Goal: Task Accomplishment & Management: Use online tool/utility

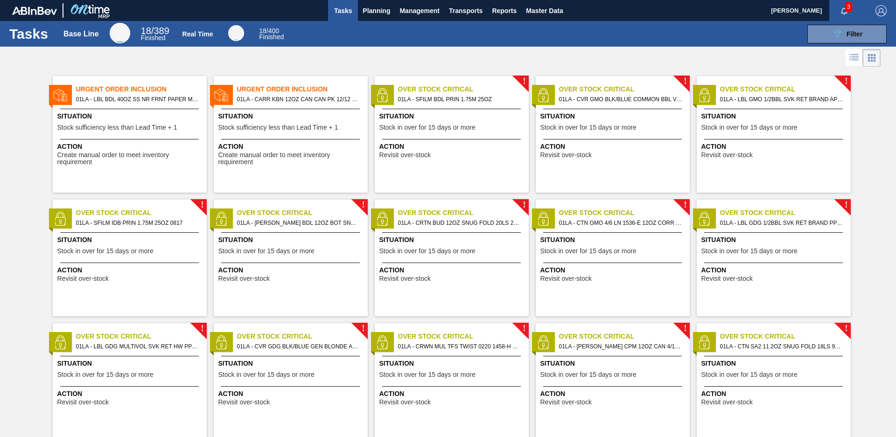
click at [814, 13] on span "[PERSON_NAME]" at bounding box center [796, 10] width 51 height 21
click at [878, 17] on button "button" at bounding box center [882, 10] width 30 height 21
checkbox input "true"
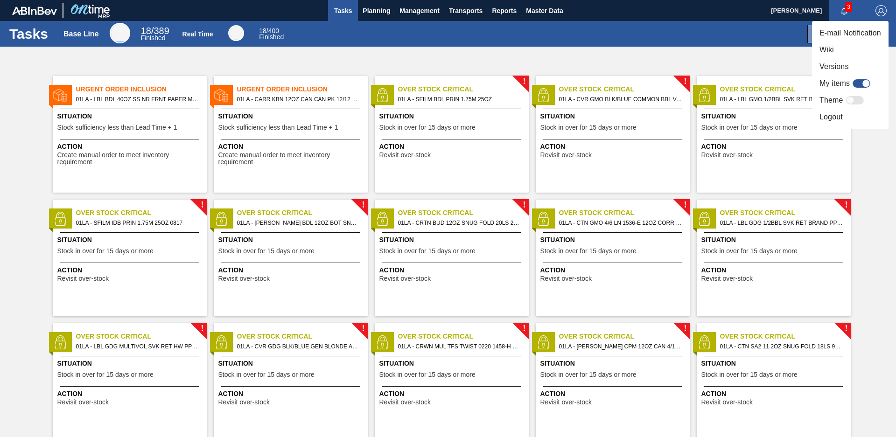
click at [779, 57] on div at bounding box center [448, 218] width 896 height 437
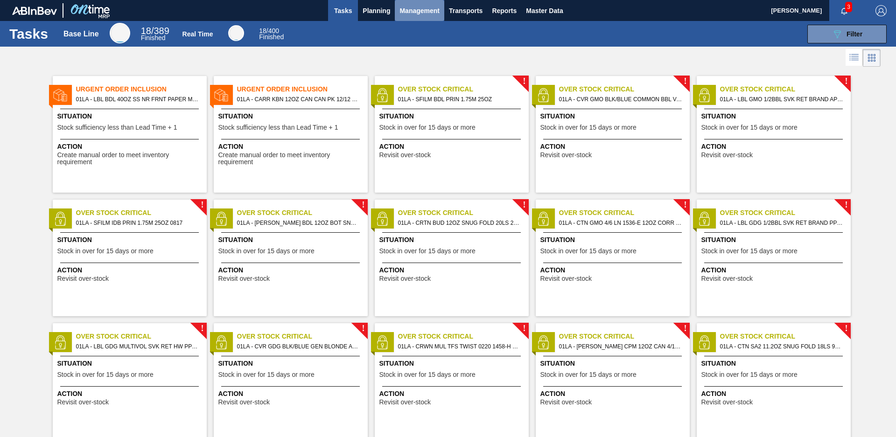
click at [424, 14] on span "Management" at bounding box center [420, 10] width 40 height 11
click at [550, 9] on div at bounding box center [448, 218] width 896 height 437
click at [820, 37] on button "089F7B8B-B2A5-4AFE-B5C0-19BA573D28AC Filter" at bounding box center [847, 34] width 79 height 19
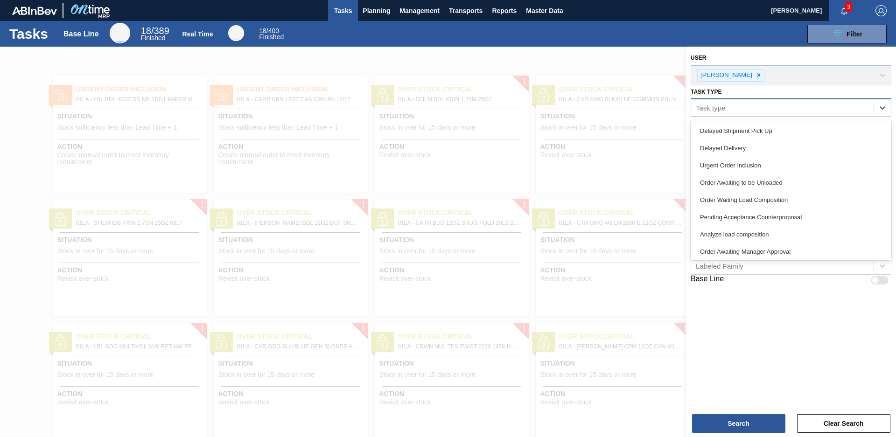
click at [766, 106] on div "Task type" at bounding box center [782, 108] width 183 height 14
click at [765, 106] on div "Task type" at bounding box center [782, 108] width 183 height 14
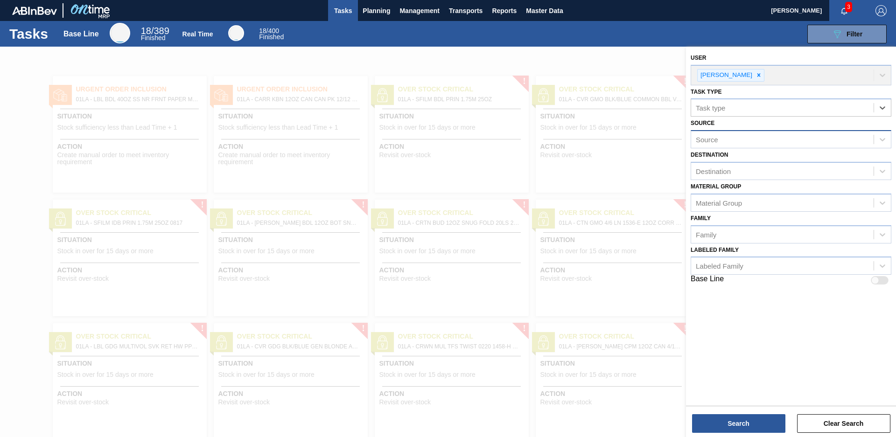
click at [774, 143] on div "Source" at bounding box center [782, 140] width 183 height 14
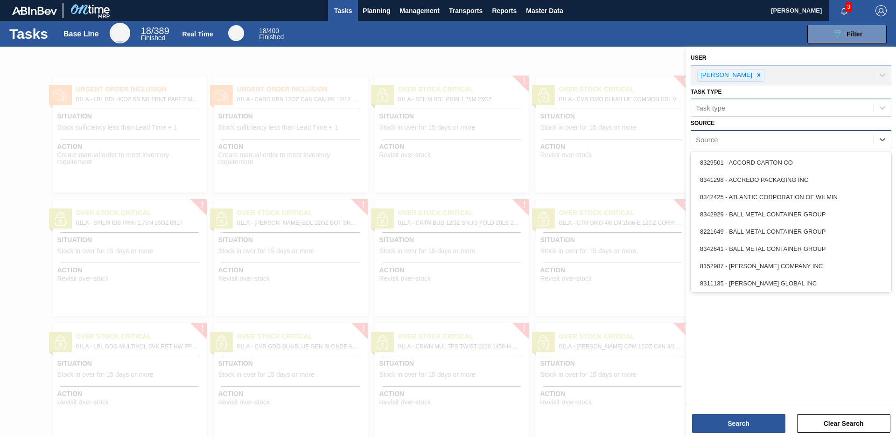
click at [774, 143] on div "Source" at bounding box center [782, 140] width 183 height 14
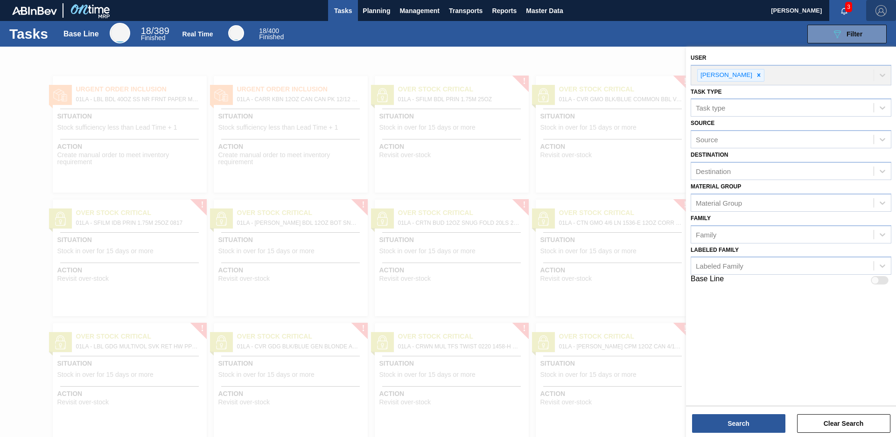
click at [876, 14] on img "button" at bounding box center [881, 10] width 11 height 11
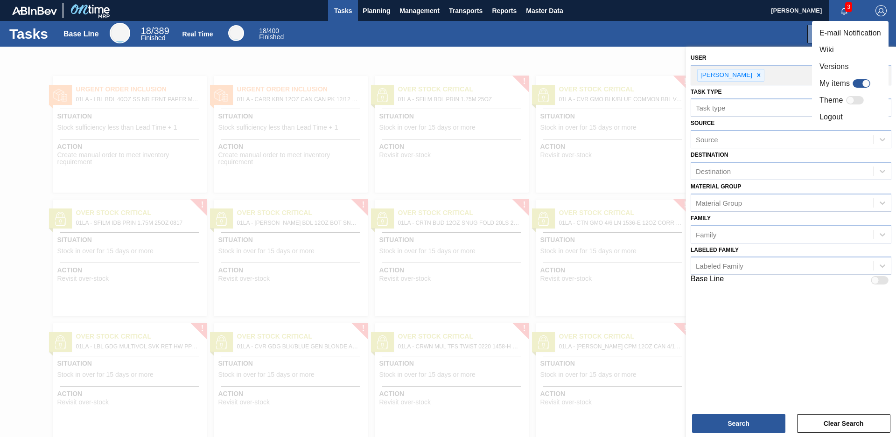
click at [832, 62] on li "Versions" at bounding box center [850, 66] width 77 height 17
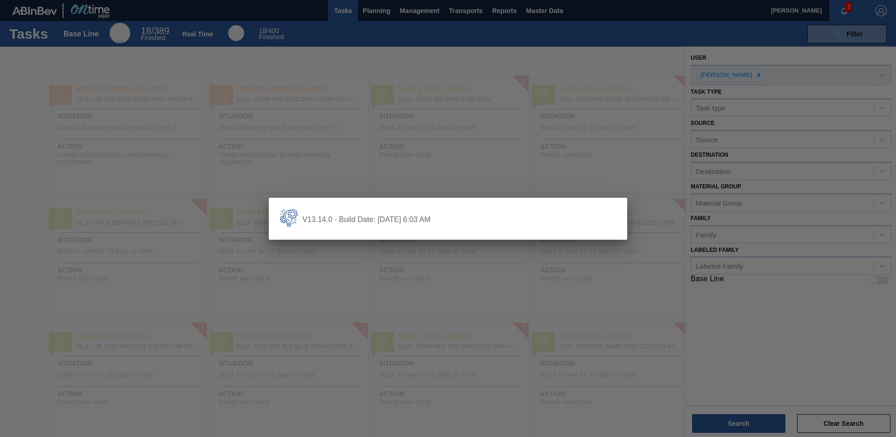
click at [674, 48] on div at bounding box center [448, 218] width 896 height 437
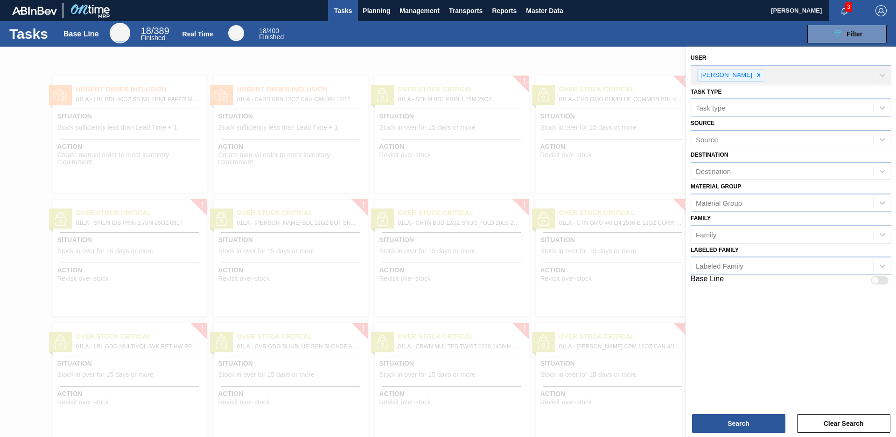
click at [813, 15] on span "[PERSON_NAME]" at bounding box center [796, 10] width 51 height 21
click at [807, 8] on span "[PERSON_NAME]" at bounding box center [796, 10] width 51 height 21
click at [876, 9] on img "button" at bounding box center [881, 10] width 11 height 11
click at [769, 26] on div at bounding box center [448, 218] width 896 height 437
click at [752, 59] on div "User Aj Adkins" at bounding box center [791, 68] width 201 height 34
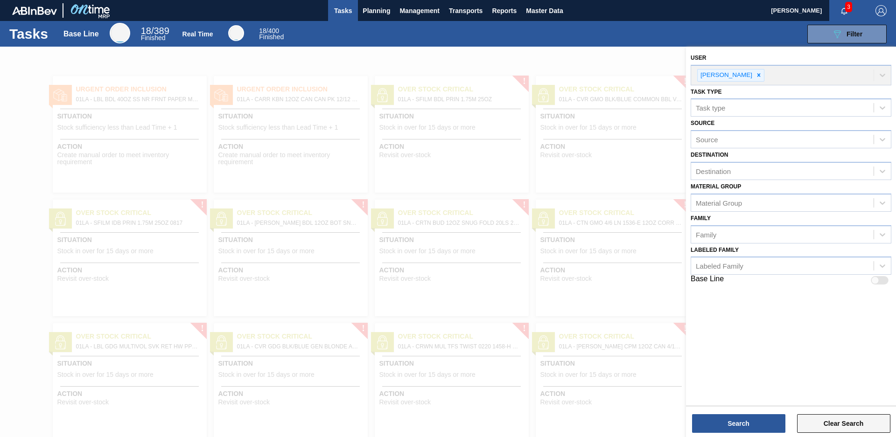
click at [854, 417] on button "Clear Search" at bounding box center [843, 424] width 93 height 19
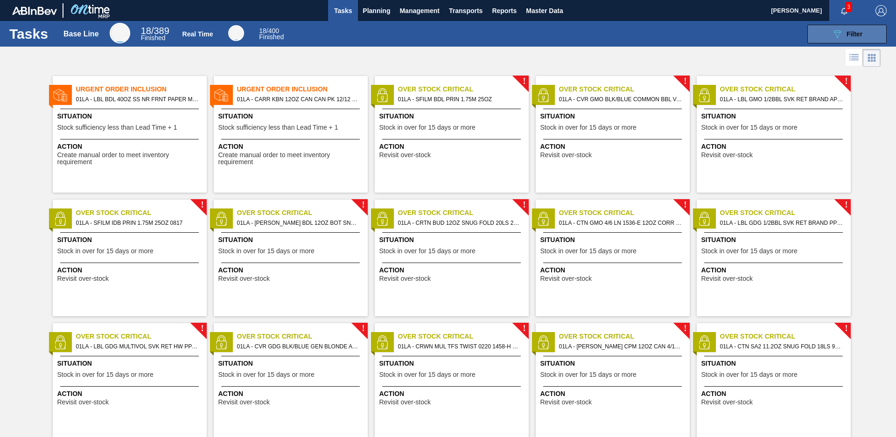
click at [843, 28] on button "089F7B8B-B2A5-4AFE-B5C0-19BA573D28AC Filter" at bounding box center [847, 34] width 79 height 19
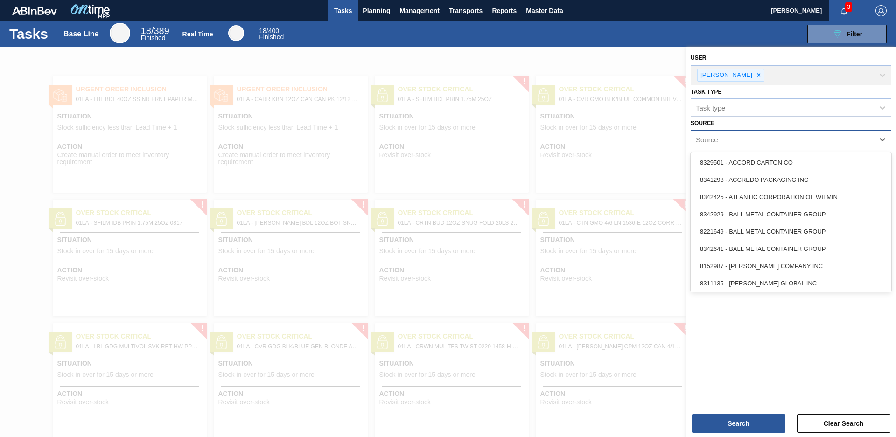
click at [857, 139] on div "Source" at bounding box center [782, 140] width 183 height 14
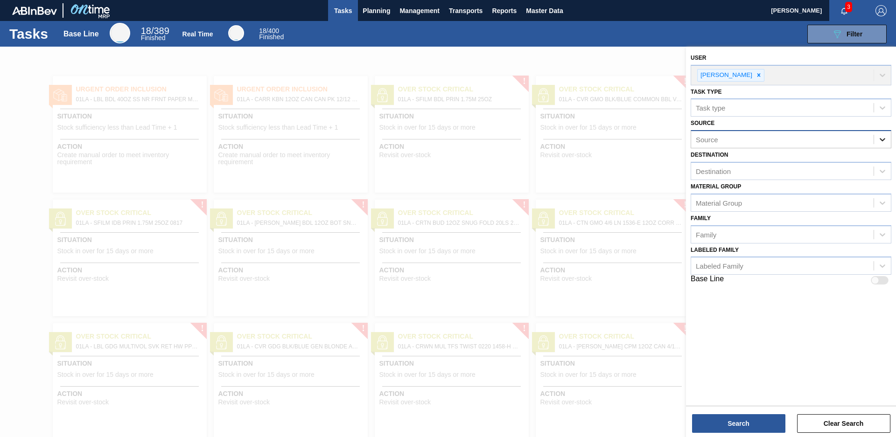
click at [881, 142] on icon at bounding box center [882, 139] width 9 height 9
click at [868, 165] on div "Destination" at bounding box center [782, 172] width 183 height 14
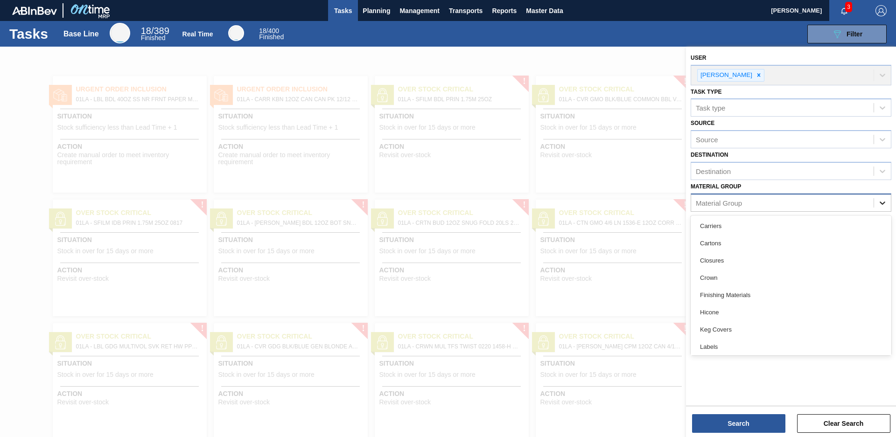
click at [890, 200] on div at bounding box center [882, 203] width 17 height 17
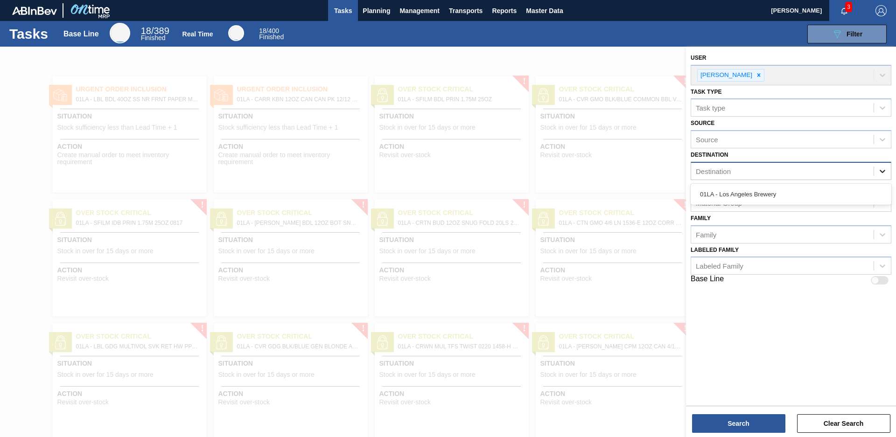
click at [887, 177] on div at bounding box center [882, 171] width 17 height 17
click at [822, 168] on div "Destination" at bounding box center [782, 172] width 183 height 14
click at [640, 67] on div at bounding box center [448, 265] width 896 height 437
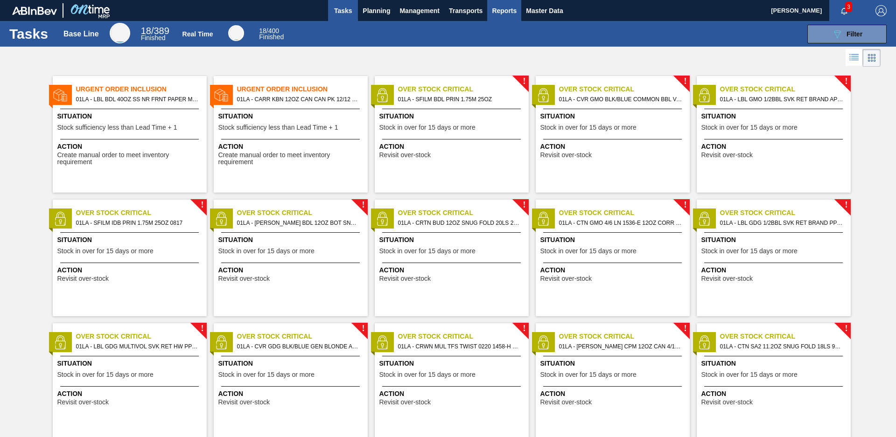
click at [511, 7] on span "Reports" at bounding box center [504, 10] width 25 height 11
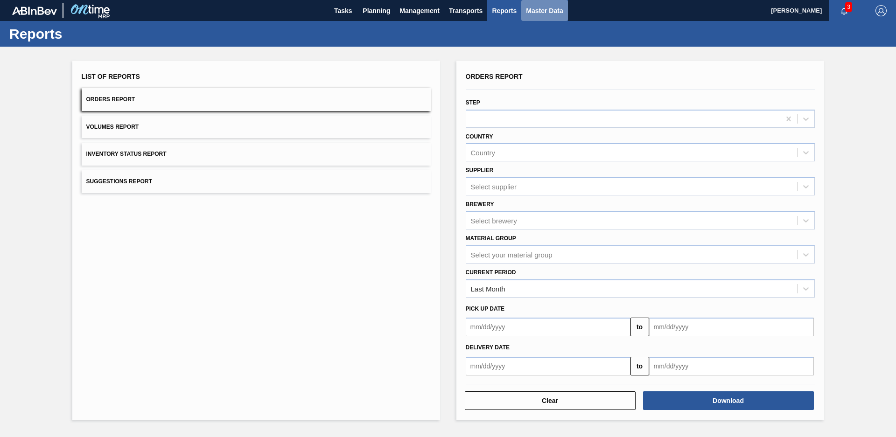
click at [549, 14] on span "Master Data" at bounding box center [544, 10] width 37 height 11
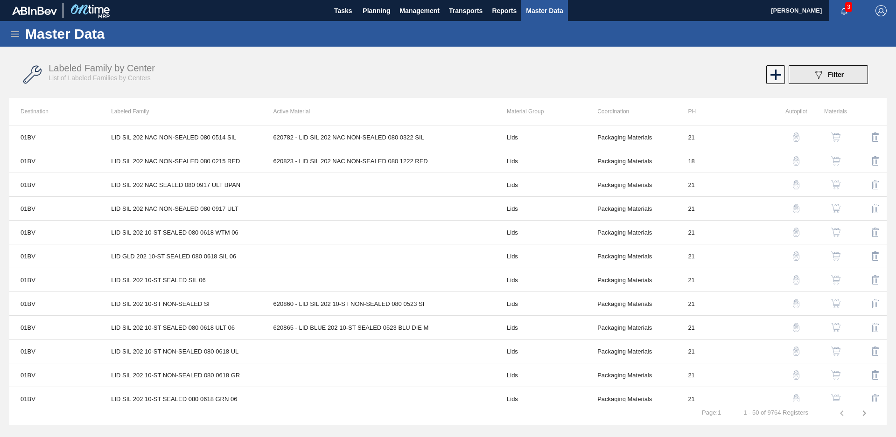
click at [814, 74] on icon "089F7B8B-B2A5-4AFE-B5C0-19BA573D28AC" at bounding box center [818, 74] width 11 height 11
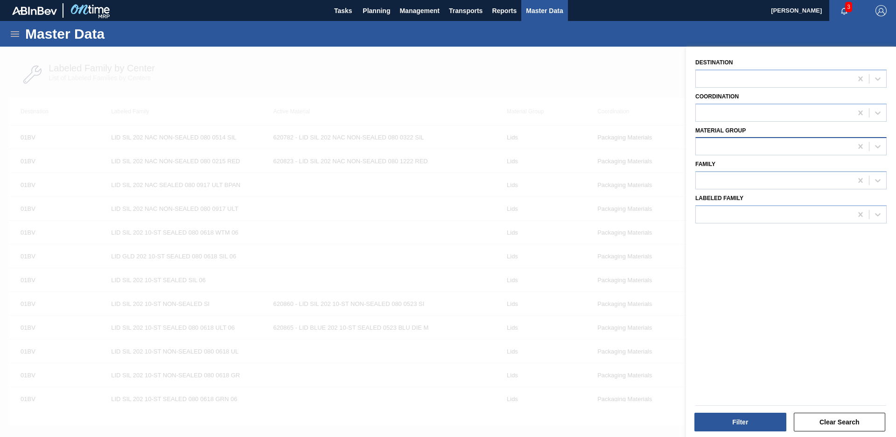
click at [810, 151] on div at bounding box center [774, 147] width 156 height 14
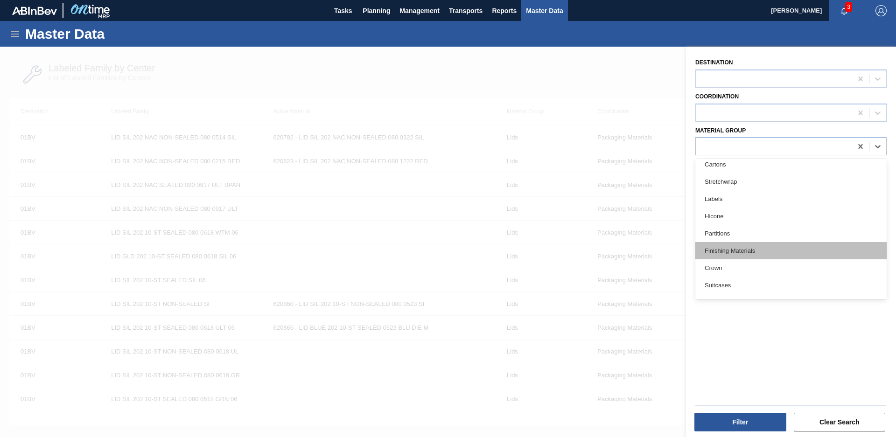
scroll to position [192, 0]
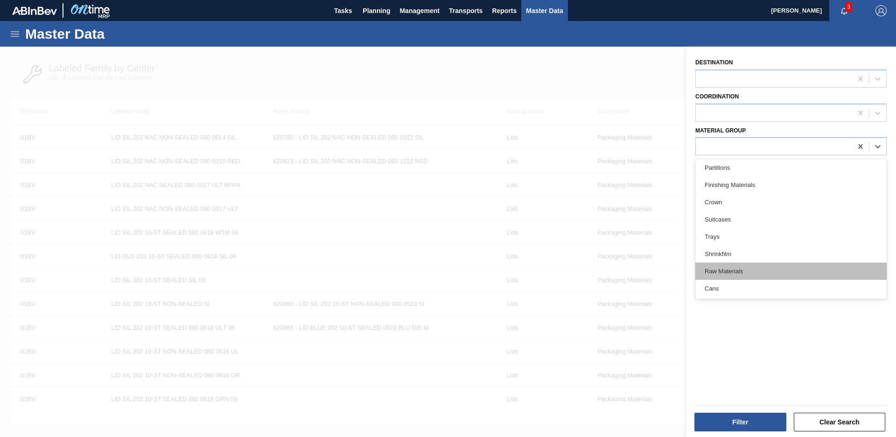
click at [742, 271] on div "Raw Materials" at bounding box center [791, 271] width 191 height 17
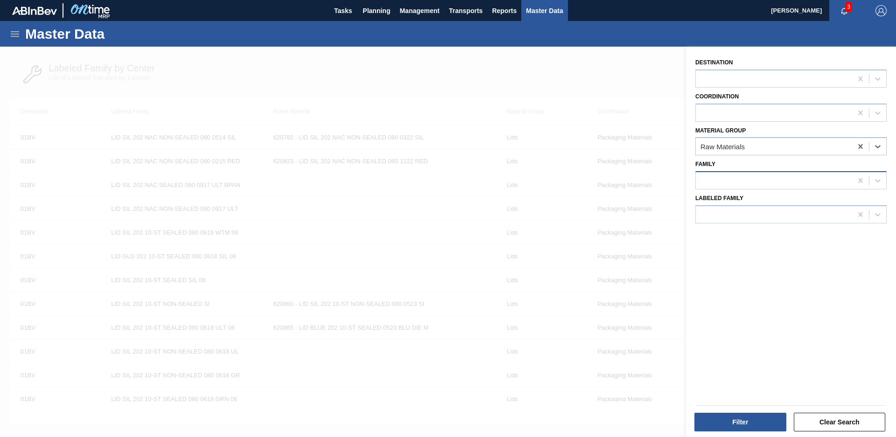
click at [776, 181] on div at bounding box center [774, 181] width 156 height 14
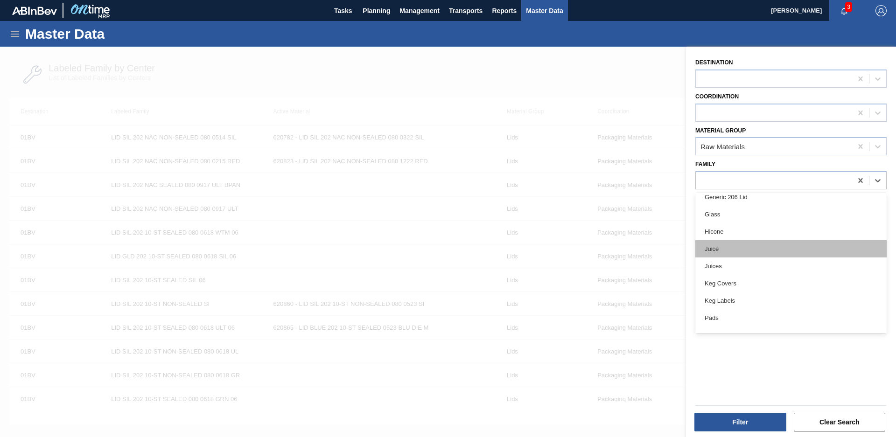
scroll to position [336, 0]
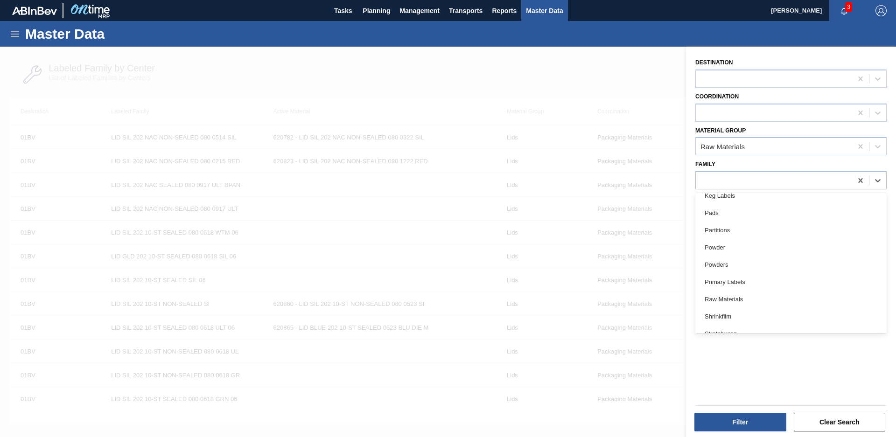
click at [767, 372] on div "Destination Coordination Material Group Raw Materials Family option Stretchwrap…" at bounding box center [791, 243] width 210 height 393
click at [760, 424] on button "Filter" at bounding box center [741, 422] width 92 height 19
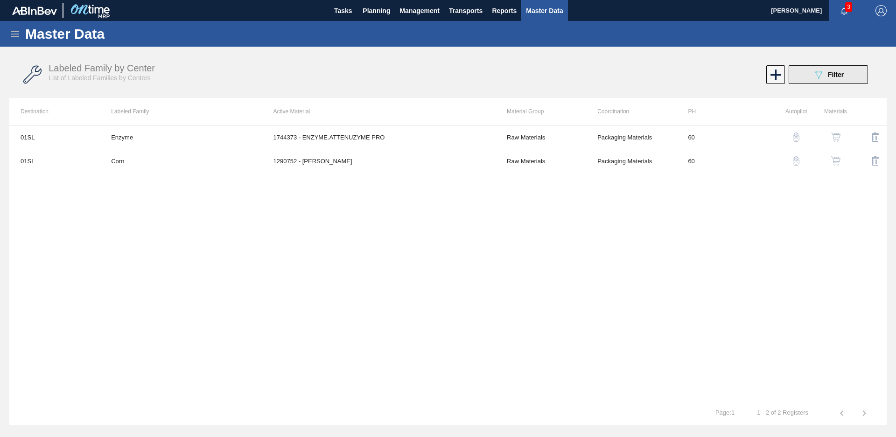
click at [832, 75] on span "Filter" at bounding box center [836, 74] width 16 height 7
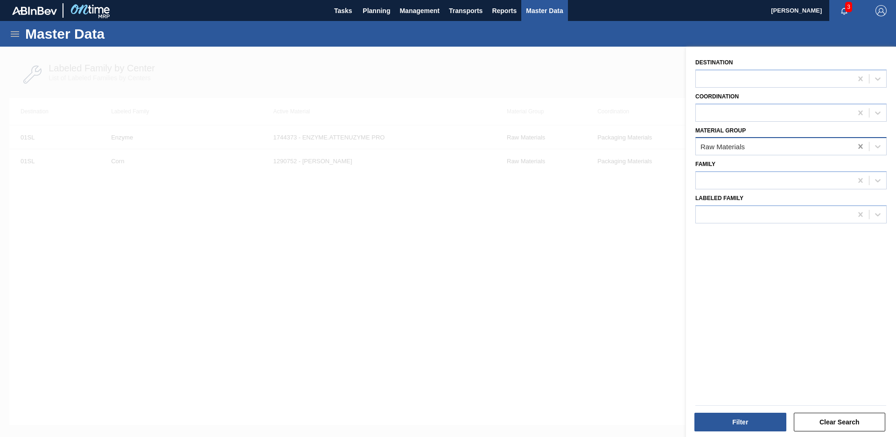
click at [862, 148] on icon at bounding box center [860, 146] width 9 height 9
click at [844, 147] on div at bounding box center [774, 147] width 156 height 14
click at [785, 117] on div at bounding box center [774, 113] width 156 height 14
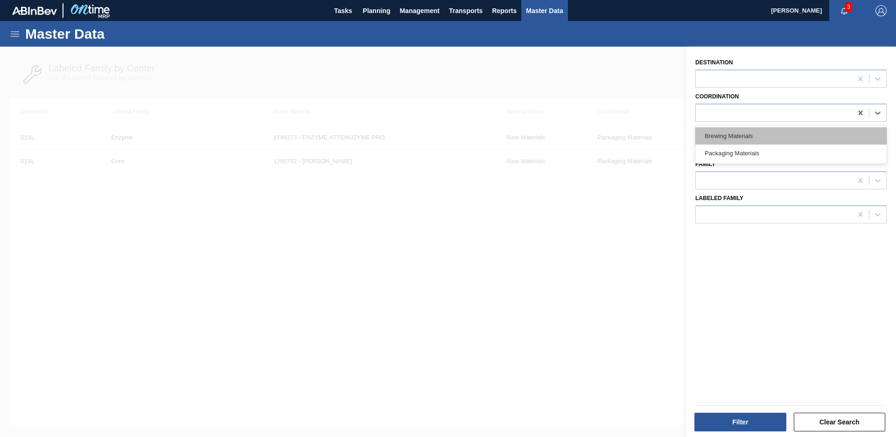
click at [782, 136] on div "Brewing Materials" at bounding box center [791, 135] width 191 height 17
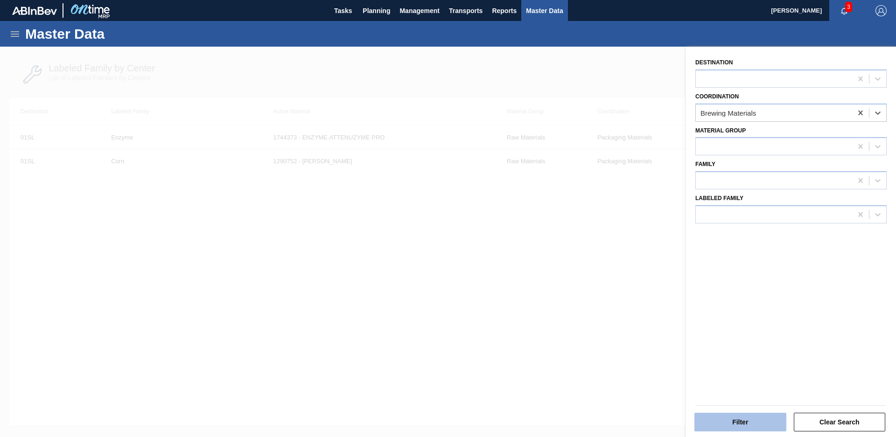
click at [747, 418] on button "Filter" at bounding box center [741, 422] width 92 height 19
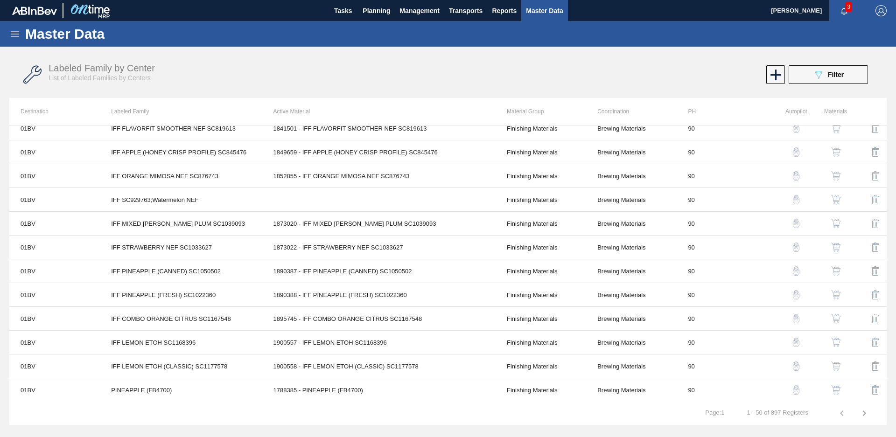
scroll to position [665, 0]
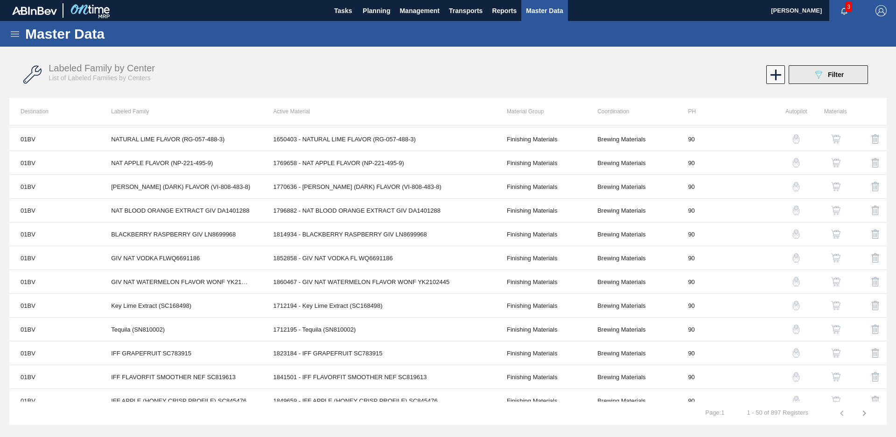
click at [832, 72] on span "Filter" at bounding box center [836, 74] width 16 height 7
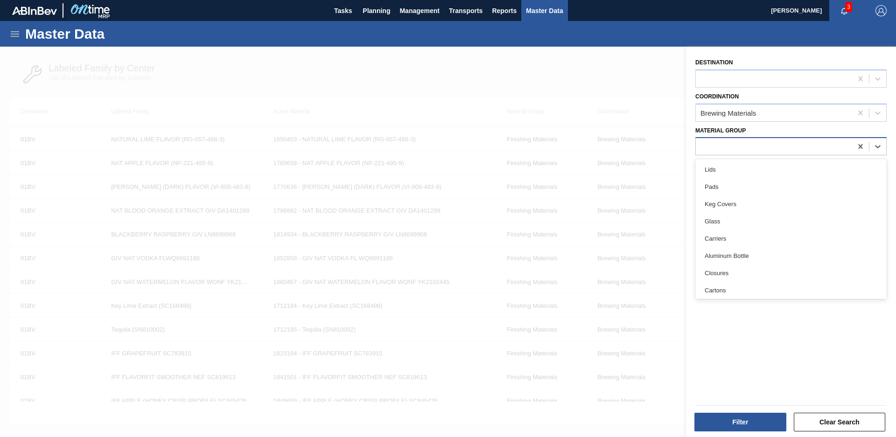
click at [831, 149] on div at bounding box center [774, 147] width 156 height 14
click at [539, 172] on div at bounding box center [448, 265] width 896 height 437
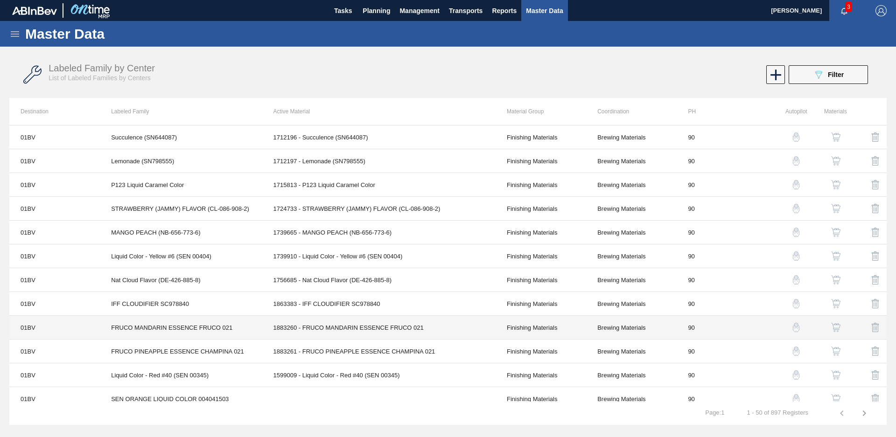
scroll to position [248, 0]
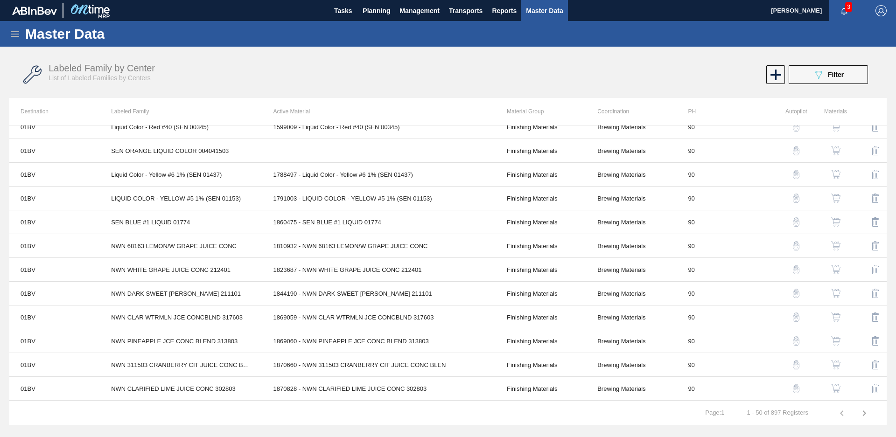
click at [290, 112] on th "Active Material" at bounding box center [378, 111] width 233 height 27
click at [806, 74] on button "089F7B8B-B2A5-4AFE-B5C0-19BA573D28AC Filter" at bounding box center [828, 74] width 79 height 19
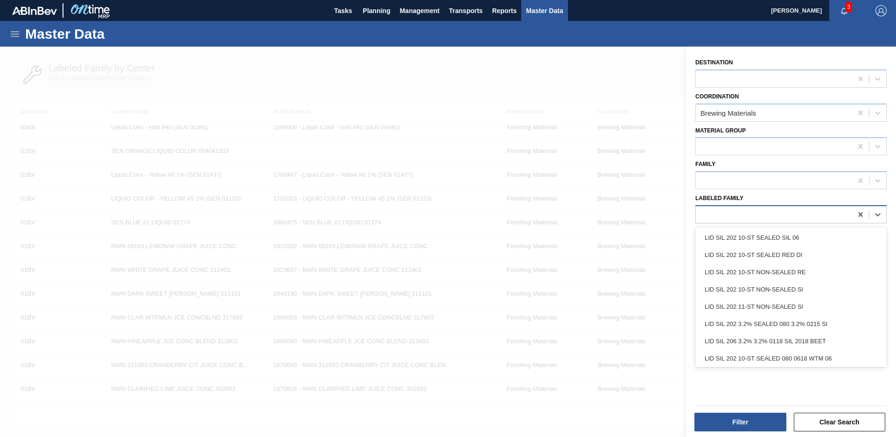
click at [779, 218] on div at bounding box center [774, 215] width 156 height 14
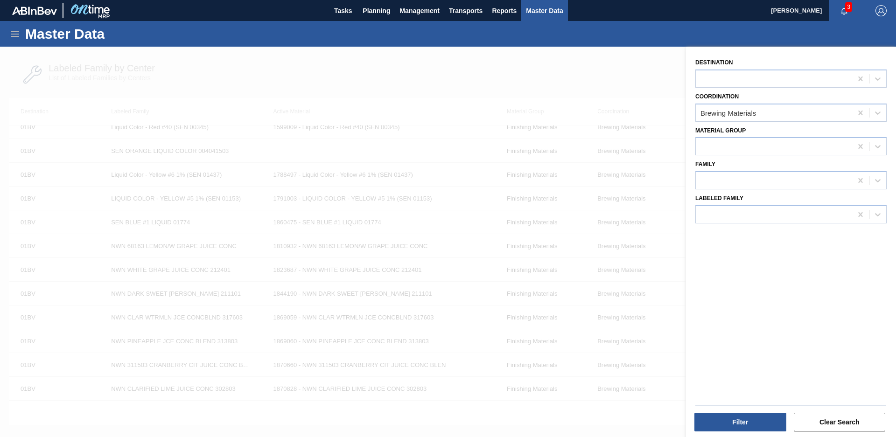
click at [652, 69] on div at bounding box center [448, 265] width 896 height 437
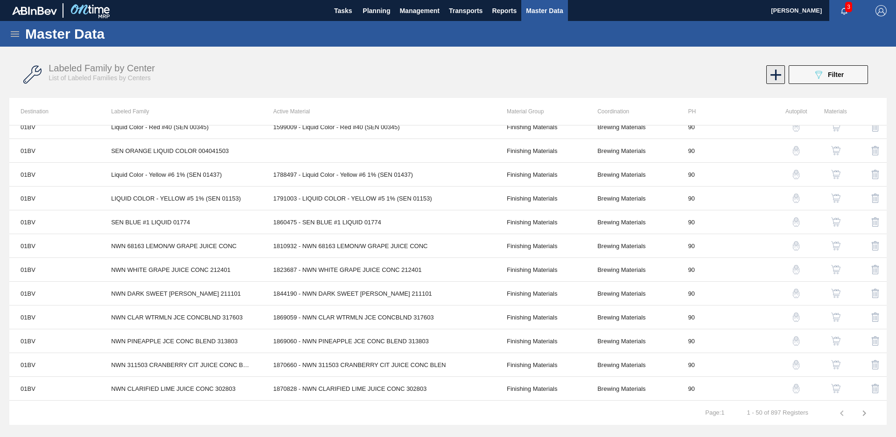
click at [783, 73] on icon at bounding box center [776, 75] width 18 height 18
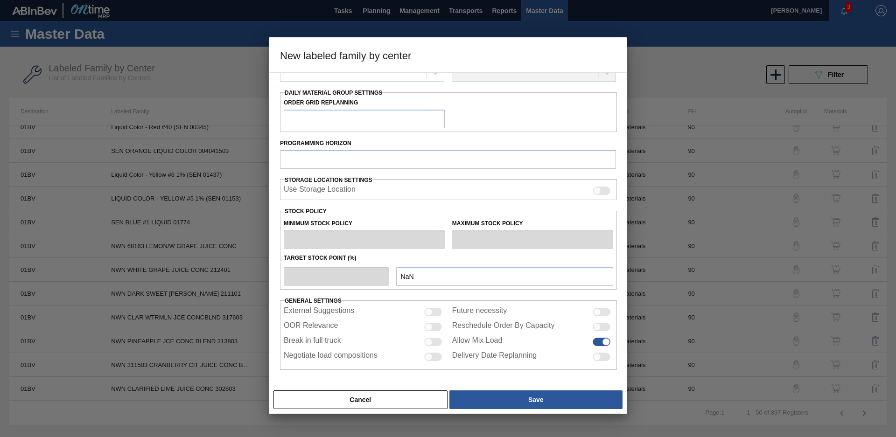
scroll to position [0, 0]
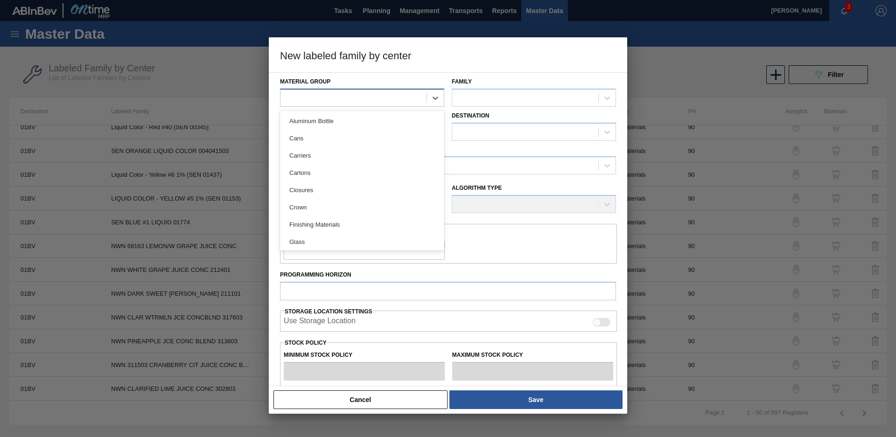
click at [394, 98] on div at bounding box center [354, 98] width 146 height 14
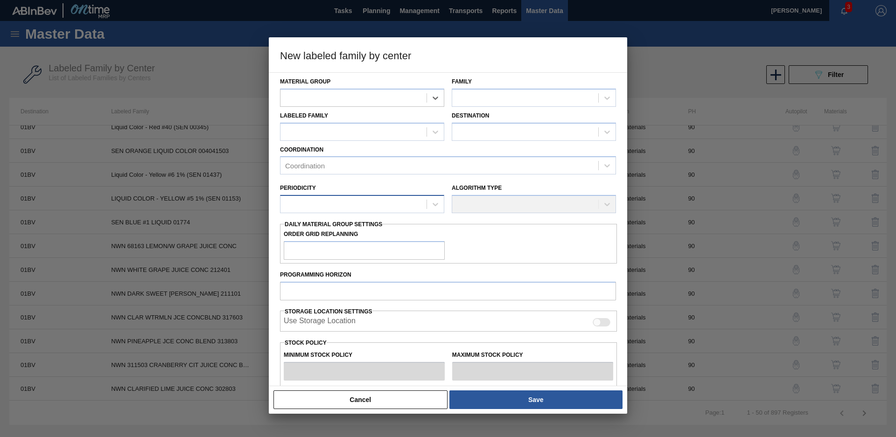
click at [375, 204] on div at bounding box center [354, 205] width 146 height 14
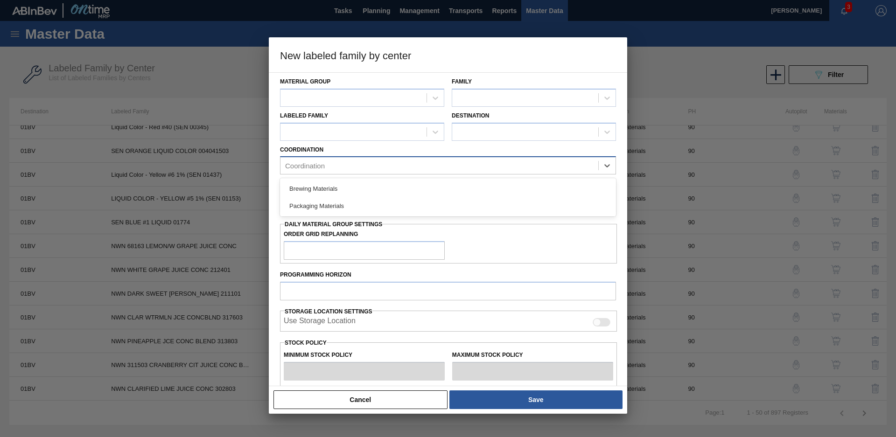
click at [399, 172] on div "Coordination" at bounding box center [440, 166] width 318 height 14
click at [393, 407] on button "Cancel" at bounding box center [361, 400] width 174 height 19
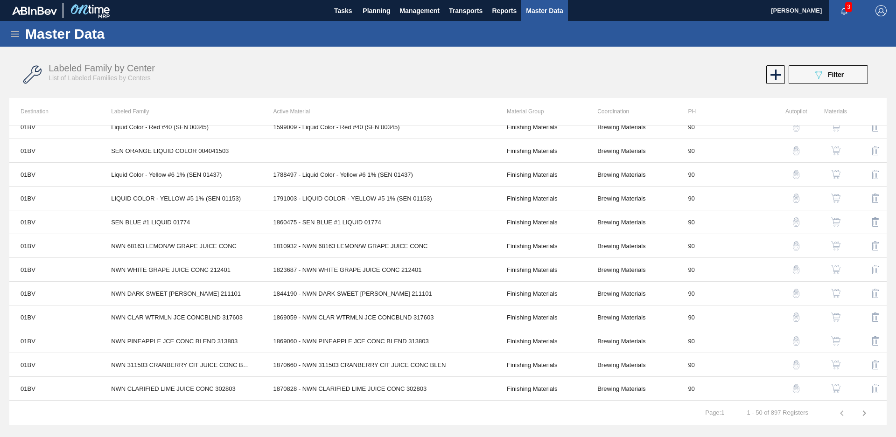
click at [85, 74] on span "List of Labeled Families by Centers" at bounding box center [100, 77] width 102 height 7
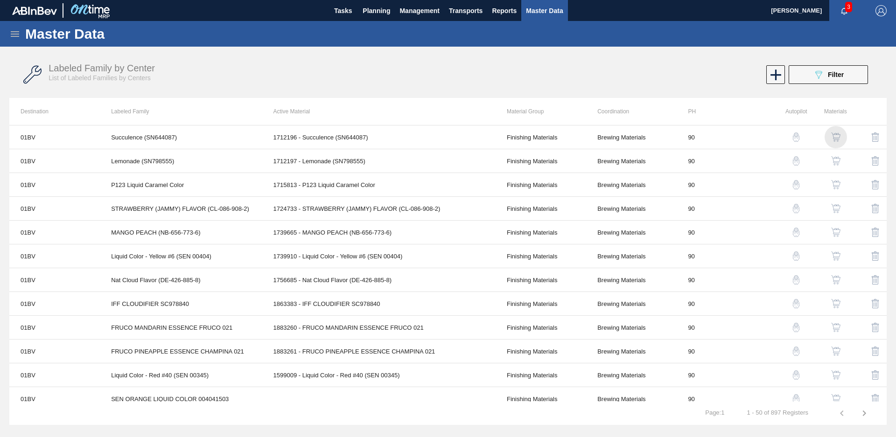
click at [837, 137] on img "button" at bounding box center [836, 137] width 9 height 9
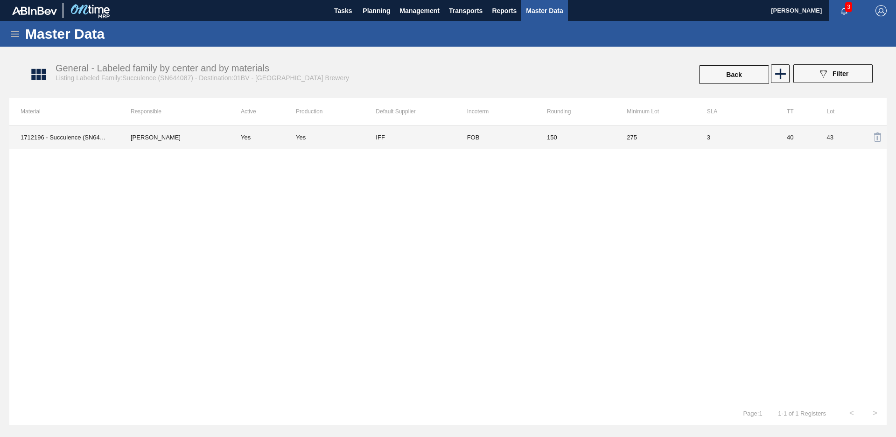
click at [66, 135] on td "1712196 - Succulence (SN644087)" at bounding box center [64, 137] width 110 height 23
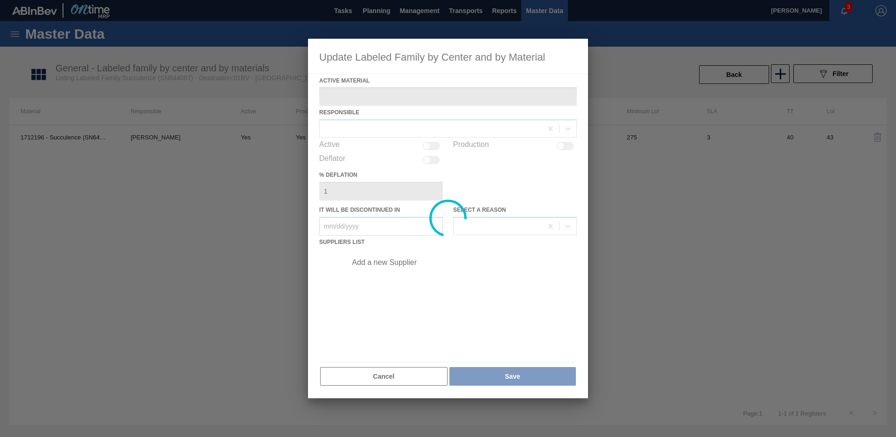
type Material "1712196 - Succulence (SN644087)"
checkbox input "true"
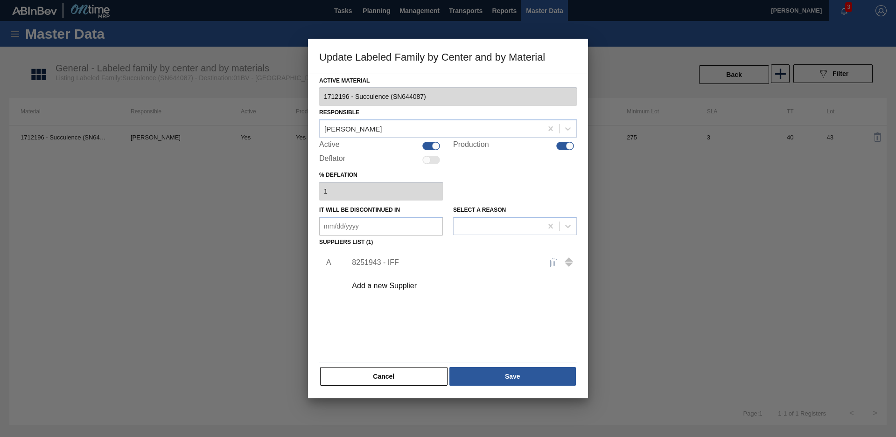
click at [668, 233] on div at bounding box center [448, 218] width 896 height 437
click at [412, 380] on button "Cancel" at bounding box center [383, 376] width 127 height 19
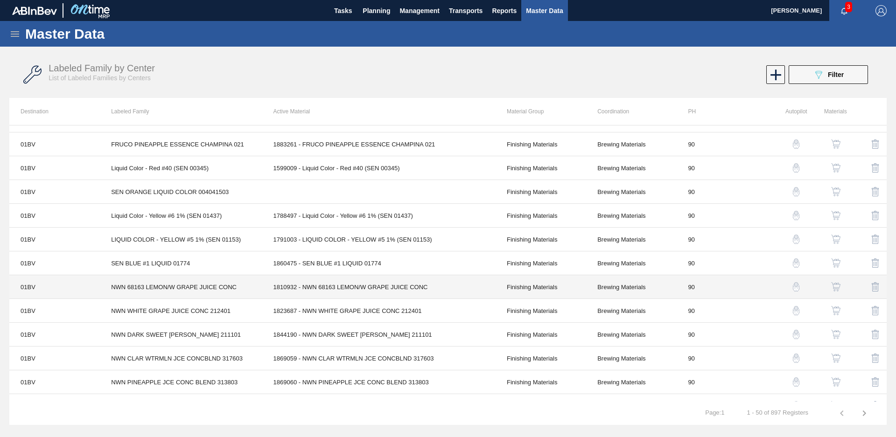
scroll to position [373, 0]
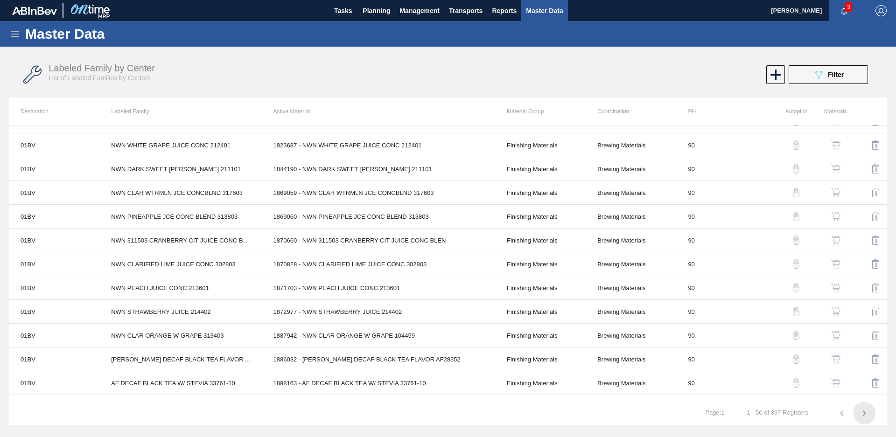
click at [859, 414] on icon "button" at bounding box center [864, 413] width 11 height 11
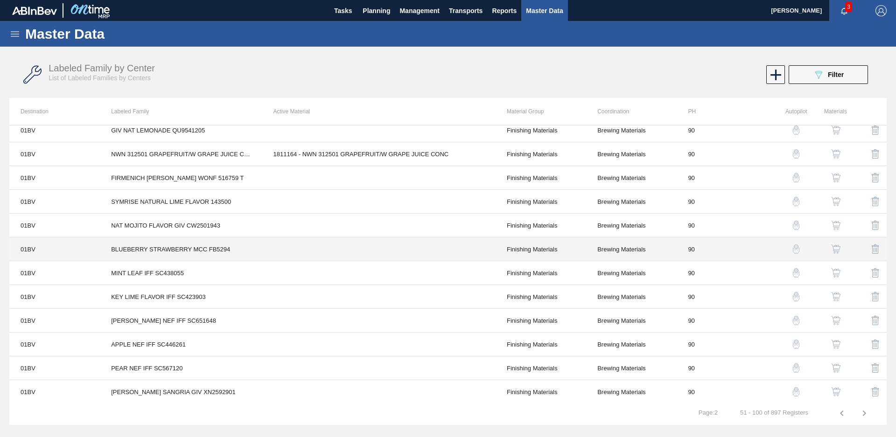
scroll to position [914, 0]
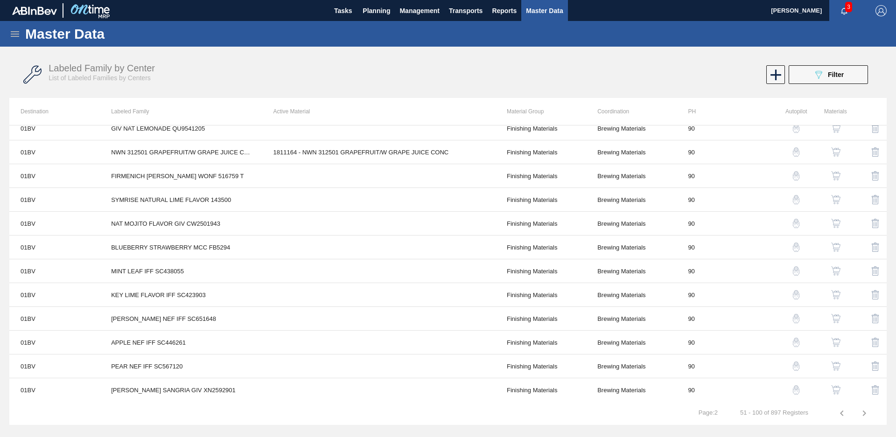
click at [30, 111] on th "Destination" at bounding box center [54, 111] width 91 height 27
click at [806, 74] on button "089F7B8B-B2A5-4AFE-B5C0-19BA573D28AC Filter" at bounding box center [828, 74] width 79 height 19
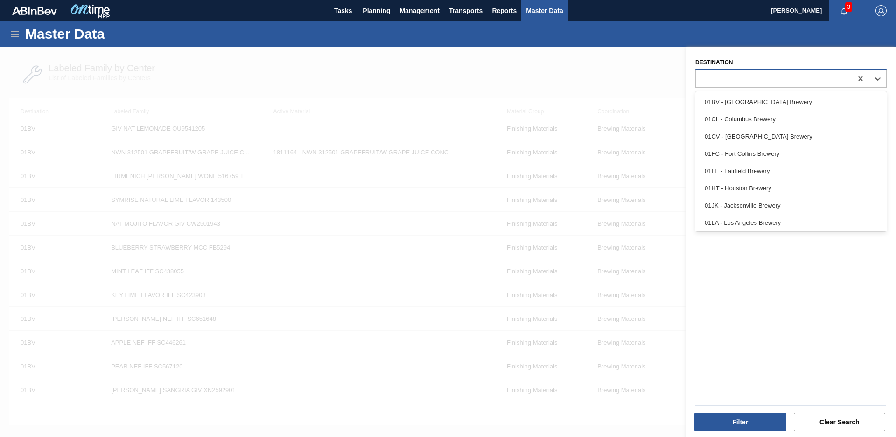
click at [795, 70] on div at bounding box center [791, 79] width 191 height 18
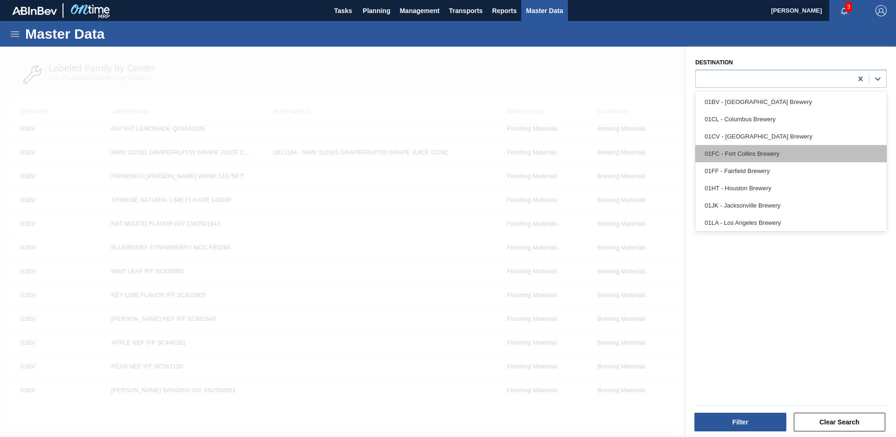
click at [777, 155] on div "01FC - Fort Collins Brewery" at bounding box center [791, 153] width 191 height 17
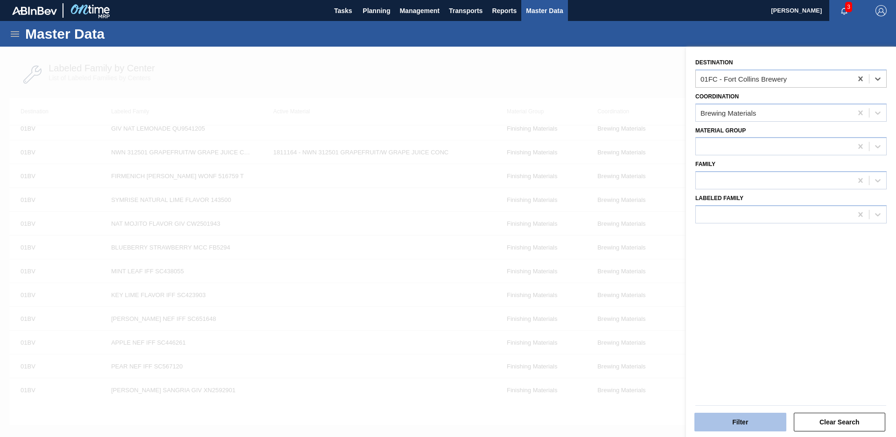
click at [749, 419] on button "Filter" at bounding box center [741, 422] width 92 height 19
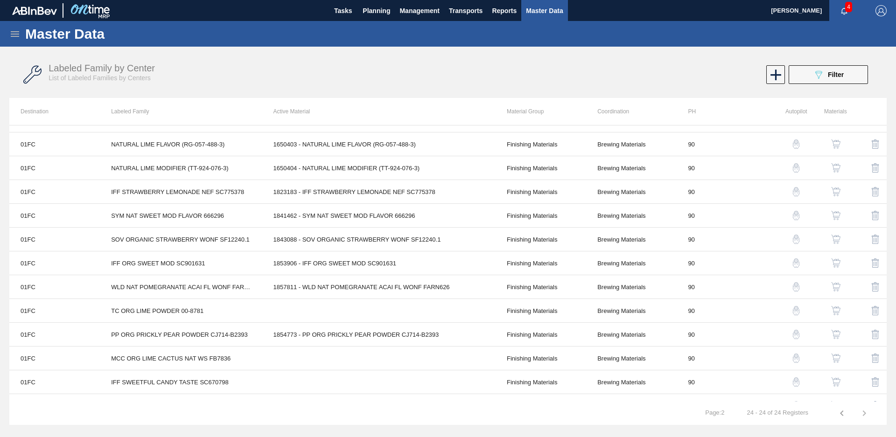
scroll to position [295, 0]
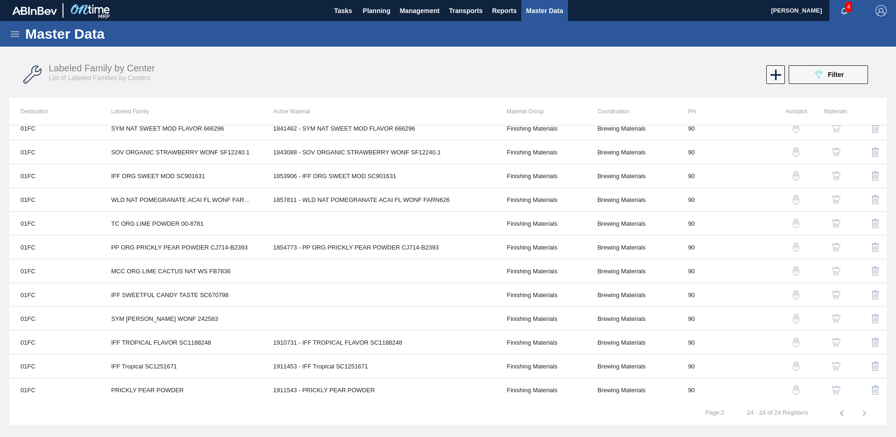
click at [864, 413] on icon "button" at bounding box center [864, 413] width 11 height 11
click at [841, 418] on icon "button" at bounding box center [842, 413] width 11 height 11
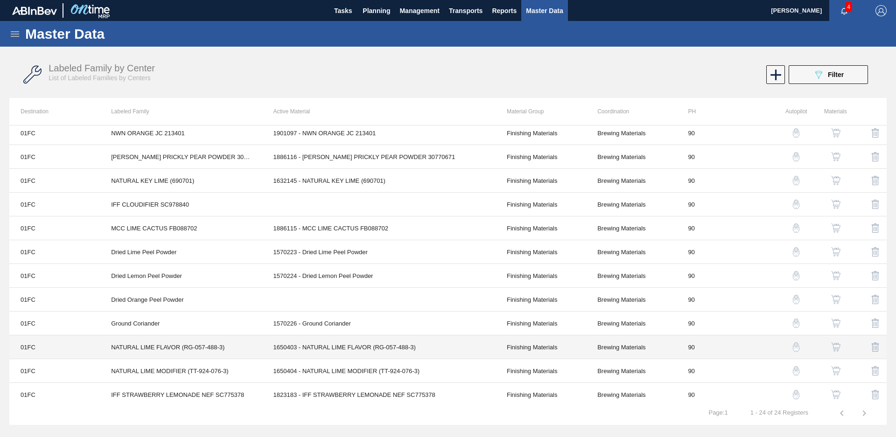
scroll to position [0, 0]
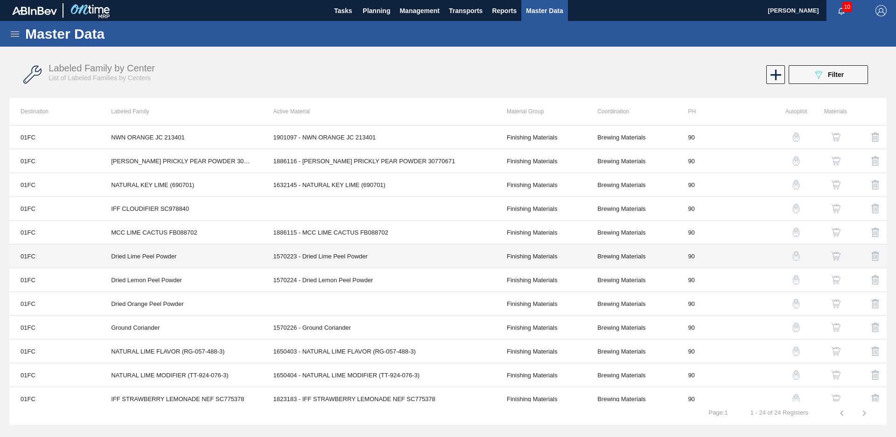
click at [158, 252] on td "Dried Lime Peel Powder" at bounding box center [181, 257] width 162 height 24
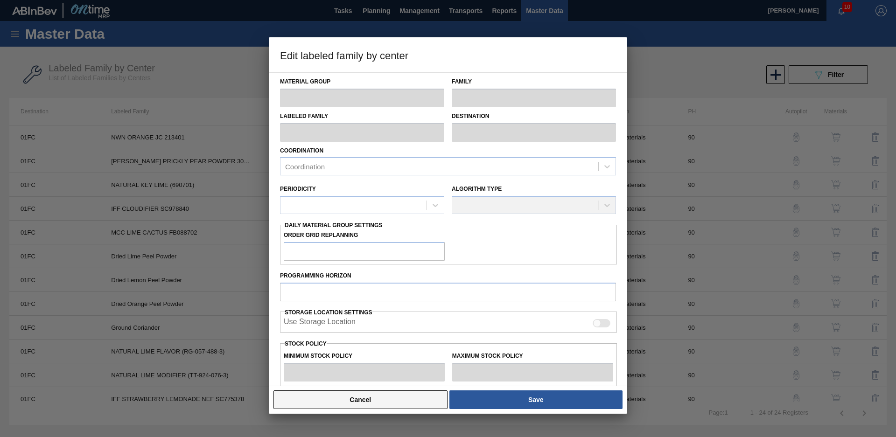
click at [357, 398] on button "Cancel" at bounding box center [361, 400] width 174 height 19
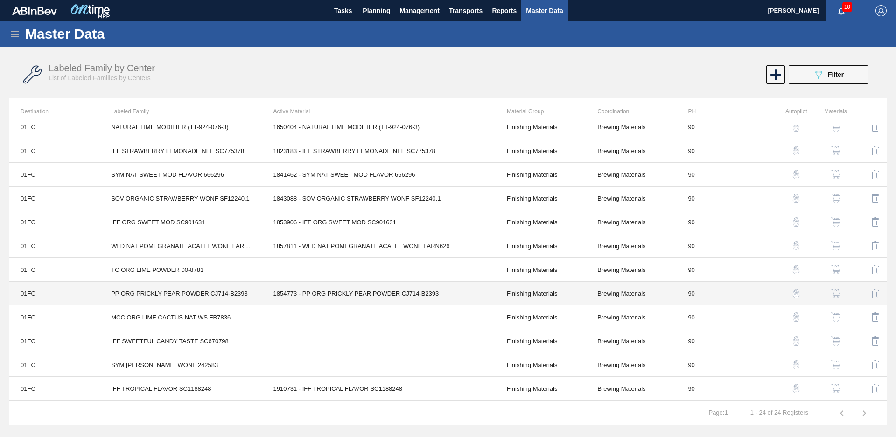
scroll to position [295, 0]
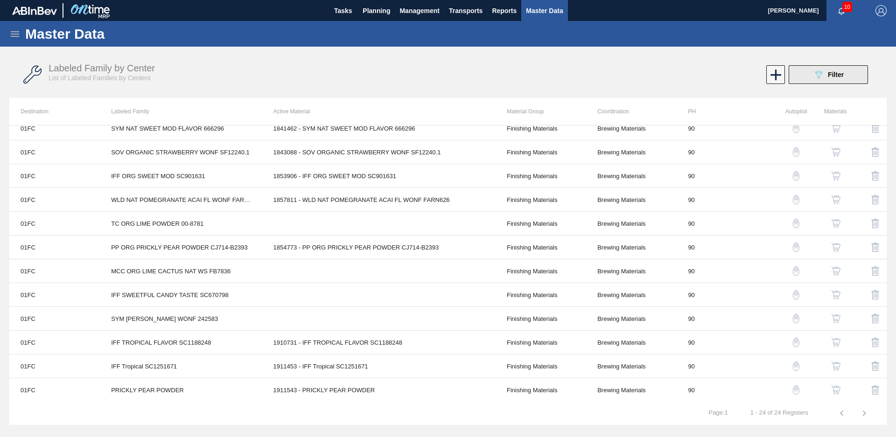
click at [821, 77] on icon "089F7B8B-B2A5-4AFE-B5C0-19BA573D28AC" at bounding box center [818, 74] width 11 height 11
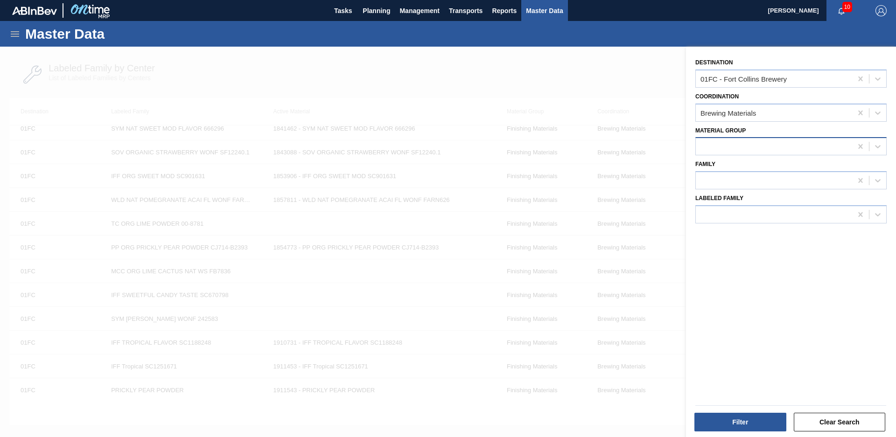
click at [800, 146] on div at bounding box center [774, 147] width 156 height 14
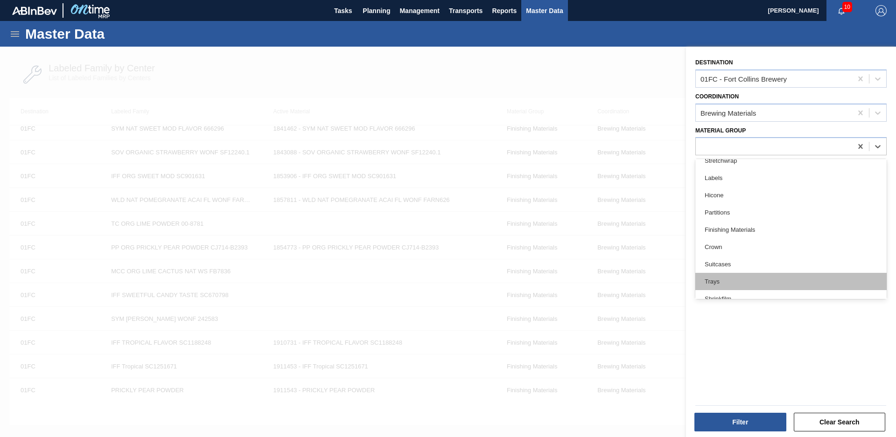
scroll to position [192, 0]
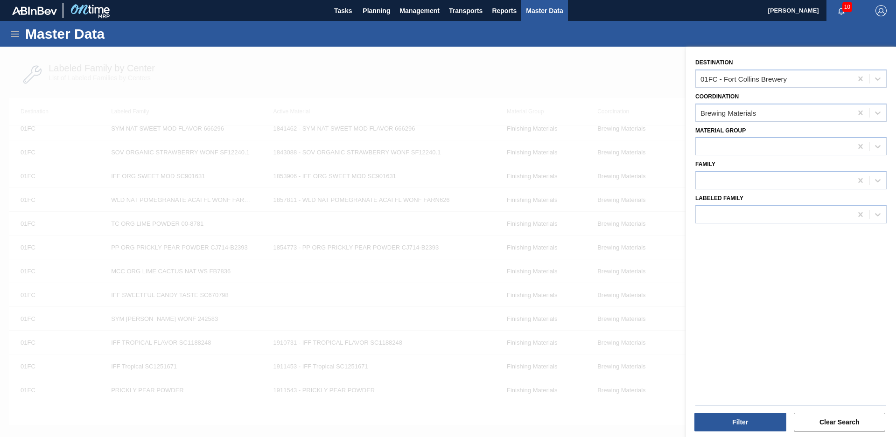
click at [777, 317] on div "Destination 01FC - Fort [PERSON_NAME] Brewery Coordination Brewing Materials Ma…" at bounding box center [791, 243] width 210 height 393
click at [751, 185] on div at bounding box center [774, 181] width 156 height 14
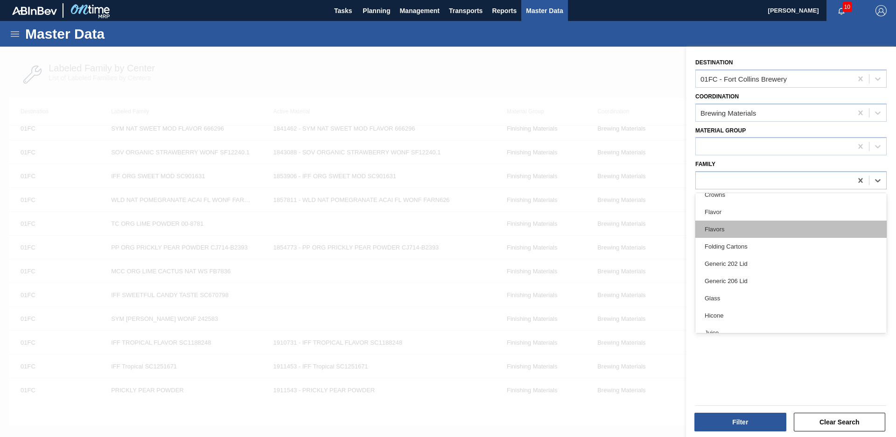
click at [756, 231] on div "Flavors" at bounding box center [791, 229] width 191 height 17
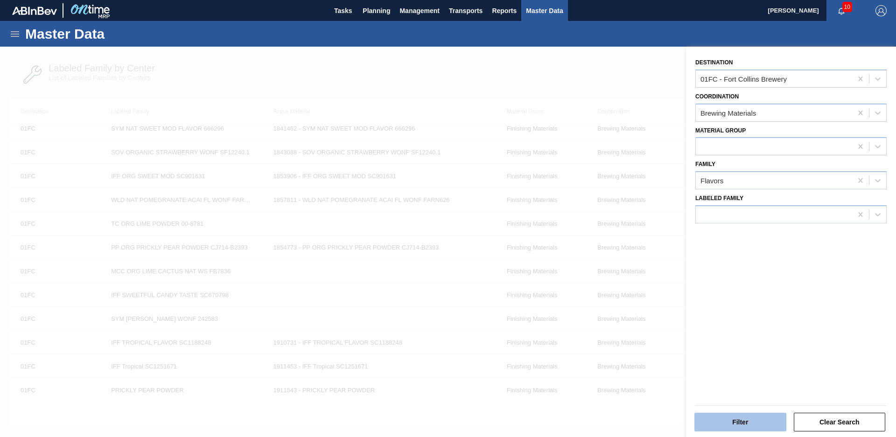
click at [753, 421] on button "Filter" at bounding box center [741, 422] width 92 height 19
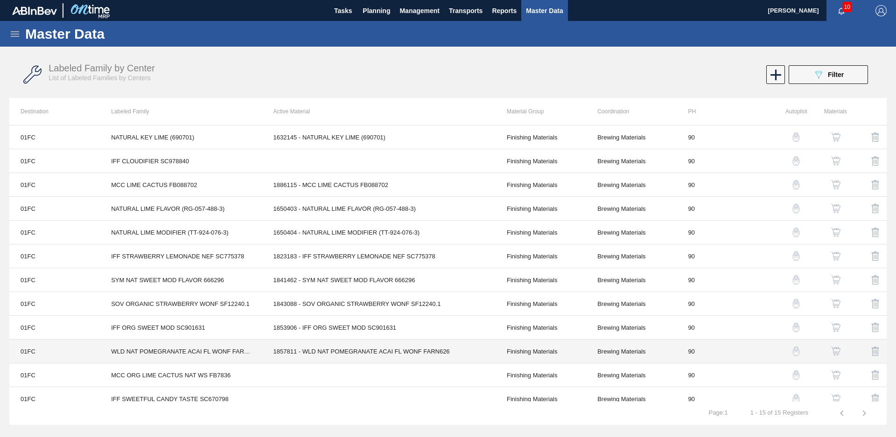
scroll to position [80, 0]
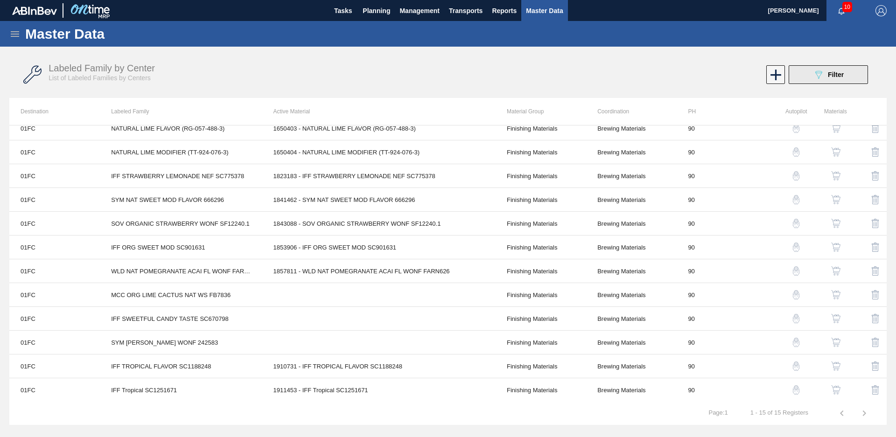
click at [810, 76] on button "089F7B8B-B2A5-4AFE-B5C0-19BA573D28AC Filter" at bounding box center [828, 74] width 79 height 19
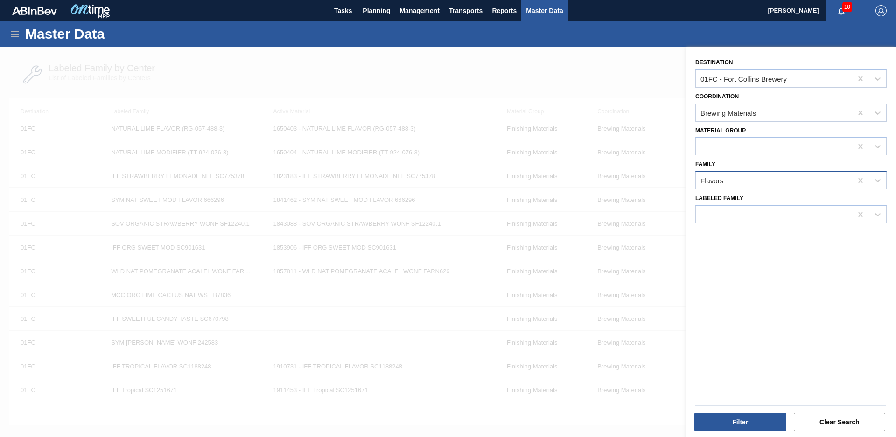
click at [751, 176] on div "Flavors" at bounding box center [774, 181] width 156 height 14
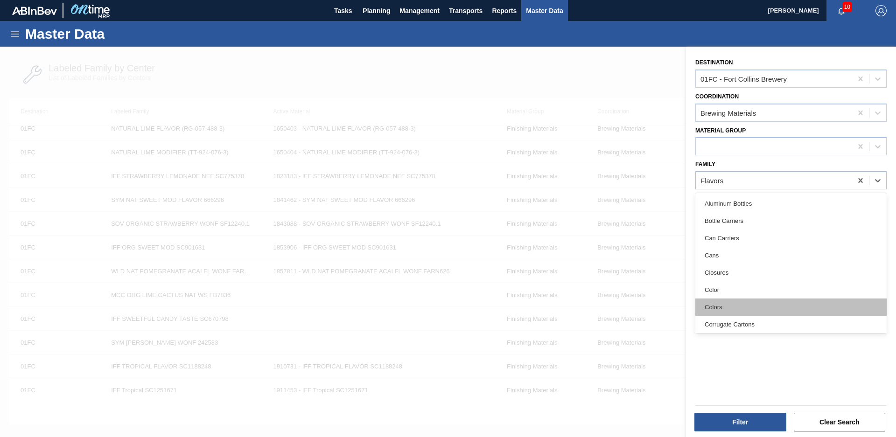
scroll to position [84, 0]
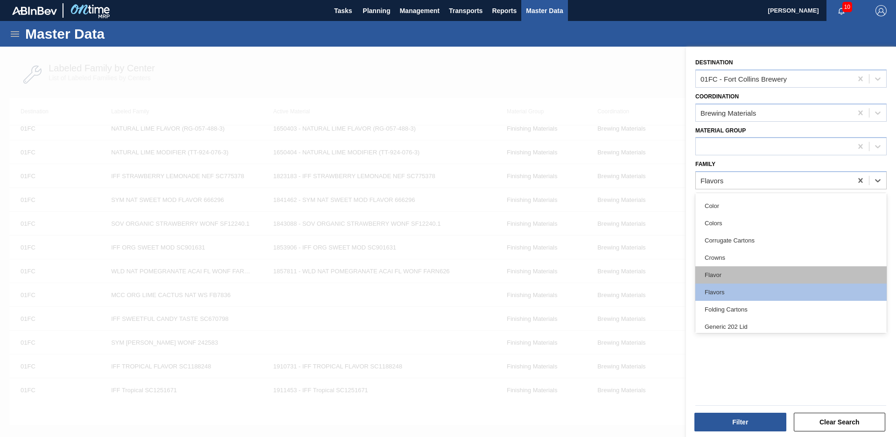
click at [757, 274] on div "Flavor" at bounding box center [791, 275] width 191 height 17
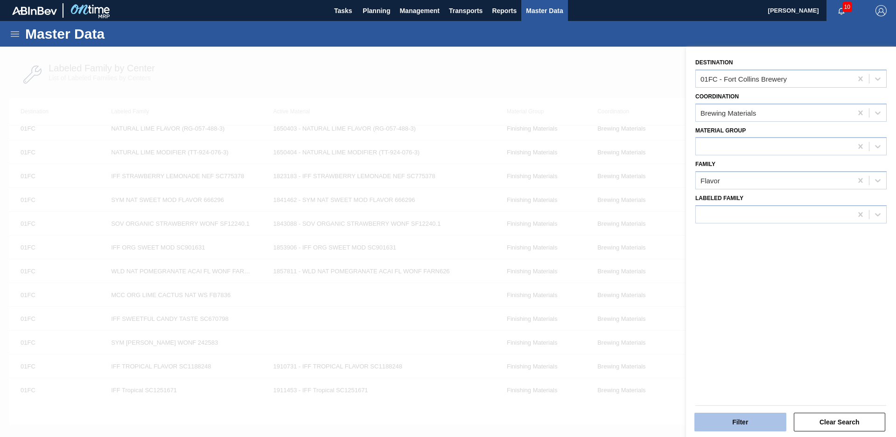
click at [744, 422] on button "Filter" at bounding box center [741, 422] width 92 height 19
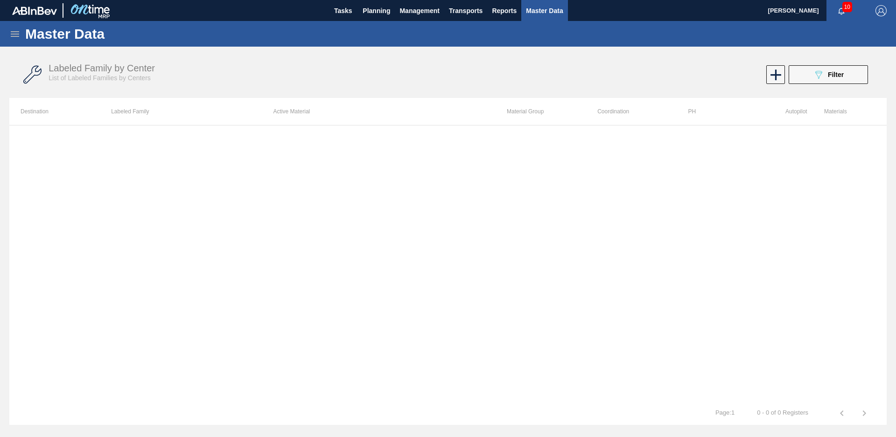
scroll to position [0, 0]
click at [823, 78] on icon "089F7B8B-B2A5-4AFE-B5C0-19BA573D28AC" at bounding box center [818, 74] width 11 height 11
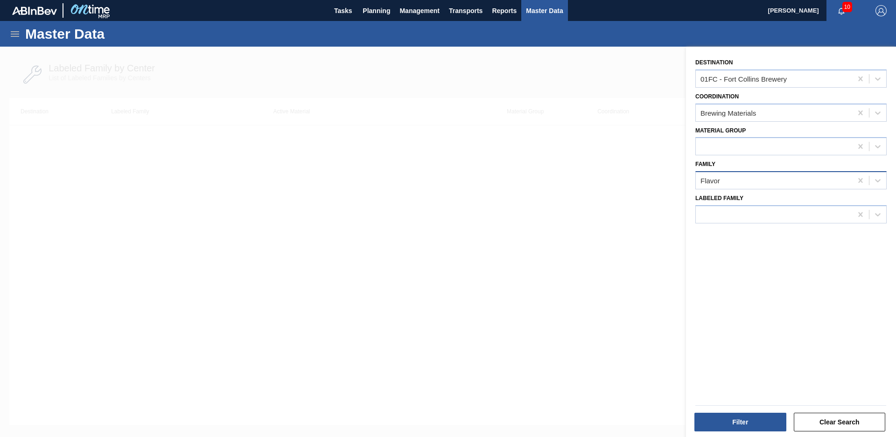
click at [781, 174] on div "Flavor" at bounding box center [774, 181] width 156 height 14
click at [854, 183] on div at bounding box center [861, 180] width 17 height 17
click at [754, 430] on button "Filter" at bounding box center [741, 422] width 92 height 19
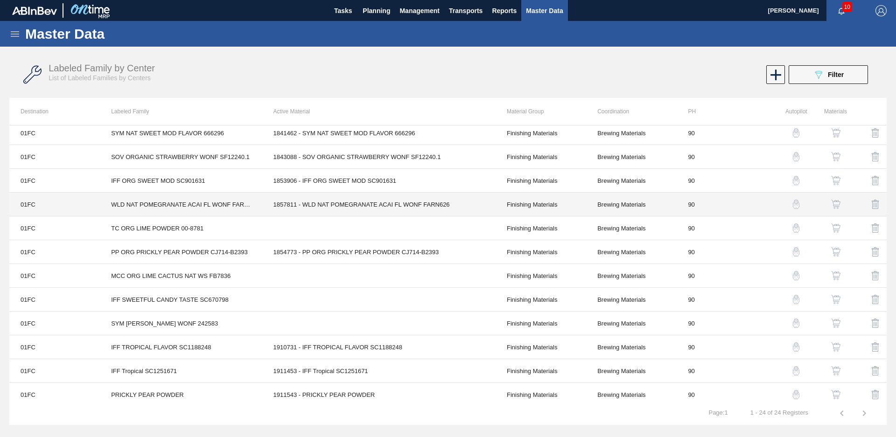
scroll to position [295, 0]
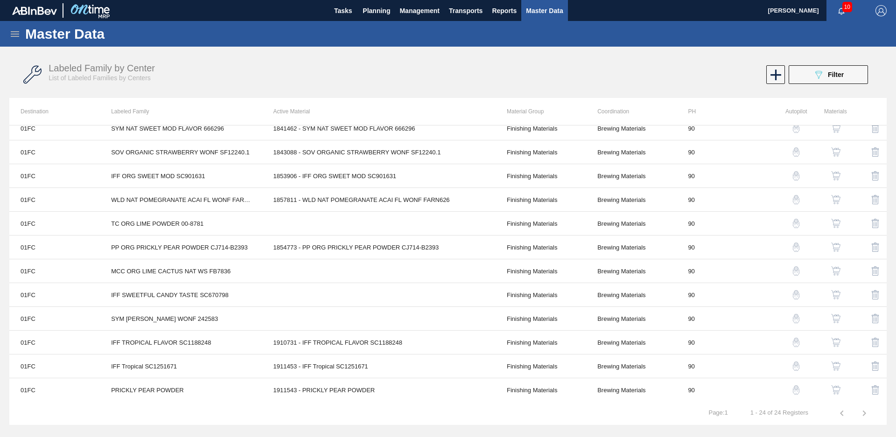
click at [865, 417] on icon "button" at bounding box center [864, 413] width 11 height 11
click at [840, 416] on icon "button" at bounding box center [842, 413] width 11 height 11
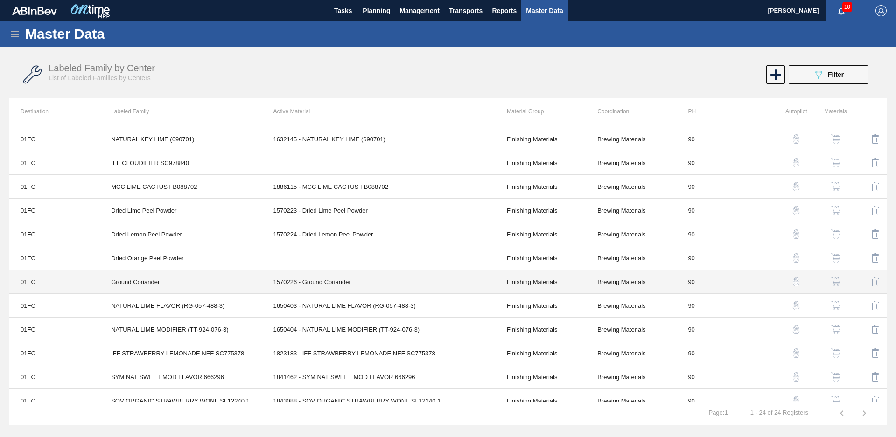
scroll to position [0, 0]
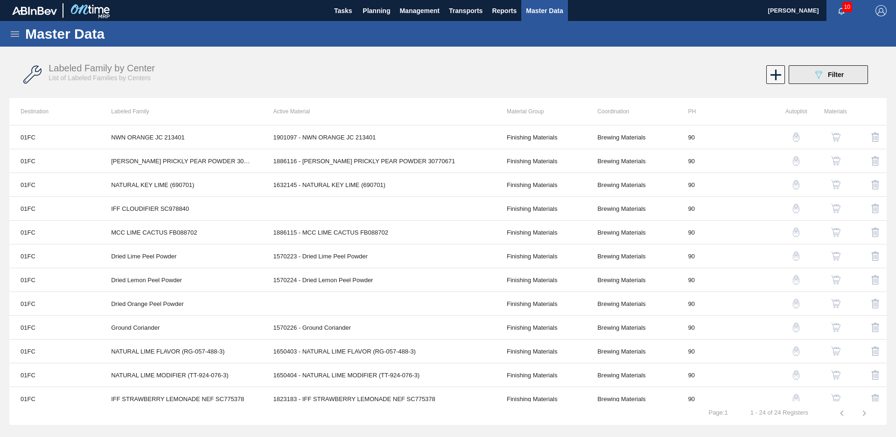
click at [854, 78] on button "089F7B8B-B2A5-4AFE-B5C0-19BA573D28AC Filter" at bounding box center [828, 74] width 79 height 19
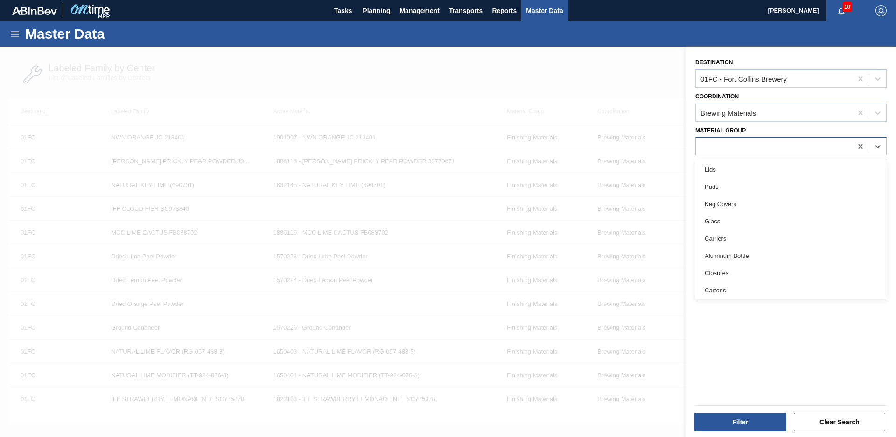
click at [797, 143] on div at bounding box center [774, 147] width 156 height 14
click at [815, 77] on div "01FC - Fort Collins Brewery" at bounding box center [774, 79] width 156 height 14
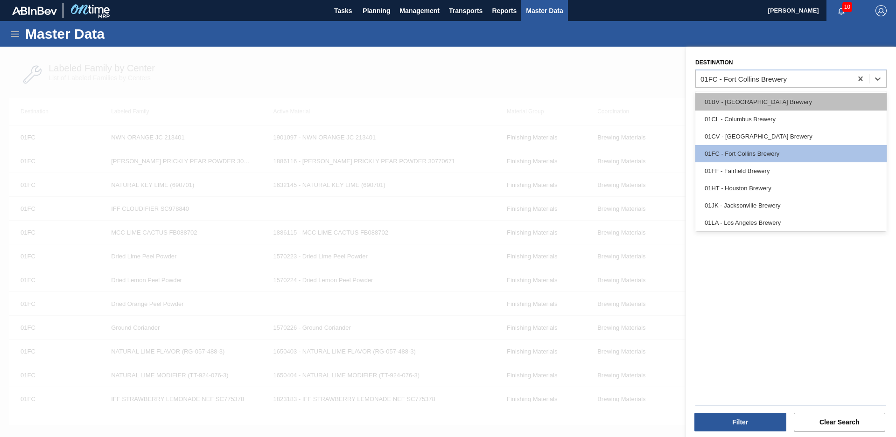
click at [788, 104] on div "01BV - [GEOGRAPHIC_DATA] Brewery" at bounding box center [791, 101] width 191 height 17
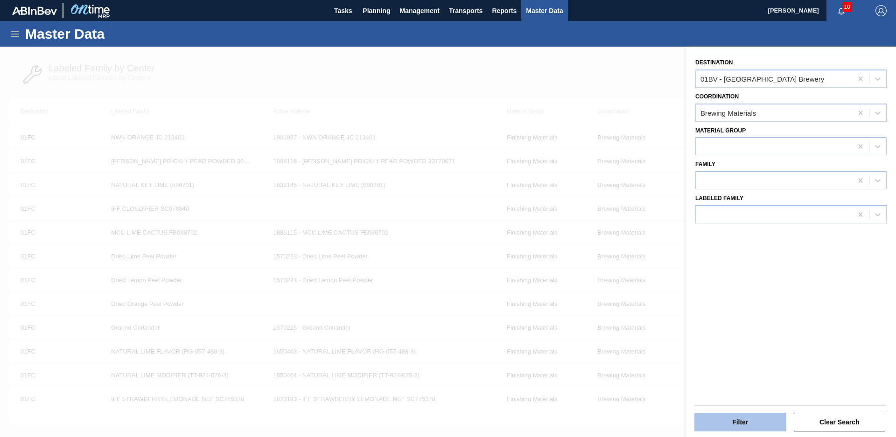
click at [737, 416] on button "Filter" at bounding box center [741, 422] width 92 height 19
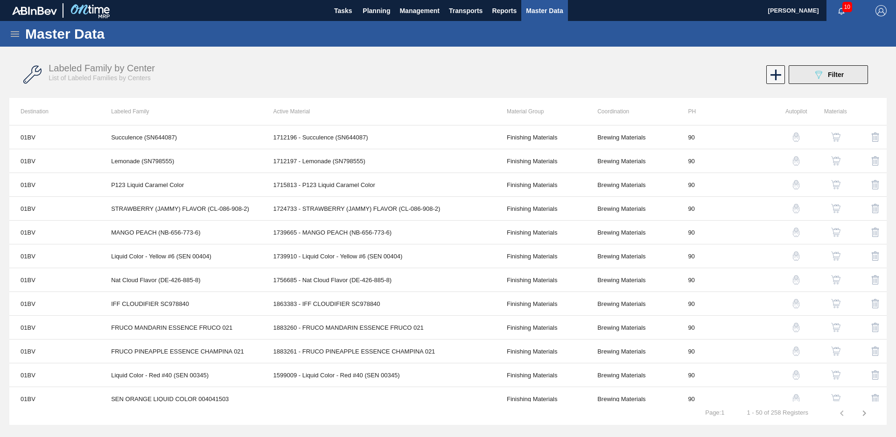
click at [834, 72] on span "Filter" at bounding box center [836, 74] width 16 height 7
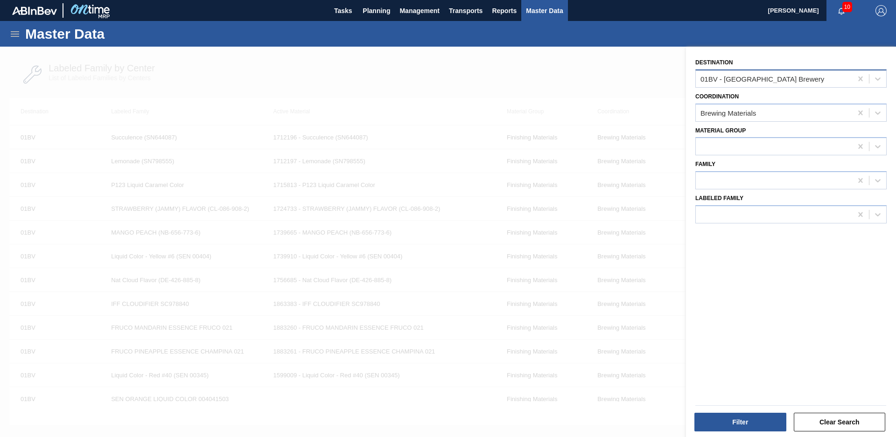
click at [807, 87] on div "01BV - [GEOGRAPHIC_DATA] Brewery" at bounding box center [791, 79] width 191 height 18
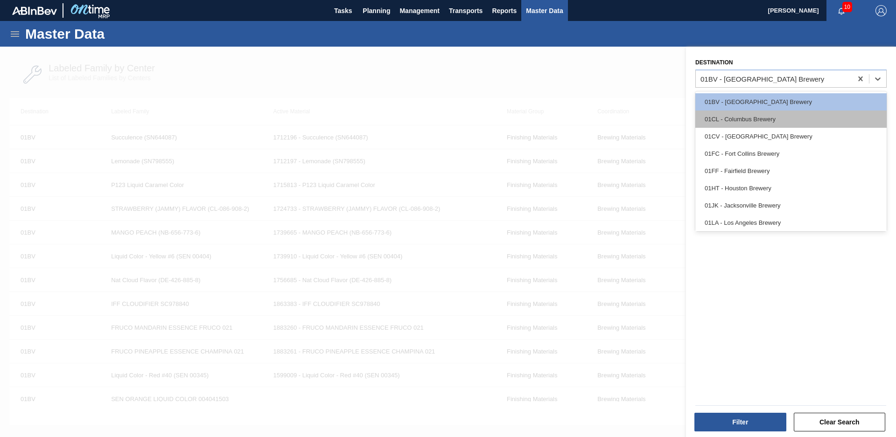
click at [786, 115] on div "01CL - Columbus Brewery" at bounding box center [791, 119] width 191 height 17
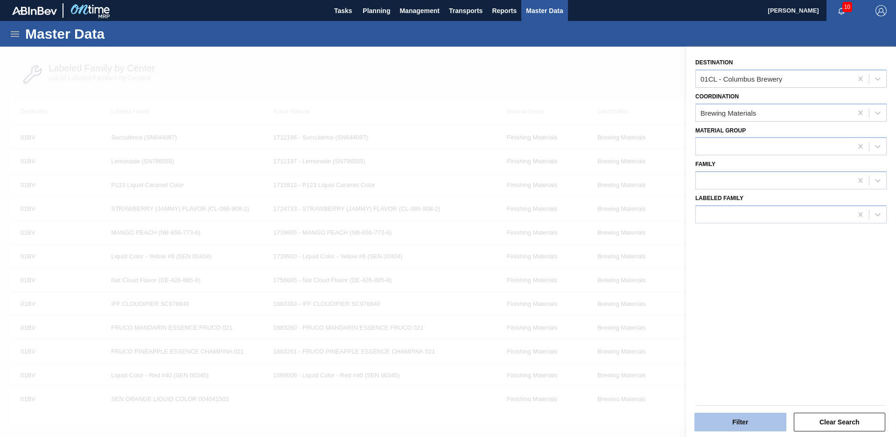
click at [724, 423] on button "Filter" at bounding box center [741, 422] width 92 height 19
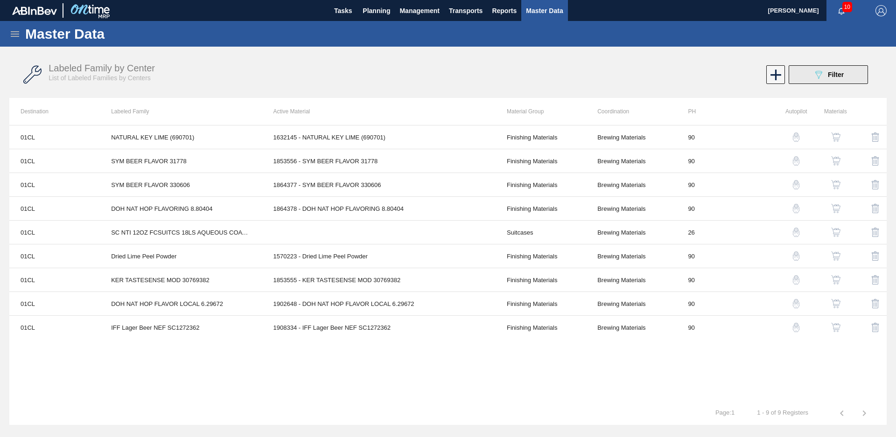
click at [851, 74] on button "089F7B8B-B2A5-4AFE-B5C0-19BA573D28AC Filter" at bounding box center [828, 74] width 79 height 19
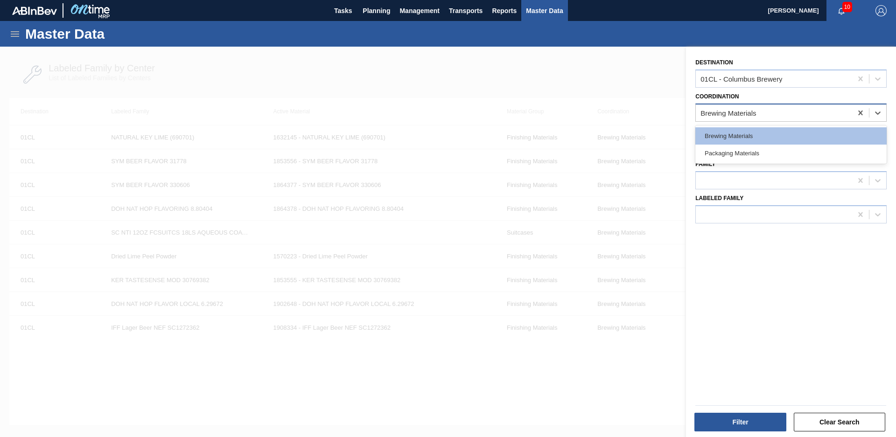
click at [836, 119] on div "Brewing Materials" at bounding box center [774, 113] width 156 height 14
click at [782, 106] on div "Brewing Materials" at bounding box center [774, 113] width 156 height 14
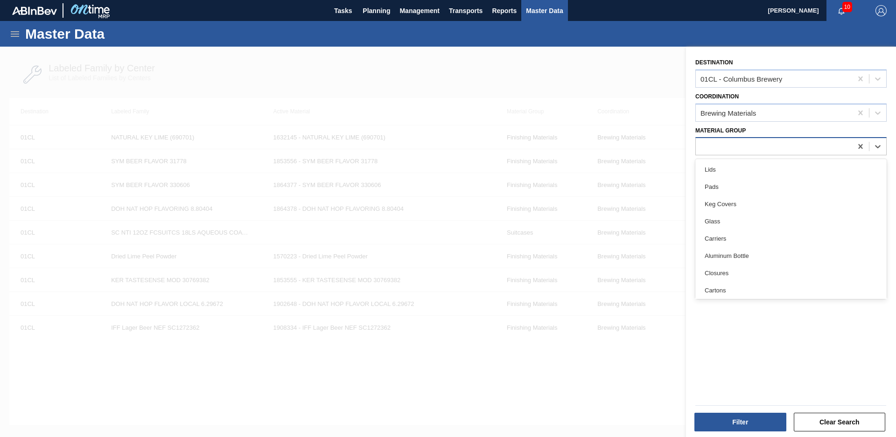
click at [772, 142] on div at bounding box center [774, 147] width 156 height 14
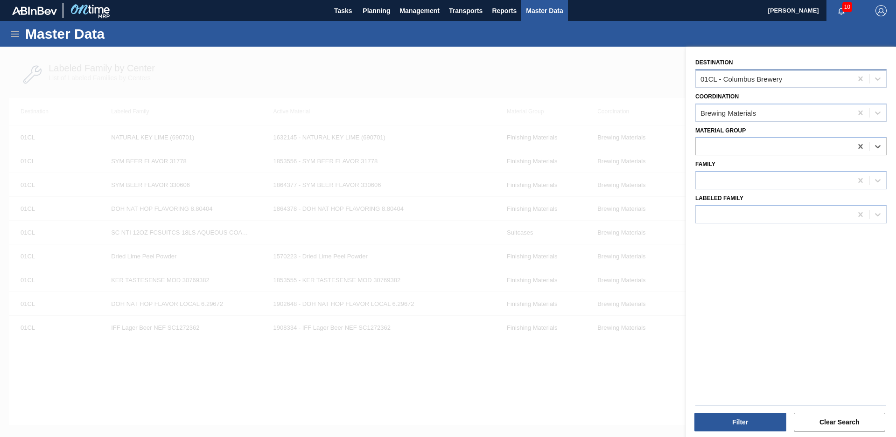
click at [826, 78] on div "01CL - Columbus Brewery" at bounding box center [774, 79] width 156 height 14
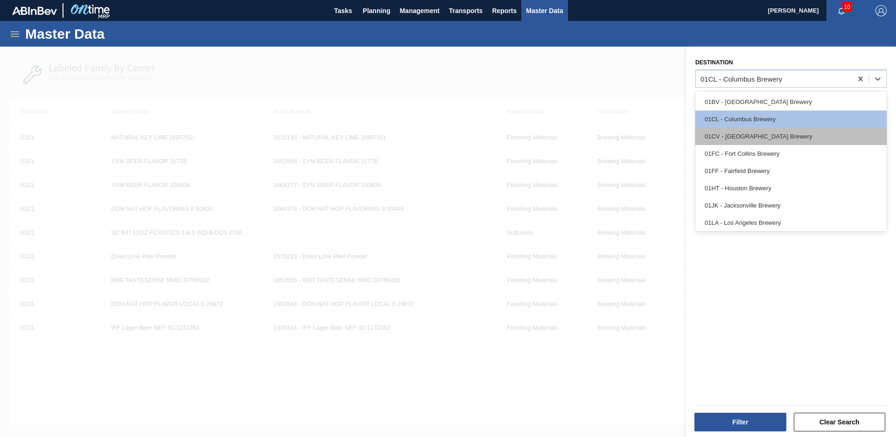
click at [795, 134] on div "01CV - [GEOGRAPHIC_DATA] Brewery" at bounding box center [791, 136] width 191 height 17
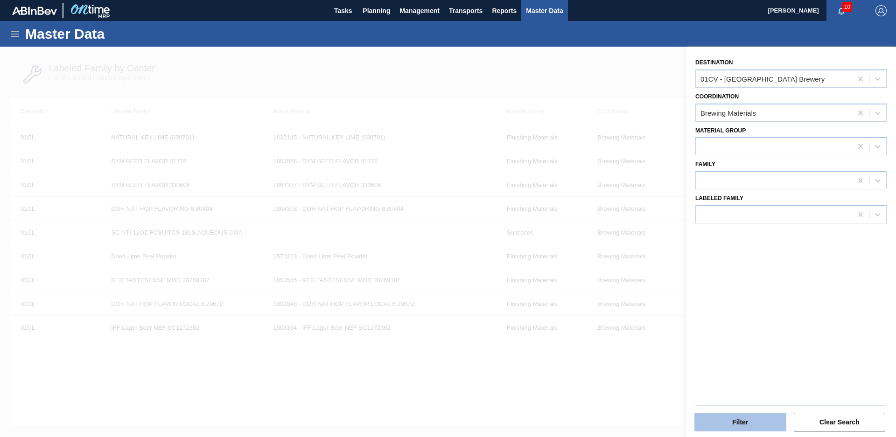
click at [744, 415] on button "Filter" at bounding box center [741, 422] width 92 height 19
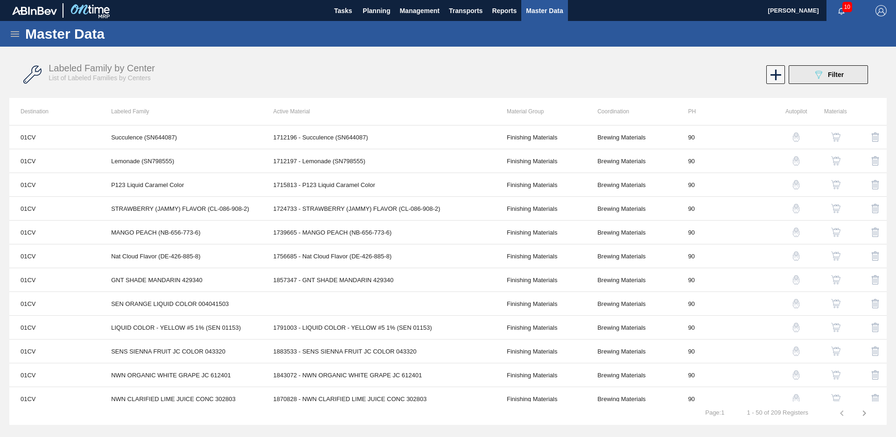
click at [829, 72] on span "Filter" at bounding box center [836, 74] width 16 height 7
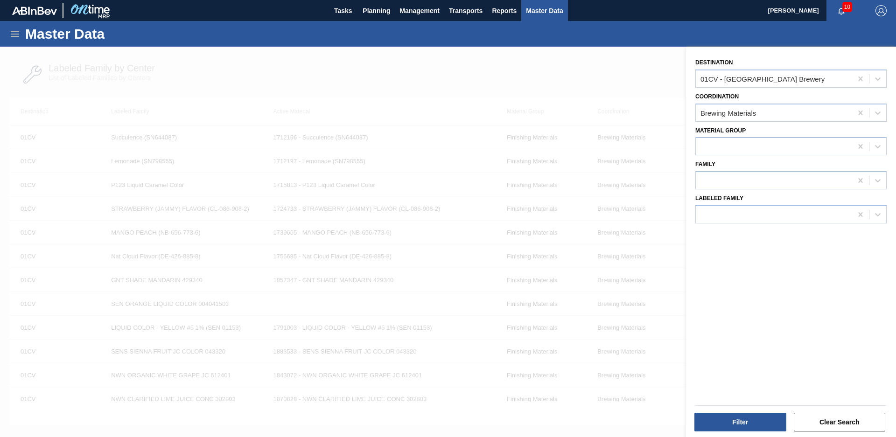
click at [805, 65] on div "Destination 01CV - [GEOGRAPHIC_DATA] Brewery" at bounding box center [791, 72] width 191 height 32
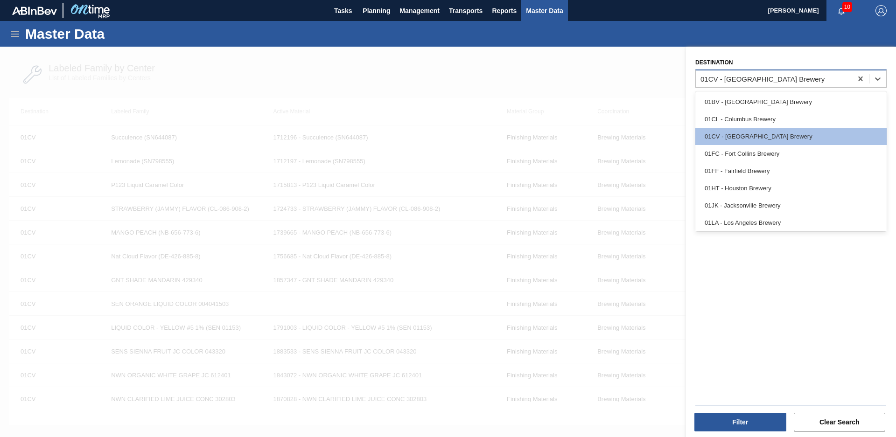
click at [795, 76] on div "01CV - [GEOGRAPHIC_DATA] Brewery" at bounding box center [774, 79] width 156 height 14
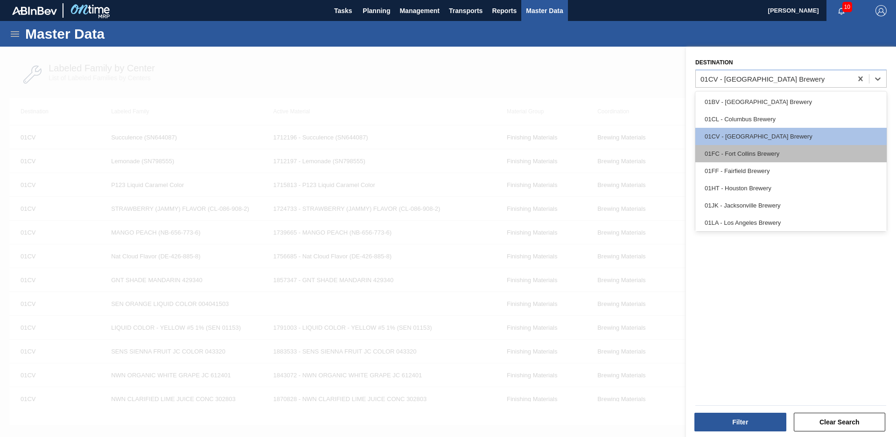
click at [752, 151] on div "01FC - Fort Collins Brewery" at bounding box center [791, 153] width 191 height 17
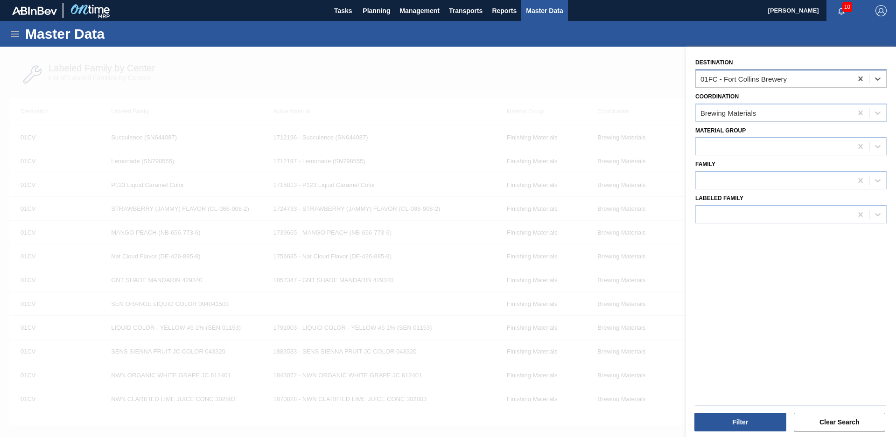
click at [793, 80] on div "01FC - Fort Collins Brewery" at bounding box center [774, 79] width 156 height 14
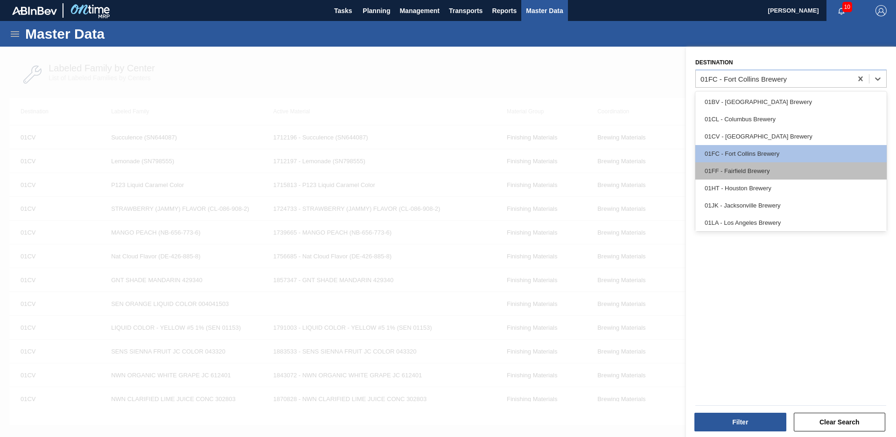
click at [748, 170] on div "01FF - Fairfield Brewery" at bounding box center [791, 170] width 191 height 17
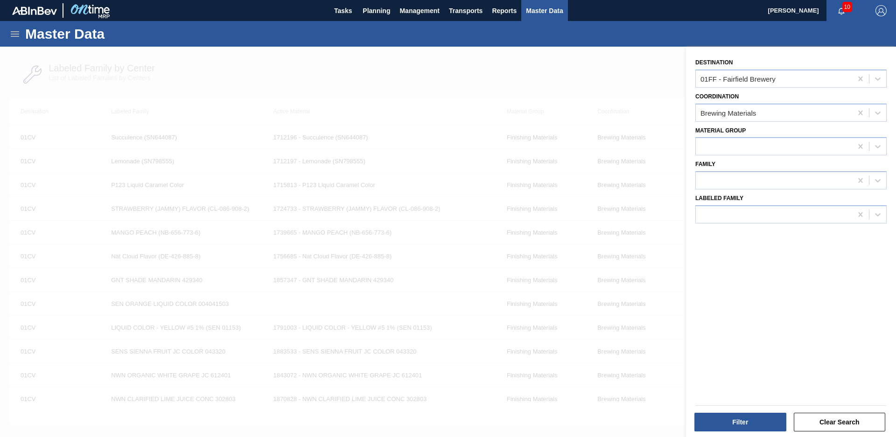
click at [752, 411] on div "Filter Clear Search" at bounding box center [791, 421] width 198 height 23
click at [751, 414] on button "Filter" at bounding box center [741, 422] width 92 height 19
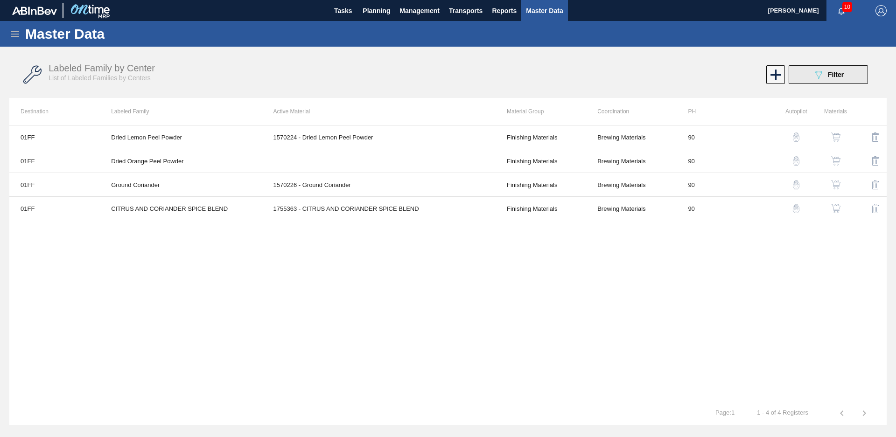
click at [831, 76] on span "Filter" at bounding box center [836, 74] width 16 height 7
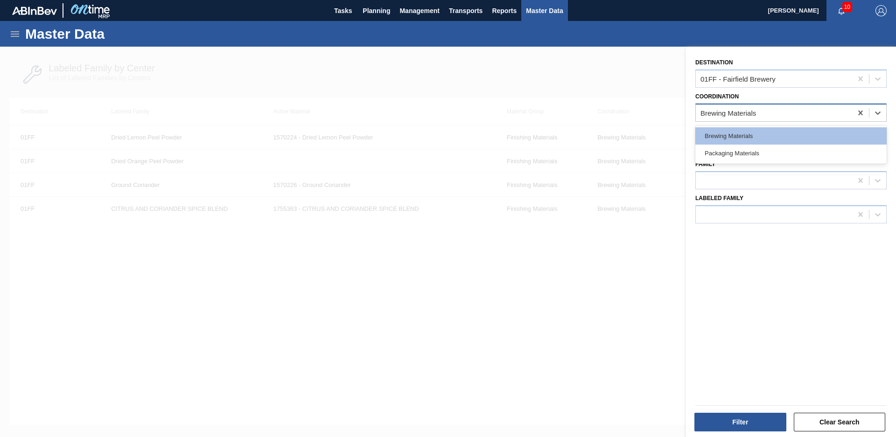
click at [816, 115] on div "Brewing Materials" at bounding box center [774, 113] width 156 height 14
click at [798, 77] on div "01FF - Fairfield Brewery" at bounding box center [774, 79] width 156 height 14
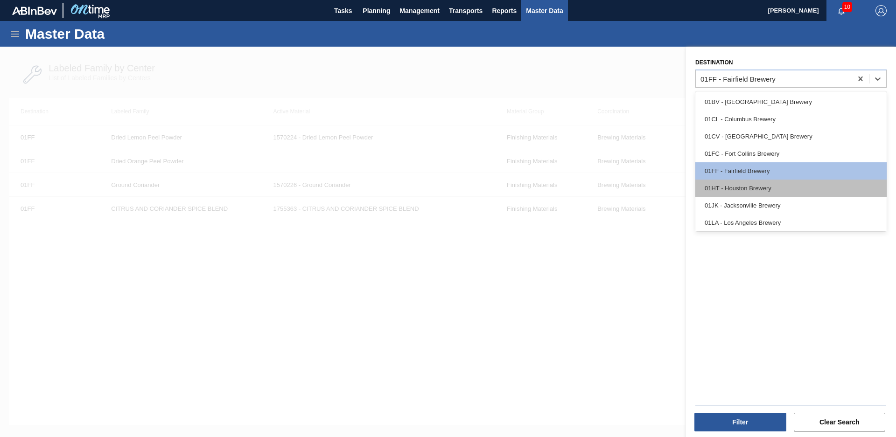
click at [760, 184] on div "01HT - Houston Brewery" at bounding box center [791, 188] width 191 height 17
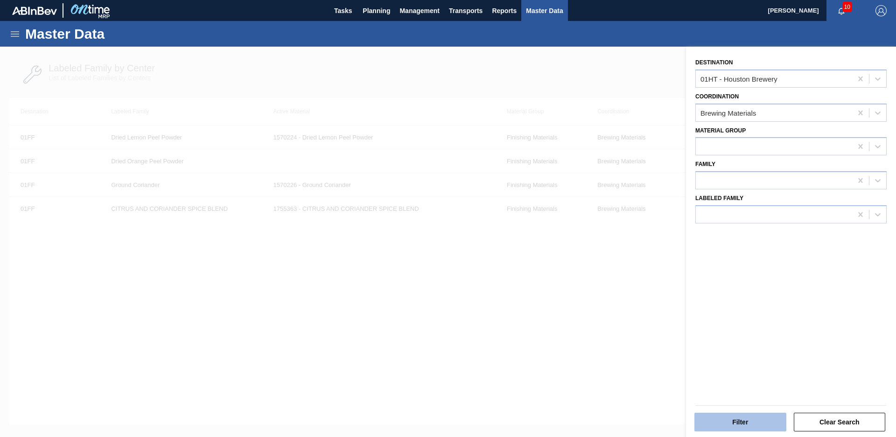
click at [748, 423] on button "Filter" at bounding box center [741, 422] width 92 height 19
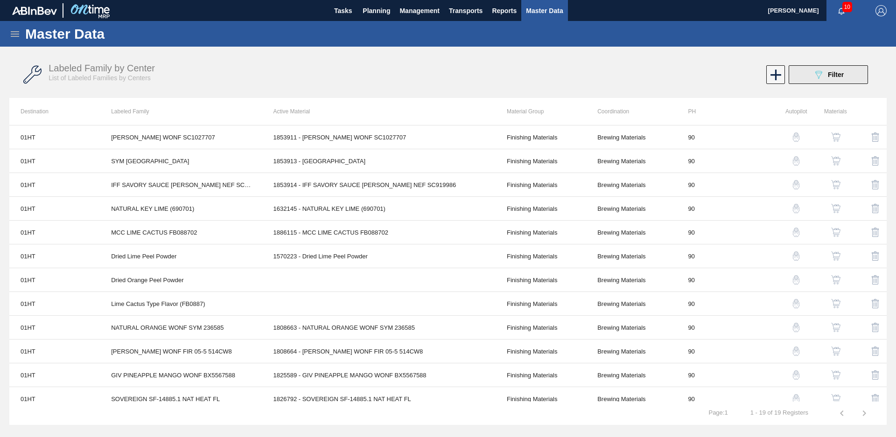
click at [797, 71] on button "089F7B8B-B2A5-4AFE-B5C0-19BA573D28AC Filter" at bounding box center [828, 74] width 79 height 19
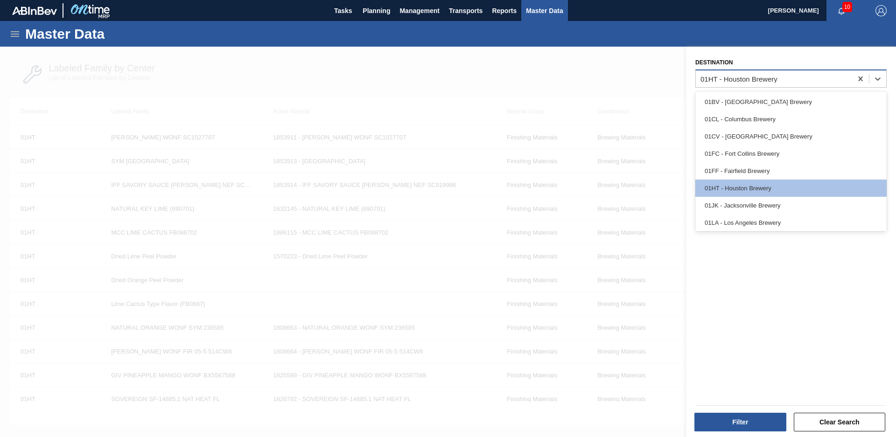
click at [820, 77] on div "01HT - Houston Brewery" at bounding box center [774, 79] width 156 height 14
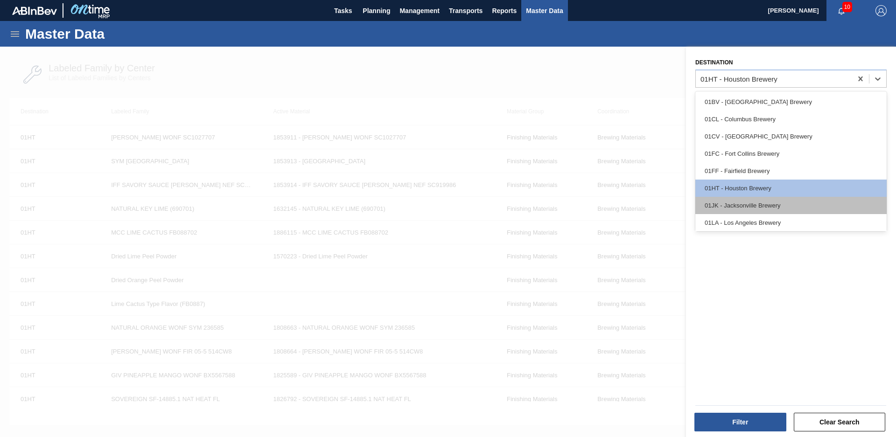
click at [761, 211] on div "01JK - Jacksonville Brewery" at bounding box center [791, 205] width 191 height 17
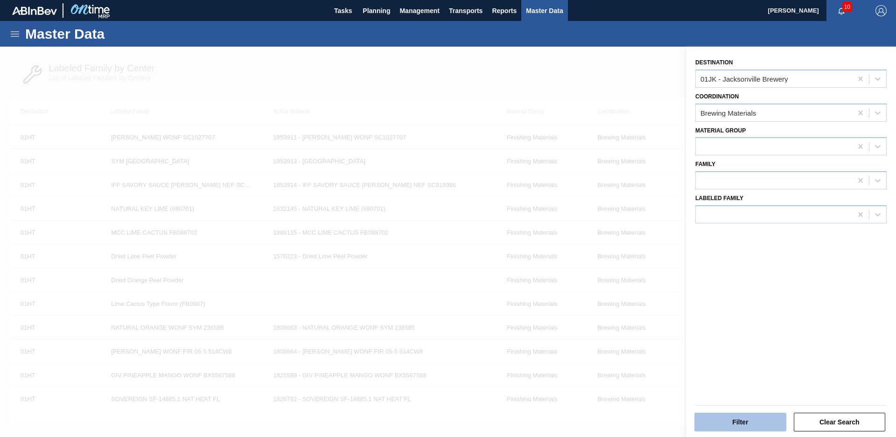
click at [726, 425] on button "Filter" at bounding box center [741, 422] width 92 height 19
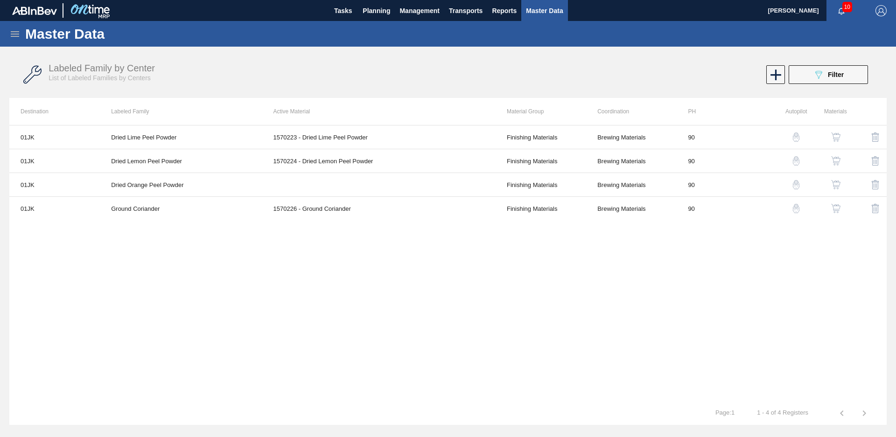
click at [842, 86] on div "Labeled Family by Center List of Labeled Families by Centers 089F7B8B-B2A5-4AFE…" at bounding box center [448, 74] width 878 height 35
click at [845, 74] on button "089F7B8B-B2A5-4AFE-B5C0-19BA573D28AC Filter" at bounding box center [828, 74] width 79 height 19
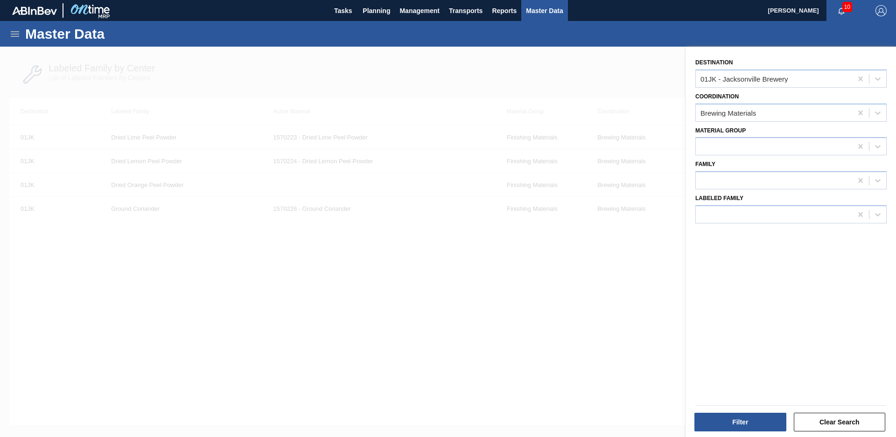
click at [852, 90] on div "Coordination Brewing Materials" at bounding box center [791, 106] width 191 height 32
click at [853, 81] on div at bounding box center [861, 79] width 17 height 17
click at [876, 81] on icon at bounding box center [878, 78] width 9 height 9
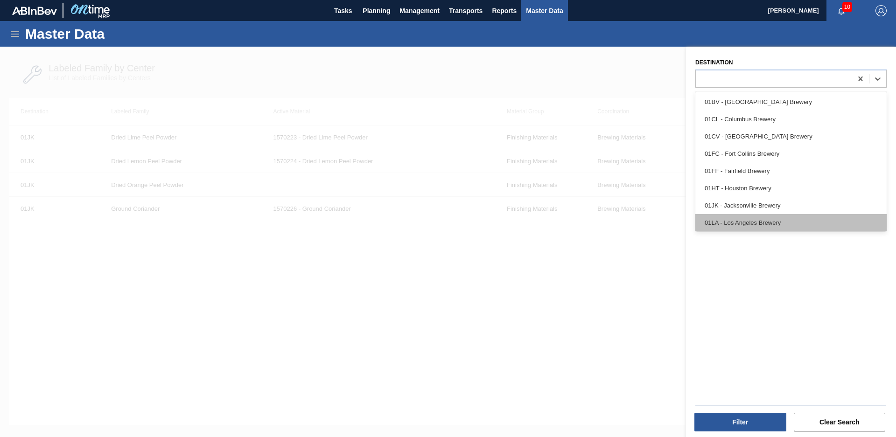
click at [790, 218] on div "01LA - Los Angeles Brewery" at bounding box center [791, 222] width 191 height 17
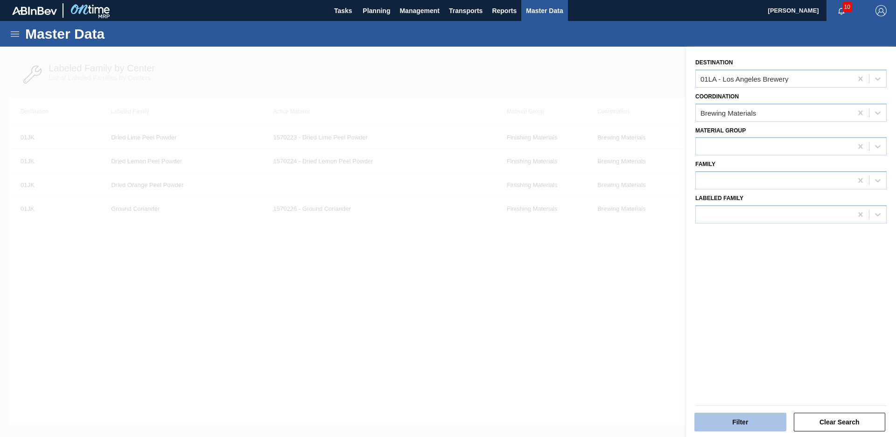
click at [722, 415] on button "Filter" at bounding box center [741, 422] width 92 height 19
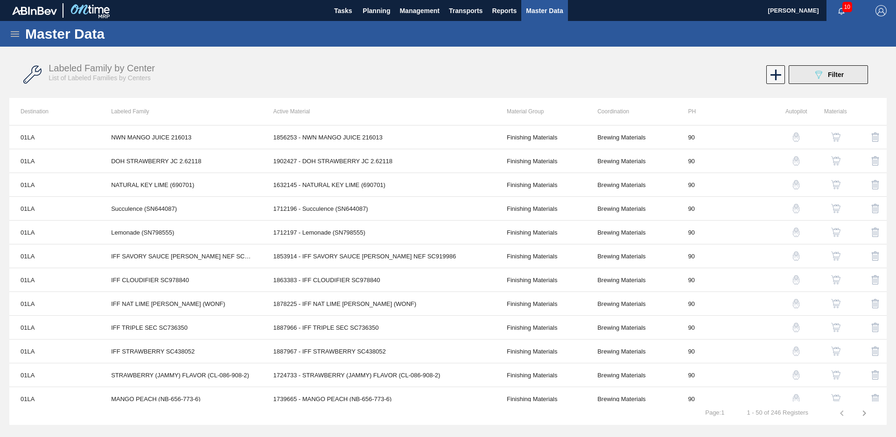
click at [851, 83] on button "089F7B8B-B2A5-4AFE-B5C0-19BA573D28AC Filter" at bounding box center [828, 74] width 79 height 19
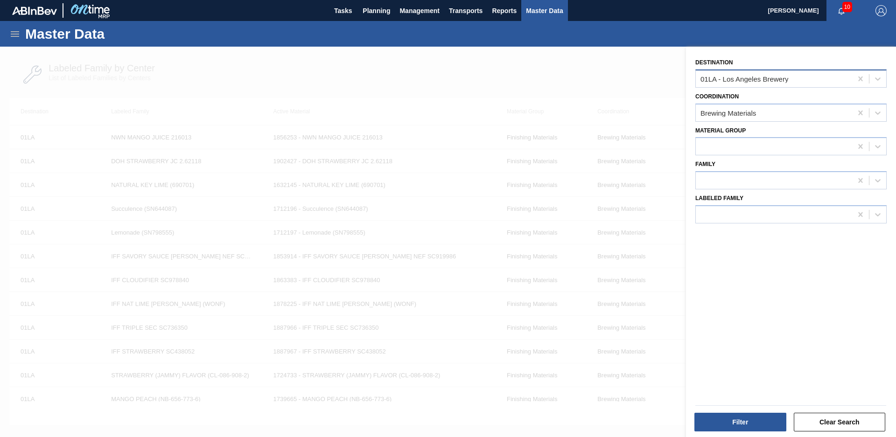
click at [815, 81] on div "01LA - Los Angeles Brewery" at bounding box center [774, 79] width 156 height 14
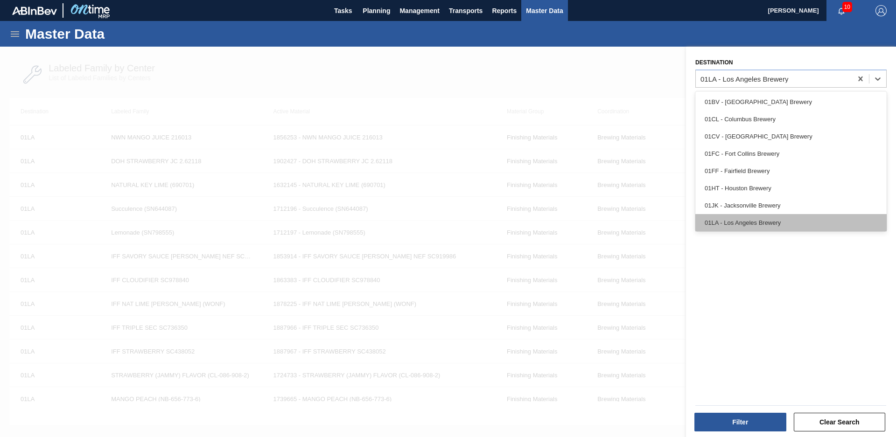
scroll to position [71, 0]
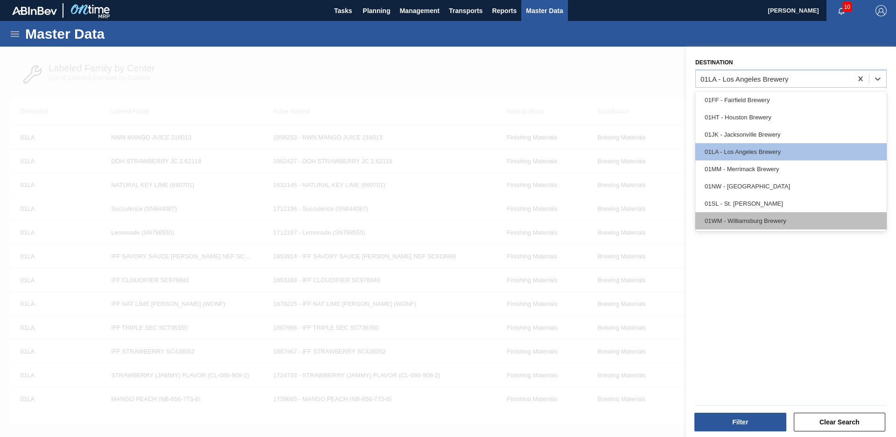
click at [811, 221] on div "01WM - Williamsburg Brewery" at bounding box center [791, 220] width 191 height 17
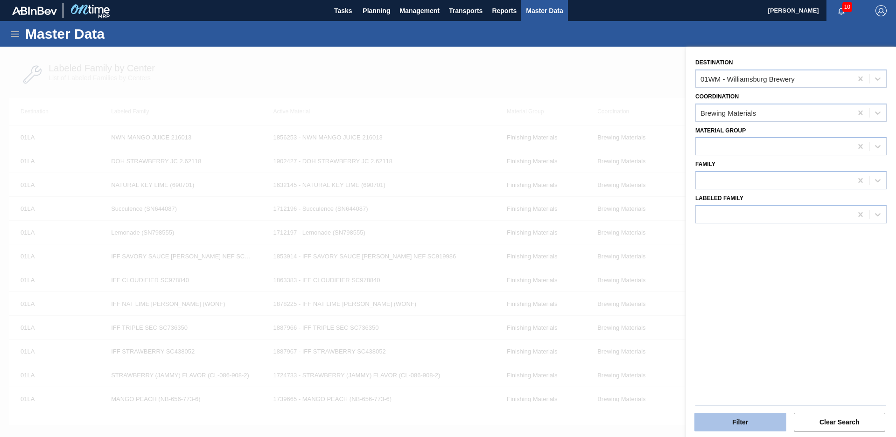
click at [757, 418] on button "Filter" at bounding box center [741, 422] width 92 height 19
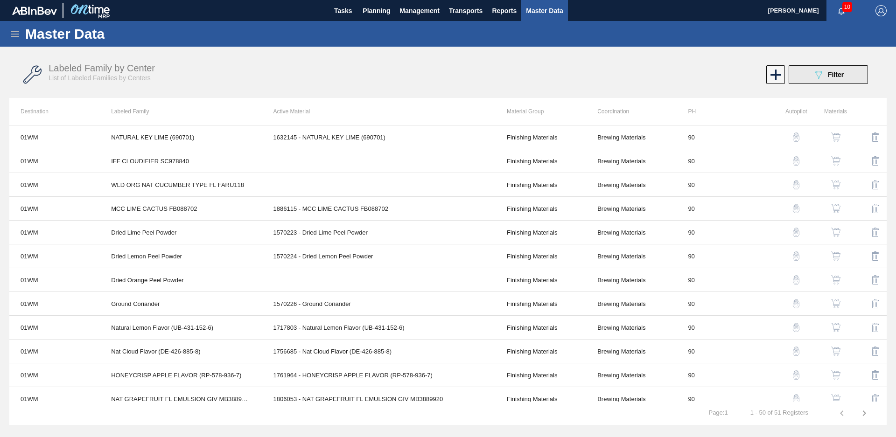
click at [830, 74] on span "Filter" at bounding box center [836, 74] width 16 height 7
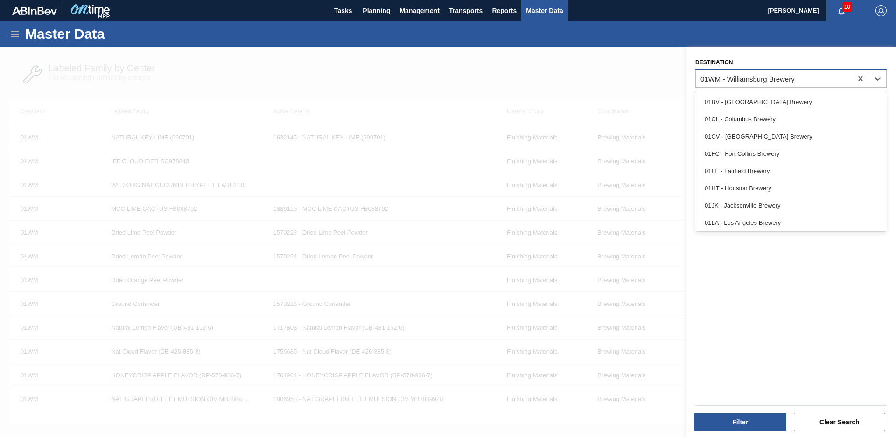
click at [787, 79] on div "01WM - Williamsburg Brewery" at bounding box center [748, 79] width 94 height 8
click at [810, 74] on div "01WM - Williamsburg Brewery" at bounding box center [774, 79] width 156 height 14
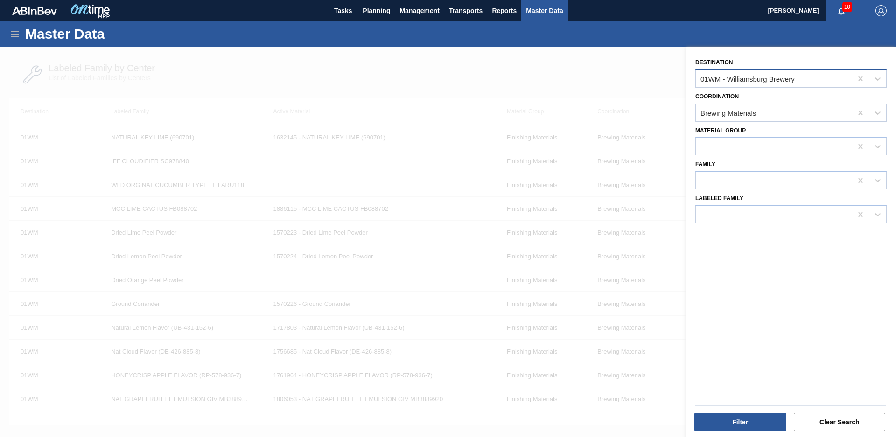
click at [806, 80] on div "01WM - Williamsburg Brewery" at bounding box center [774, 79] width 156 height 14
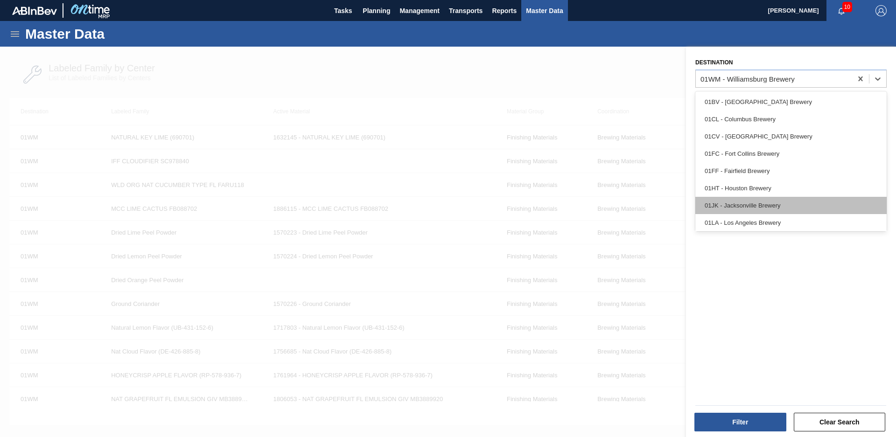
scroll to position [42, 0]
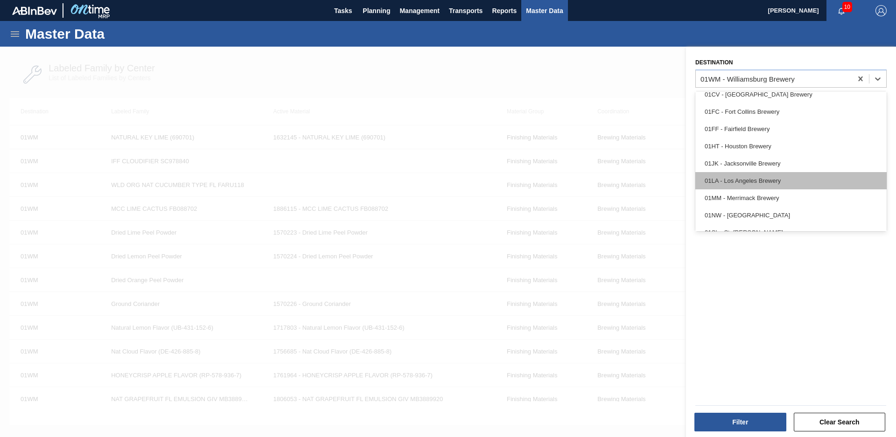
click at [786, 182] on div "01LA - Los Angeles Brewery" at bounding box center [791, 180] width 191 height 17
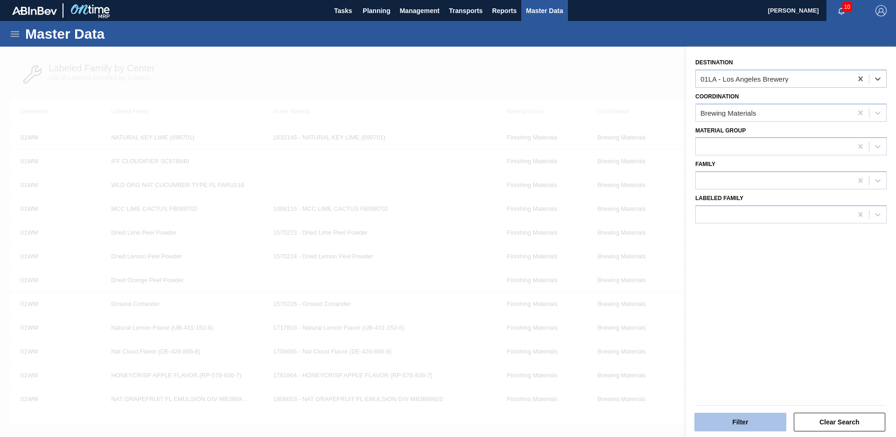
click at [754, 420] on button "Filter" at bounding box center [741, 422] width 92 height 19
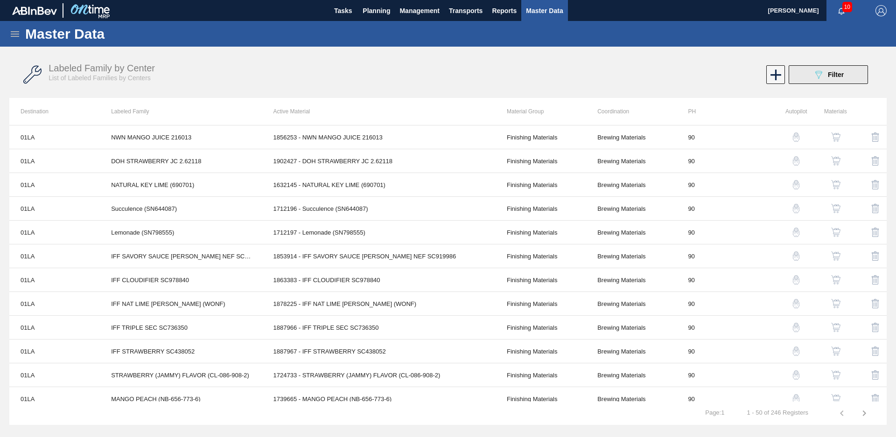
click at [825, 79] on div "089F7B8B-B2A5-4AFE-B5C0-19BA573D28AC Filter" at bounding box center [828, 74] width 31 height 11
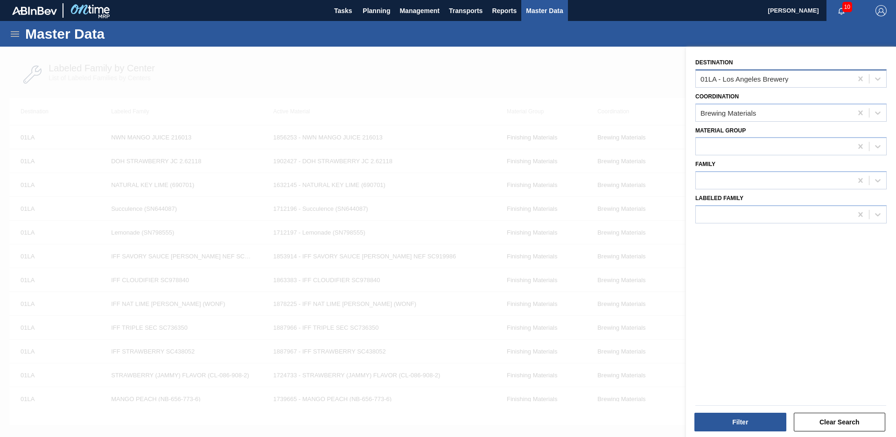
click at [827, 85] on div "01LA - Los Angeles Brewery" at bounding box center [774, 79] width 156 height 14
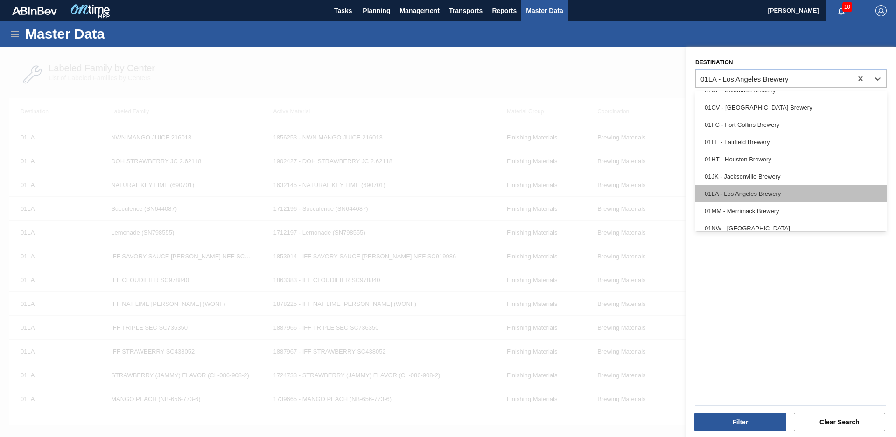
scroll to position [71, 0]
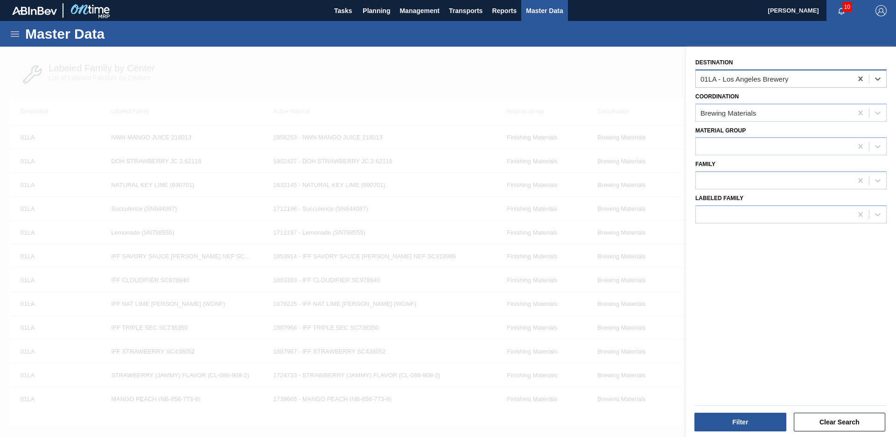
click at [767, 76] on div "01LA - Los Angeles Brewery" at bounding box center [745, 79] width 88 height 8
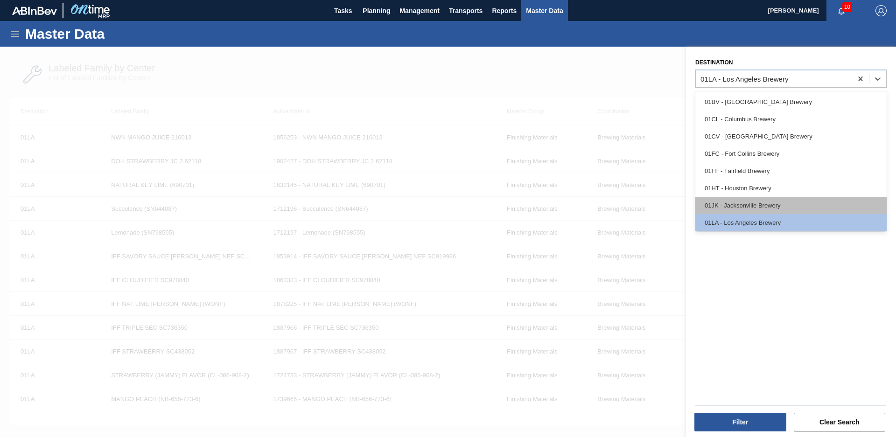
click at [761, 197] on div "01JK - Jacksonville Brewery" at bounding box center [791, 205] width 191 height 17
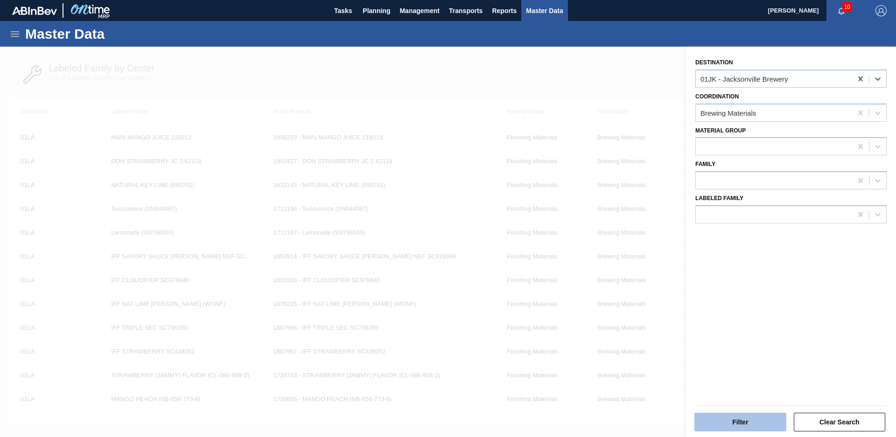
click at [748, 420] on button "Filter" at bounding box center [741, 422] width 92 height 19
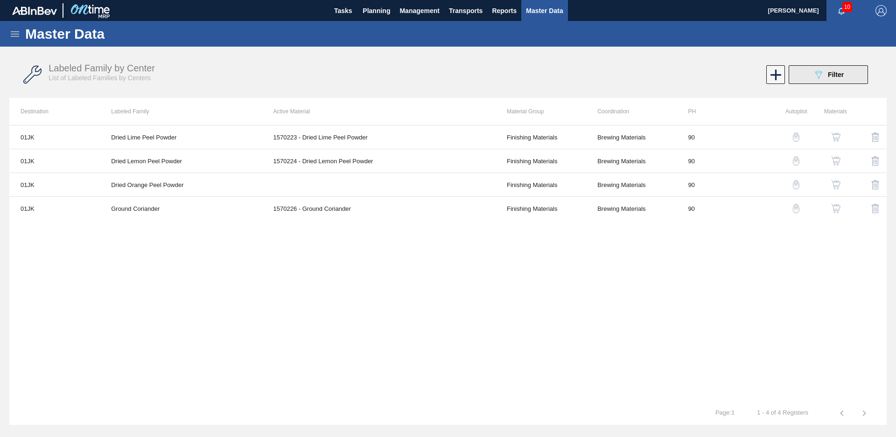
click at [803, 74] on button "089F7B8B-B2A5-4AFE-B5C0-19BA573D28AC Filter" at bounding box center [828, 74] width 79 height 19
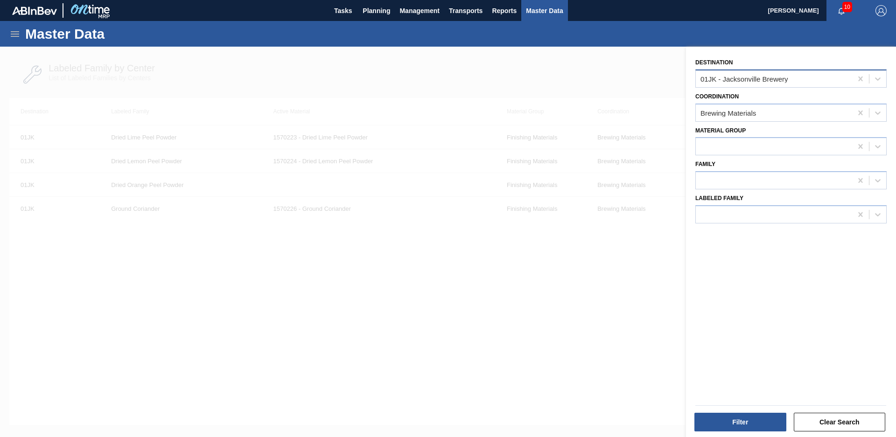
click at [756, 78] on div "01JK - Jacksonville Brewery" at bounding box center [745, 79] width 88 height 8
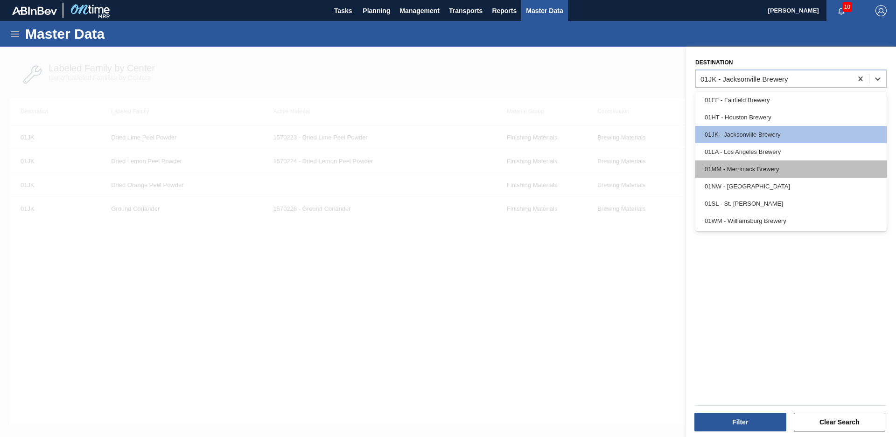
click at [802, 166] on div "01MM - Merrimack Brewery" at bounding box center [791, 169] width 191 height 17
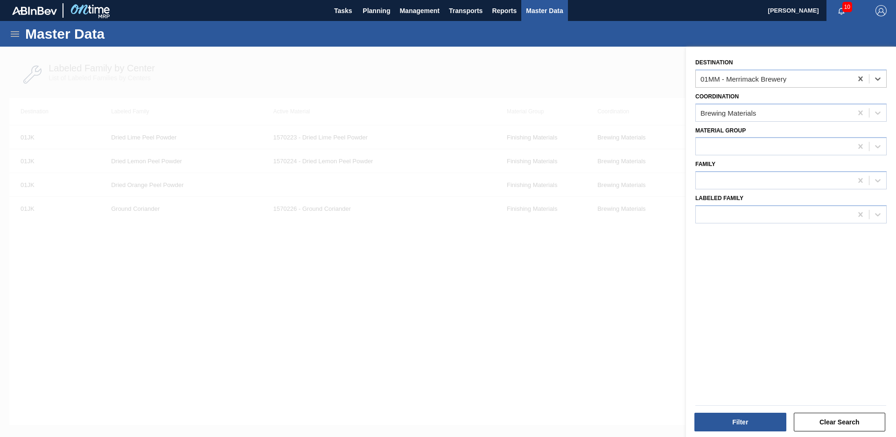
type input "."
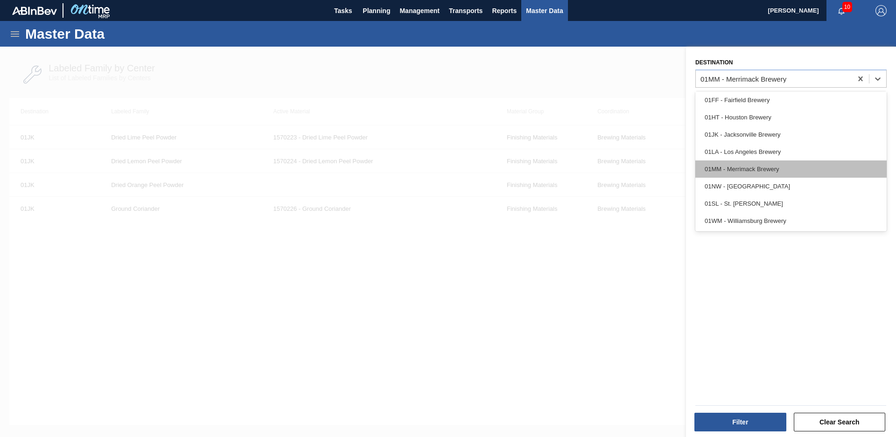
click at [800, 162] on div "01MM - Merrimack Brewery" at bounding box center [791, 169] width 191 height 17
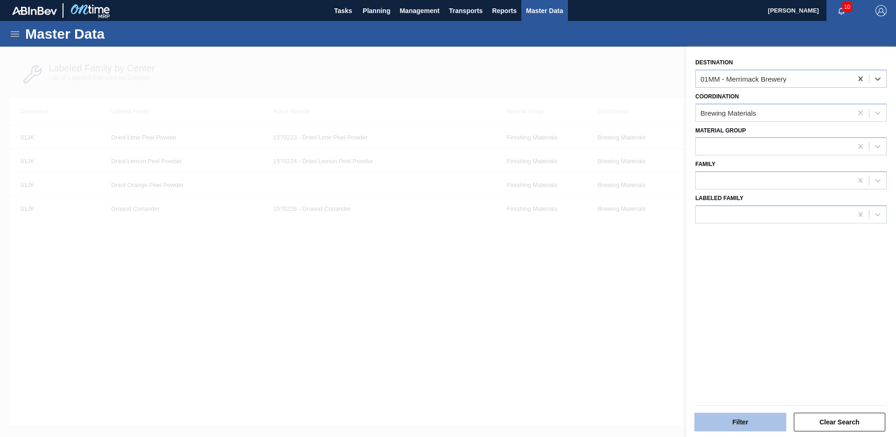
click at [742, 419] on button "Filter" at bounding box center [741, 422] width 92 height 19
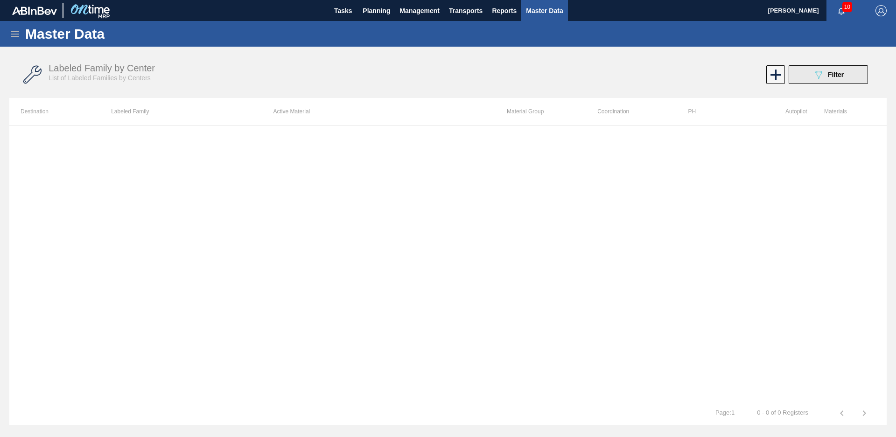
click at [848, 74] on button "089F7B8B-B2A5-4AFE-B5C0-19BA573D28AC Filter" at bounding box center [828, 74] width 79 height 19
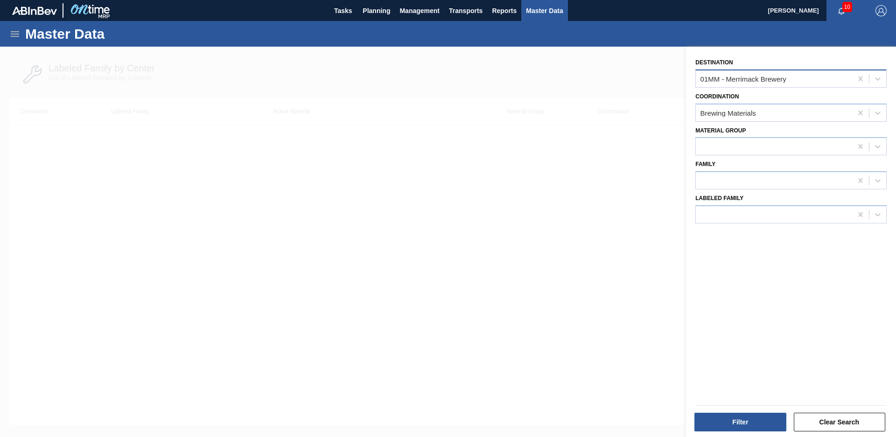
click at [799, 79] on div "01MM - Merrimack Brewery" at bounding box center [774, 79] width 156 height 14
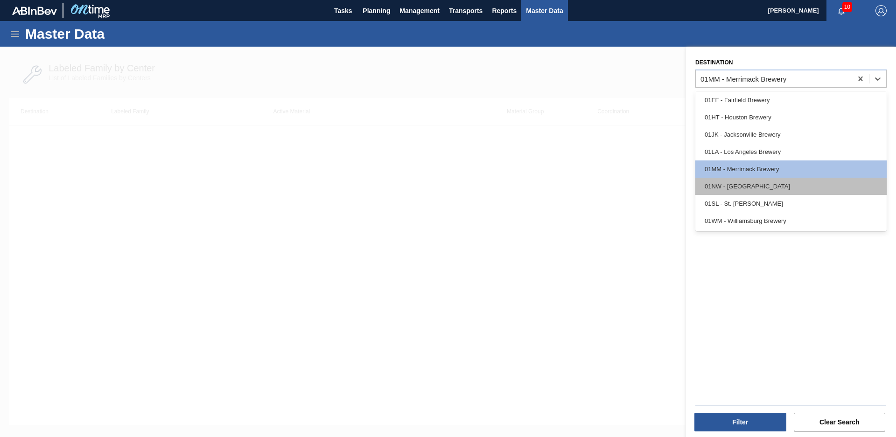
click at [769, 187] on div "01NW - [GEOGRAPHIC_DATA]" at bounding box center [791, 186] width 191 height 17
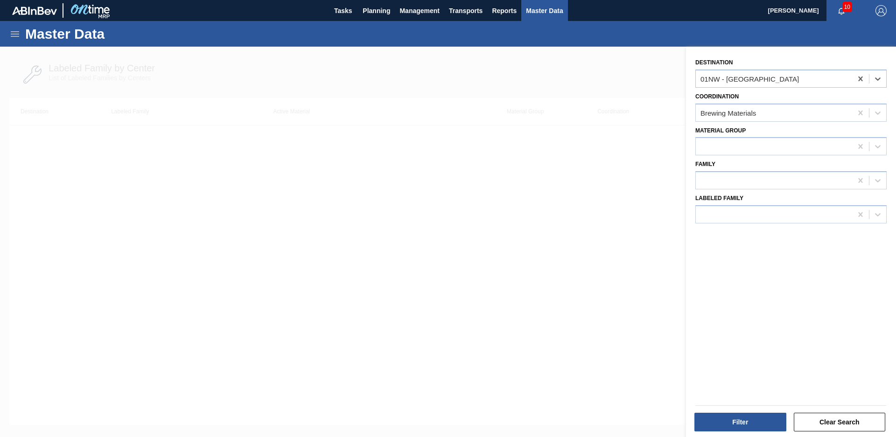
click at [727, 409] on div at bounding box center [791, 406] width 198 height 8
click at [750, 418] on button "Filter" at bounding box center [741, 422] width 92 height 19
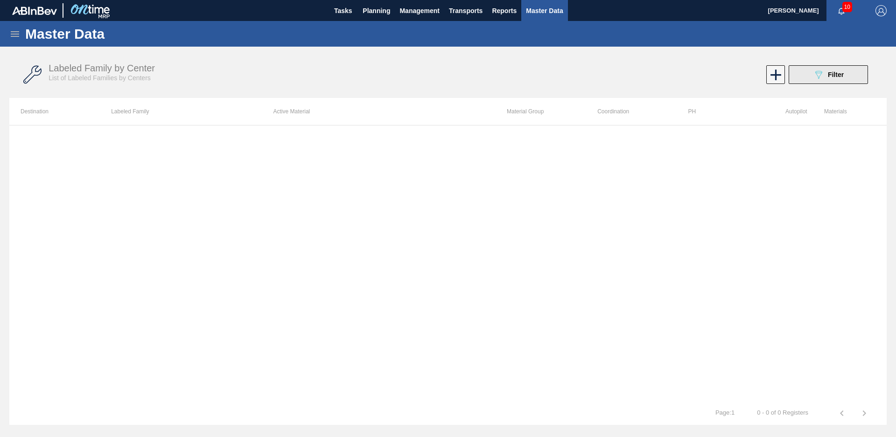
click at [829, 79] on div "089F7B8B-B2A5-4AFE-B5C0-19BA573D28AC Filter" at bounding box center [828, 74] width 31 height 11
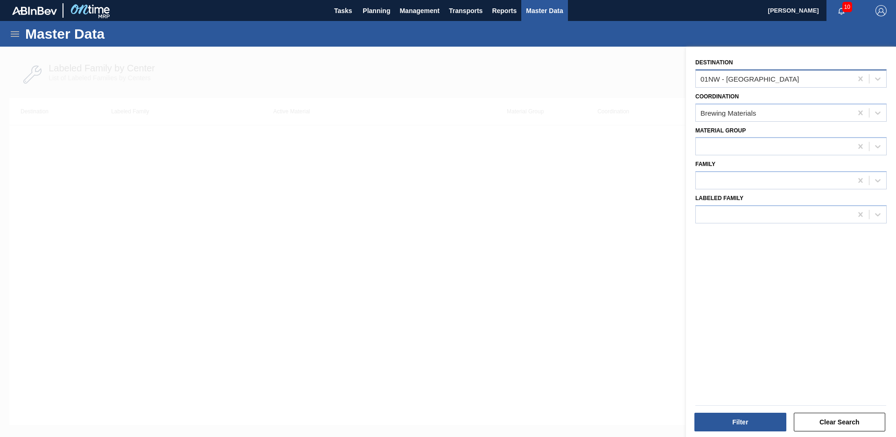
click at [822, 80] on div "01NW - [GEOGRAPHIC_DATA]" at bounding box center [774, 79] width 156 height 14
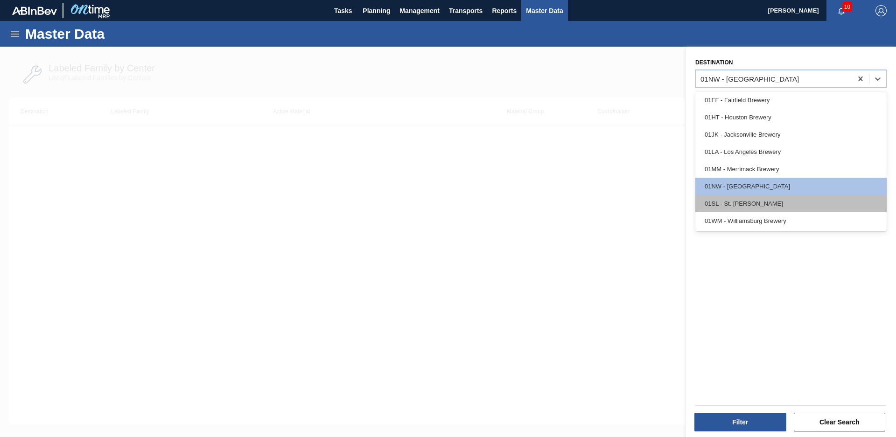
click at [785, 204] on div "01SL - St. [PERSON_NAME]" at bounding box center [791, 203] width 191 height 17
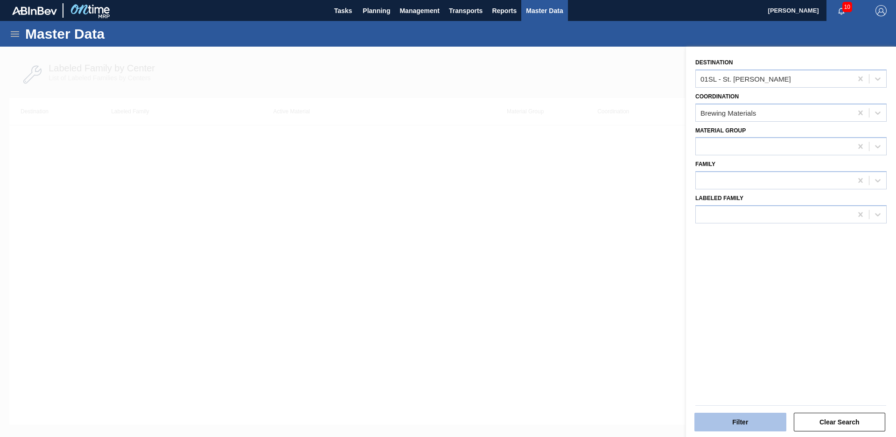
click at [738, 420] on button "Filter" at bounding box center [741, 422] width 92 height 19
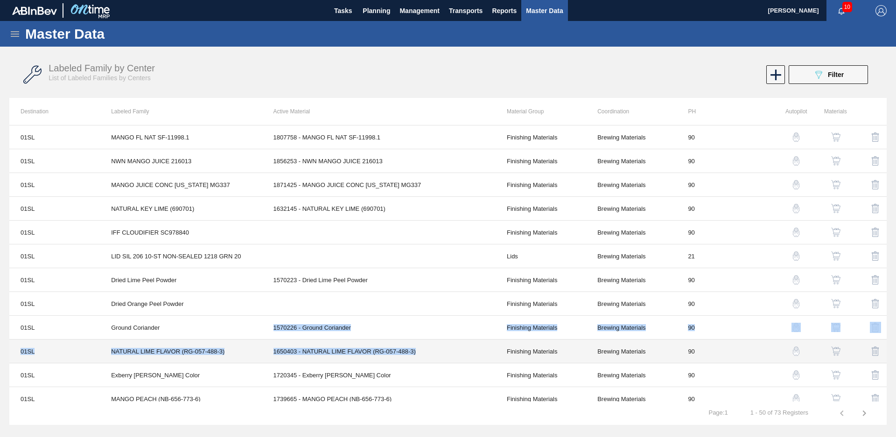
drag, startPoint x: 188, startPoint y: 331, endPoint x: 449, endPoint y: 357, distance: 262.7
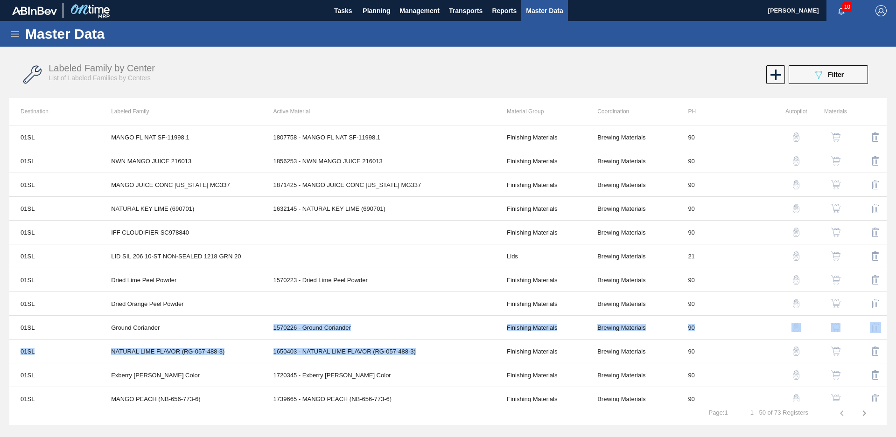
drag, startPoint x: 454, startPoint y: 350, endPoint x: 463, endPoint y: 332, distance: 19.4
click at [463, 332] on td "1570226 - Ground Coriander" at bounding box center [378, 328] width 233 height 24
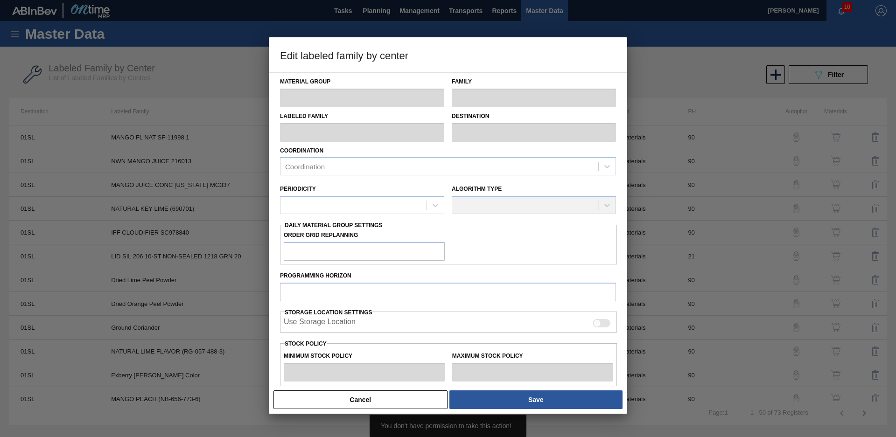
click at [430, 329] on div "Use Storage Location" at bounding box center [449, 323] width 330 height 11
click at [684, 142] on div at bounding box center [448, 218] width 896 height 437
type input "Finishing Materials"
type input "Powder"
type input "Ground Coriander"
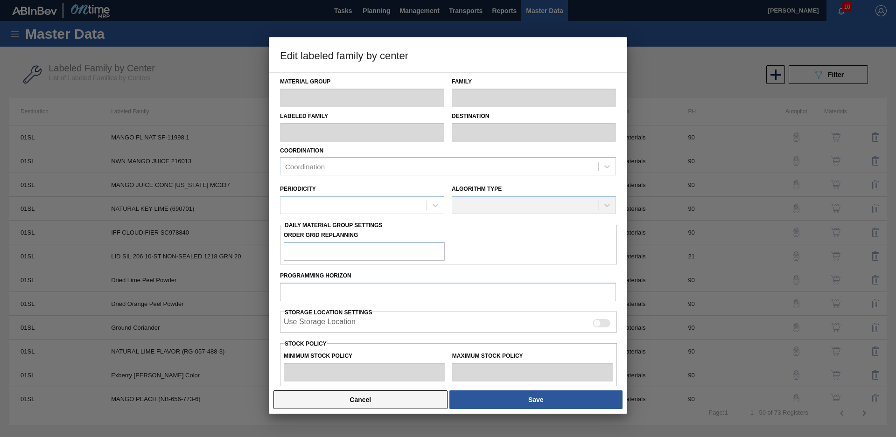
type input "01SL - St. [PERSON_NAME]"
type input "90"
type input "0"
type input "100"
type input "0"
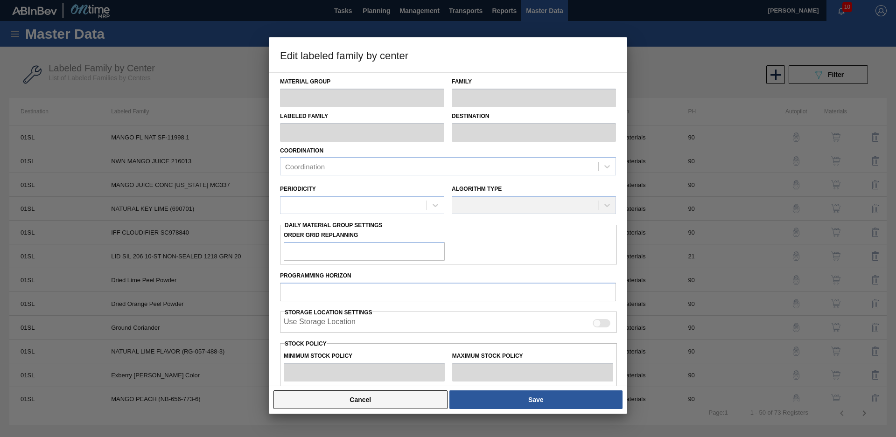
type input "0"
checkbox input "true"
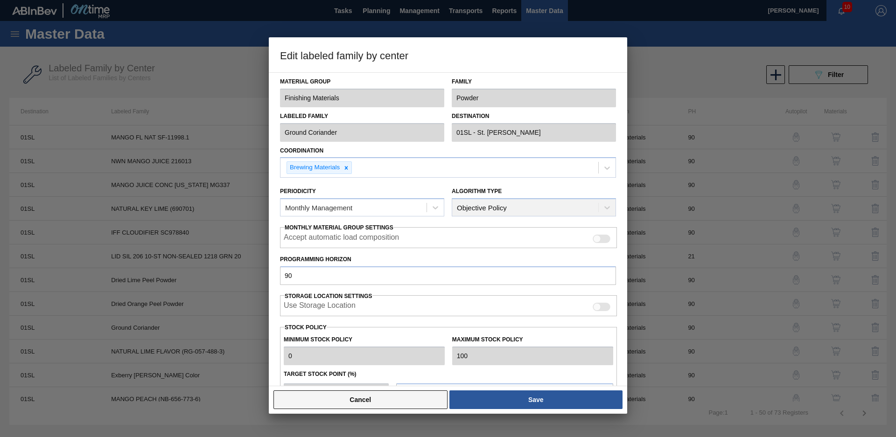
click at [376, 395] on button "Cancel" at bounding box center [361, 400] width 174 height 19
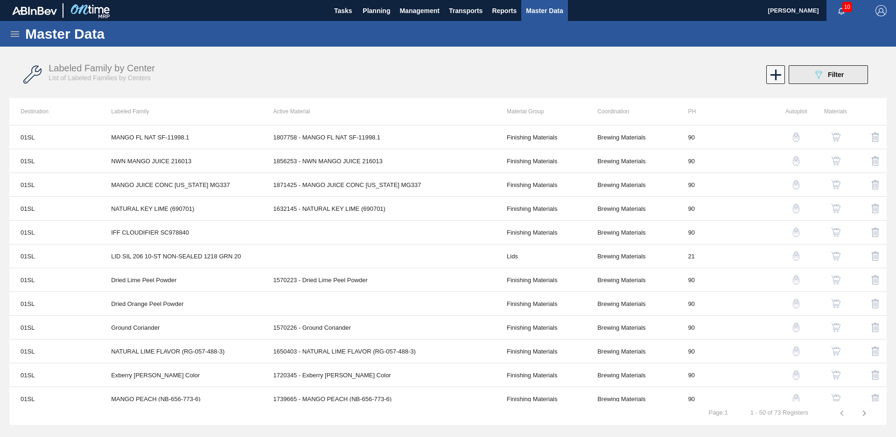
click at [822, 82] on button "089F7B8B-B2A5-4AFE-B5C0-19BA573D28AC Filter" at bounding box center [828, 74] width 79 height 19
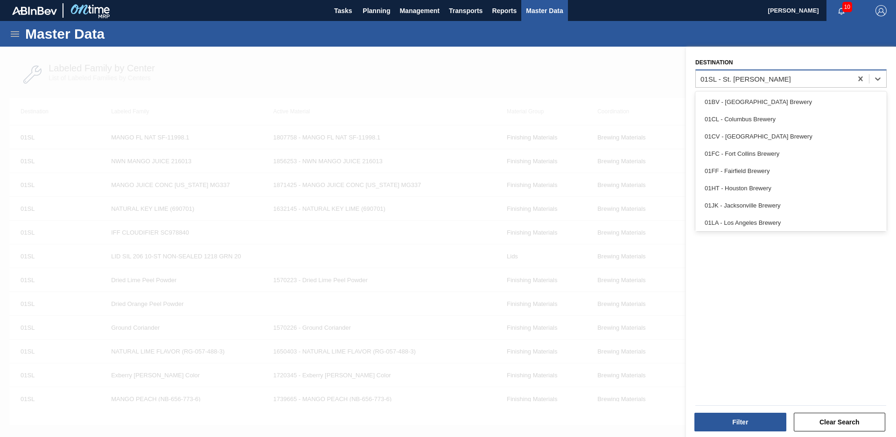
click at [783, 75] on div "01SL - St. [PERSON_NAME]" at bounding box center [774, 79] width 156 height 14
click at [787, 99] on div "01BV - [GEOGRAPHIC_DATA] Brewery" at bounding box center [791, 101] width 191 height 17
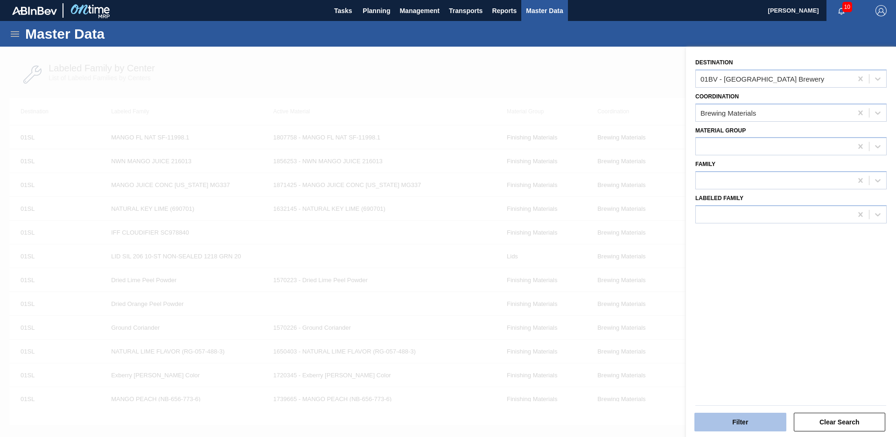
click at [725, 413] on button "Filter" at bounding box center [741, 422] width 92 height 19
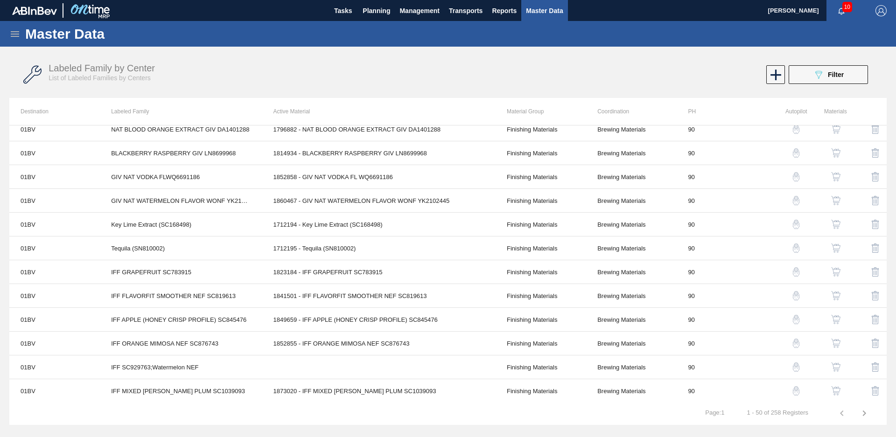
scroll to position [914, 0]
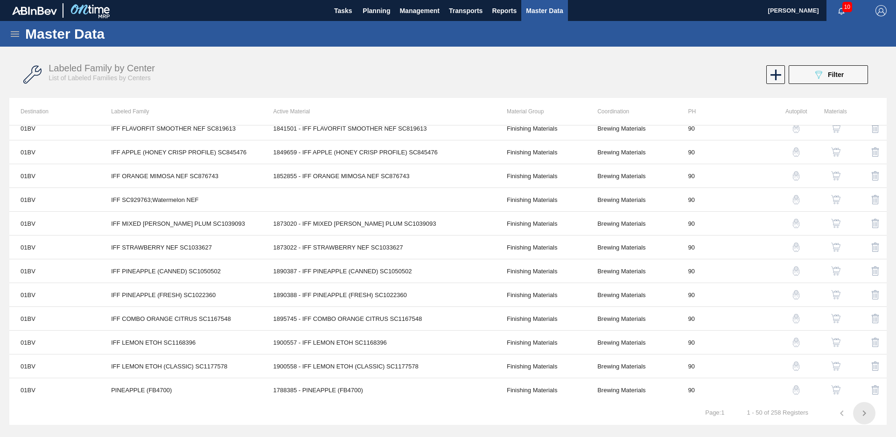
click at [866, 416] on icon "button" at bounding box center [864, 413] width 11 height 11
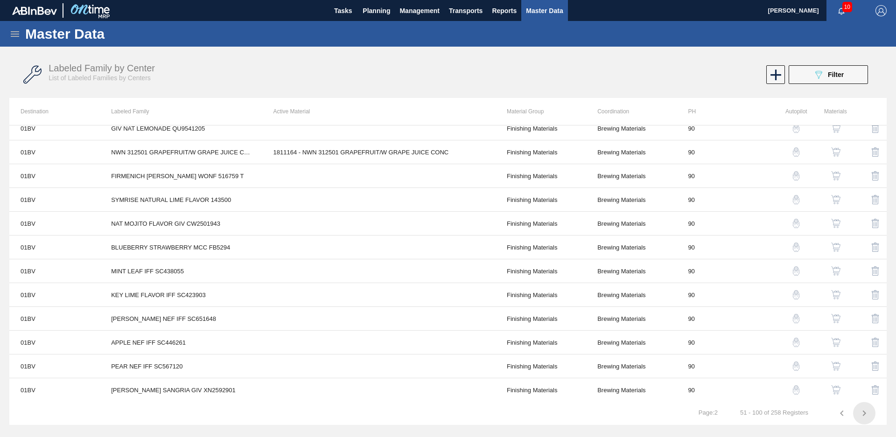
click at [868, 416] on icon "button" at bounding box center [864, 413] width 11 height 11
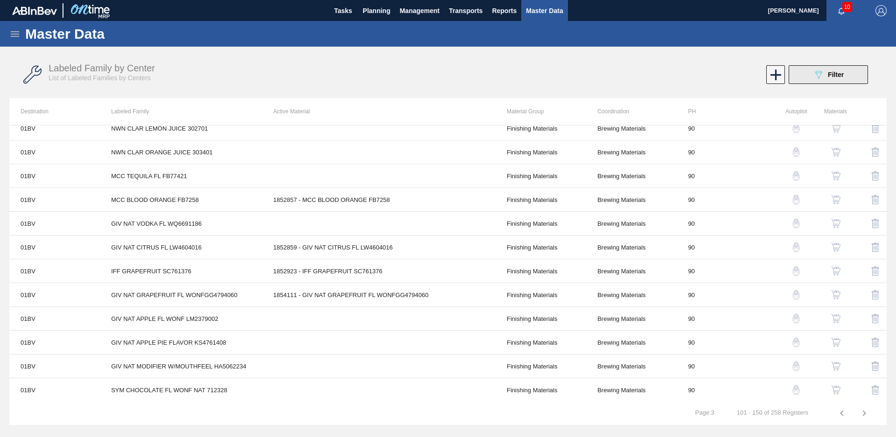
click at [831, 71] on span "Filter" at bounding box center [836, 74] width 16 height 7
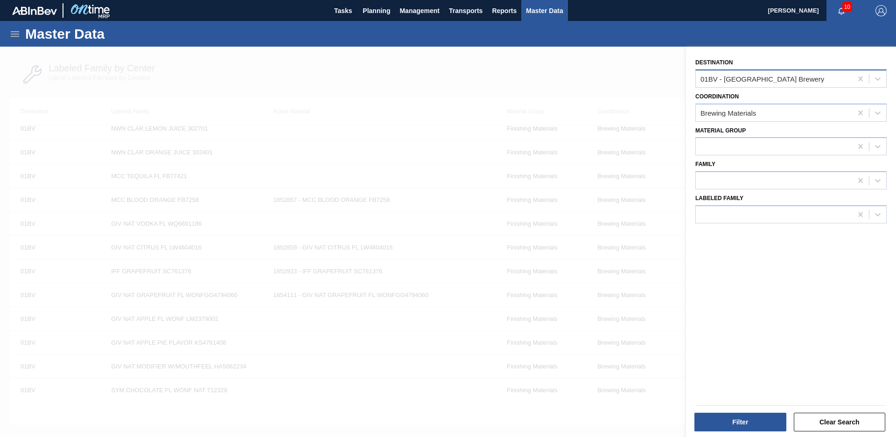
click at [792, 75] on div "01BV - [GEOGRAPHIC_DATA] Brewery" at bounding box center [763, 79] width 124 height 8
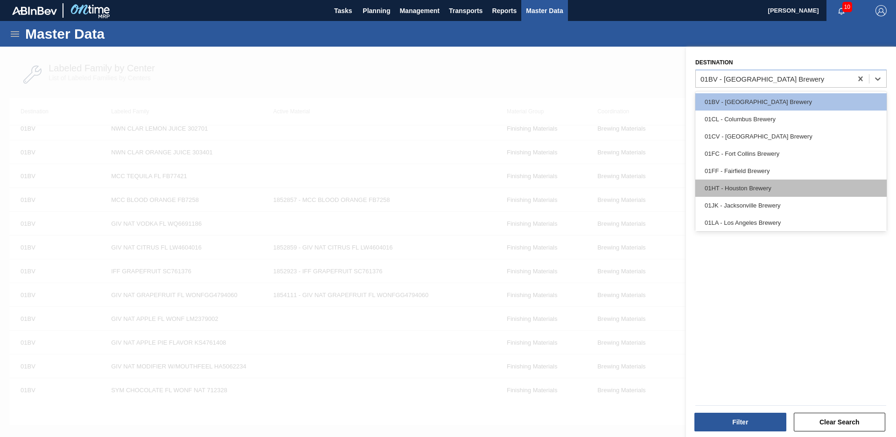
scroll to position [71, 0]
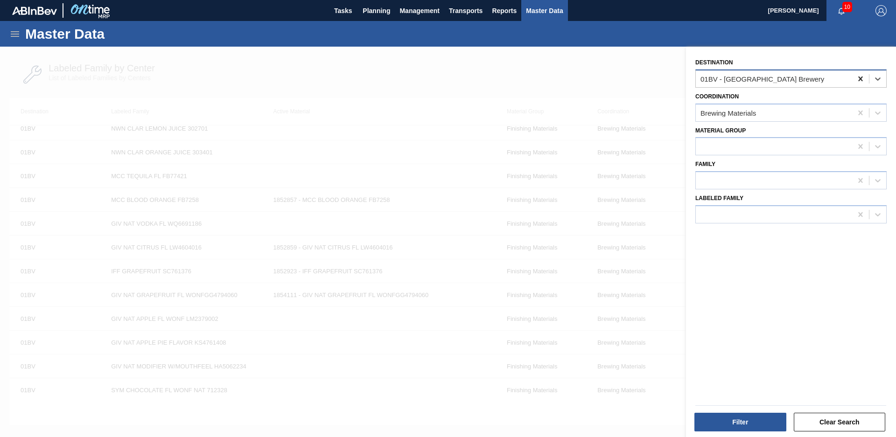
click at [860, 76] on icon at bounding box center [860, 78] width 9 height 9
click at [729, 420] on button "Filter" at bounding box center [741, 422] width 92 height 19
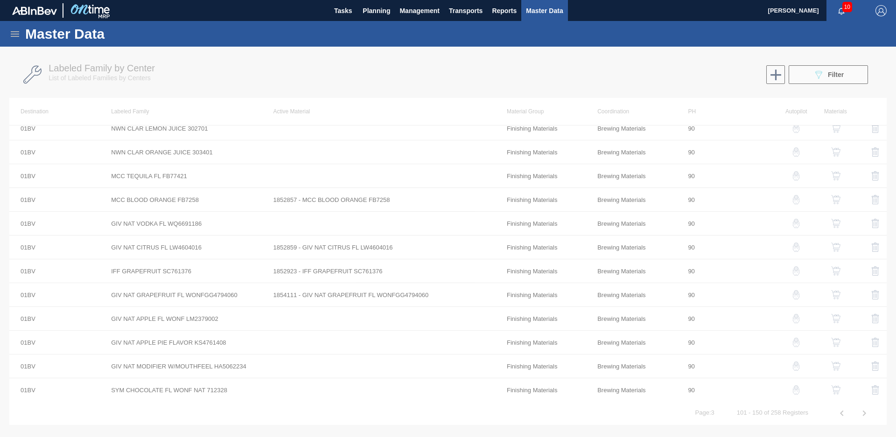
click at [766, 76] on div at bounding box center [448, 242] width 896 height 391
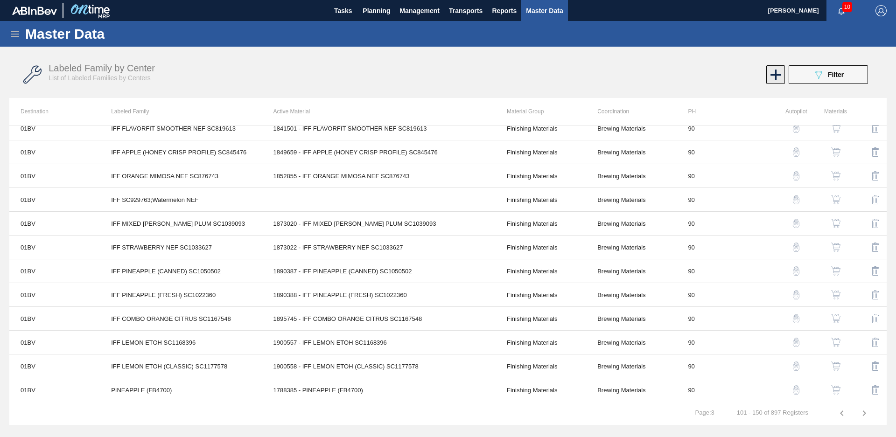
click at [776, 73] on icon at bounding box center [776, 75] width 11 height 11
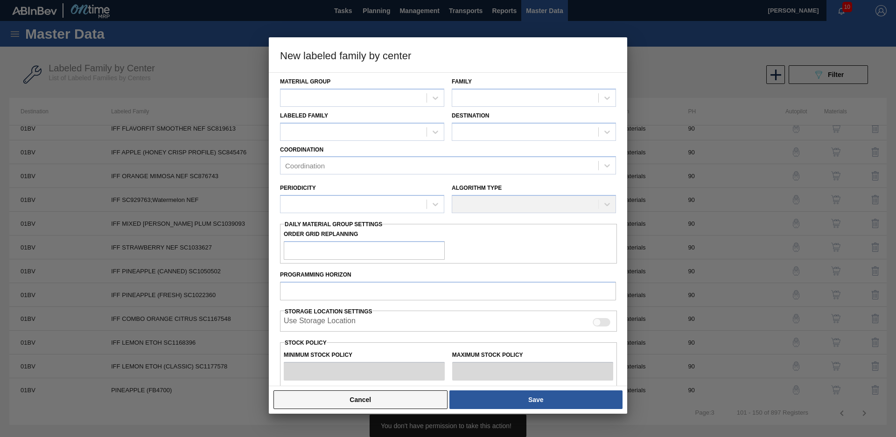
click at [408, 407] on button "Cancel" at bounding box center [361, 400] width 174 height 19
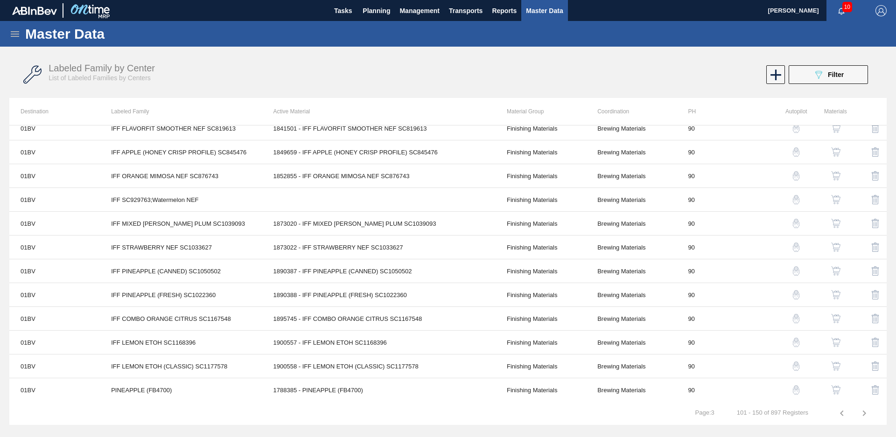
click at [9, 36] on icon at bounding box center [14, 33] width 11 height 11
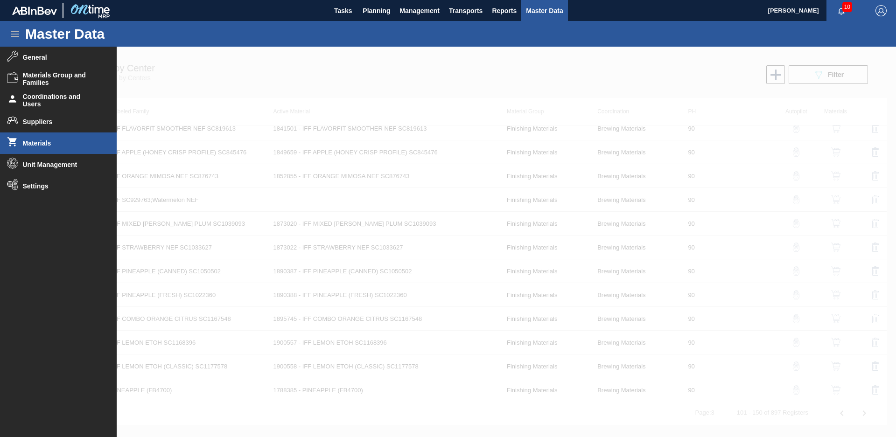
click at [60, 143] on span "Materials" at bounding box center [61, 143] width 77 height 7
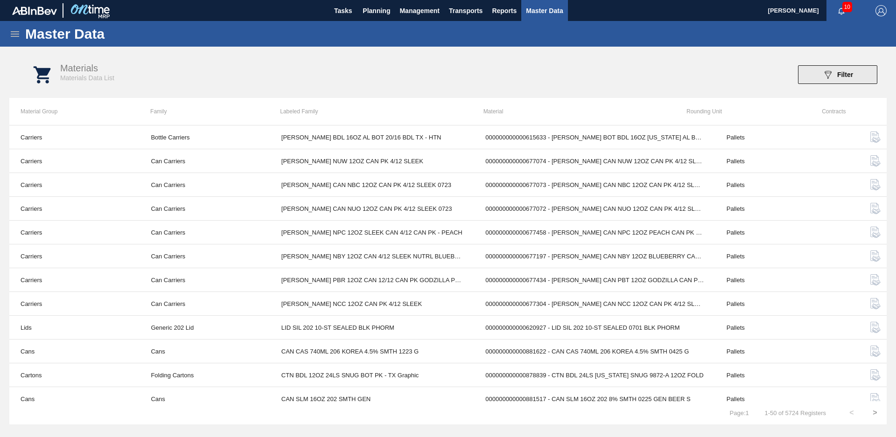
click at [830, 78] on icon "089F7B8B-B2A5-4AFE-B5C0-19BA573D28AC" at bounding box center [828, 74] width 11 height 11
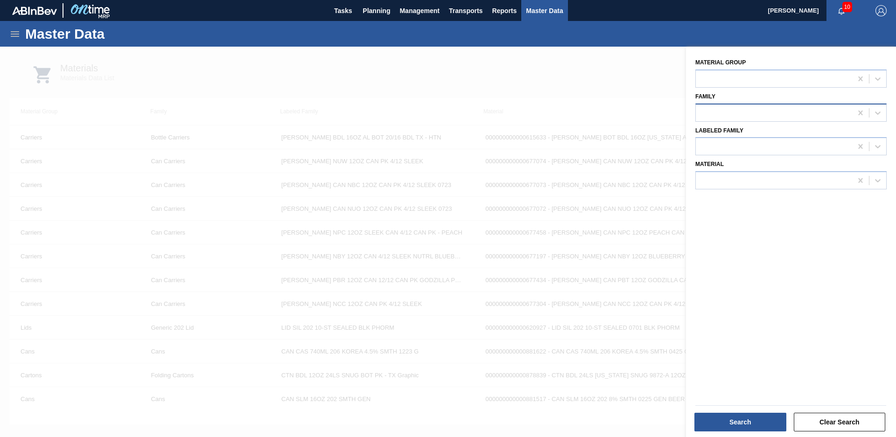
click at [770, 109] on div at bounding box center [774, 113] width 156 height 14
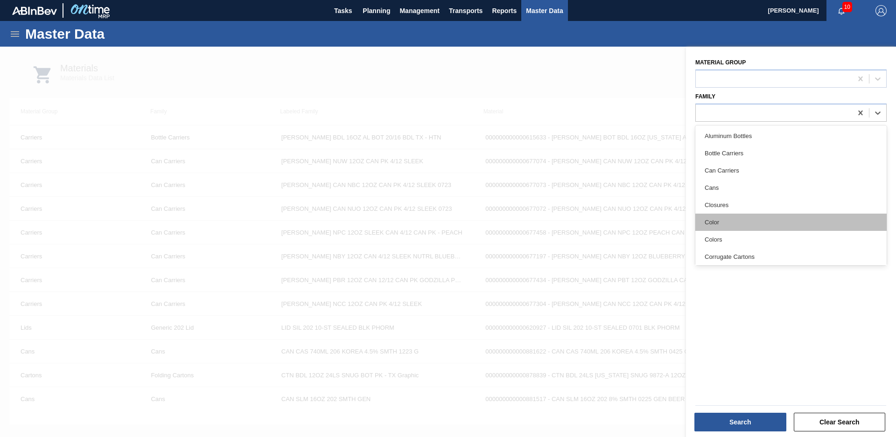
scroll to position [147, 0]
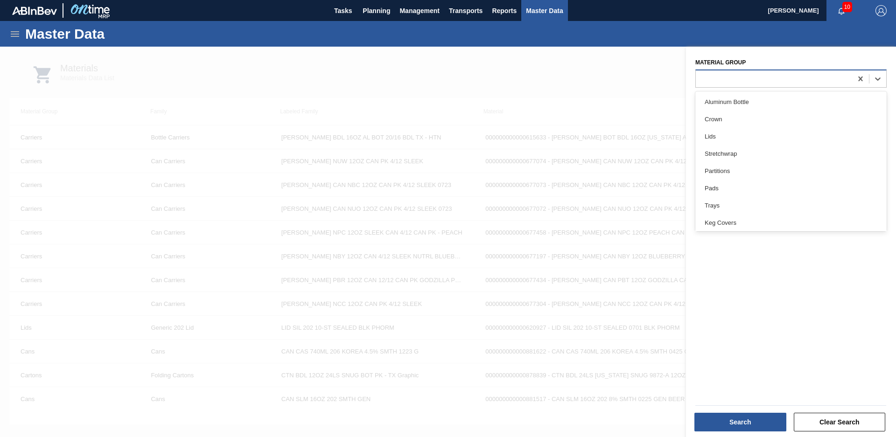
click at [772, 75] on div at bounding box center [774, 79] width 156 height 14
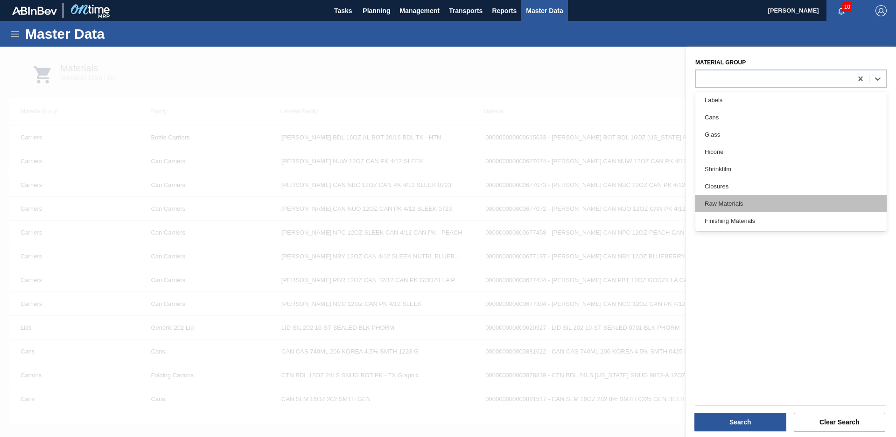
click at [740, 211] on div "Raw Materials" at bounding box center [791, 203] width 191 height 17
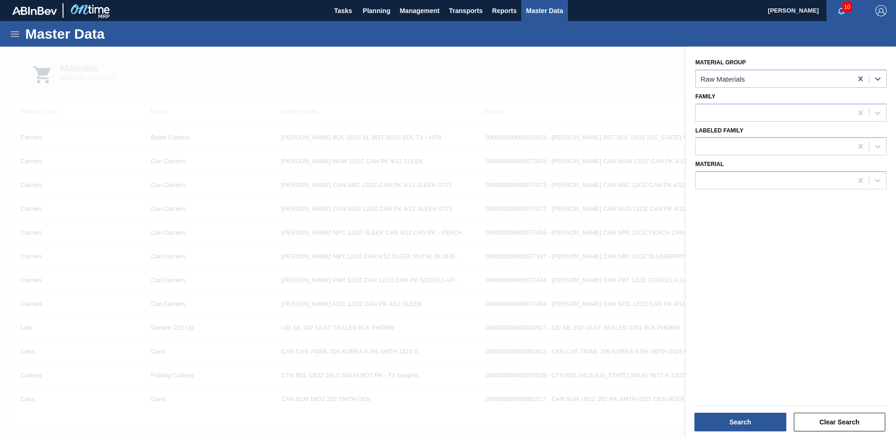
click at [743, 433] on div "Search Clear Search" at bounding box center [788, 416] width 210 height 47
click at [744, 424] on button "Search" at bounding box center [741, 422] width 92 height 19
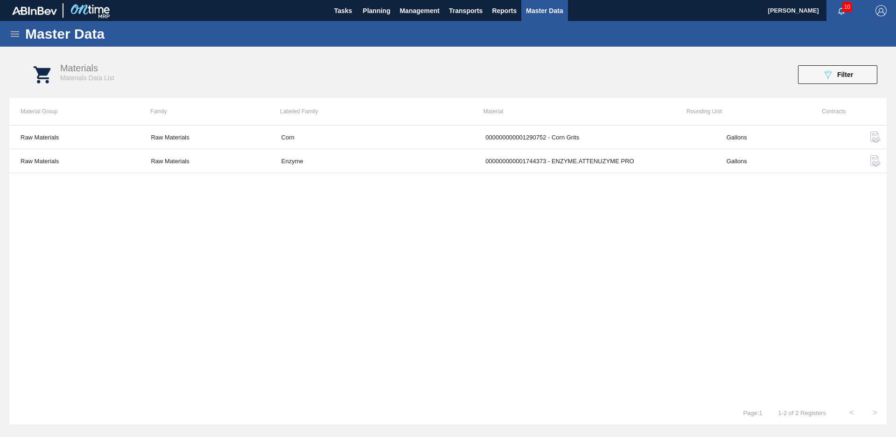
click at [858, 84] on div "Materials Materials Data List 089F7B8B-B2A5-4AFE-B5C0-19BA573D28AC Filter" at bounding box center [458, 74] width 878 height 35
click at [860, 76] on button "089F7B8B-B2A5-4AFE-B5C0-19BA573D28AC Filter" at bounding box center [837, 74] width 79 height 19
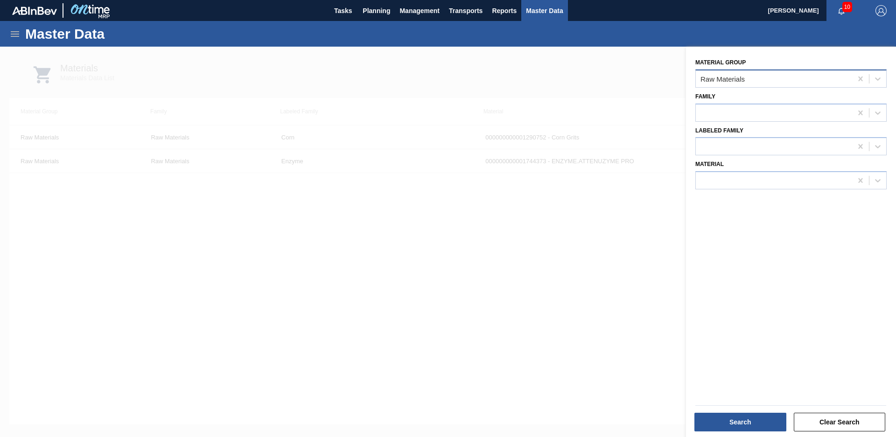
click at [776, 83] on div "Raw Materials" at bounding box center [774, 79] width 156 height 14
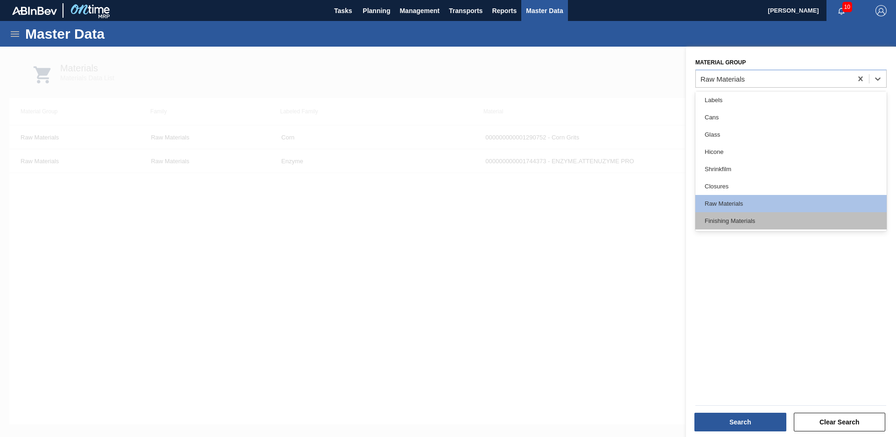
click at [747, 216] on div "Finishing Materials" at bounding box center [791, 220] width 191 height 17
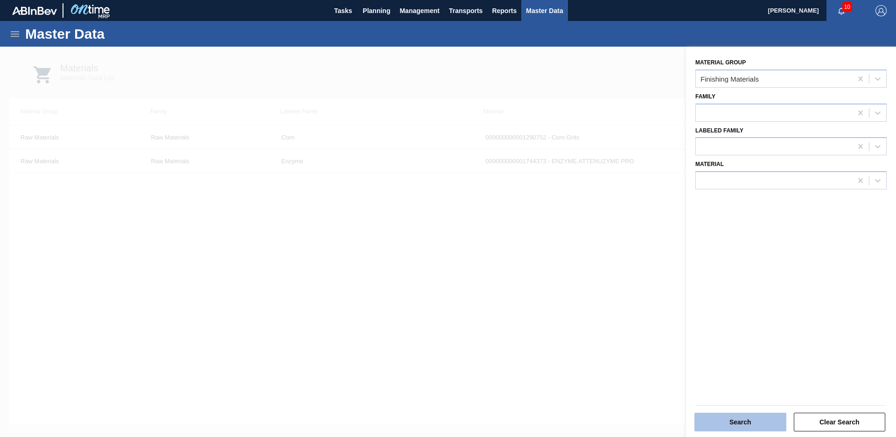
click at [755, 418] on button "Search" at bounding box center [741, 422] width 92 height 19
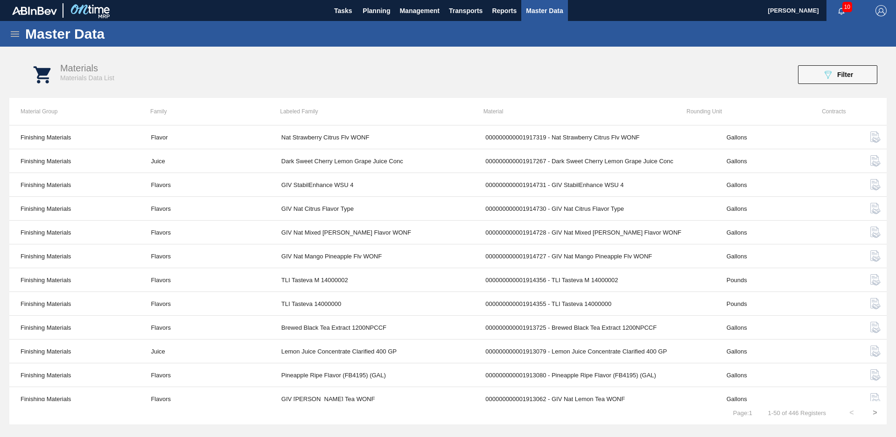
click at [16, 35] on icon at bounding box center [14, 33] width 11 height 11
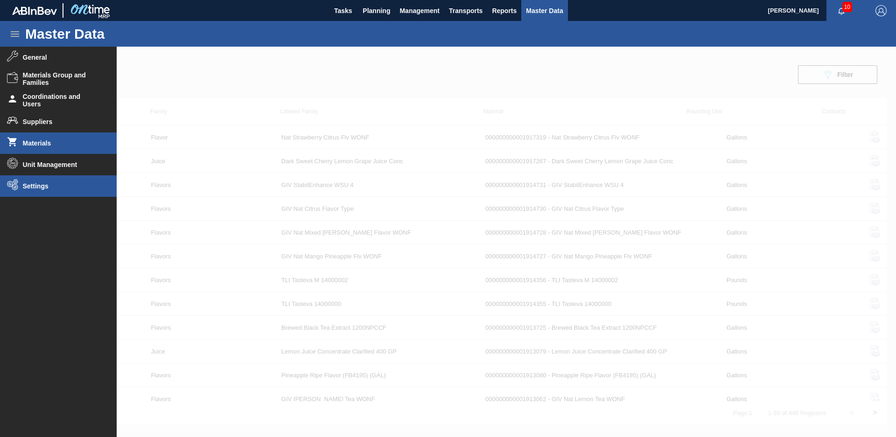
click at [62, 190] on li "Settings" at bounding box center [58, 186] width 117 height 21
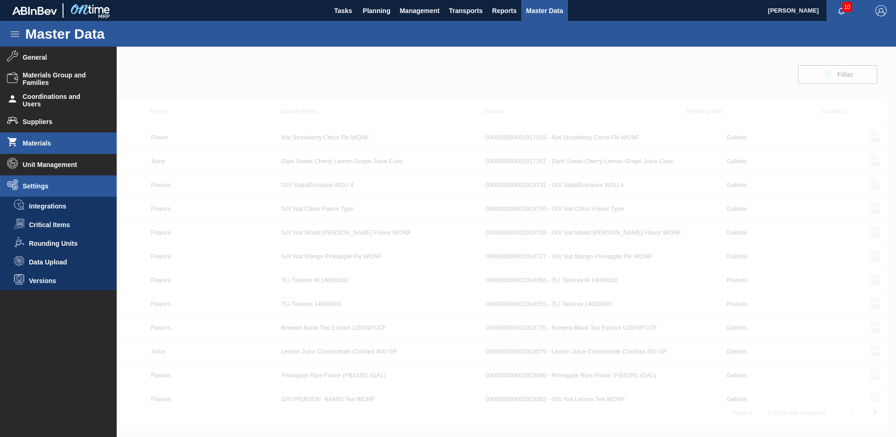
click at [54, 141] on span "Materials" at bounding box center [61, 143] width 77 height 7
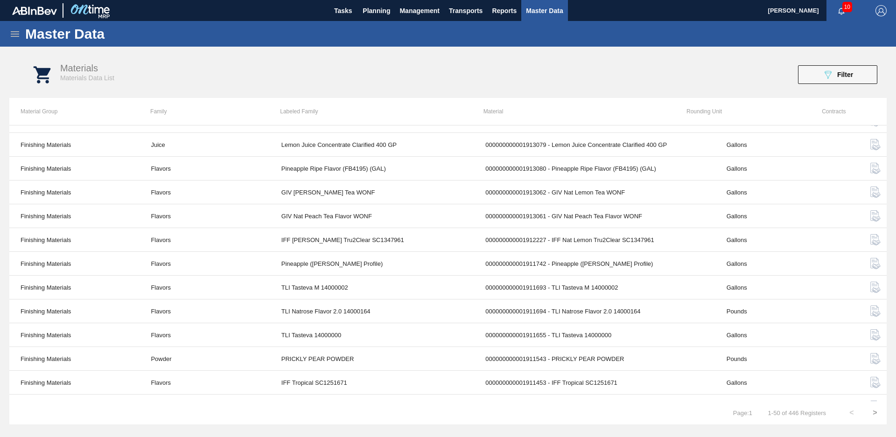
scroll to position [0, 0]
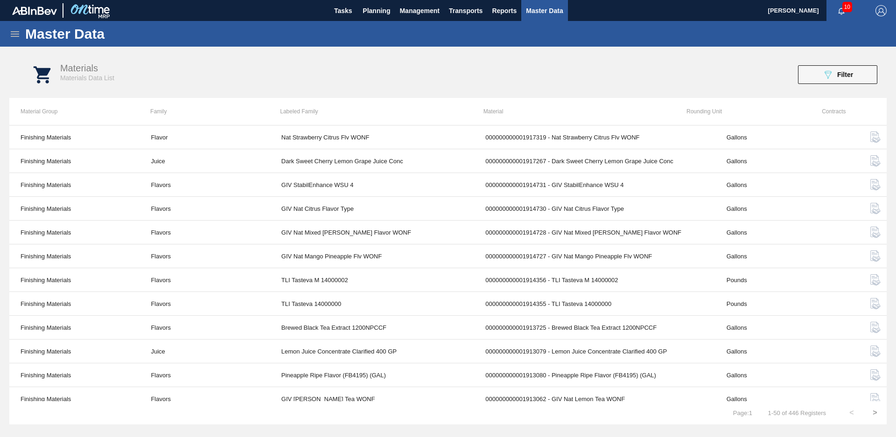
click at [18, 31] on icon at bounding box center [15, 34] width 8 height 6
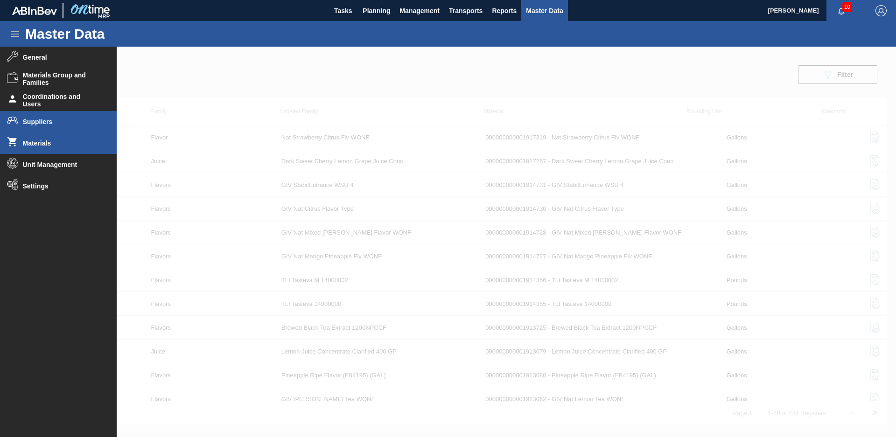
click at [74, 120] on span "Suppliers" at bounding box center [61, 121] width 77 height 7
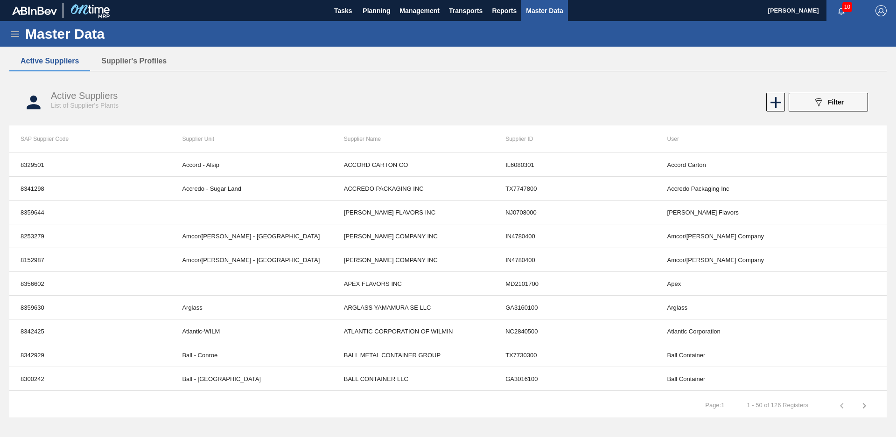
click at [13, 32] on icon at bounding box center [15, 34] width 8 height 6
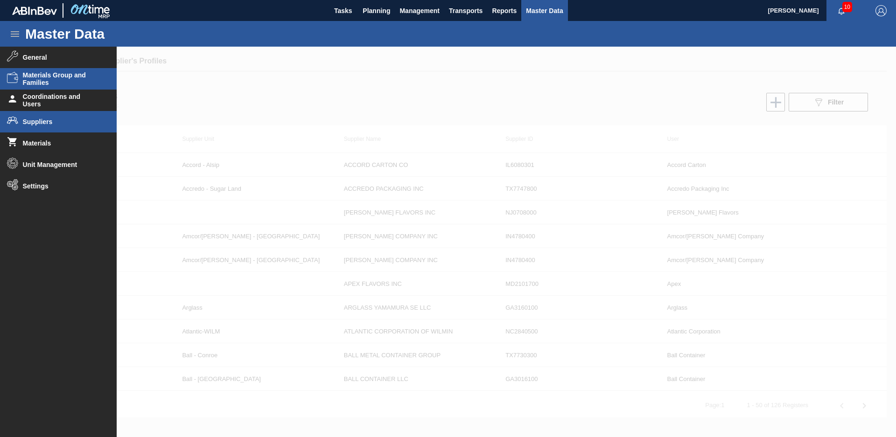
click at [67, 76] on span "Materials Group and Families" at bounding box center [61, 78] width 77 height 15
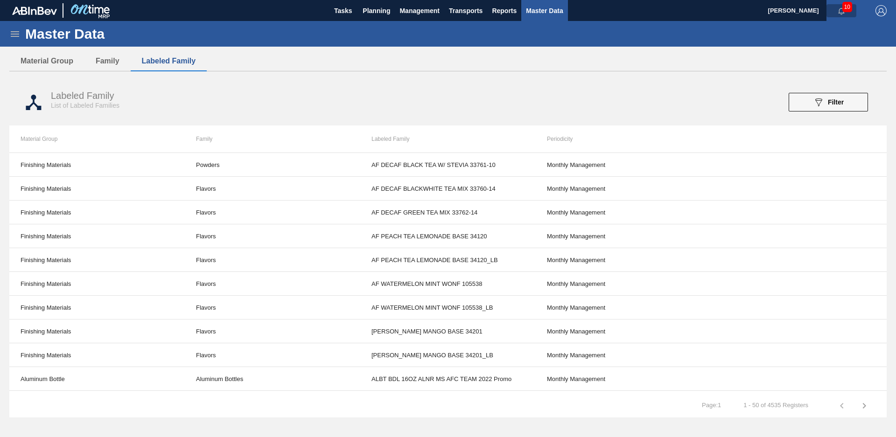
click at [850, 13] on span "button" at bounding box center [842, 10] width 22 height 7
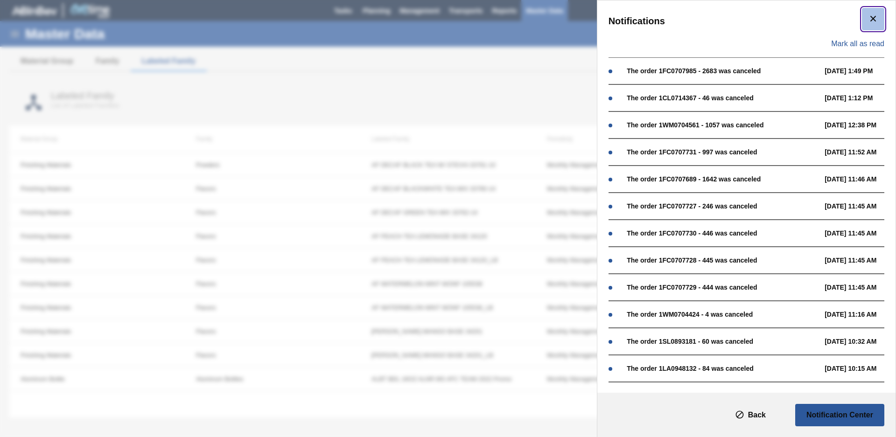
click at [870, 12] on button "botão de ícone" at bounding box center [873, 19] width 22 height 22
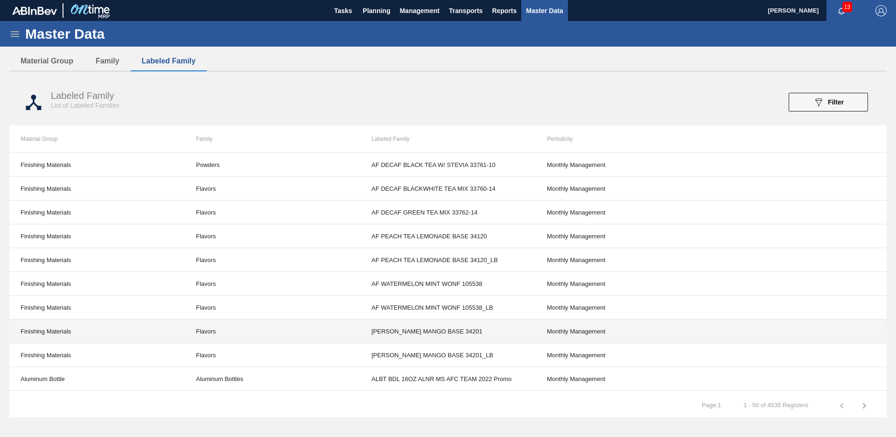
click at [421, 326] on td "[PERSON_NAME] MANGO BASE 34201" at bounding box center [448, 332] width 176 height 24
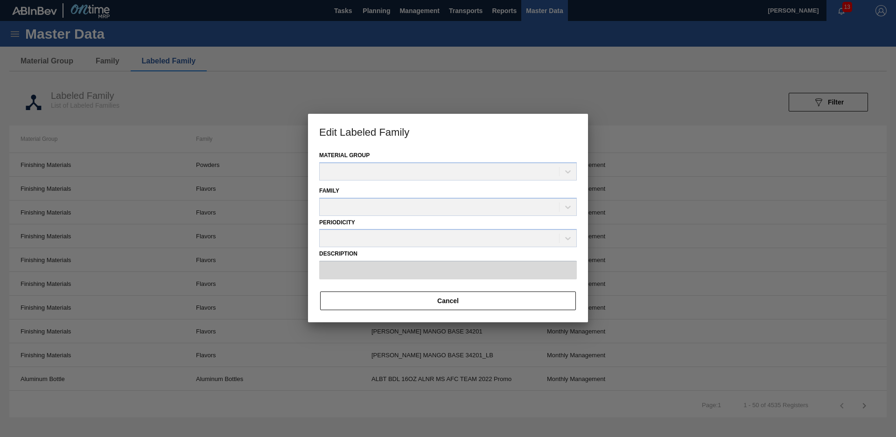
type input "[PERSON_NAME] MANGO BASE 34201"
click at [446, 89] on div at bounding box center [448, 218] width 896 height 437
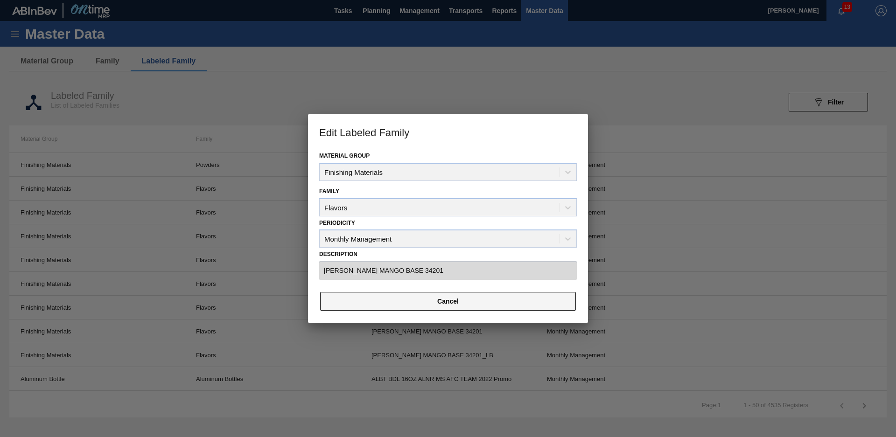
click at [435, 305] on button "Cancel" at bounding box center [448, 301] width 256 height 19
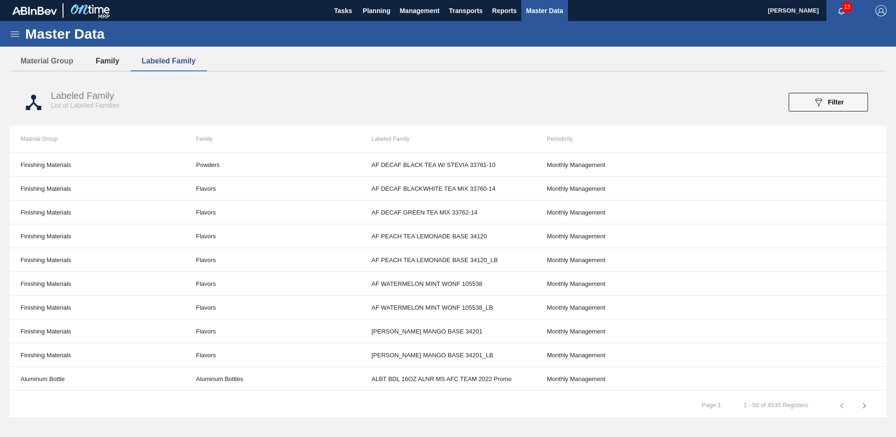
click at [113, 62] on button "Family" at bounding box center [108, 61] width 46 height 20
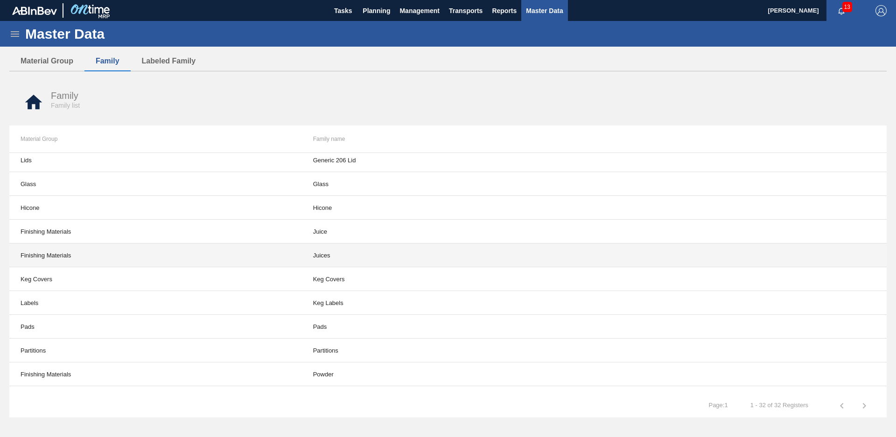
scroll to position [507, 0]
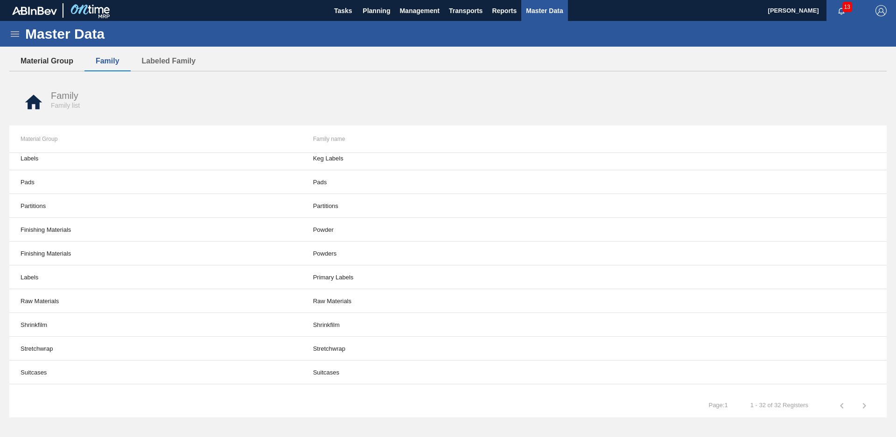
click at [52, 64] on button "Material Group" at bounding box center [46, 61] width 75 height 20
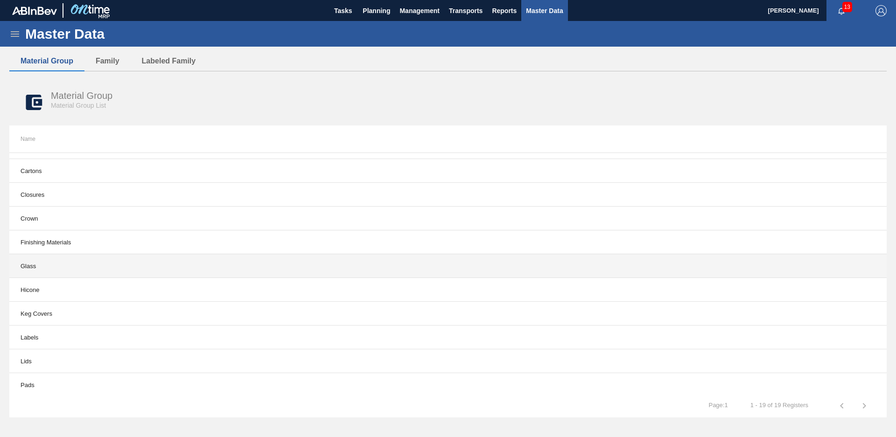
scroll to position [0, 0]
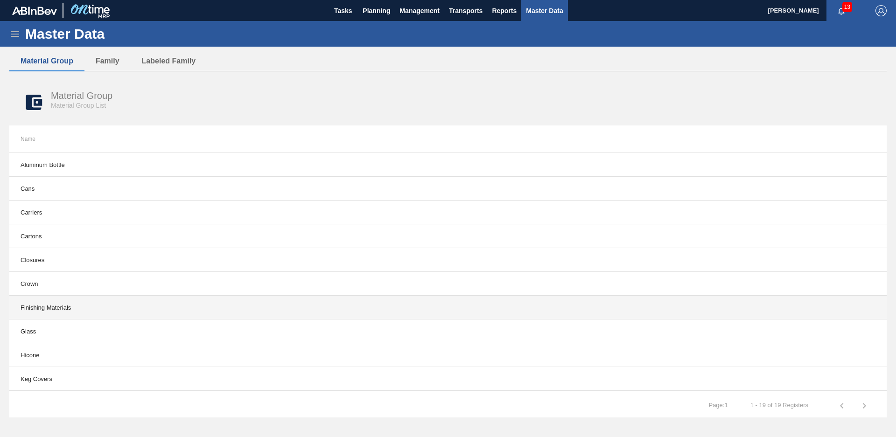
click at [71, 307] on td "Finishing Materials" at bounding box center [228, 308] width 439 height 24
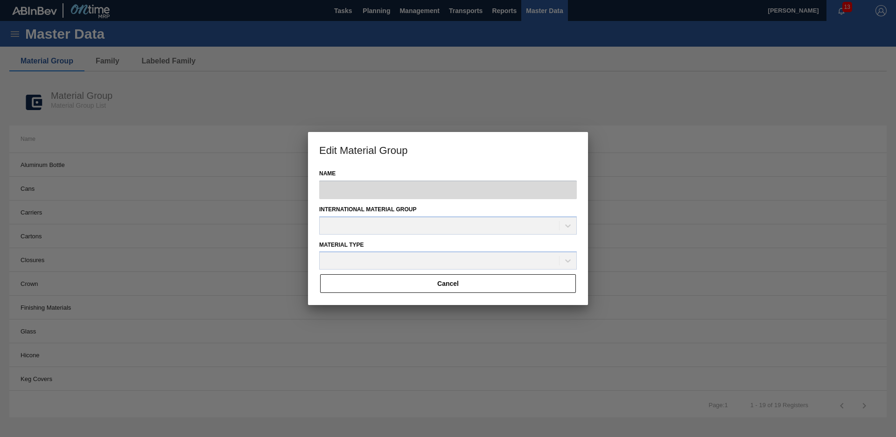
type input "Finishing Materials"
click at [649, 177] on div at bounding box center [448, 218] width 896 height 437
click at [503, 289] on button "Cancel" at bounding box center [448, 284] width 256 height 19
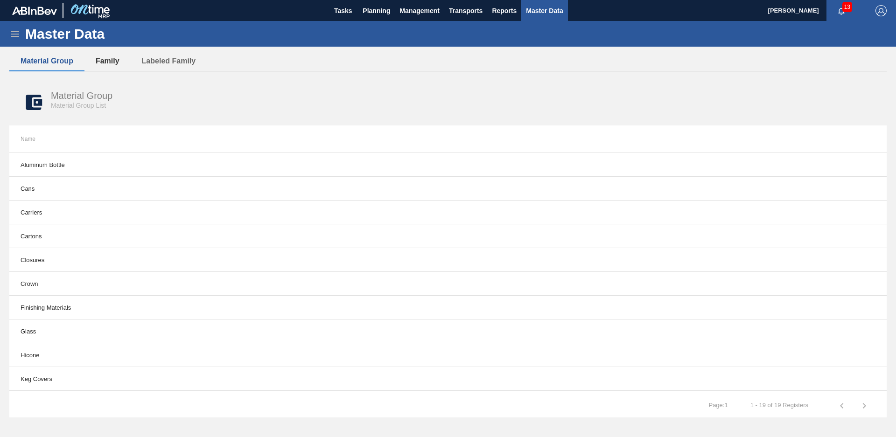
click at [106, 58] on button "Family" at bounding box center [108, 61] width 46 height 20
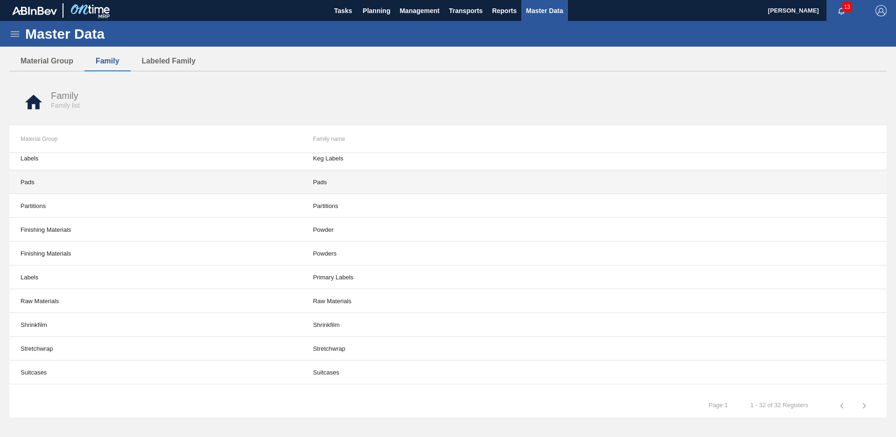
scroll to position [520, 0]
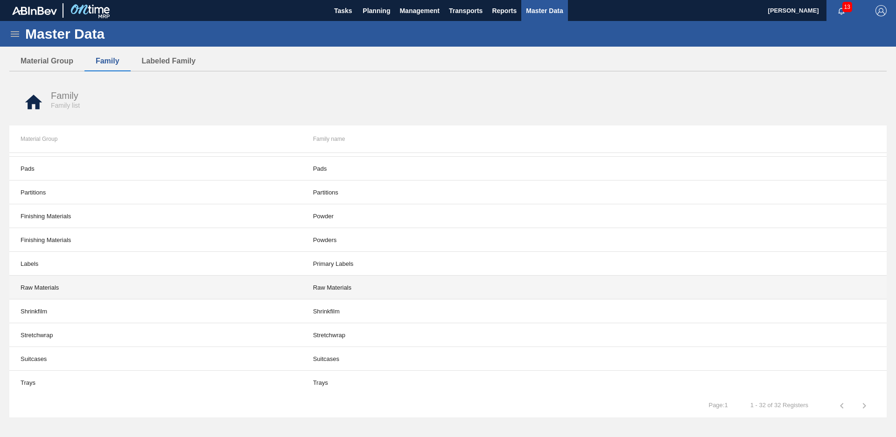
click at [46, 292] on td "Raw Materials" at bounding box center [155, 288] width 293 height 24
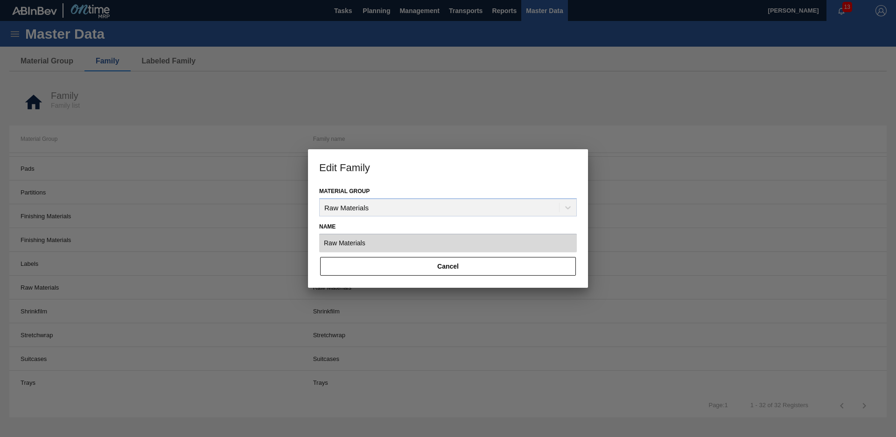
click at [426, 240] on input "Raw Materials" at bounding box center [448, 243] width 258 height 19
click at [424, 213] on div "Material Group Raw Materials" at bounding box center [448, 201] width 258 height 32
click at [464, 267] on button "Cancel" at bounding box center [448, 266] width 256 height 19
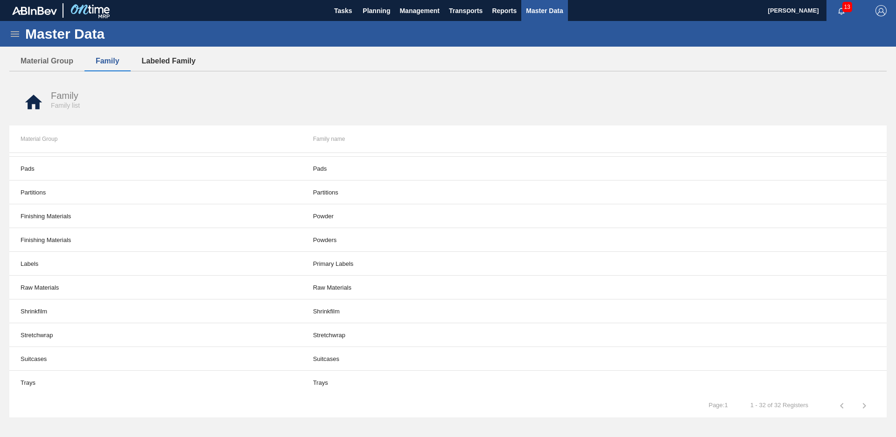
click at [157, 56] on button "Labeled Family" at bounding box center [169, 61] width 77 height 20
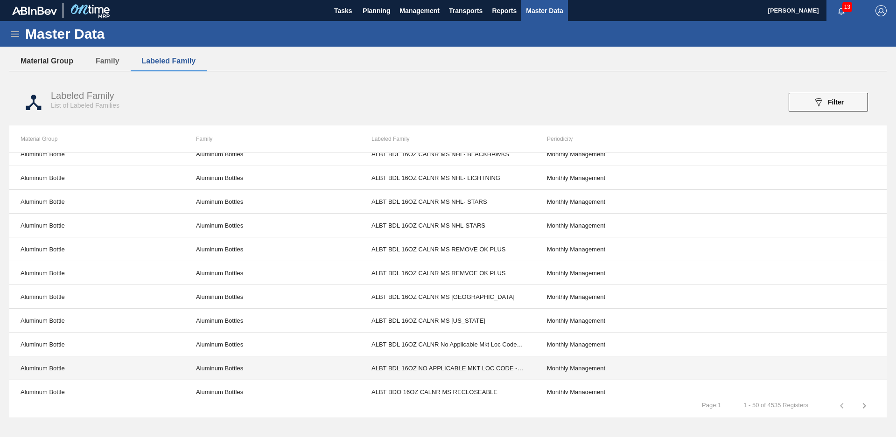
scroll to position [949, 0]
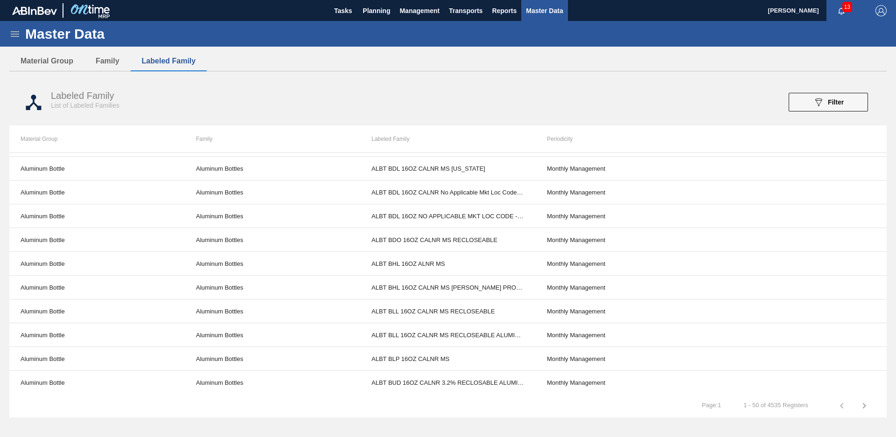
click at [17, 36] on icon at bounding box center [15, 34] width 8 height 6
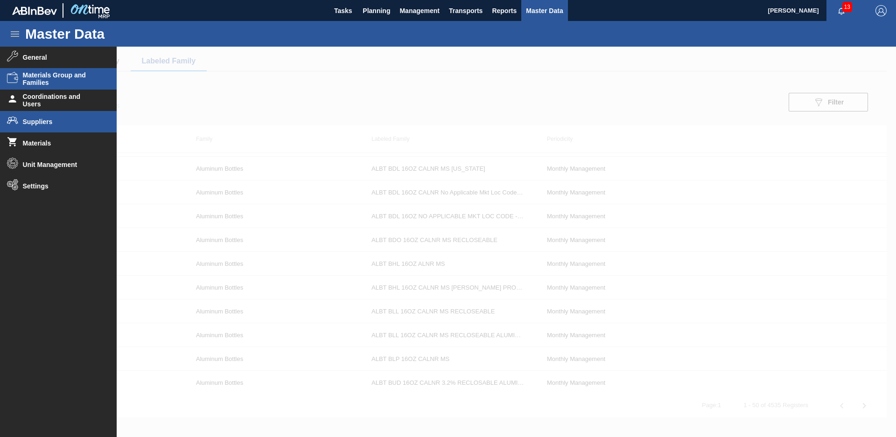
click at [68, 116] on li "Suppliers" at bounding box center [58, 121] width 117 height 21
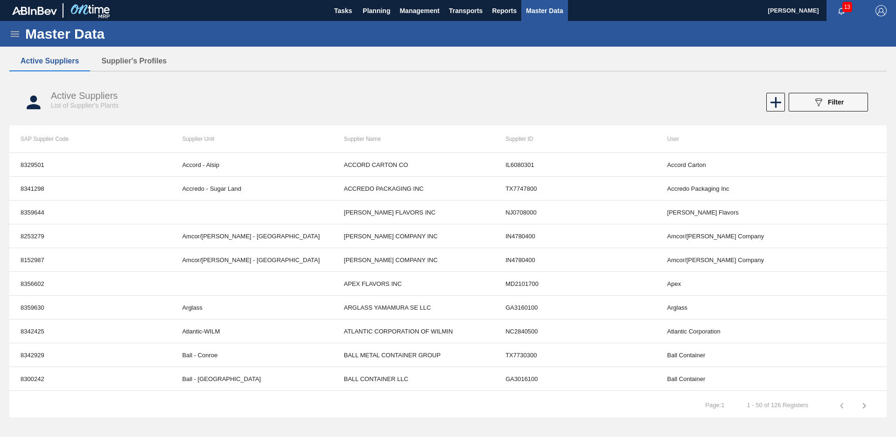
click at [19, 36] on icon at bounding box center [15, 34] width 8 height 6
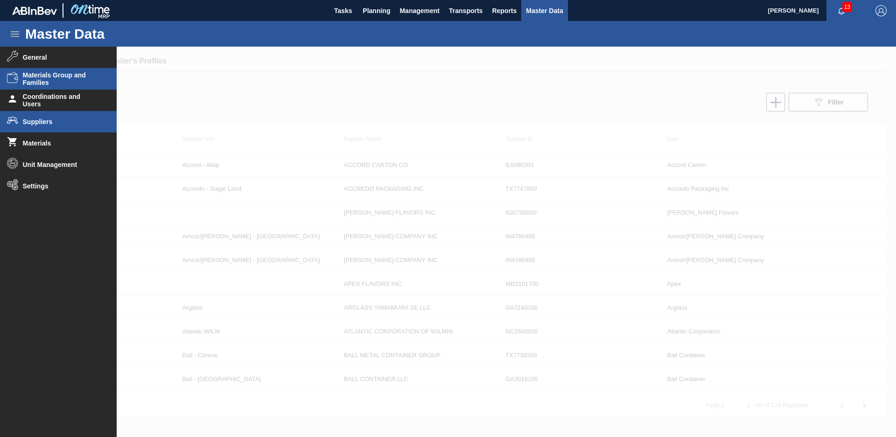
click at [58, 82] on span "Materials Group and Families" at bounding box center [61, 78] width 77 height 15
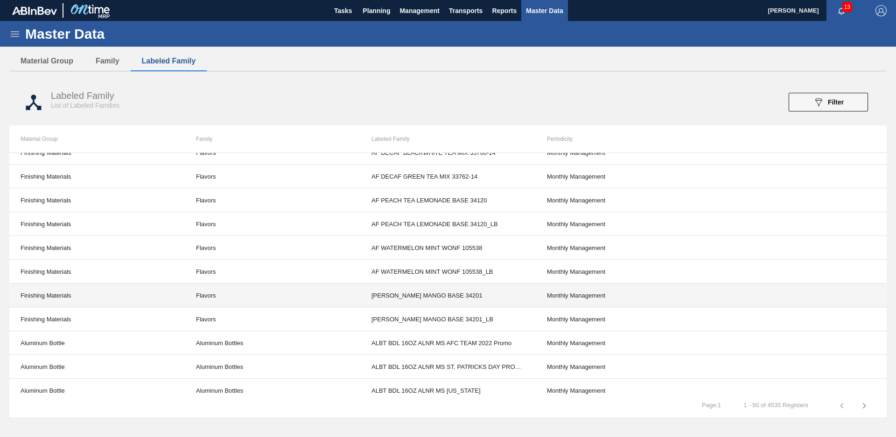
scroll to position [145, 0]
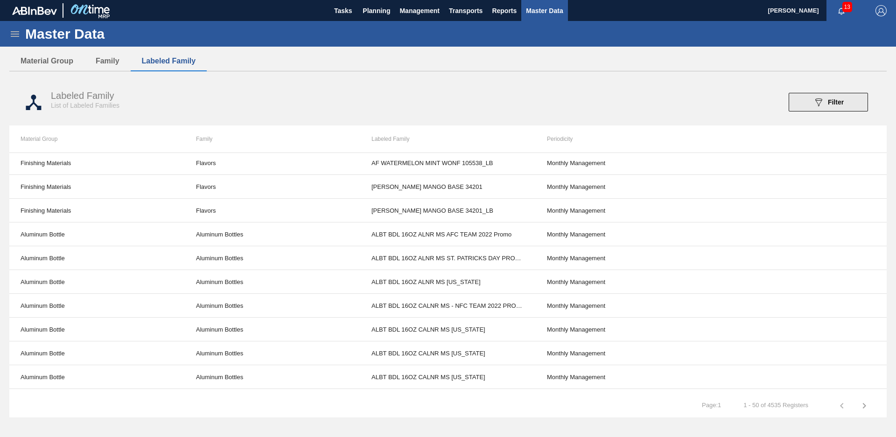
click at [832, 98] on div "089F7B8B-B2A5-4AFE-B5C0-19BA573D28AC Filter" at bounding box center [828, 102] width 31 height 11
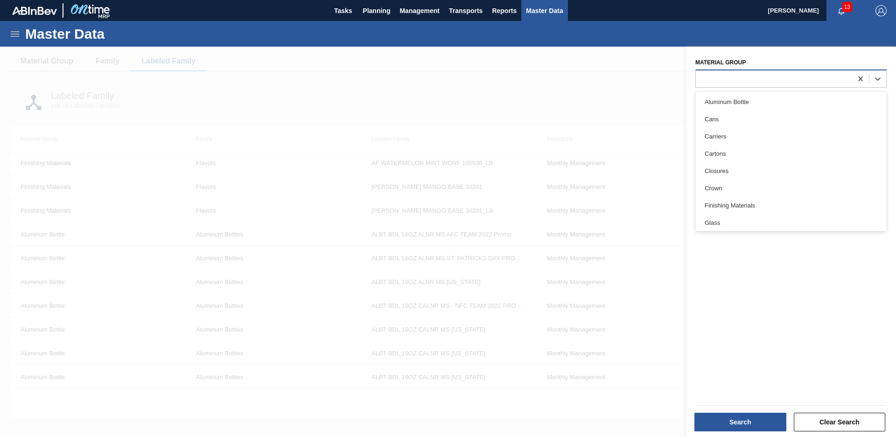
click at [806, 71] on div at bounding box center [791, 79] width 191 height 18
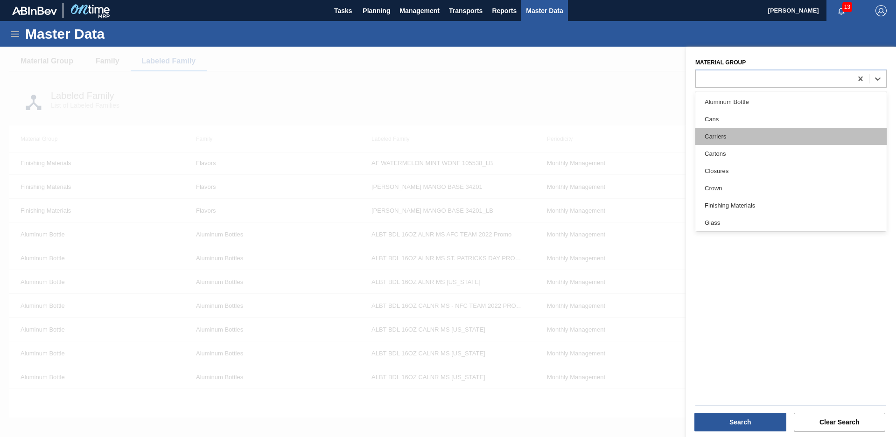
scroll to position [42, 0]
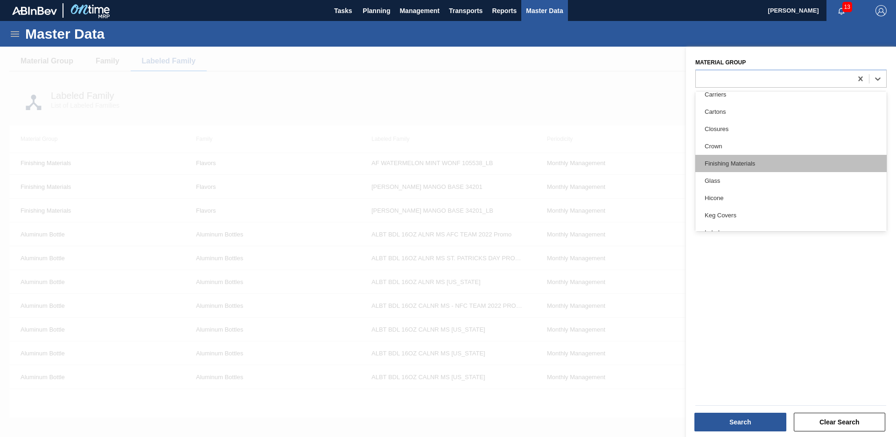
click at [782, 157] on div "Finishing Materials" at bounding box center [791, 163] width 191 height 17
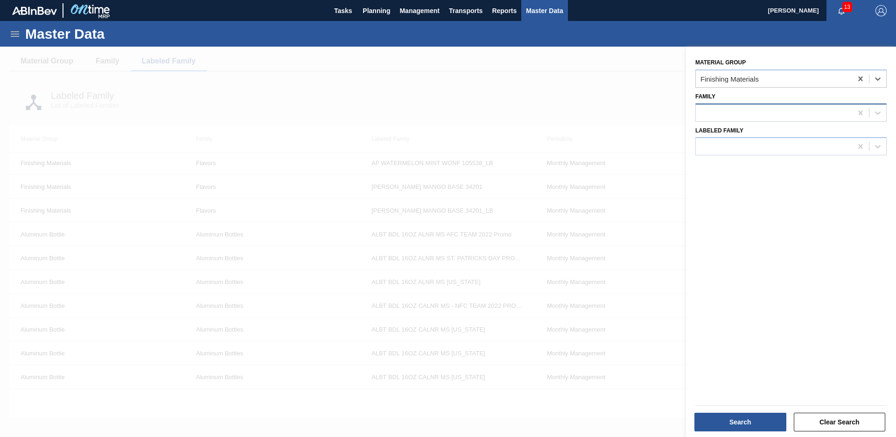
click at [783, 118] on div at bounding box center [774, 113] width 156 height 14
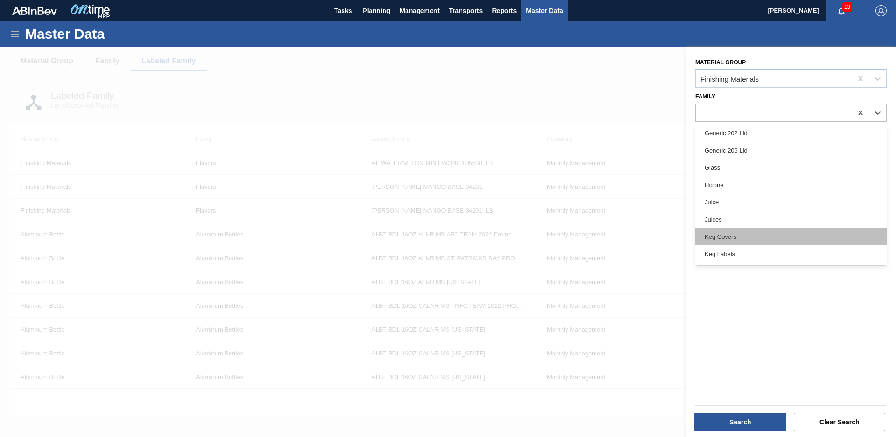
scroll to position [315, 0]
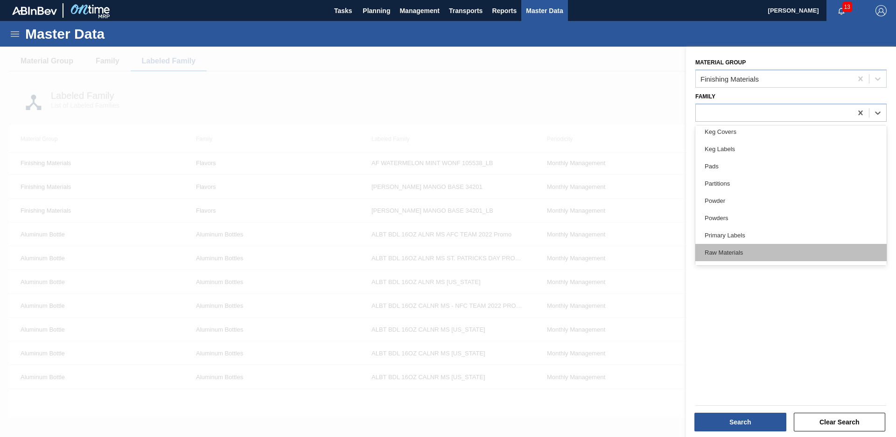
click at [789, 244] on div "Raw Materials" at bounding box center [791, 252] width 191 height 17
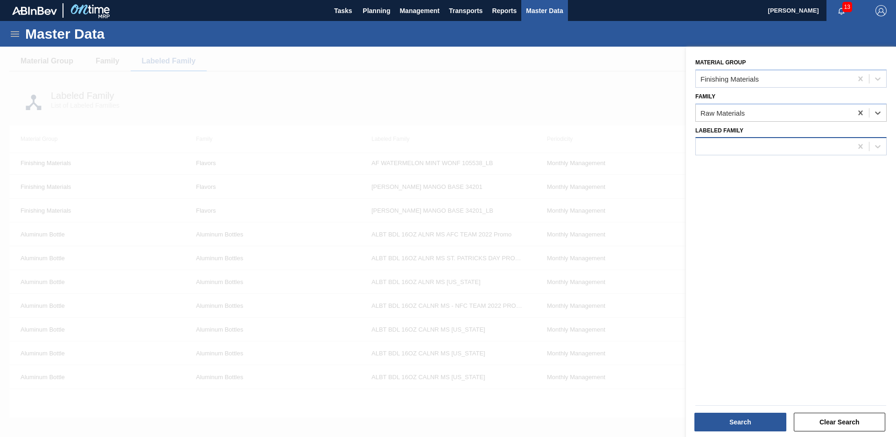
click at [771, 143] on div at bounding box center [774, 147] width 156 height 14
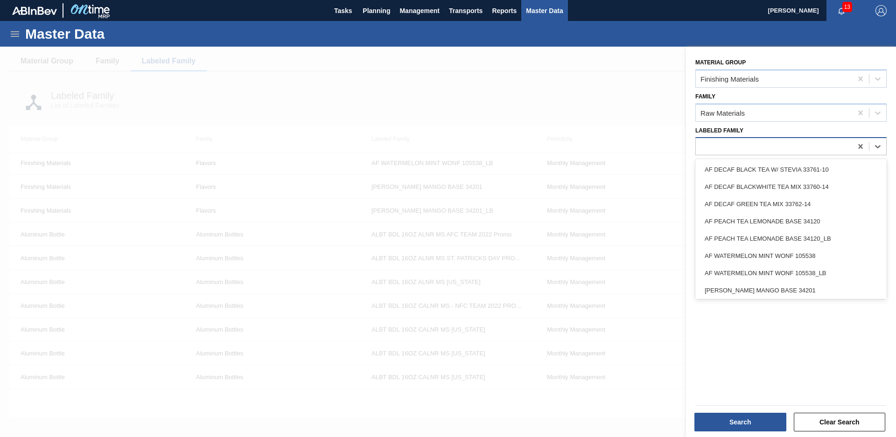
click at [771, 143] on div at bounding box center [774, 147] width 156 height 14
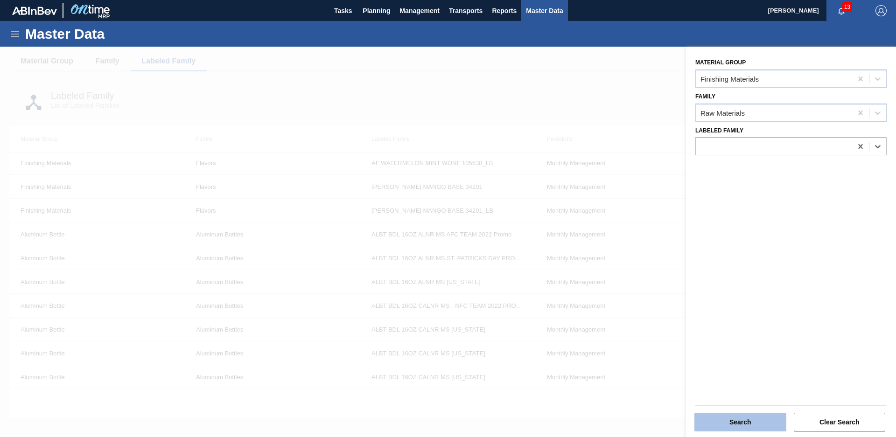
click at [744, 414] on button "Search" at bounding box center [741, 422] width 92 height 19
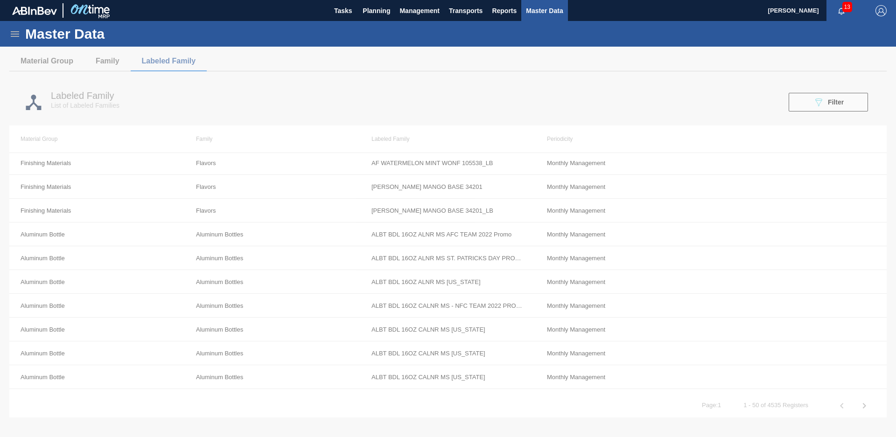
scroll to position [0, 0]
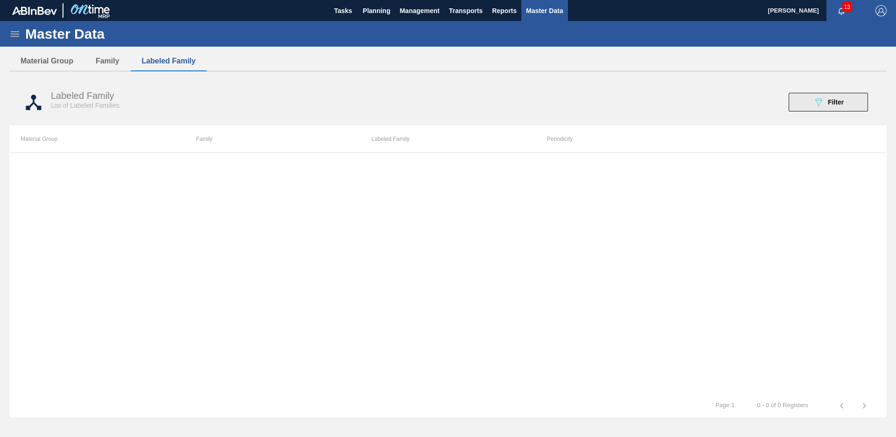
click at [826, 107] on div "089F7B8B-B2A5-4AFE-B5C0-19BA573D28AC Filter" at bounding box center [828, 102] width 31 height 11
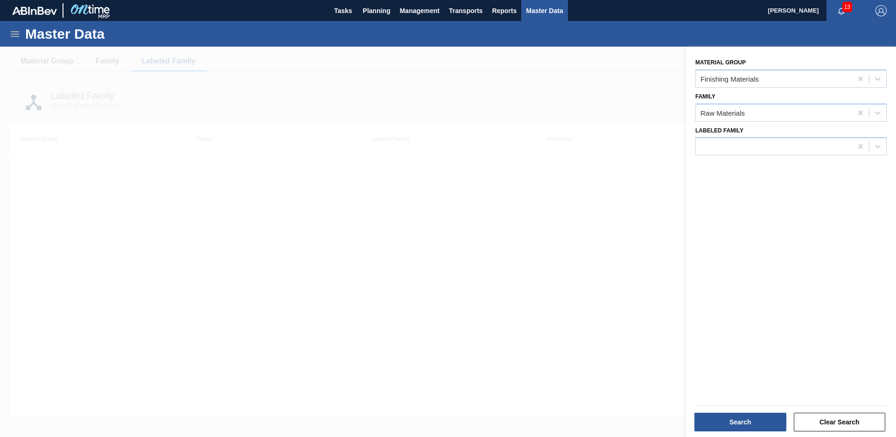
drag, startPoint x: 780, startPoint y: 104, endPoint x: 783, endPoint y: 100, distance: 5.0
click at [783, 100] on div "Family Raw Materials" at bounding box center [791, 106] width 191 height 32
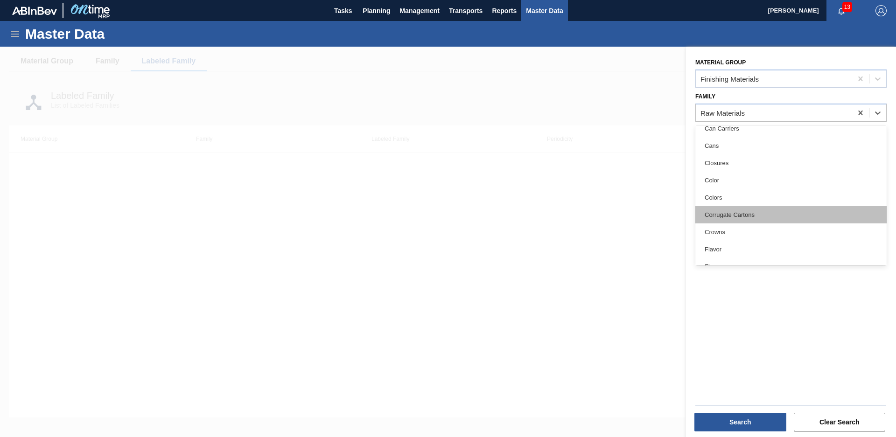
scroll to position [63, 0]
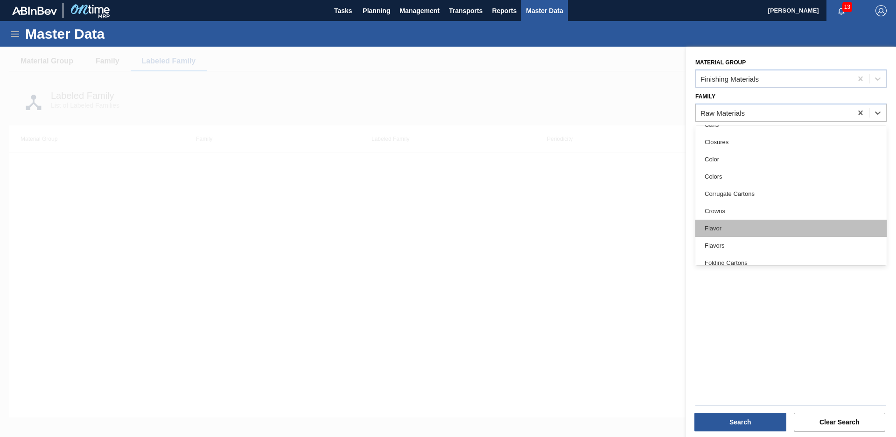
click at [763, 228] on div "Flavor" at bounding box center [791, 228] width 191 height 17
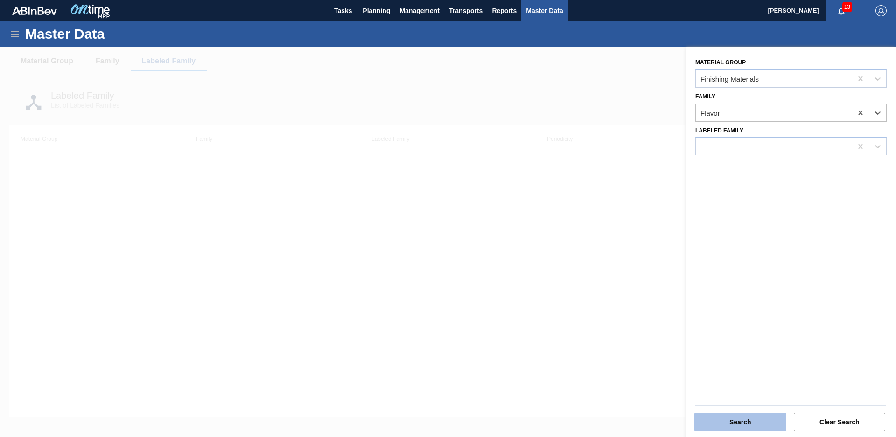
click at [736, 414] on button "Search" at bounding box center [741, 422] width 92 height 19
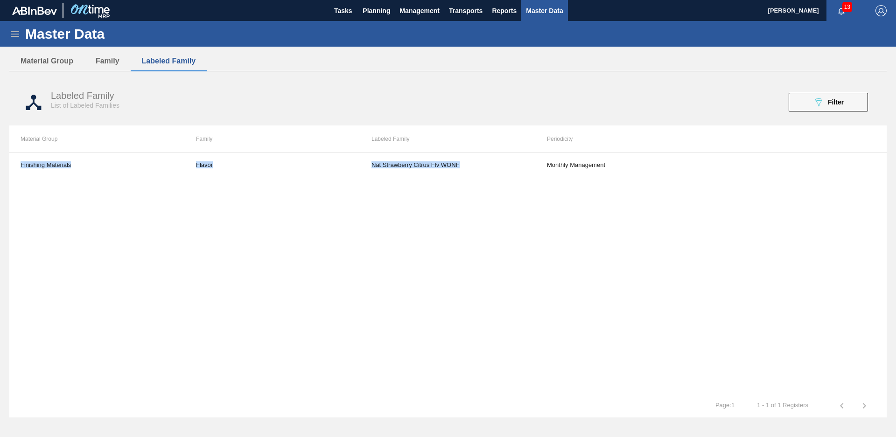
drag, startPoint x: 510, startPoint y: 168, endPoint x: 347, endPoint y: 179, distance: 163.3
click at [347, 180] on div "Finishing Materials Flavor Nat Strawberry Citrus Flv WONF Monthly Management" at bounding box center [448, 274] width 878 height 242
drag, startPoint x: 347, startPoint y: 179, endPoint x: 347, endPoint y: 174, distance: 5.1
click at [347, 174] on td "Flavor" at bounding box center [273, 164] width 176 height 23
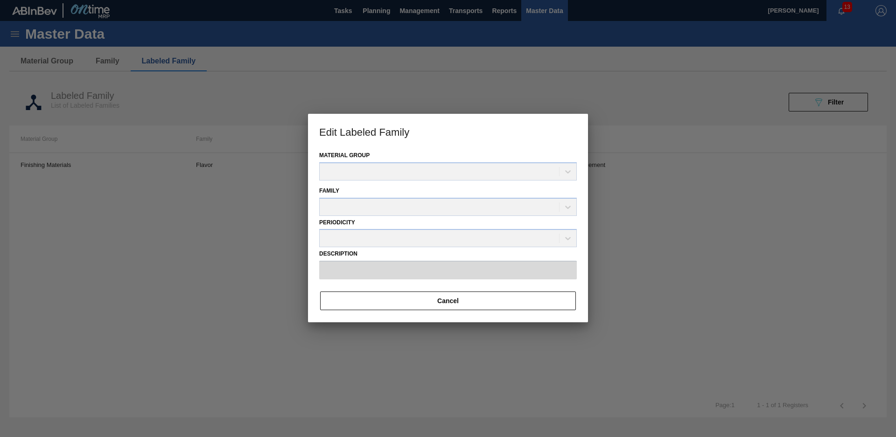
type input "Nat Strawberry Citrus Flv WONF"
click at [549, 66] on div at bounding box center [448, 218] width 896 height 437
click at [513, 305] on button "Cancel" at bounding box center [448, 301] width 256 height 19
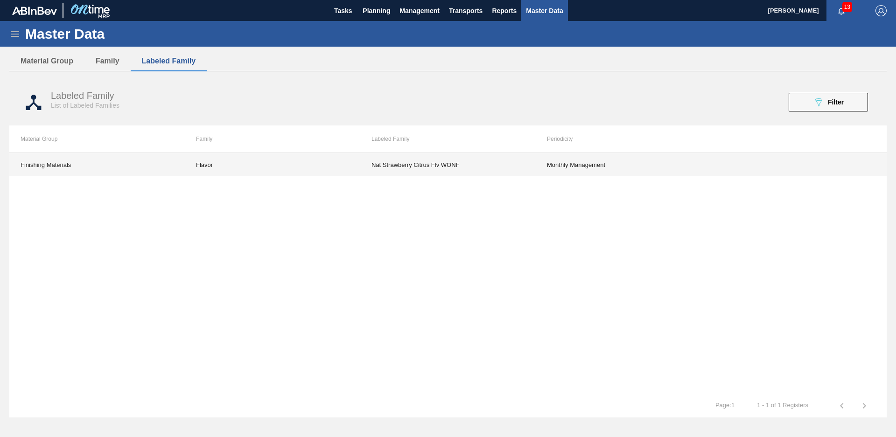
click at [241, 165] on td "Flavor" at bounding box center [273, 164] width 176 height 23
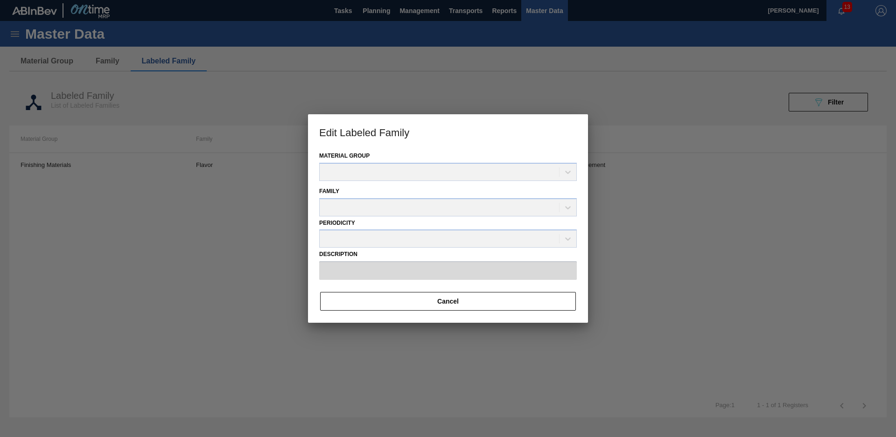
type input "Nat Strawberry Citrus Flv WONF"
click at [613, 197] on div at bounding box center [448, 218] width 896 height 437
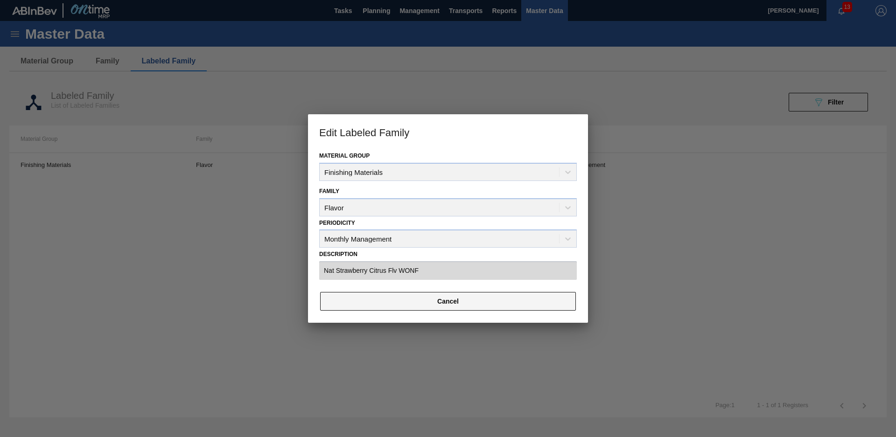
click at [469, 305] on button "Cancel" at bounding box center [448, 301] width 256 height 19
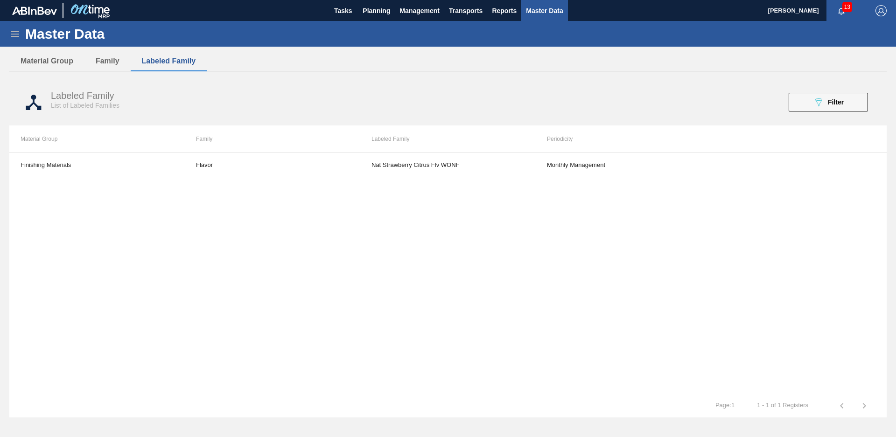
click at [566, 348] on div "Finishing Materials Flavor Nat Strawberry Citrus Flv WONF Monthly Management" at bounding box center [448, 274] width 878 height 242
click at [838, 102] on span "Filter" at bounding box center [836, 102] width 16 height 7
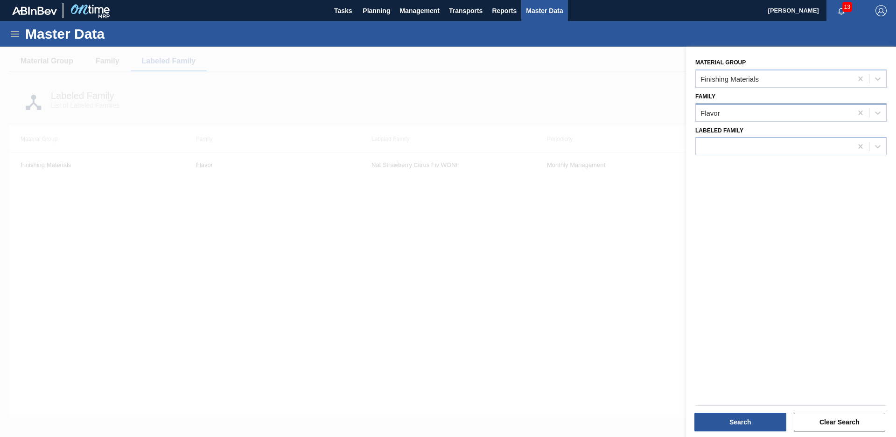
click at [790, 112] on div "Flavor" at bounding box center [774, 113] width 156 height 14
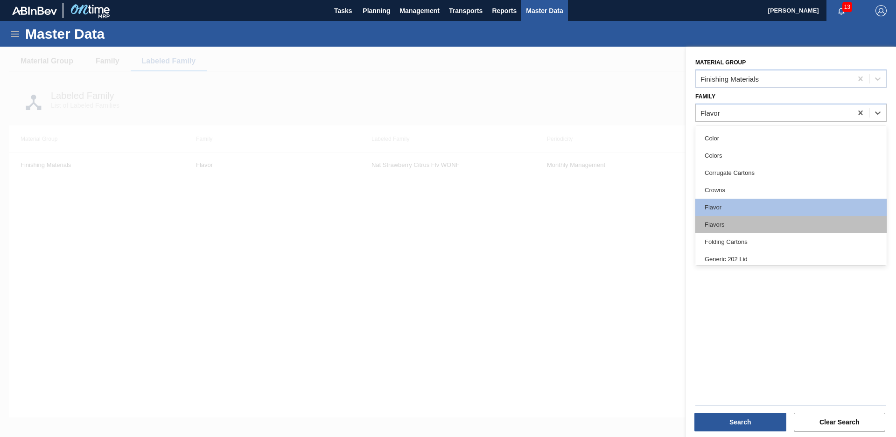
scroll to position [105, 0]
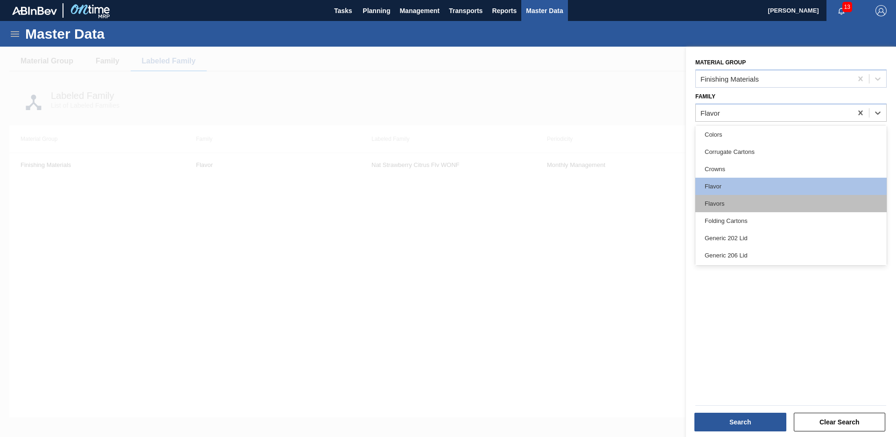
click at [744, 199] on div "Flavors" at bounding box center [791, 203] width 191 height 17
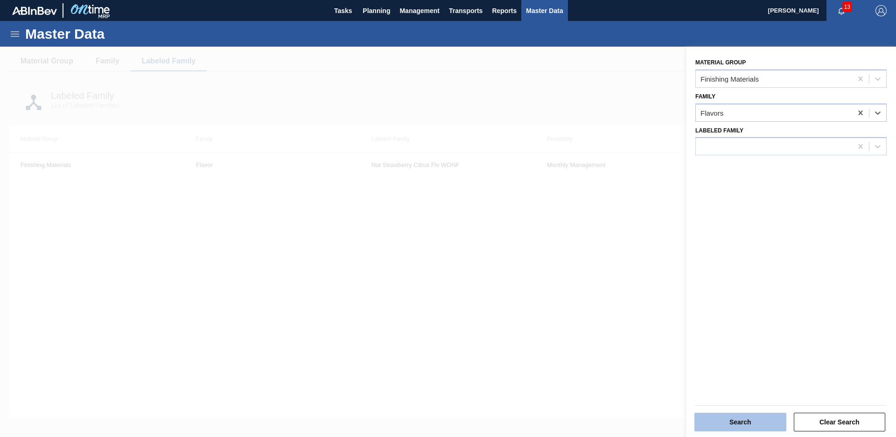
click at [742, 421] on button "Search" at bounding box center [741, 422] width 92 height 19
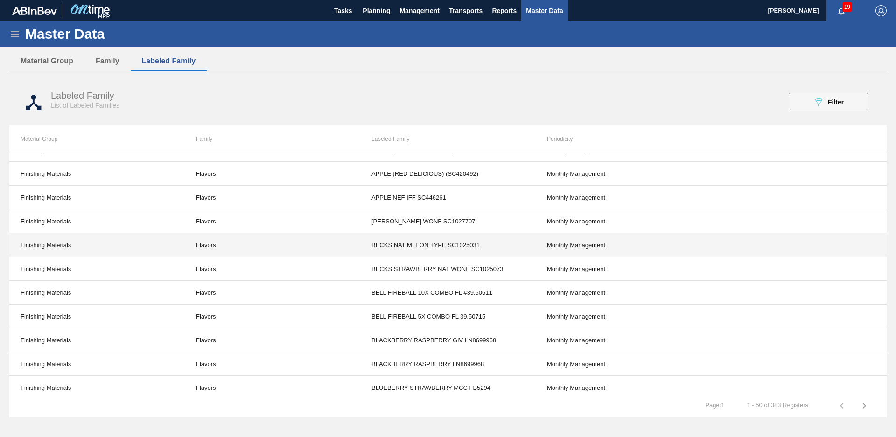
scroll to position [434, 0]
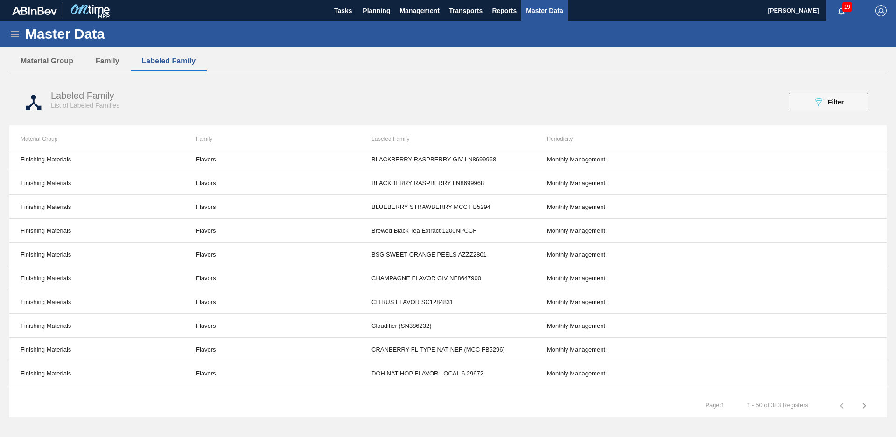
click at [720, 181] on td at bounding box center [800, 183] width 176 height 24
click at [703, 113] on div "Labeled Family List of Labeled Families 089F7B8B-B2A5-4AFE-B5C0-19BA573D28AC Fi…" at bounding box center [448, 102] width 878 height 35
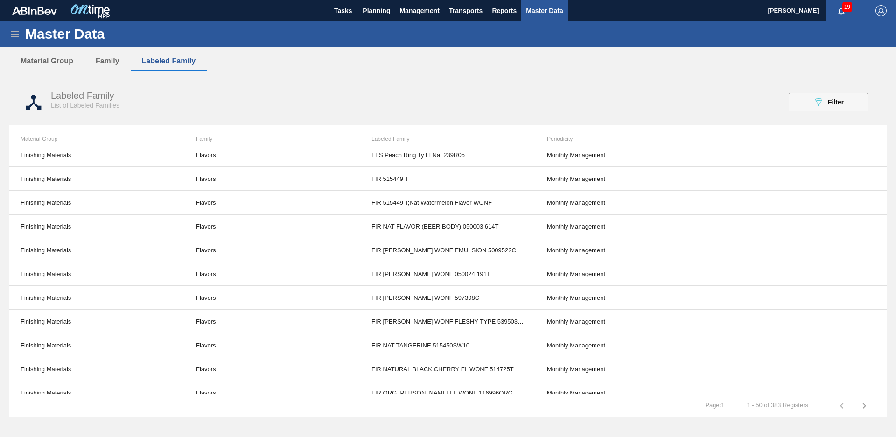
click at [860, 405] on icon "button" at bounding box center [864, 406] width 11 height 11
click at [853, 395] on button "button" at bounding box center [864, 406] width 22 height 22
click at [838, 409] on icon "button" at bounding box center [842, 406] width 11 height 11
click at [630, 6] on div "Tasks Planning Management Transports Reports Master Data" at bounding box center [448, 10] width 896 height 21
click at [868, 409] on icon "button" at bounding box center [864, 406] width 11 height 11
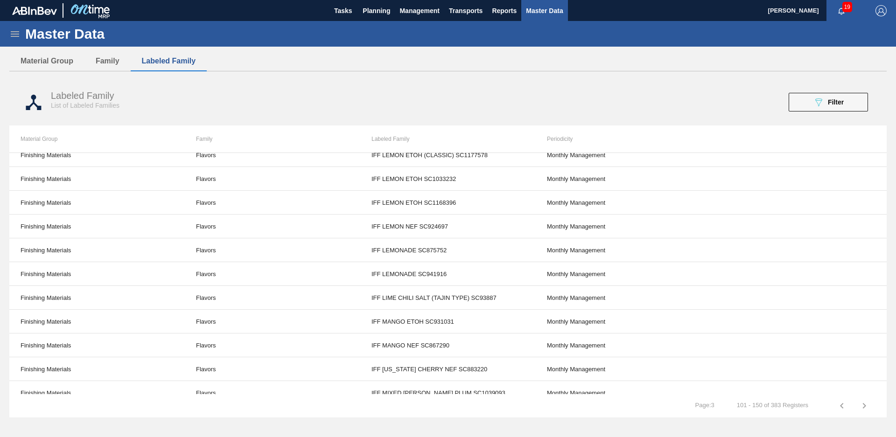
click at [864, 406] on icon "button" at bounding box center [864, 406] width 11 height 11
click at [863, 404] on icon "button" at bounding box center [864, 406] width 11 height 11
click at [861, 402] on icon "button" at bounding box center [864, 406] width 11 height 11
click at [863, 402] on icon "button" at bounding box center [864, 406] width 11 height 11
click at [866, 406] on icon "button" at bounding box center [864, 406] width 3 height 6
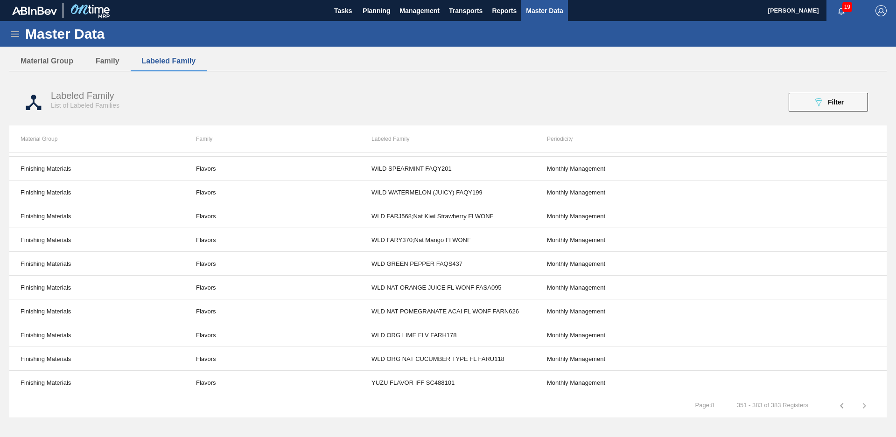
scroll to position [544, 0]
click at [836, 108] on button "089F7B8B-B2A5-4AFE-B5C0-19BA573D28AC Filter" at bounding box center [828, 102] width 79 height 19
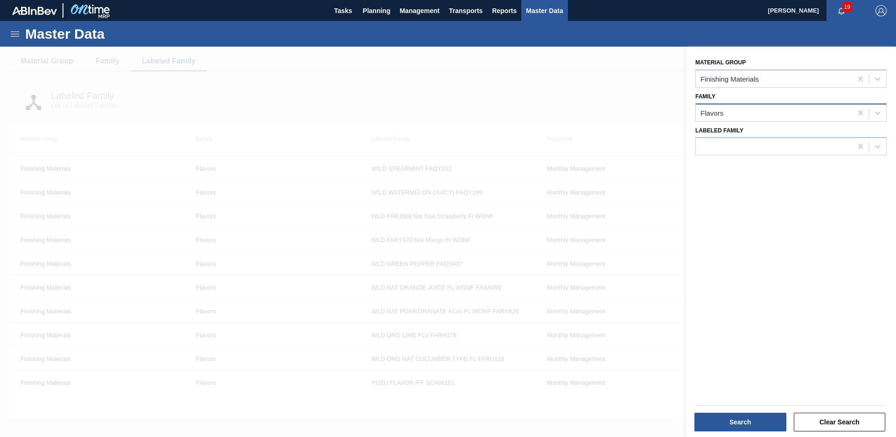
click at [788, 115] on div "Flavors" at bounding box center [774, 113] width 156 height 14
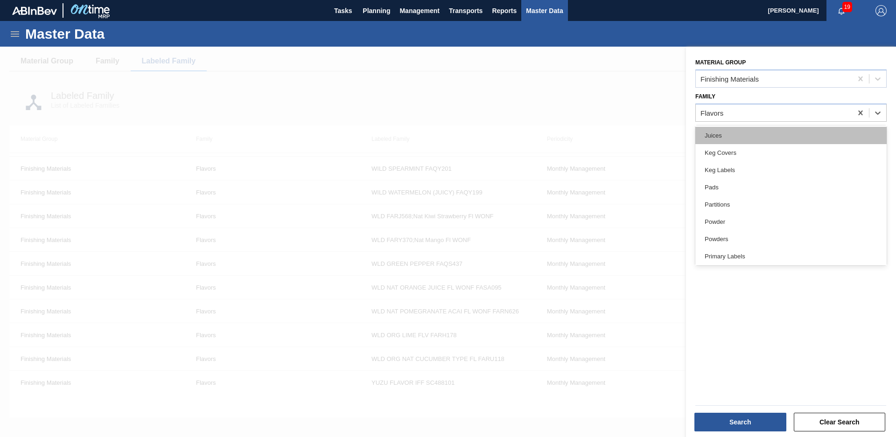
click at [762, 140] on div "Juices" at bounding box center [791, 135] width 191 height 17
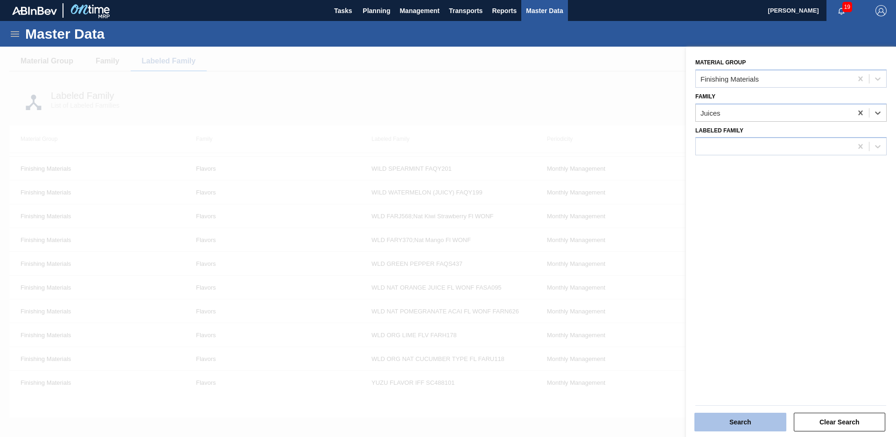
click at [754, 423] on button "Search" at bounding box center [741, 422] width 92 height 19
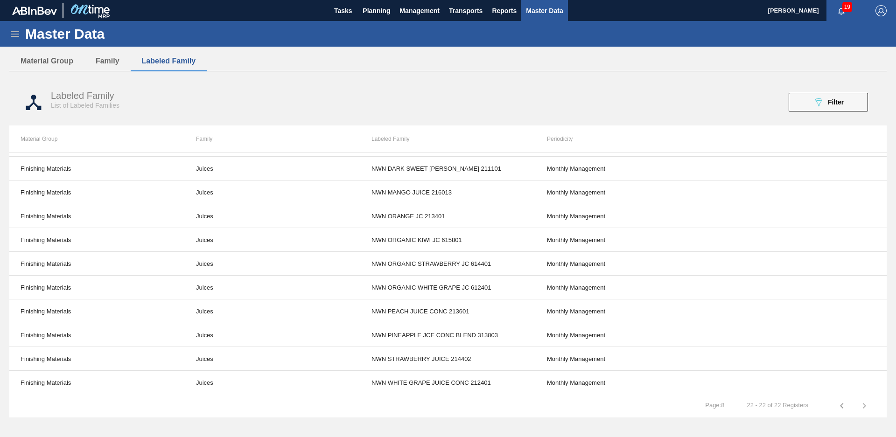
scroll to position [282, 0]
click at [816, 94] on button "089F7B8B-B2A5-4AFE-B5C0-19BA573D28AC Filter" at bounding box center [828, 102] width 79 height 19
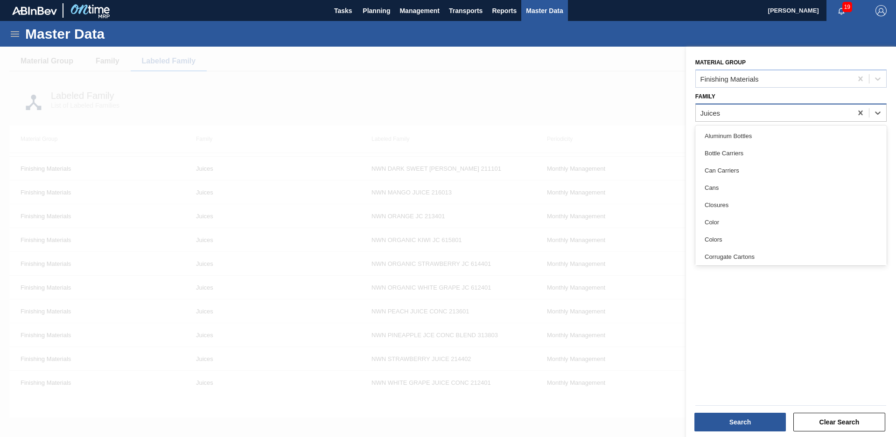
click at [781, 110] on div "Juices" at bounding box center [774, 113] width 156 height 14
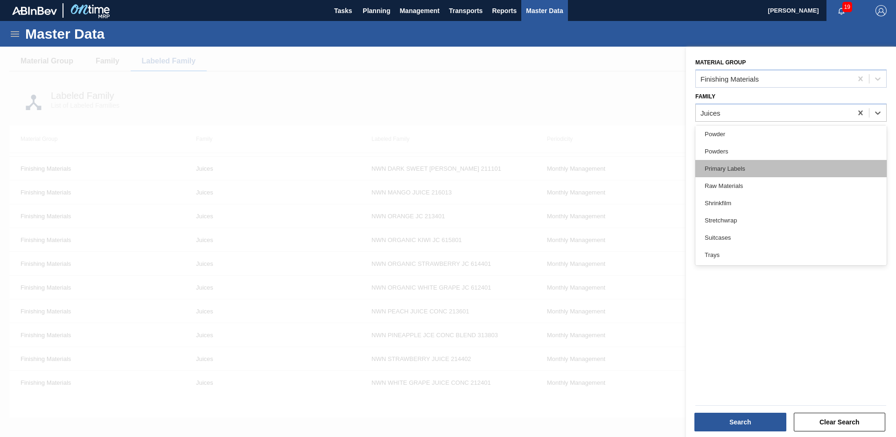
scroll to position [361, 0]
click at [750, 171] on div "Powders" at bounding box center [791, 172] width 191 height 17
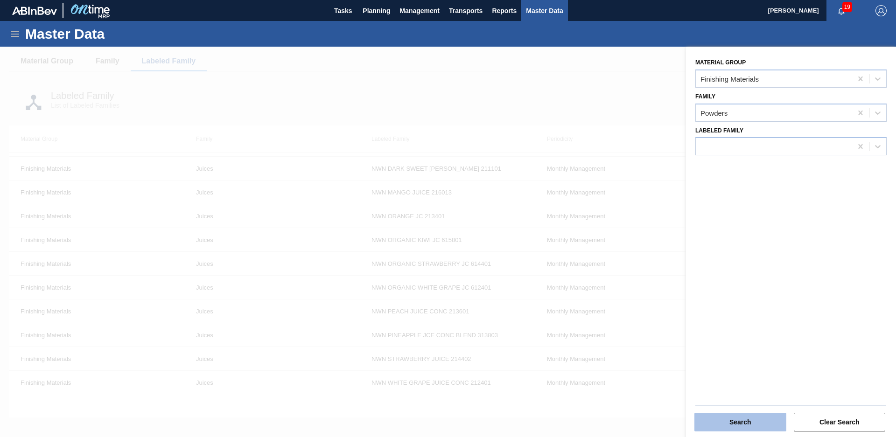
click at [754, 424] on button "Search" at bounding box center [741, 422] width 92 height 19
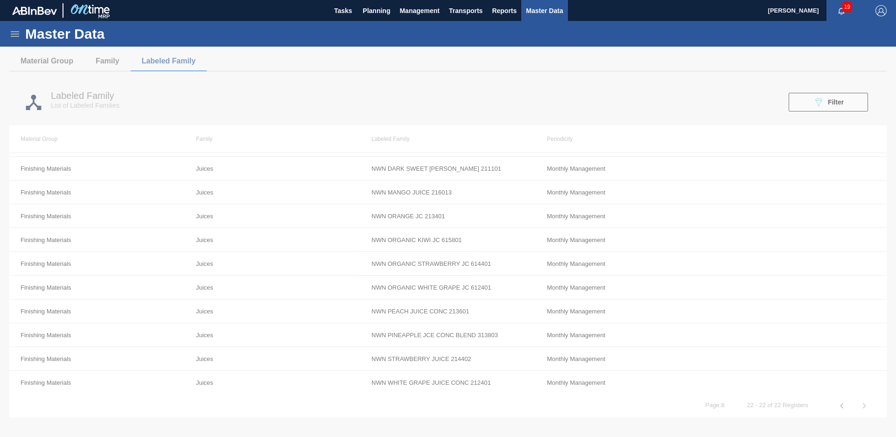
scroll to position [0, 0]
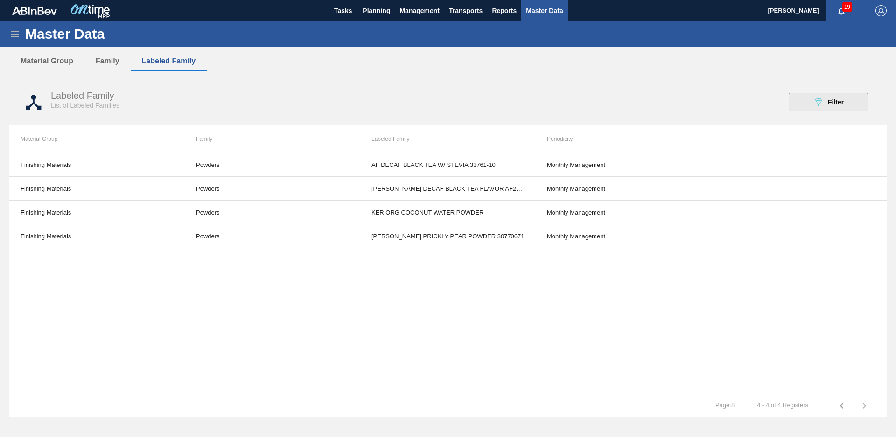
click at [842, 97] on div "089F7B8B-B2A5-4AFE-B5C0-19BA573D28AC Filter" at bounding box center [828, 102] width 31 height 11
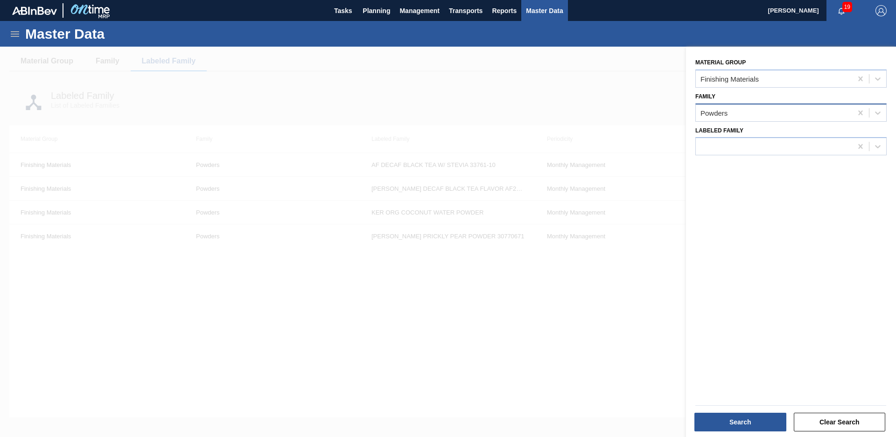
click at [721, 106] on div "Powders" at bounding box center [791, 113] width 191 height 18
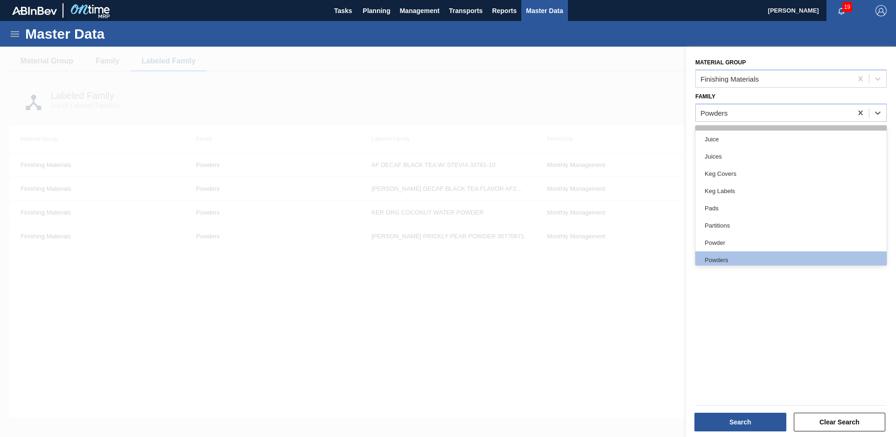
scroll to position [315, 0]
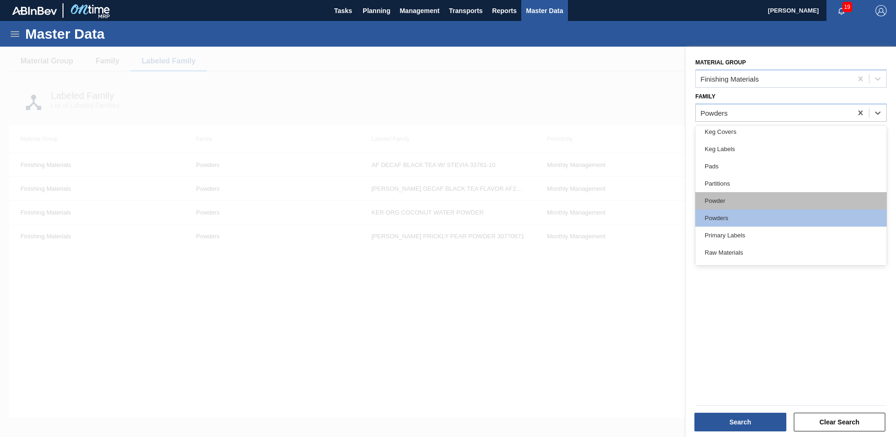
click at [753, 208] on div "Powder" at bounding box center [791, 200] width 191 height 17
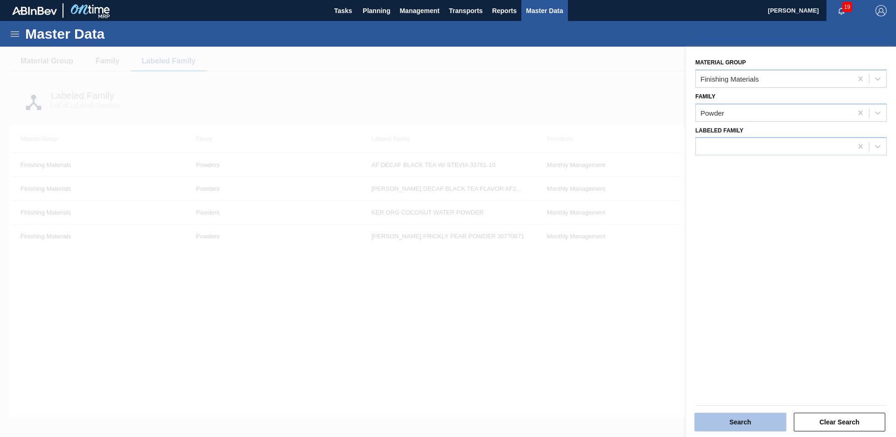
click at [747, 416] on button "Search" at bounding box center [741, 422] width 92 height 19
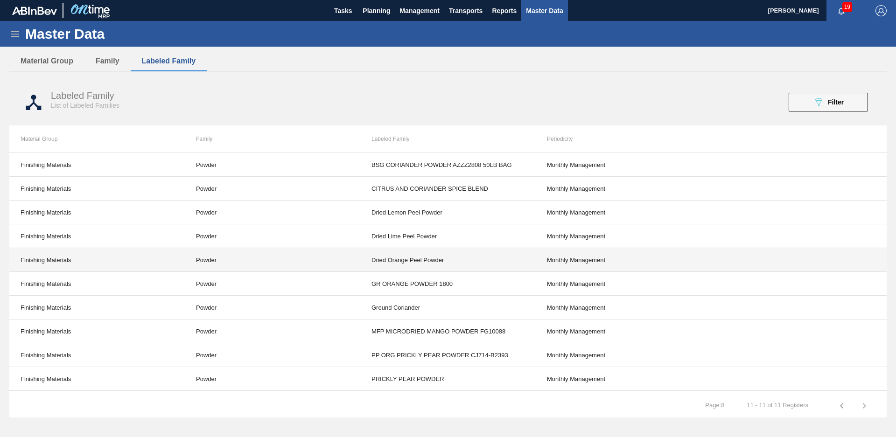
scroll to position [20, 0]
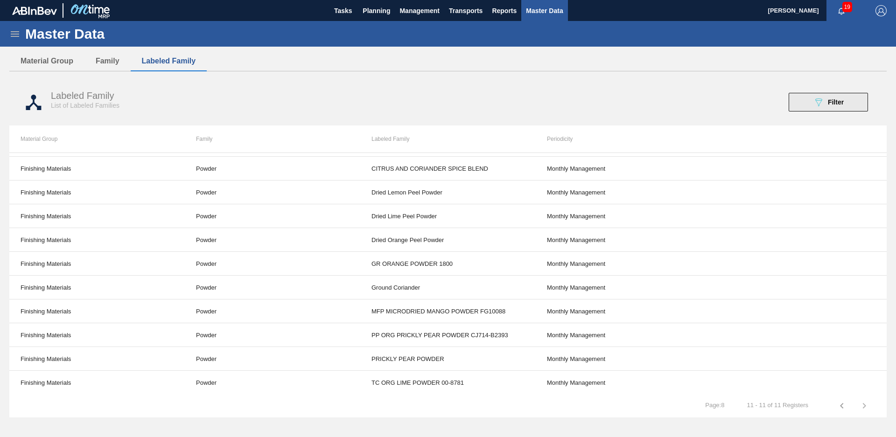
click at [827, 100] on div "089F7B8B-B2A5-4AFE-B5C0-19BA573D28AC Filter" at bounding box center [828, 102] width 31 height 11
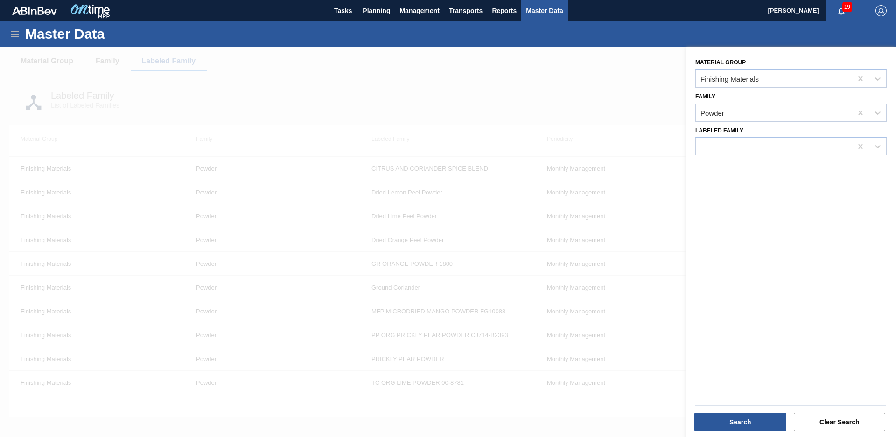
click at [794, 123] on div "Labeled Family" at bounding box center [791, 139] width 199 height 34
click at [794, 106] on div "Powder" at bounding box center [774, 113] width 156 height 14
click at [653, 111] on div at bounding box center [448, 265] width 896 height 437
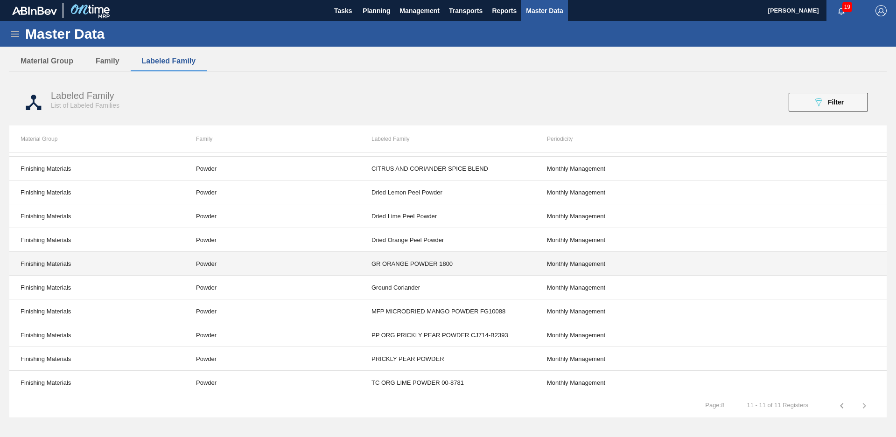
scroll to position [0, 0]
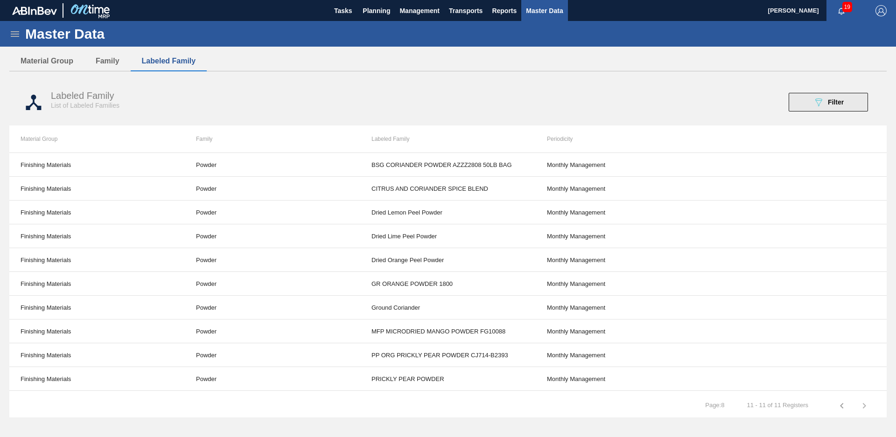
click at [830, 104] on span "Filter" at bounding box center [836, 102] width 16 height 7
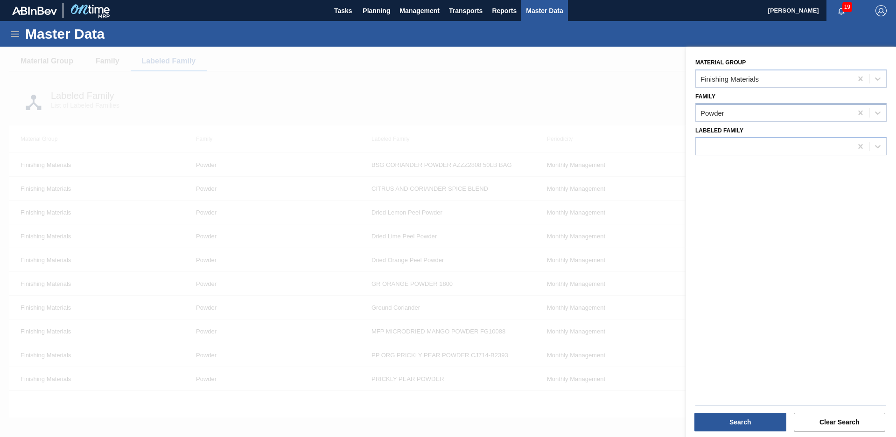
click at [794, 114] on div "Powder" at bounding box center [774, 113] width 156 height 14
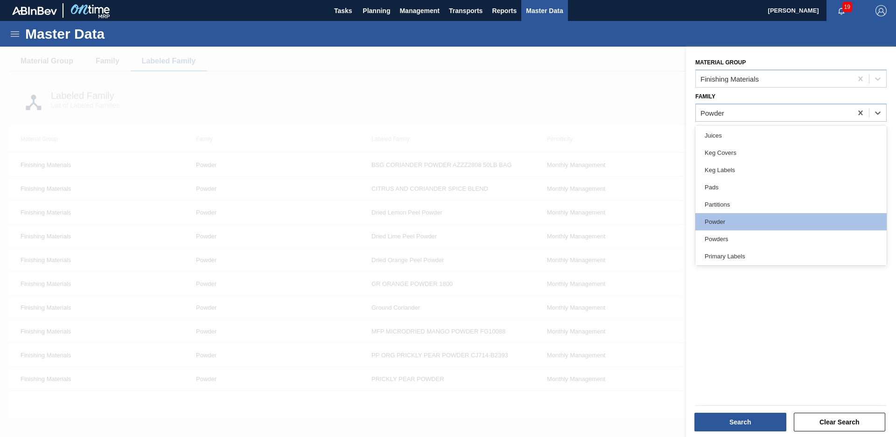
scroll to position [252, 0]
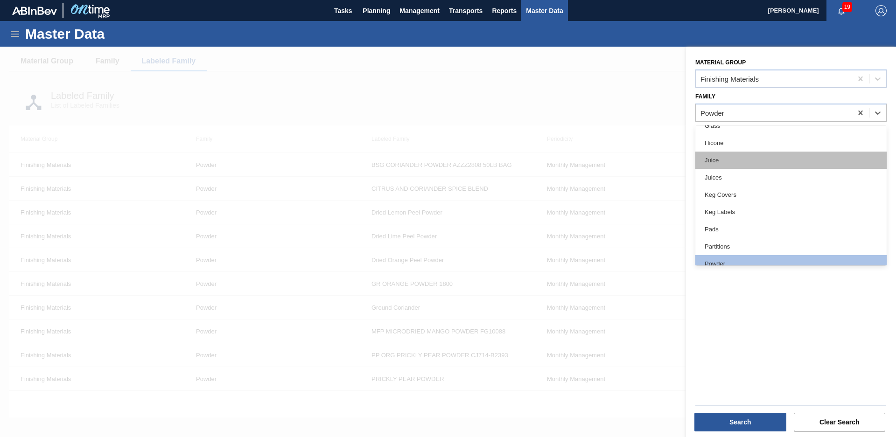
click at [761, 163] on div "Juice" at bounding box center [791, 160] width 191 height 17
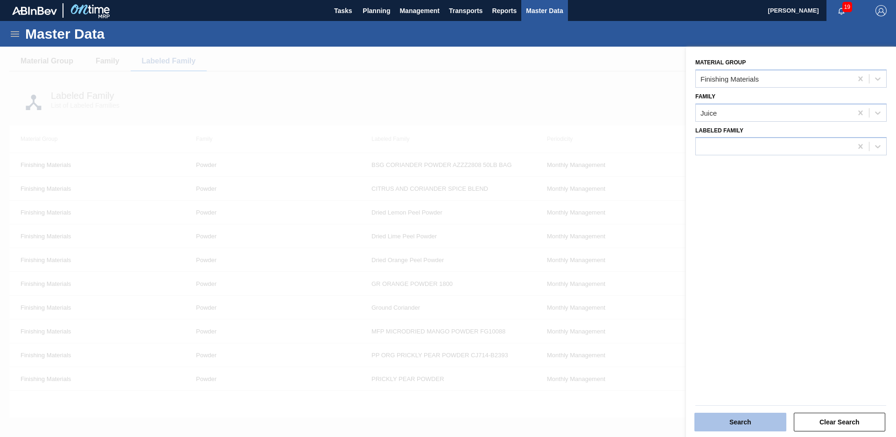
click at [754, 426] on button "Search" at bounding box center [741, 422] width 92 height 19
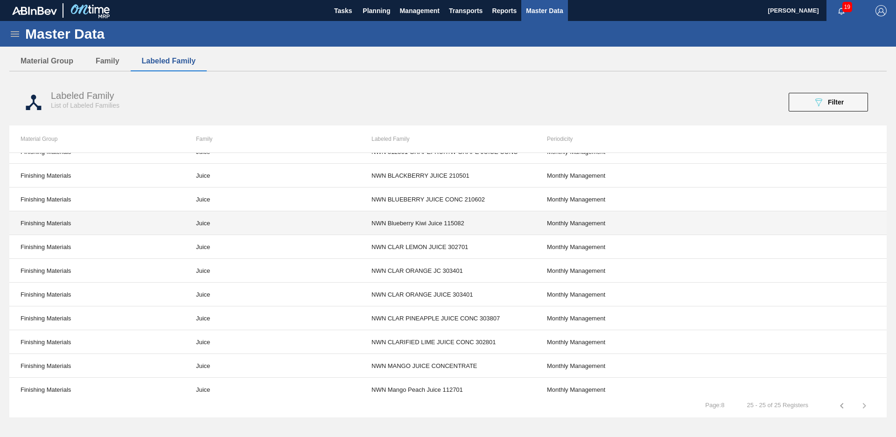
scroll to position [0, 0]
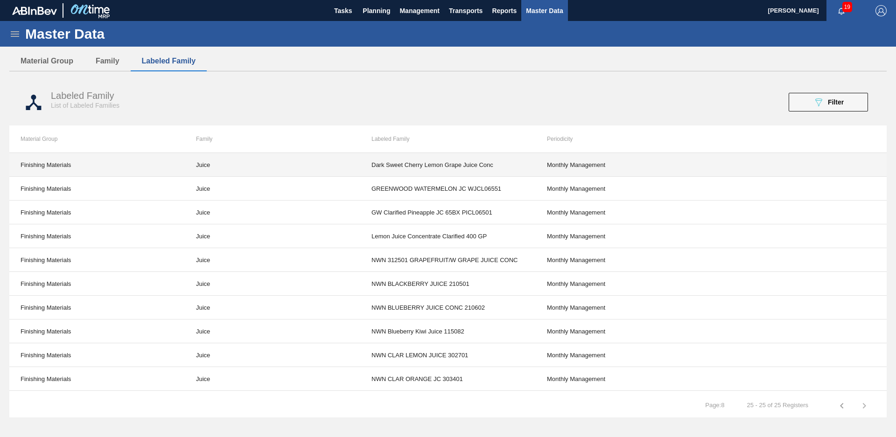
click at [475, 166] on td "Dark Sweet Cherry Lemon Grape Juice Conc" at bounding box center [448, 165] width 176 height 24
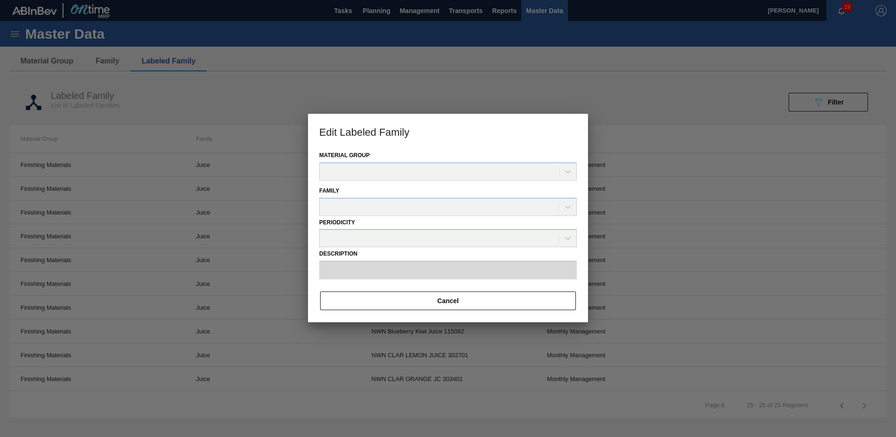
type input "Dark Sweet Cherry Lemon Grape Juice Conc"
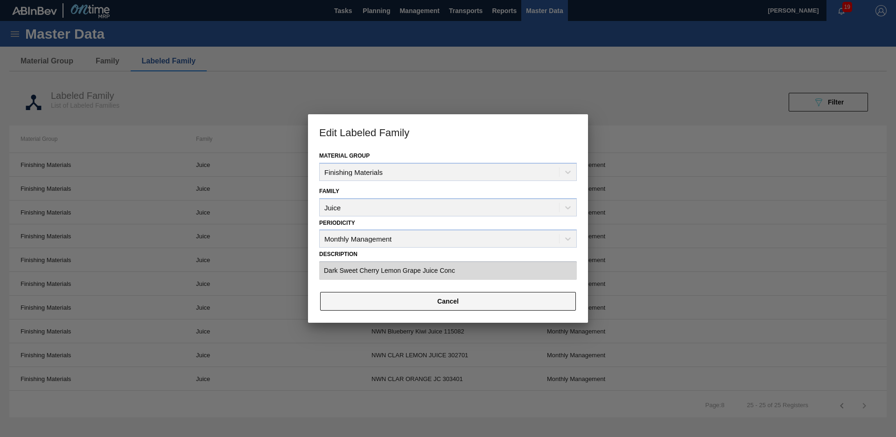
click at [503, 306] on button "Cancel" at bounding box center [448, 301] width 256 height 19
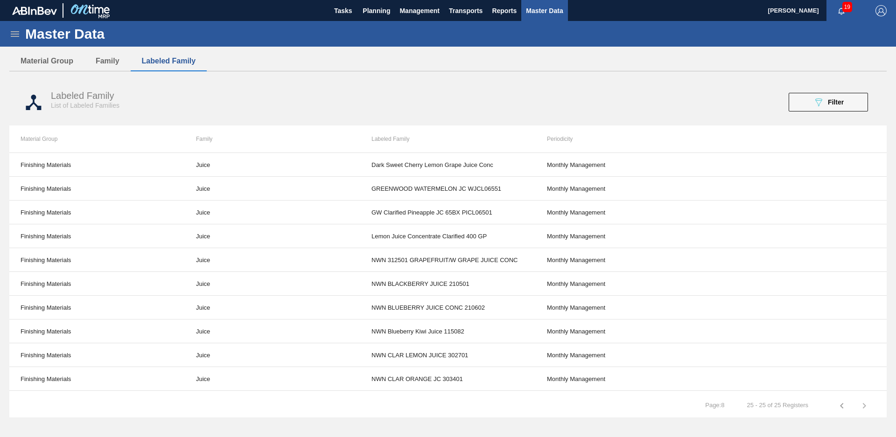
click at [772, 308] on td at bounding box center [800, 308] width 176 height 24
click at [838, 103] on span "Filter" at bounding box center [836, 102] width 16 height 7
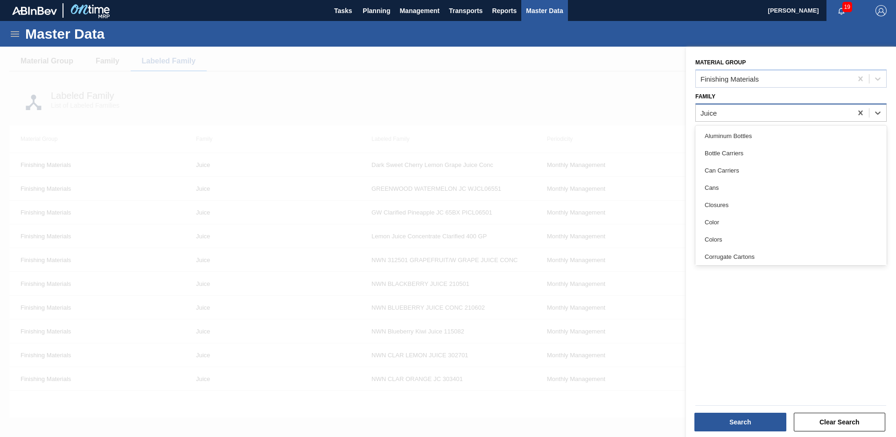
click at [788, 118] on div "Juice" at bounding box center [774, 113] width 156 height 14
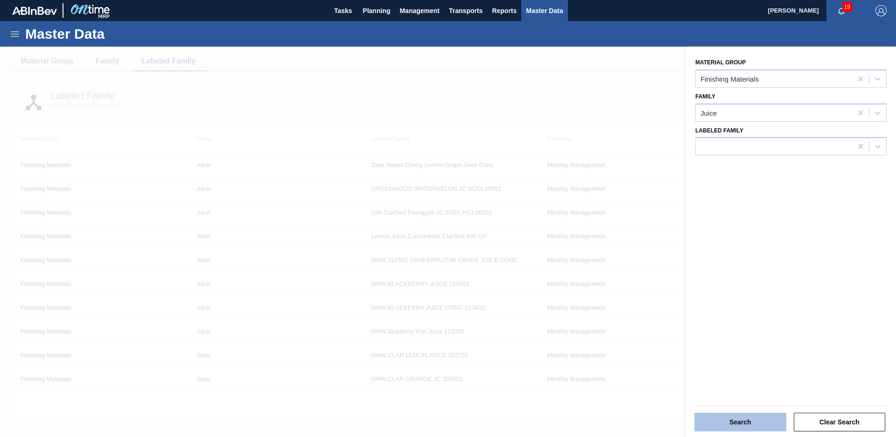
click at [710, 420] on button "Search" at bounding box center [741, 422] width 92 height 19
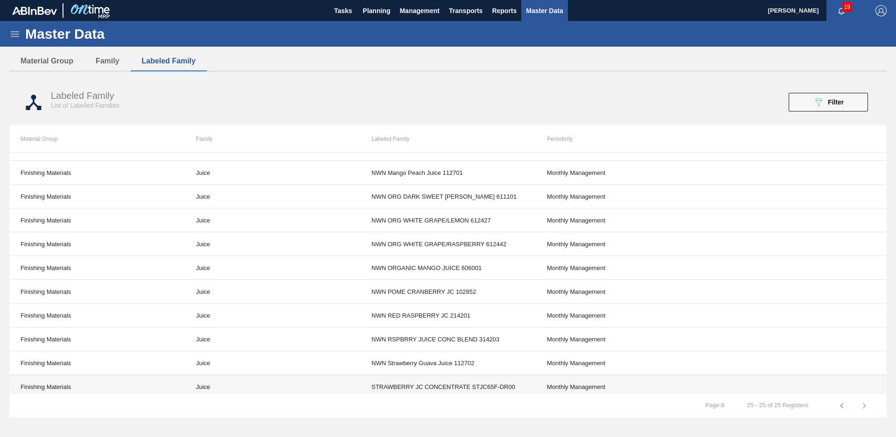
scroll to position [353, 0]
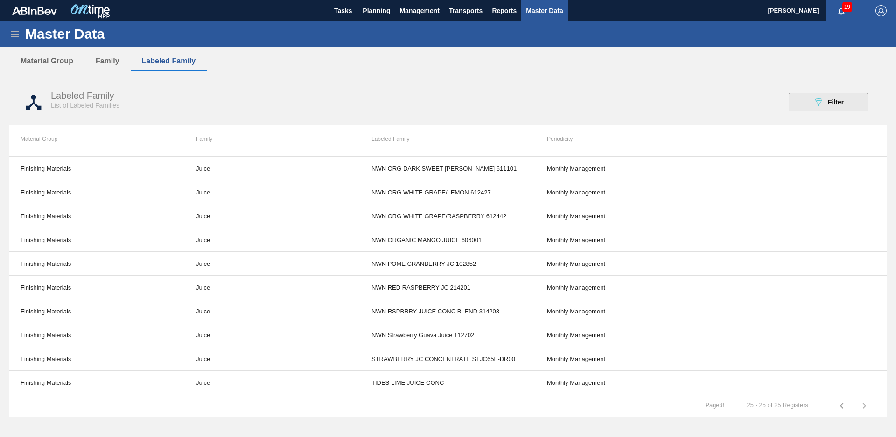
click at [832, 103] on span "Filter" at bounding box center [836, 102] width 16 height 7
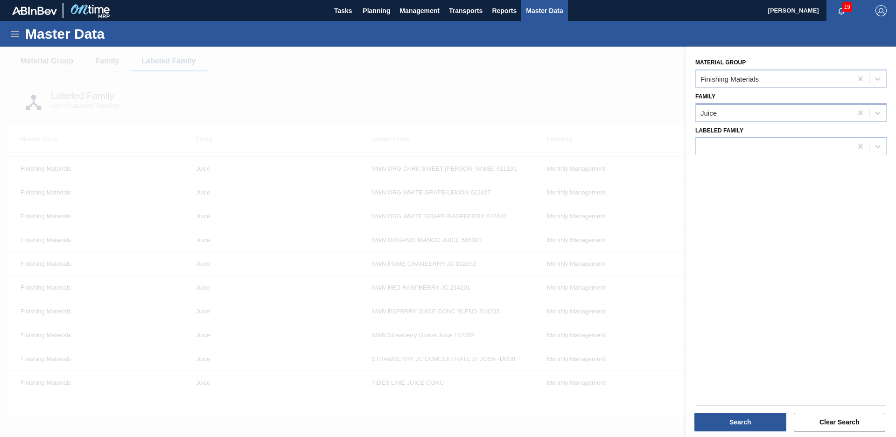
click at [793, 109] on div "Juice" at bounding box center [774, 113] width 156 height 14
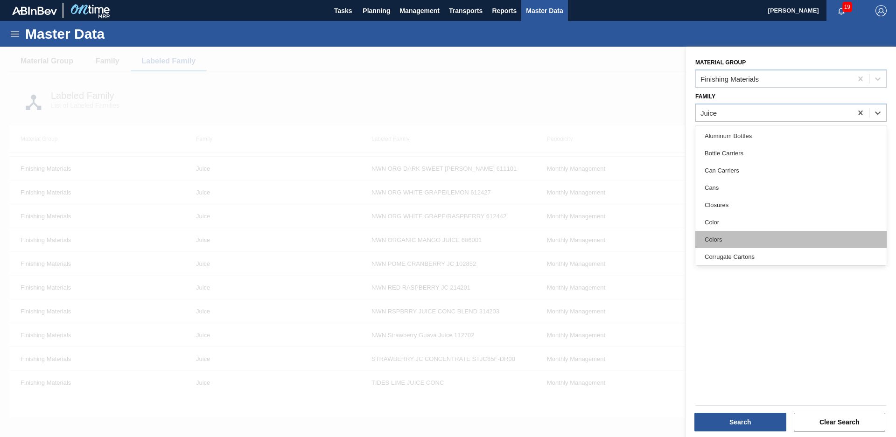
scroll to position [105, 0]
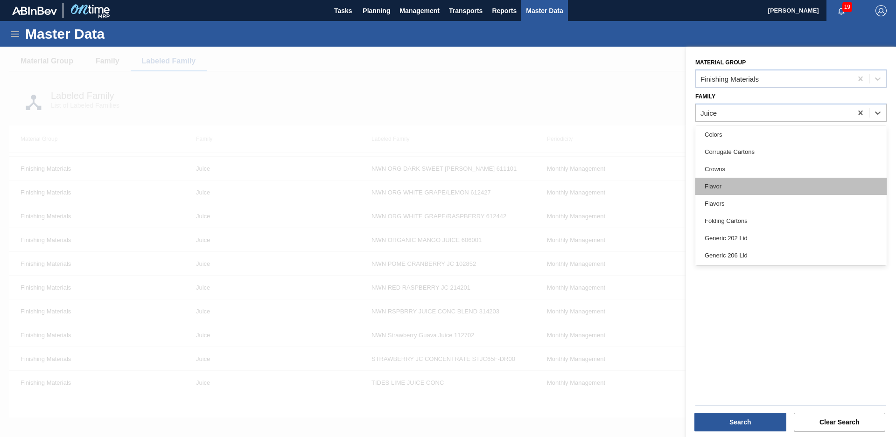
click at [754, 189] on div "Flavor" at bounding box center [791, 186] width 191 height 17
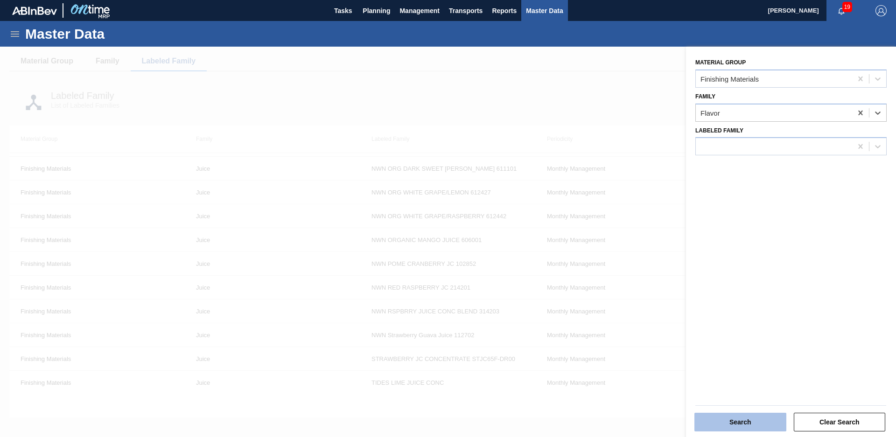
click at [735, 422] on button "Search" at bounding box center [741, 422] width 92 height 19
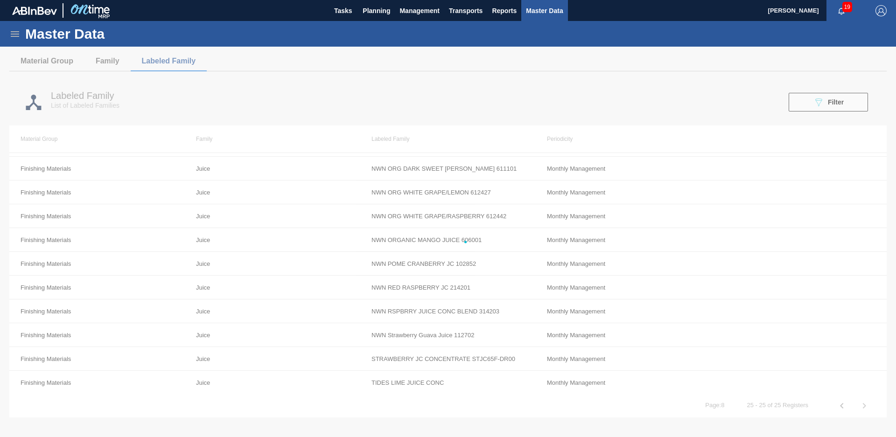
scroll to position [0, 0]
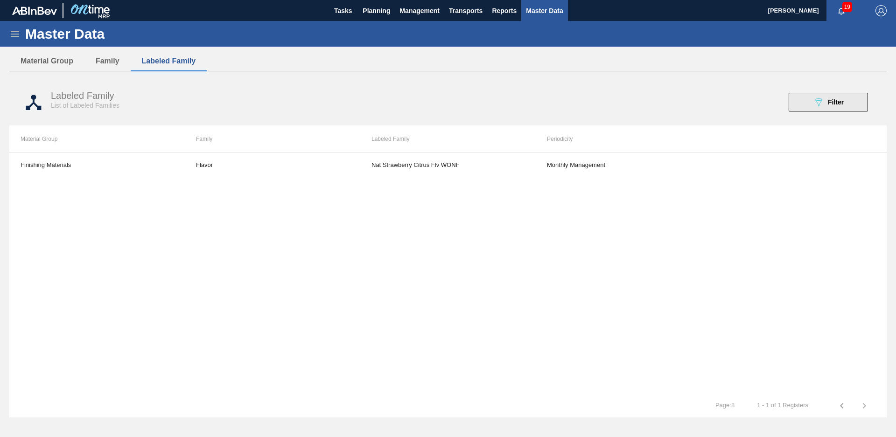
click at [818, 101] on icon "089F7B8B-B2A5-4AFE-B5C0-19BA573D28AC" at bounding box center [818, 102] width 11 height 11
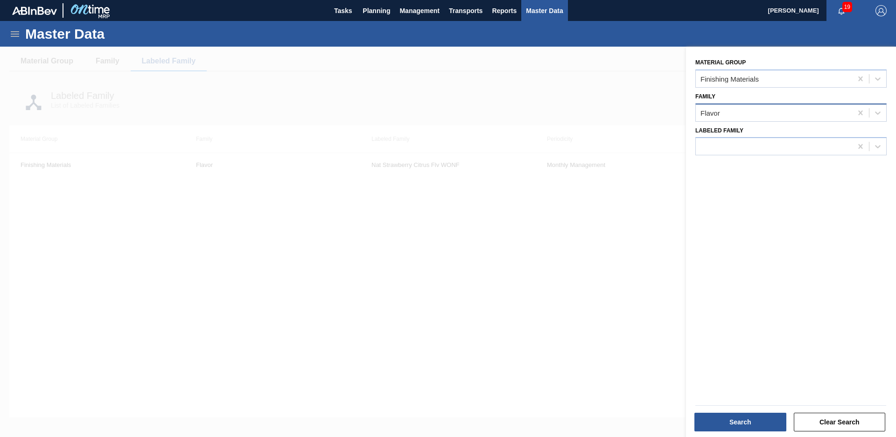
click at [795, 118] on div "Flavor" at bounding box center [774, 113] width 156 height 14
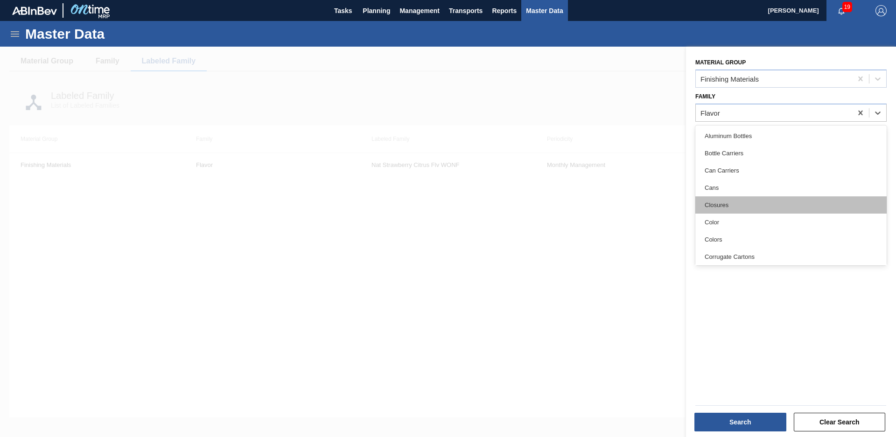
scroll to position [105, 0]
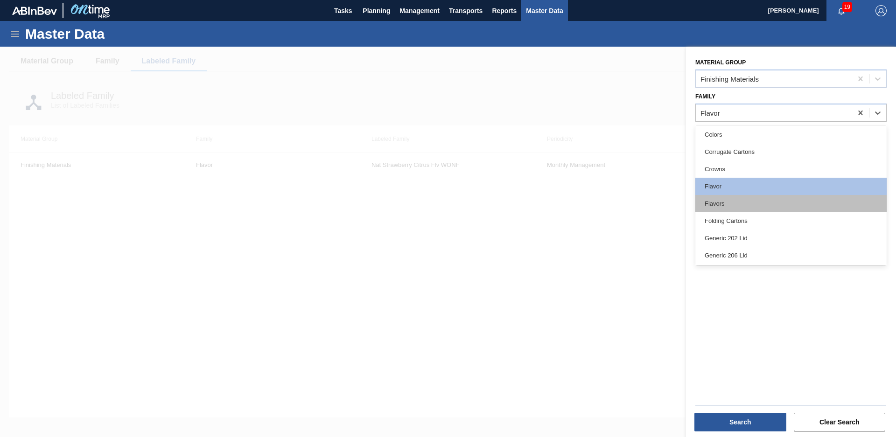
click at [760, 210] on div "Flavors" at bounding box center [791, 203] width 191 height 17
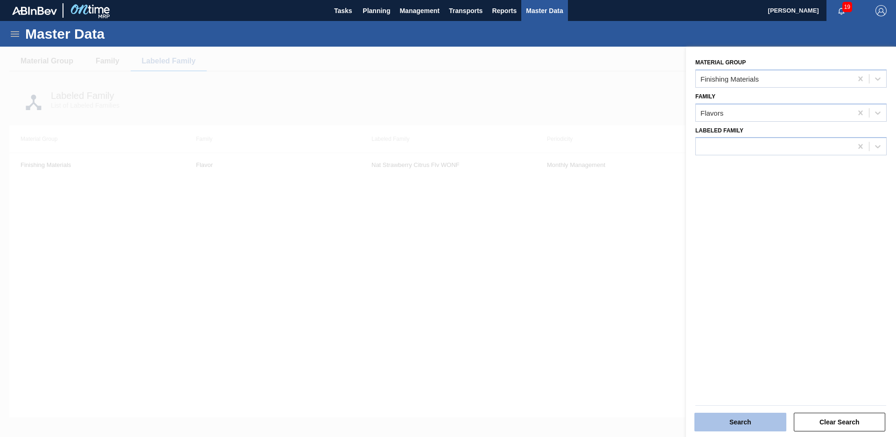
click at [715, 424] on button "Search" at bounding box center [741, 422] width 92 height 19
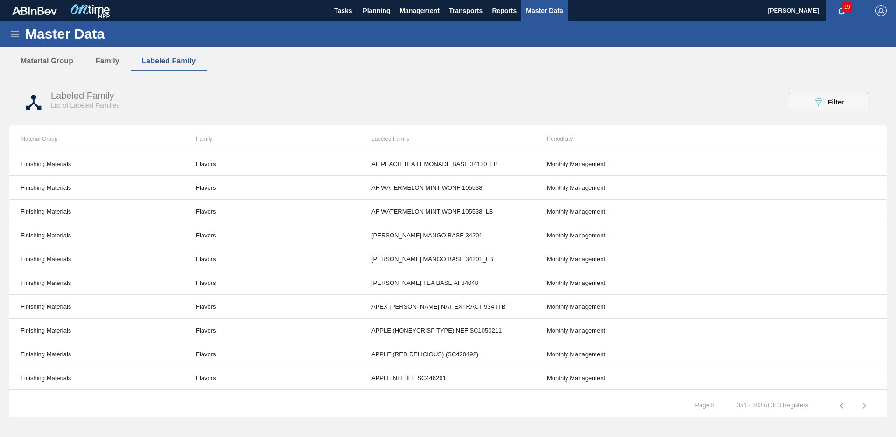
scroll to position [0, 0]
click at [816, 274] on td at bounding box center [800, 284] width 176 height 24
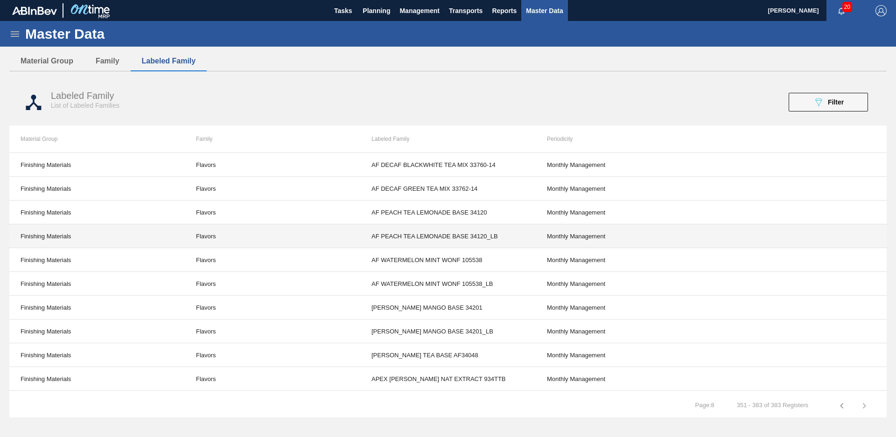
click at [483, 232] on td "AF PEACH TEA LEMONADE BASE 34120_LB" at bounding box center [448, 237] width 176 height 24
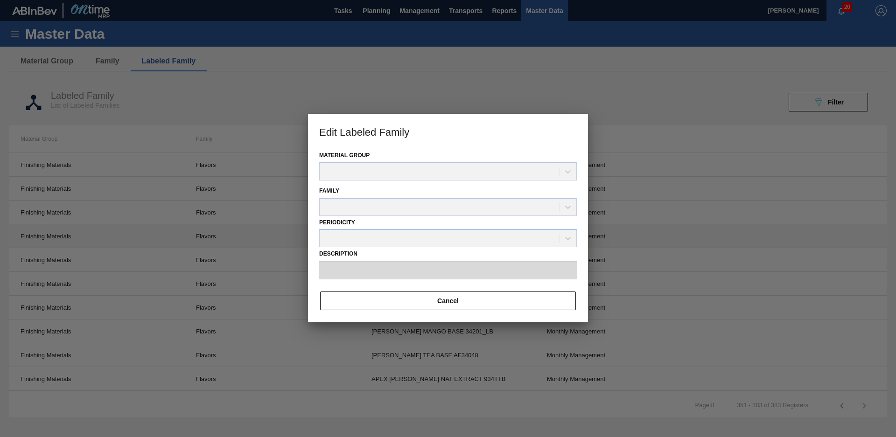
type input "AF PEACH TEA LEMONADE BASE 34120_LB"
click at [458, 238] on div "Periodicity Monthly Management" at bounding box center [448, 233] width 258 height 32
click at [485, 193] on div "Family Flavors" at bounding box center [448, 201] width 258 height 32
click at [518, 208] on div "Family Flavors" at bounding box center [448, 201] width 258 height 32
click at [563, 209] on div "Family Flavors" at bounding box center [448, 201] width 258 height 32
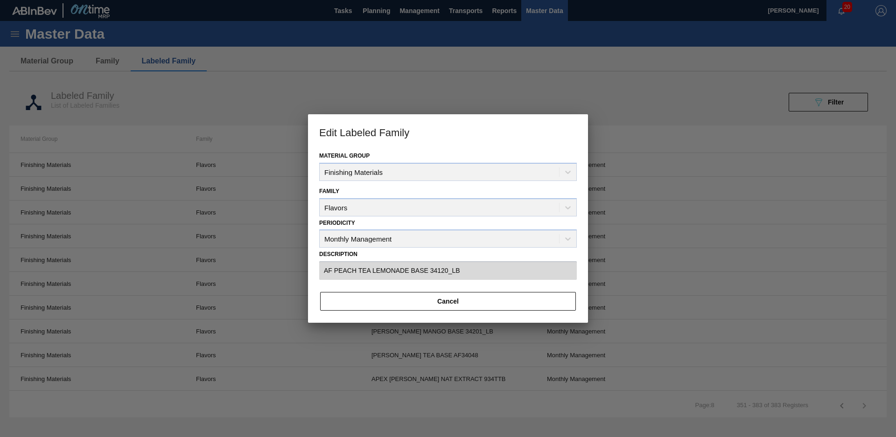
click at [569, 209] on div "Family Flavors" at bounding box center [448, 201] width 258 height 32
click at [452, 301] on button "Cancel" at bounding box center [448, 301] width 256 height 19
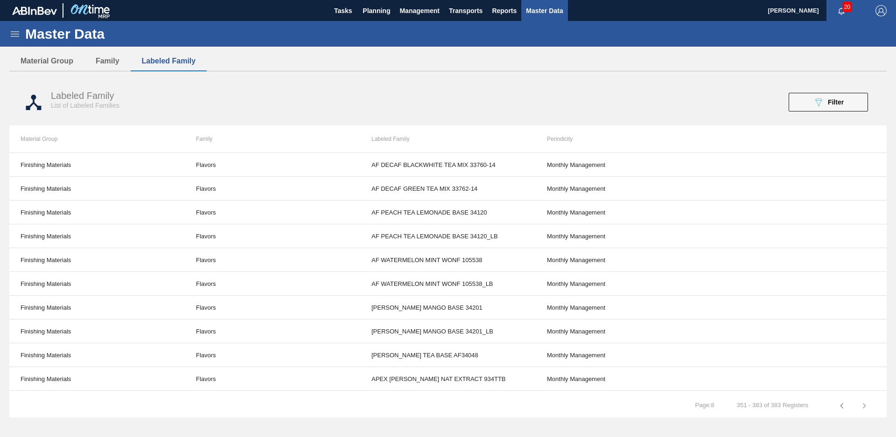
click at [866, 405] on icon "button" at bounding box center [864, 406] width 3 height 6
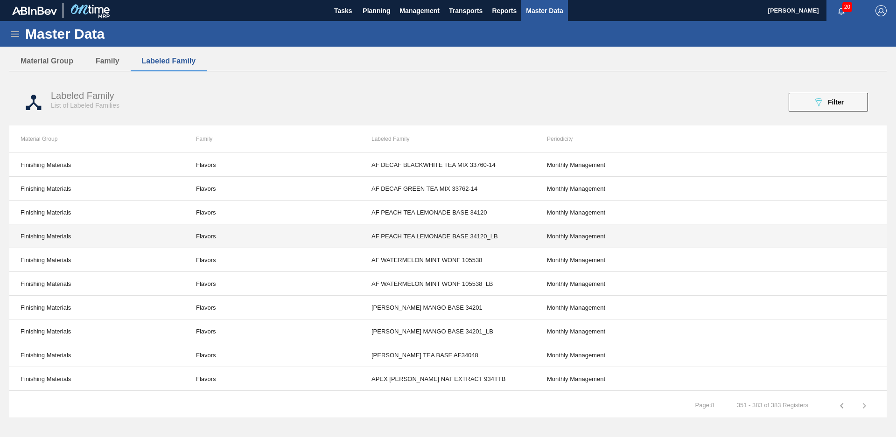
click at [56, 241] on td "Finishing Materials" at bounding box center [97, 237] width 176 height 24
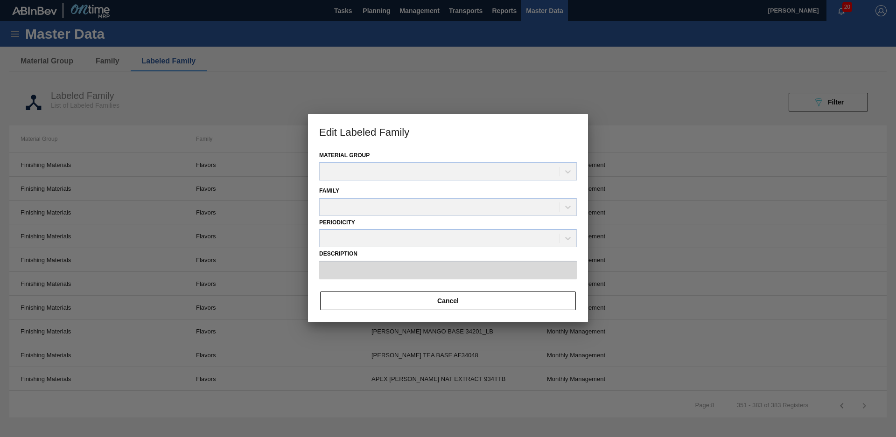
type input "AF PEACH TEA LEMONADE BASE 34120_LB"
click at [553, 210] on div "Family Flavors" at bounding box center [448, 201] width 258 height 32
click at [573, 209] on div "Family Flavors" at bounding box center [448, 201] width 258 height 32
drag, startPoint x: 571, startPoint y: 204, endPoint x: 557, endPoint y: 224, distance: 24.4
click at [557, 224] on div "Material Group Finishing Materials Family Flavors Periodicity Monthly Managemen…" at bounding box center [448, 236] width 280 height 174
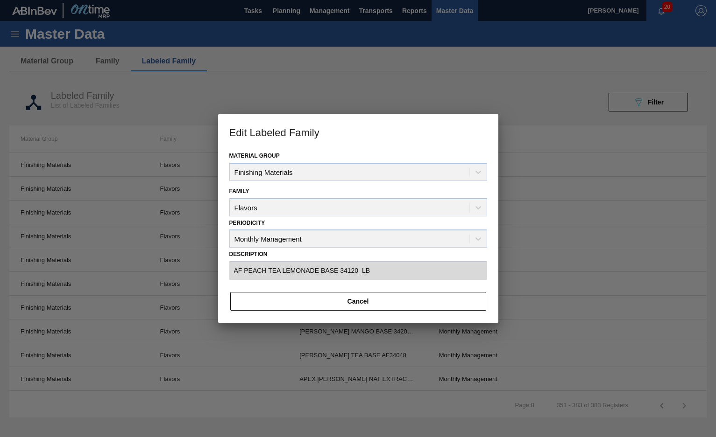
click at [568, 205] on div at bounding box center [358, 218] width 716 height 437
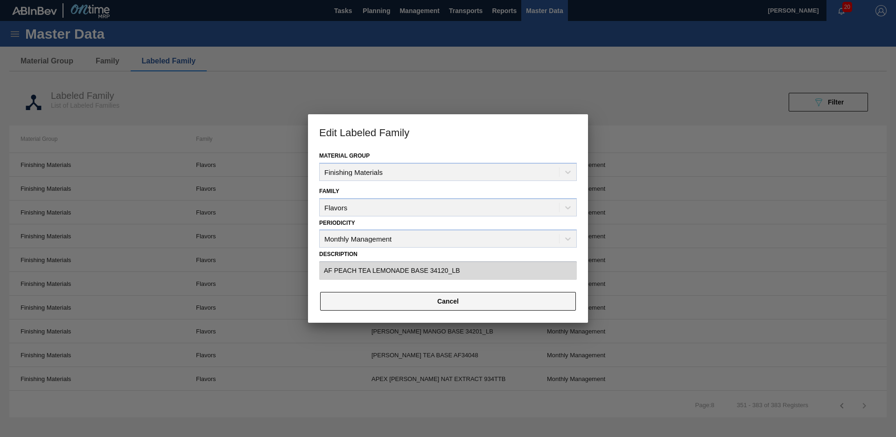
click at [443, 310] on button "Cancel" at bounding box center [448, 301] width 256 height 19
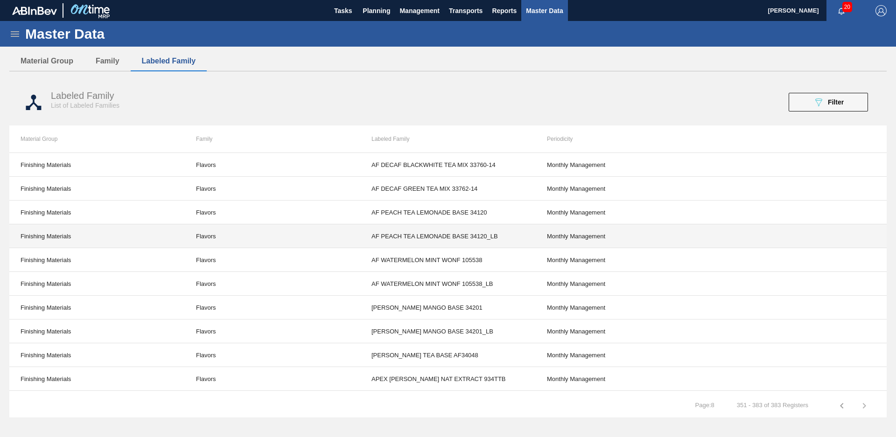
click at [550, 225] on td "Monthly Management" at bounding box center [624, 237] width 176 height 24
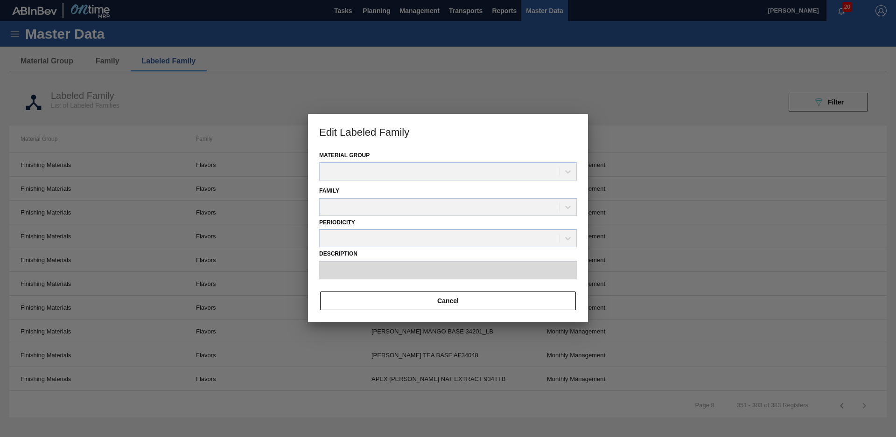
type input "AF PEACH TEA LEMONADE BASE 34120_LB"
click at [531, 240] on div "Periodicity Monthly Management" at bounding box center [448, 233] width 258 height 32
drag, startPoint x: 569, startPoint y: 234, endPoint x: 557, endPoint y: 259, distance: 28.0
click at [557, 259] on div "Material Group Finishing Materials Family Flavors Periodicity Monthly Managemen…" at bounding box center [448, 236] width 280 height 174
drag, startPoint x: 557, startPoint y: 259, endPoint x: 522, endPoint y: 291, distance: 47.6
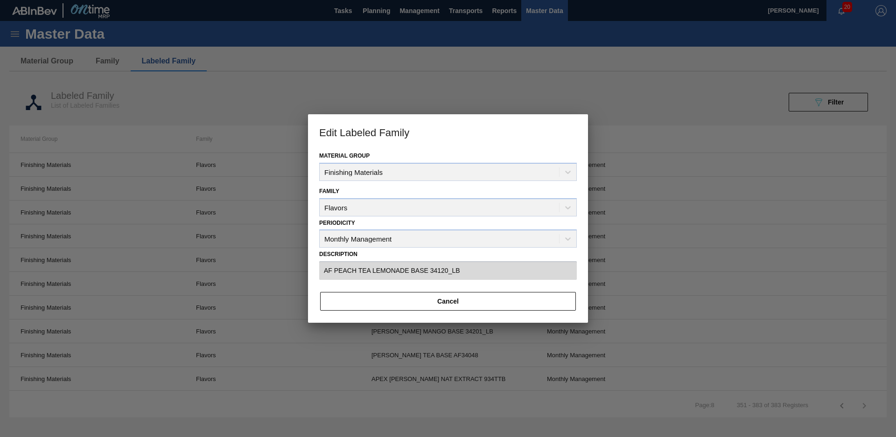
click at [523, 291] on div "Material Group Finishing Materials Family Flavors Periodicity Monthly Managemen…" at bounding box center [448, 236] width 280 height 174
click at [507, 296] on button "Cancel" at bounding box center [448, 301] width 256 height 19
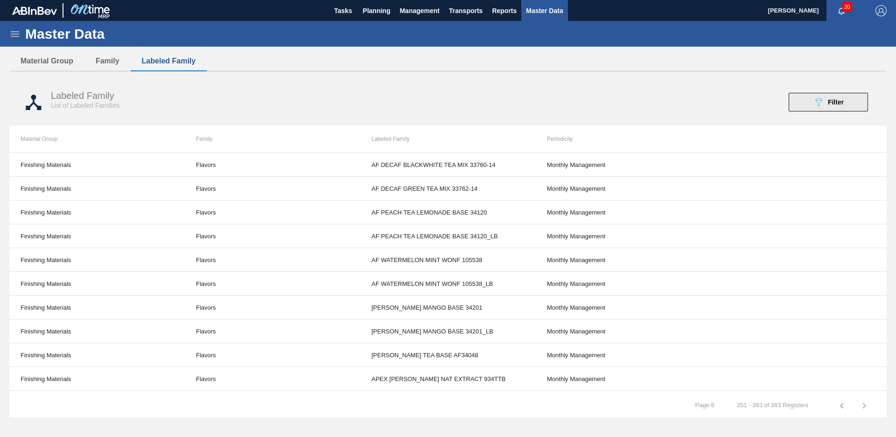
click at [823, 100] on icon "089F7B8B-B2A5-4AFE-B5C0-19BA573D28AC" at bounding box center [818, 102] width 11 height 11
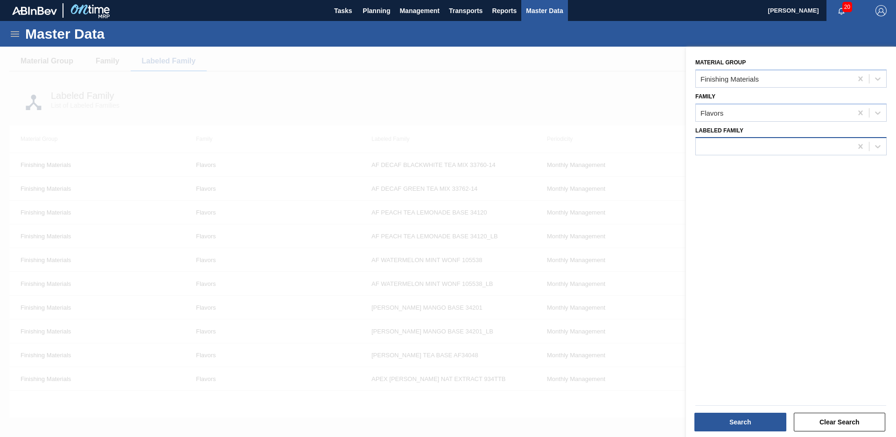
click at [794, 141] on div at bounding box center [774, 147] width 156 height 14
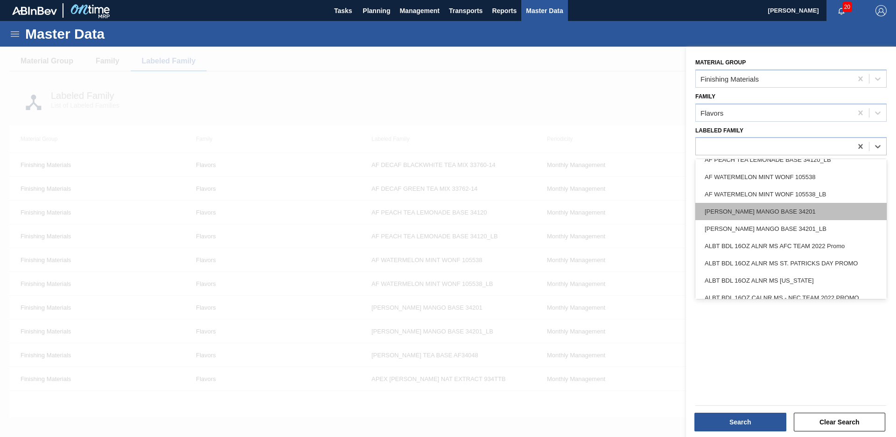
scroll to position [39, 0]
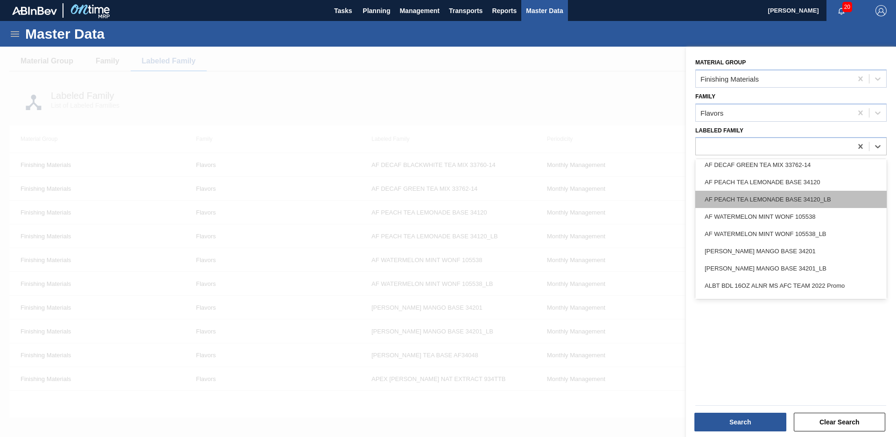
click at [844, 201] on div "AF PEACH TEA LEMONADE BASE 34120_LB" at bounding box center [791, 199] width 191 height 17
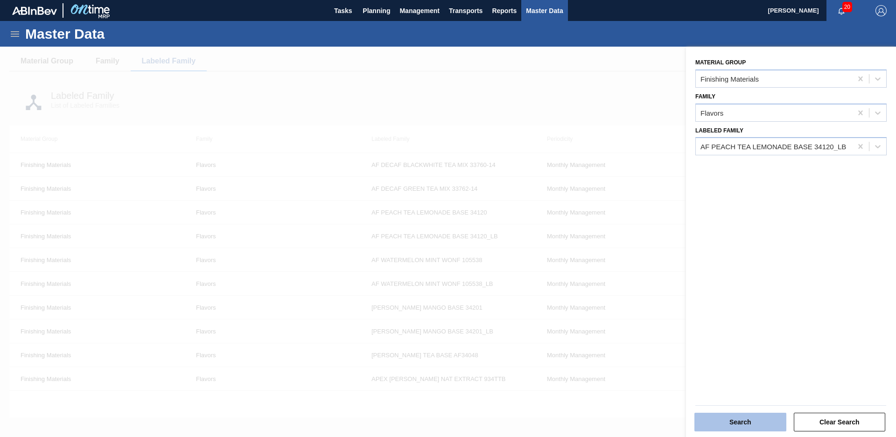
click at [726, 416] on button "Search" at bounding box center [741, 422] width 92 height 19
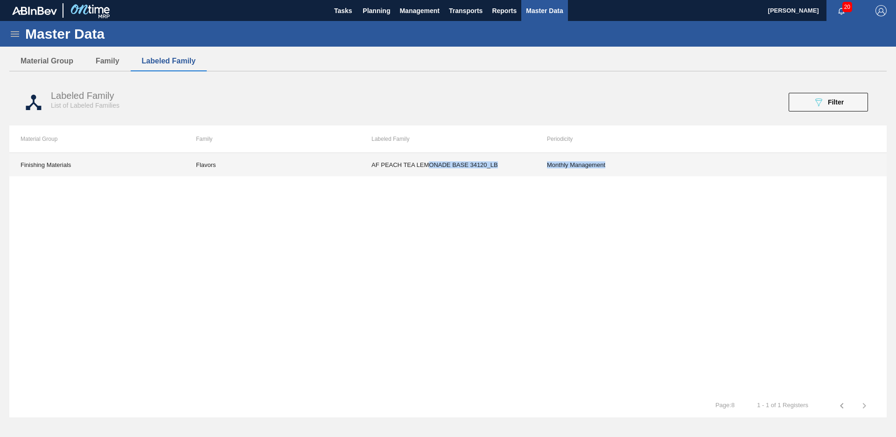
drag, startPoint x: 607, startPoint y: 171, endPoint x: 430, endPoint y: 171, distance: 177.0
click at [430, 171] on tr "Finishing Materials Flavors AF PEACH TEA LEMONADE BASE 34120_LB Monthly Managem…" at bounding box center [448, 164] width 878 height 23
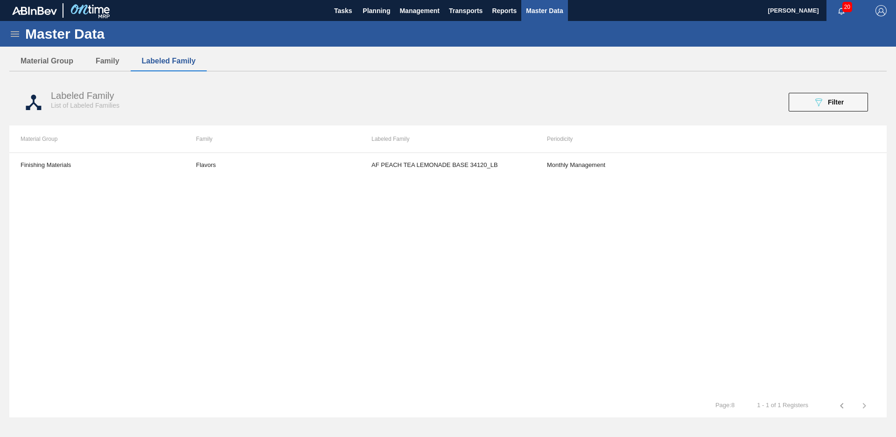
drag, startPoint x: 430, startPoint y: 171, endPoint x: 424, endPoint y: 208, distance: 36.9
click at [424, 208] on div "Finishing Materials Flavors AF PEACH TEA LEMONADE BASE 34120_LB Monthly Managem…" at bounding box center [448, 274] width 878 height 242
drag, startPoint x: 22, startPoint y: 171, endPoint x: 599, endPoint y: 182, distance: 577.2
click at [598, 180] on div "Finishing Materials Flavors AF PEACH TEA LEMONADE BASE 34120_LB Monthly Managem…" at bounding box center [448, 274] width 878 height 242
click at [808, 95] on button "089F7B8B-B2A5-4AFE-B5C0-19BA573D28AC Filter" at bounding box center [828, 102] width 79 height 19
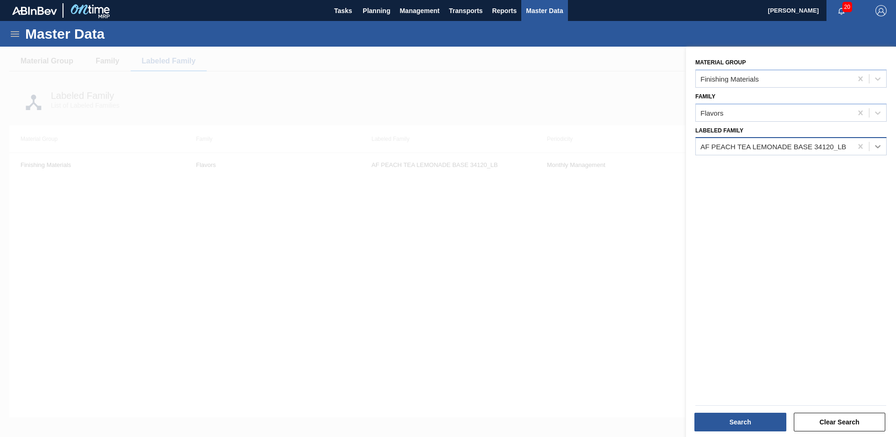
click at [881, 143] on icon at bounding box center [878, 146] width 9 height 9
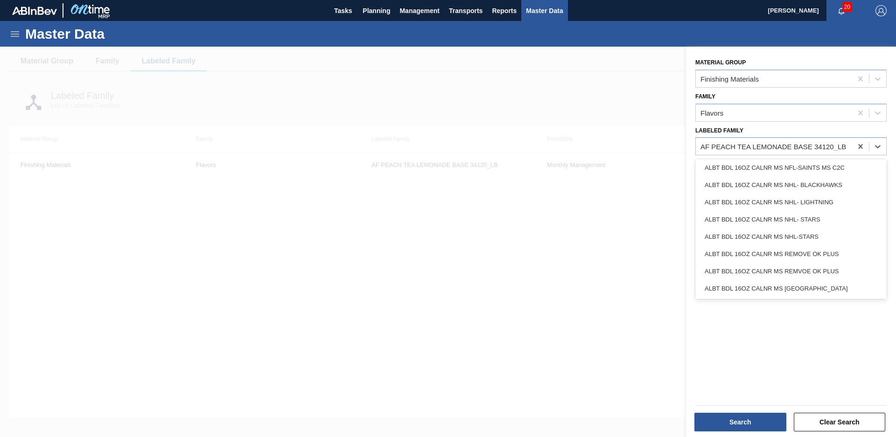
scroll to position [693, 0]
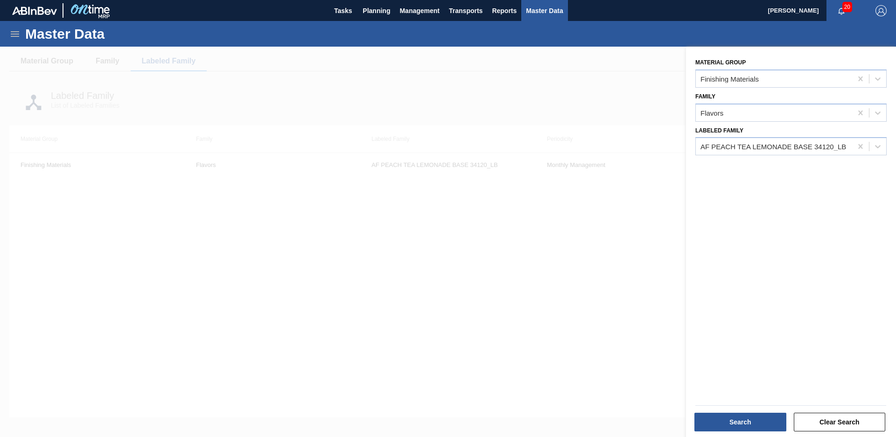
drag, startPoint x: 886, startPoint y: 213, endPoint x: 882, endPoint y: 257, distance: 44.6
click at [882, 257] on div "Material Group Finishing Materials Family Flavors Labeled Family AF PEACH TEA L…" at bounding box center [791, 243] width 210 height 393
click at [862, 144] on icon at bounding box center [860, 146] width 9 height 9
click at [834, 152] on div at bounding box center [774, 147] width 156 height 14
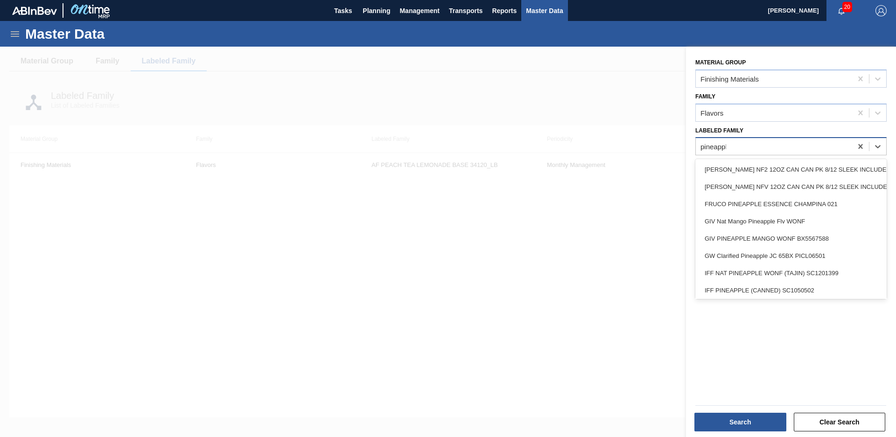
type Family "pineapple"
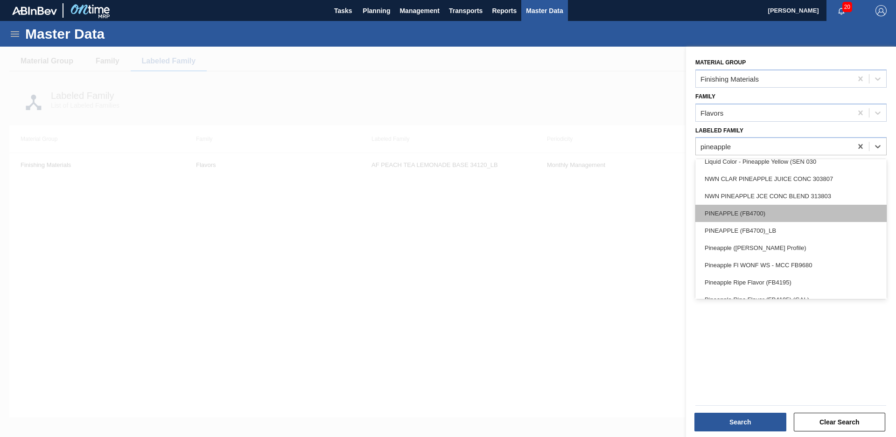
scroll to position [257, 0]
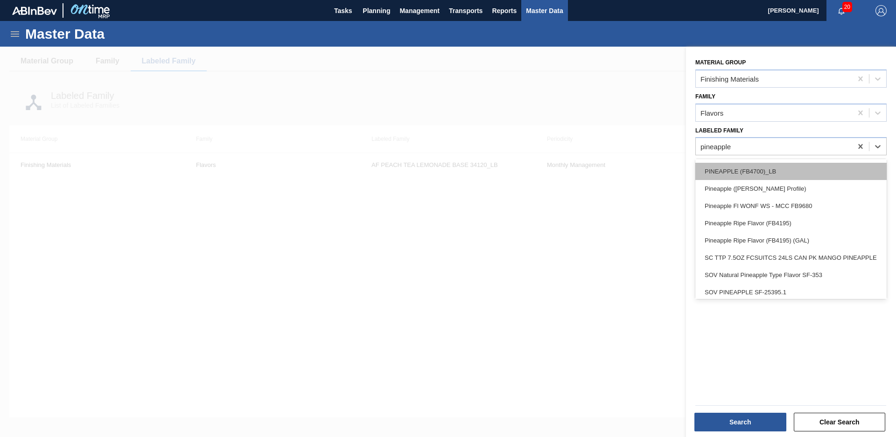
click at [821, 175] on div "PINEAPPLE (FB4700)_LB" at bounding box center [791, 171] width 191 height 17
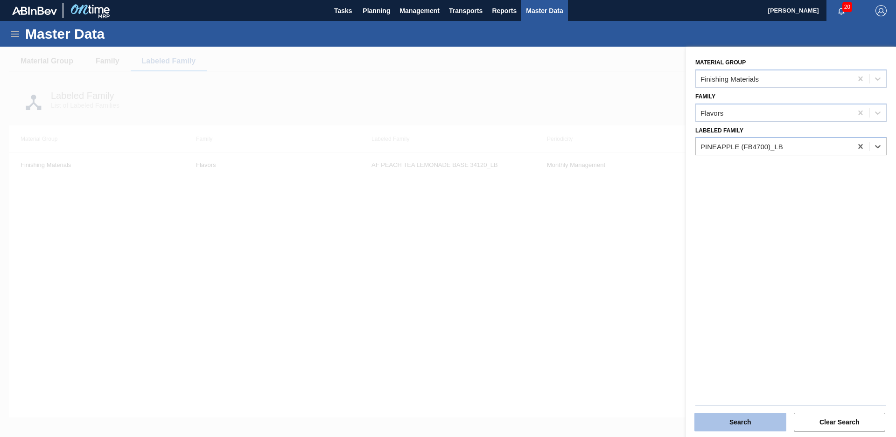
click at [728, 426] on button "Search" at bounding box center [741, 422] width 92 height 19
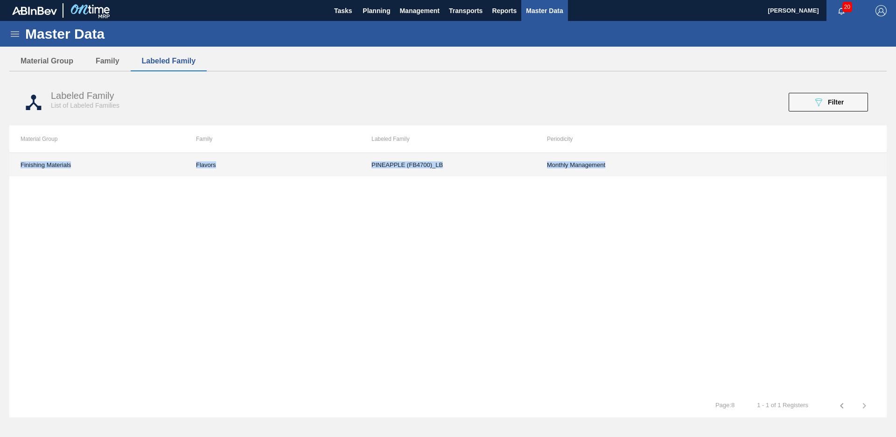
drag, startPoint x: 6, startPoint y: 165, endPoint x: 679, endPoint y: 169, distance: 673.7
click at [679, 169] on div "Master Data General Materials Group and Families Coordinations and Users Suppli…" at bounding box center [448, 223] width 896 height 405
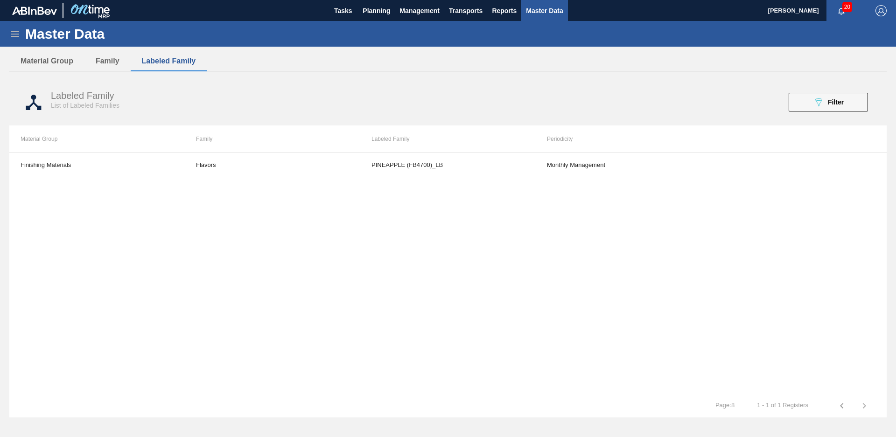
drag, startPoint x: 679, startPoint y: 169, endPoint x: 604, endPoint y: 208, distance: 85.0
click at [604, 208] on div "Finishing Materials Flavors PINEAPPLE (FB4700)_LB Monthly Management" at bounding box center [448, 274] width 878 height 242
click at [797, 100] on button "089F7B8B-B2A5-4AFE-B5C0-19BA573D28AC Filter" at bounding box center [828, 102] width 79 height 19
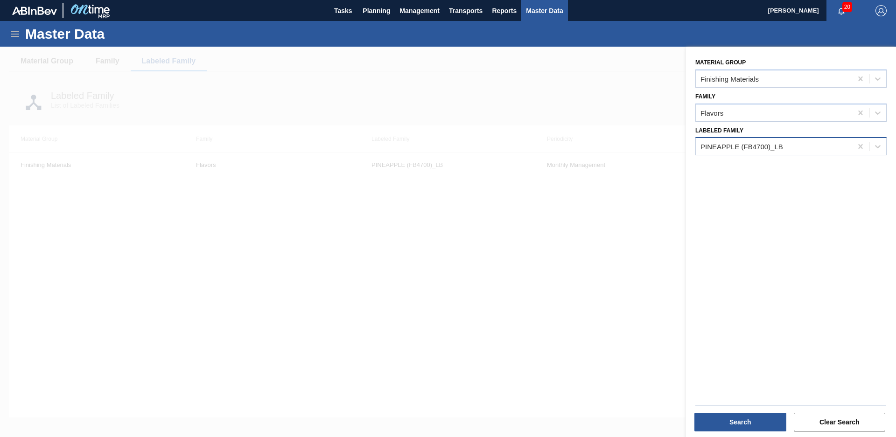
click at [808, 149] on div "PINEAPPLE (FB4700)_LB" at bounding box center [774, 147] width 156 height 14
click at [786, 146] on div "PINEAPPLE (FB4700)_LB" at bounding box center [774, 147] width 156 height 14
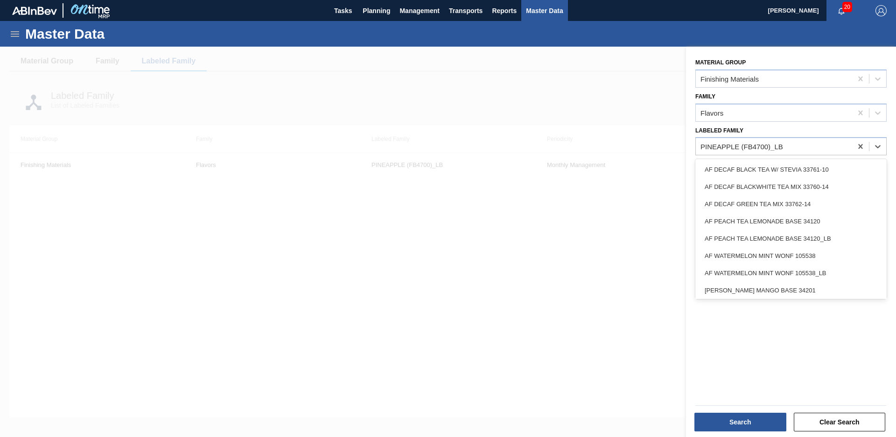
drag, startPoint x: 795, startPoint y: 146, endPoint x: 677, endPoint y: 147, distance: 118.1
click at [686, 147] on div "089F7B8B-B2A5-4AFE-B5C0-19BA573D28AC Created with sketchtool. Material Group Fi…" at bounding box center [791, 265] width 210 height 437
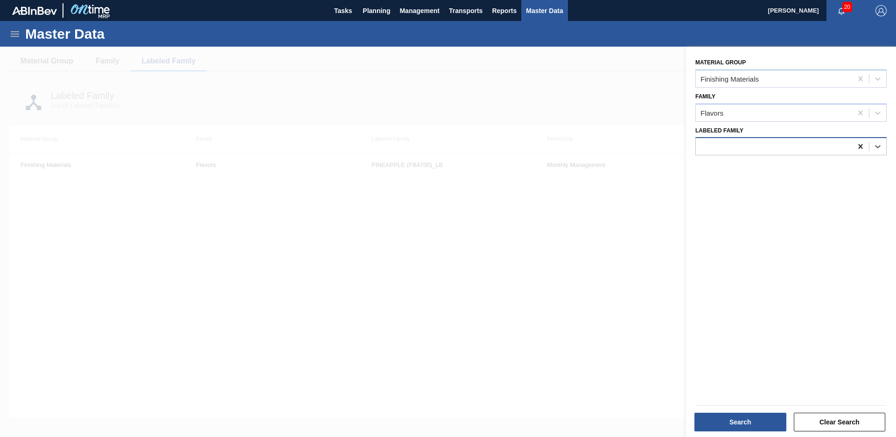
click at [861, 148] on icon at bounding box center [860, 146] width 9 height 9
type Family "give nat vodka"
click at [817, 113] on div "Flavors" at bounding box center [774, 113] width 156 height 14
click at [529, 224] on div at bounding box center [448, 265] width 896 height 437
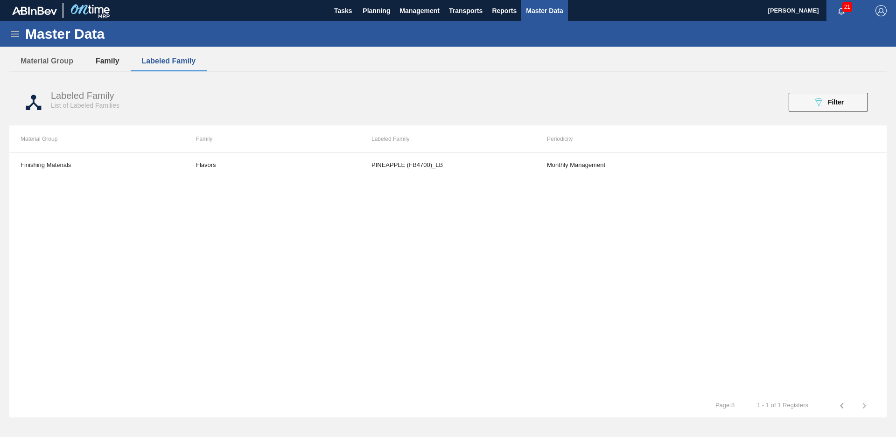
click at [109, 63] on button "Family" at bounding box center [108, 61] width 46 height 20
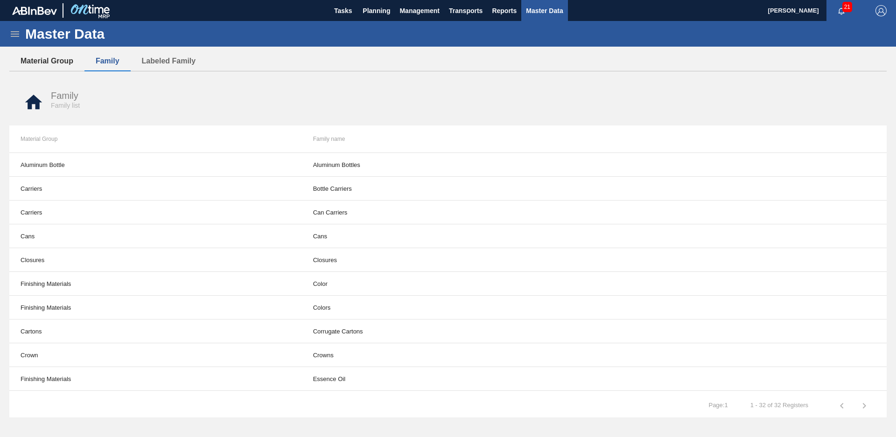
click at [29, 63] on button "Material Group" at bounding box center [46, 61] width 75 height 20
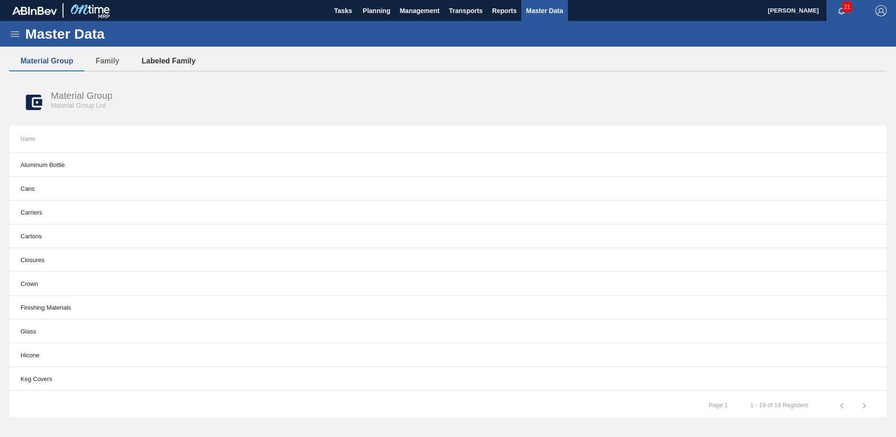
click at [179, 51] on button "Labeled Family" at bounding box center [169, 61] width 77 height 20
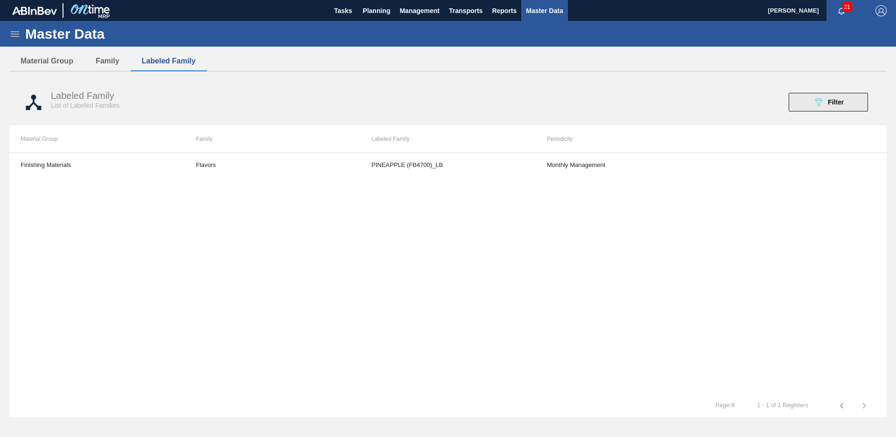
click at [842, 94] on button "089F7B8B-B2A5-4AFE-B5C0-19BA573D28AC Filter" at bounding box center [828, 102] width 79 height 19
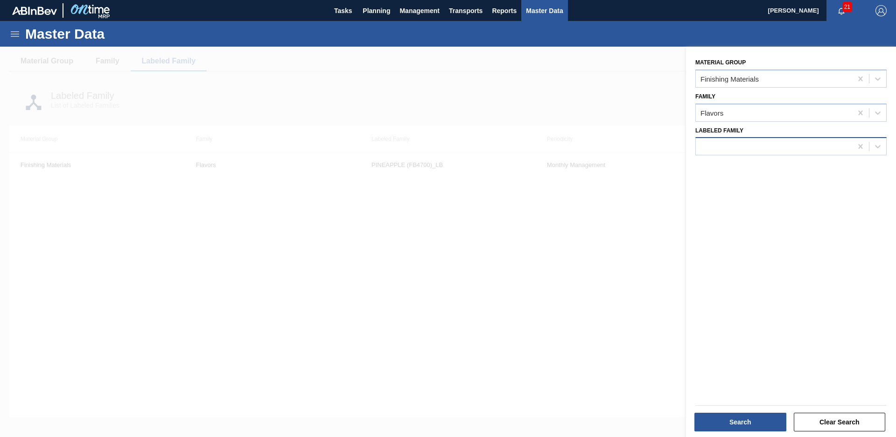
click at [784, 149] on div at bounding box center [774, 147] width 156 height 14
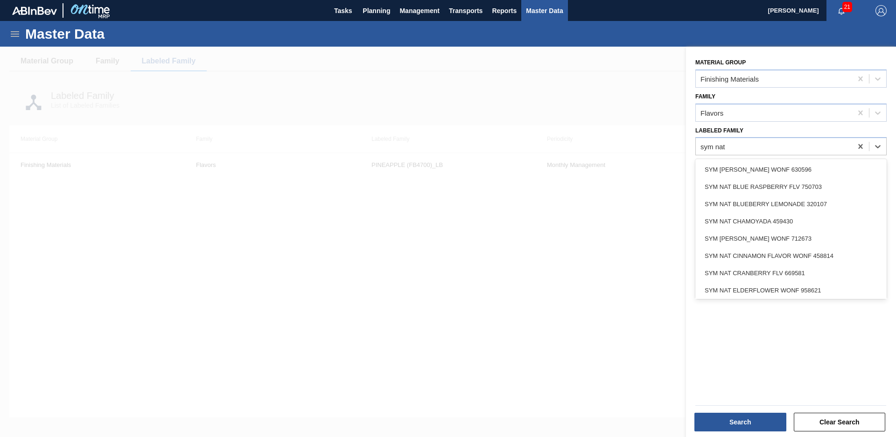
type Family "sym nat"
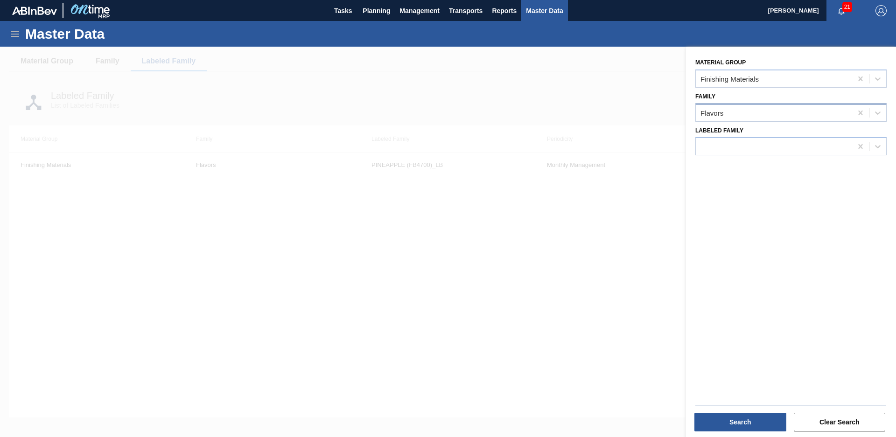
click at [825, 109] on div "Flavors" at bounding box center [774, 113] width 156 height 14
click at [823, 93] on div "Family Flavors" at bounding box center [791, 106] width 191 height 32
click at [793, 141] on div at bounding box center [774, 147] width 156 height 14
type Family "SYM nat cherry"
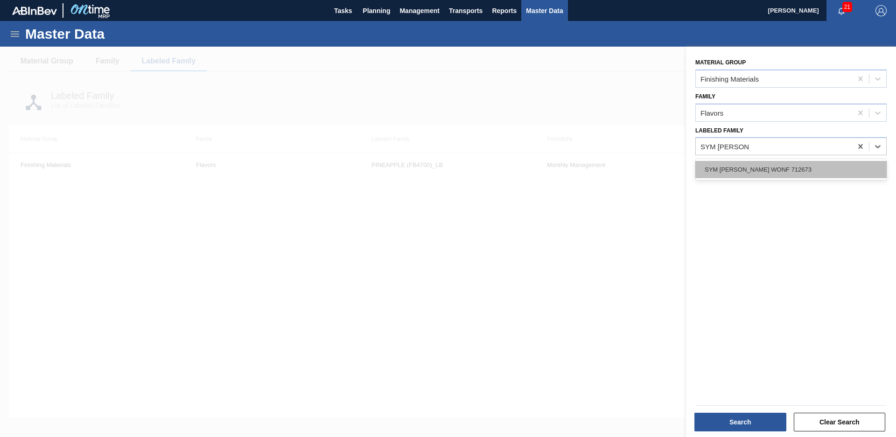
click at [790, 171] on div "SYM [PERSON_NAME] WONF 712673" at bounding box center [791, 169] width 191 height 17
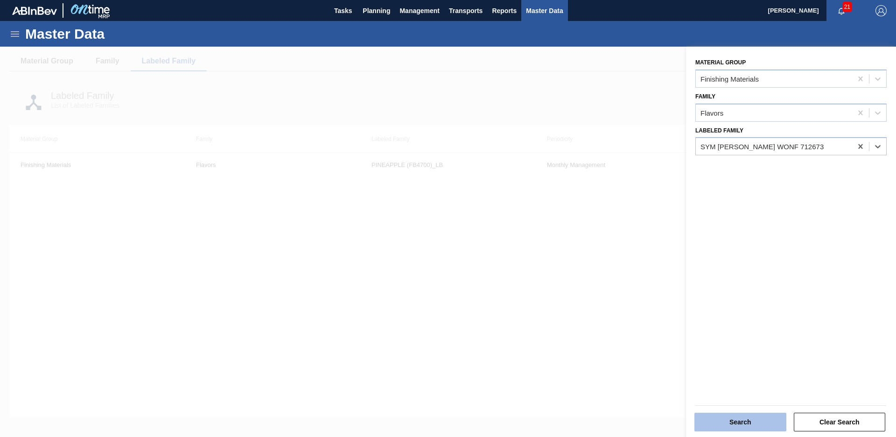
click at [744, 422] on button "Search" at bounding box center [741, 422] width 92 height 19
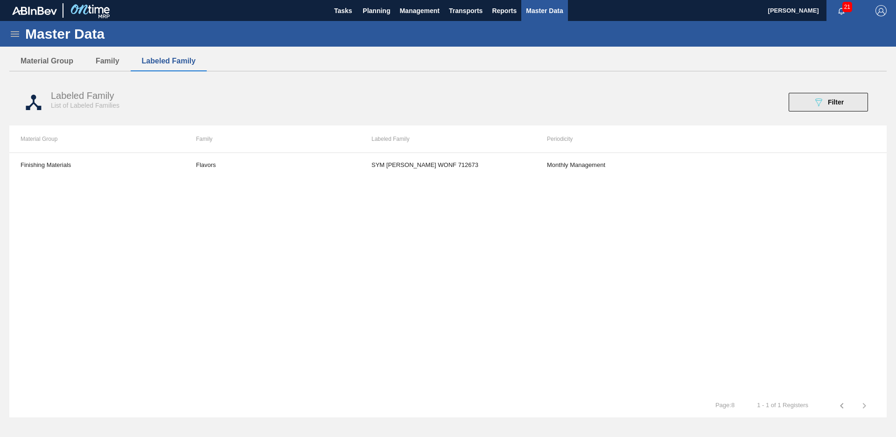
click at [828, 99] on span "Filter" at bounding box center [836, 102] width 16 height 7
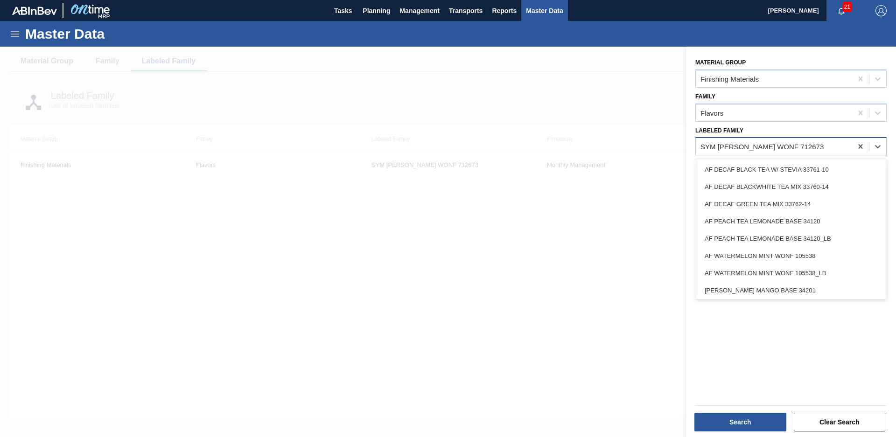
click at [823, 139] on div "SYM [PERSON_NAME] WONF 712673" at bounding box center [791, 146] width 191 height 18
click at [820, 147] on div "SYM [PERSON_NAME] WONF 712673" at bounding box center [774, 147] width 156 height 14
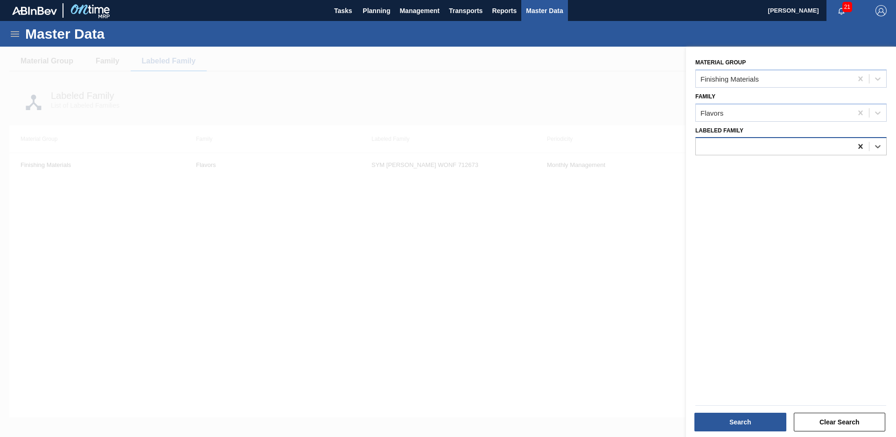
click at [857, 150] on icon at bounding box center [860, 146] width 9 height 9
type Family "IFF sc929763"
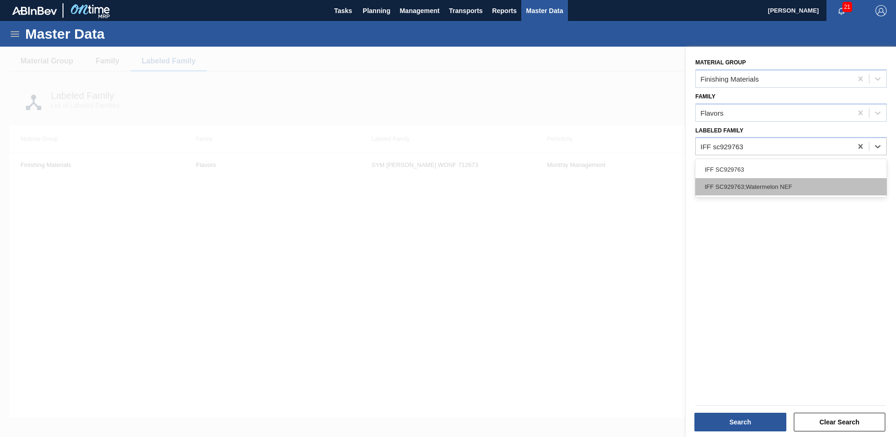
click at [779, 188] on div "IFF SC929763;Watermelon NEF" at bounding box center [791, 186] width 191 height 17
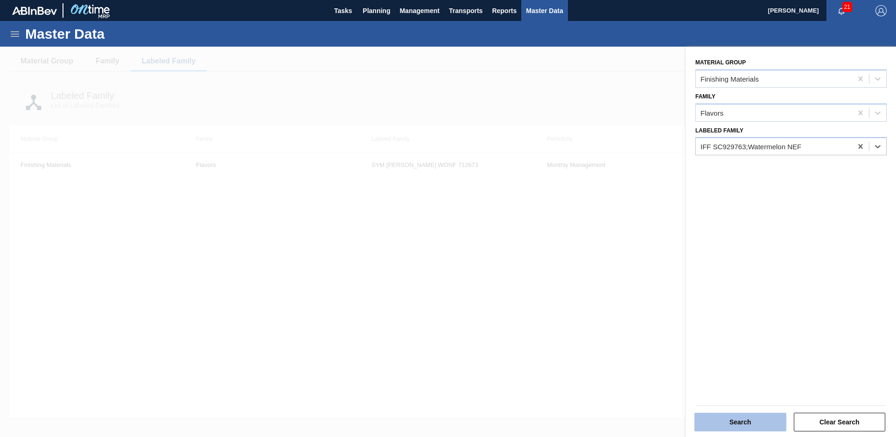
click at [737, 419] on button "Search" at bounding box center [741, 422] width 92 height 19
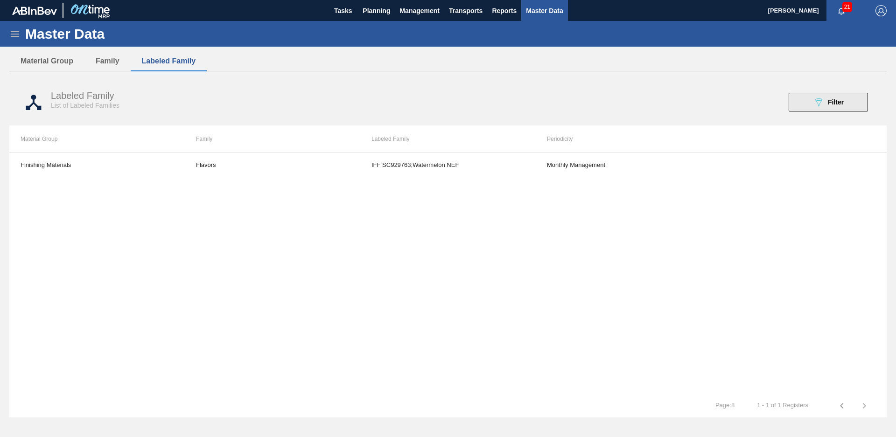
click at [816, 109] on button "089F7B8B-B2A5-4AFE-B5C0-19BA573D28AC Filter" at bounding box center [828, 102] width 79 height 19
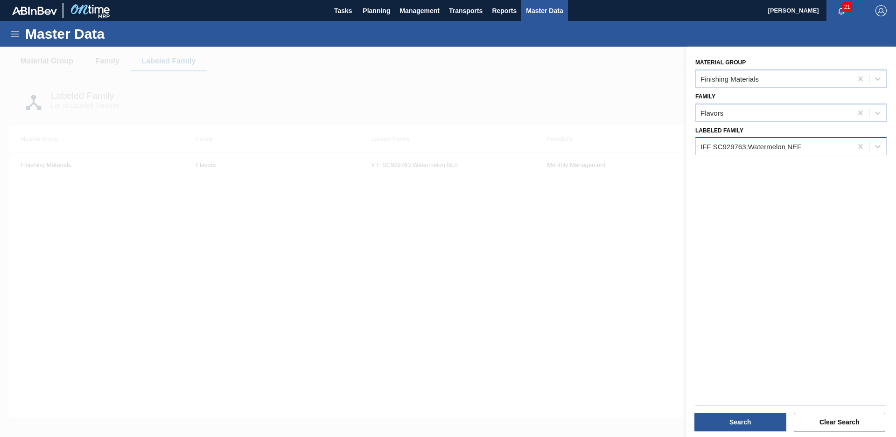
click at [828, 147] on div "IFF SC929763;Watermelon NEF" at bounding box center [774, 147] width 156 height 14
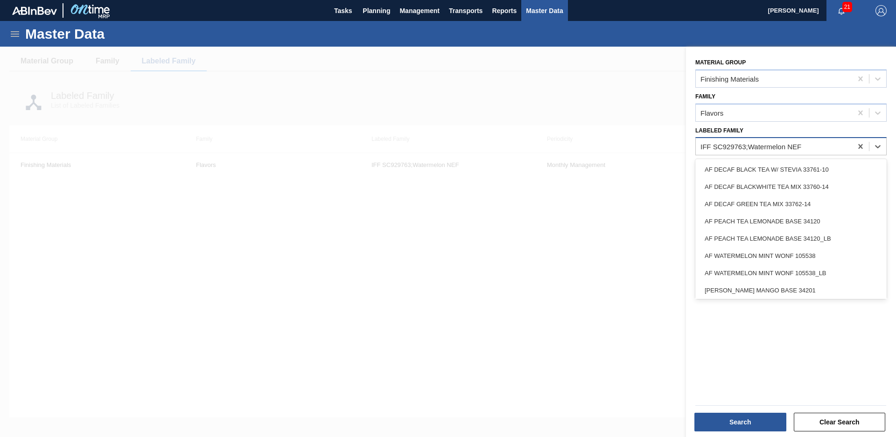
click at [837, 147] on div "IFF SC929763;Watermelon NEF" at bounding box center [774, 147] width 156 height 14
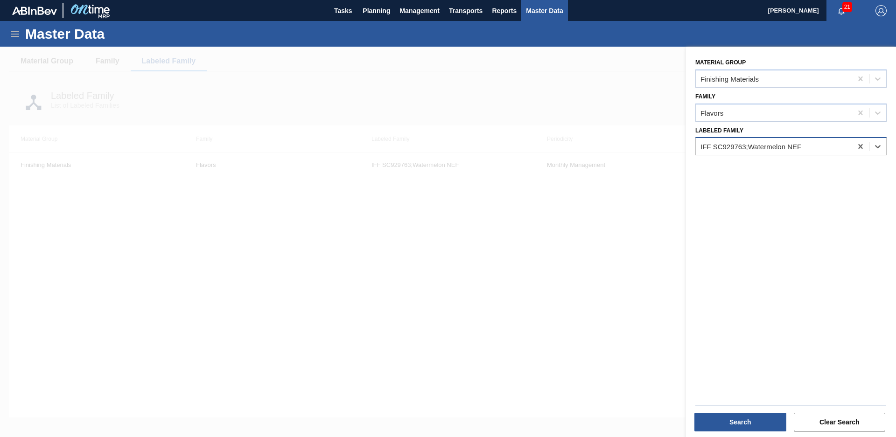
click at [837, 147] on div "IFF SC929763;Watermelon NEF" at bounding box center [774, 147] width 156 height 14
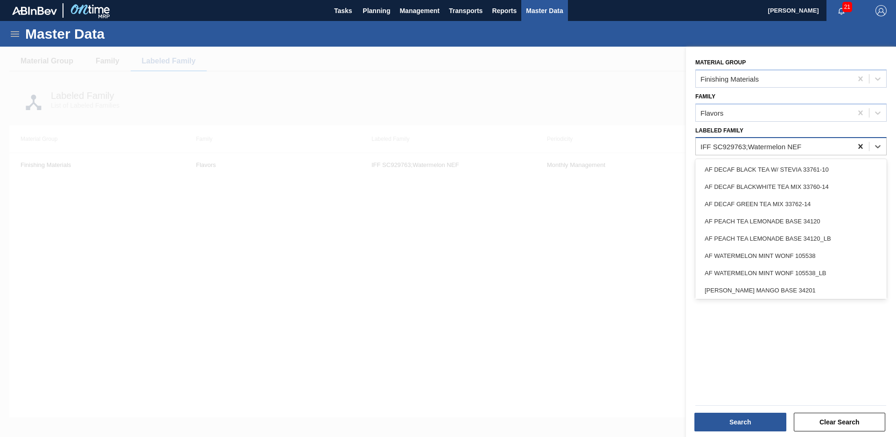
click at [854, 143] on div at bounding box center [861, 146] width 17 height 17
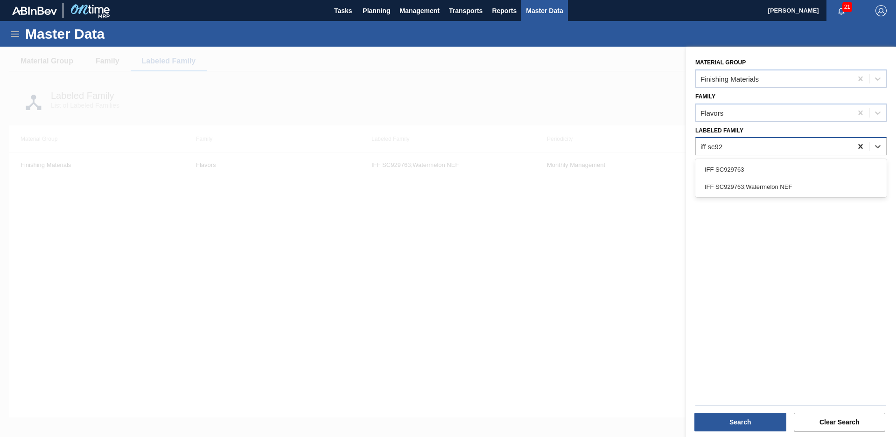
type Family "iff sc929"
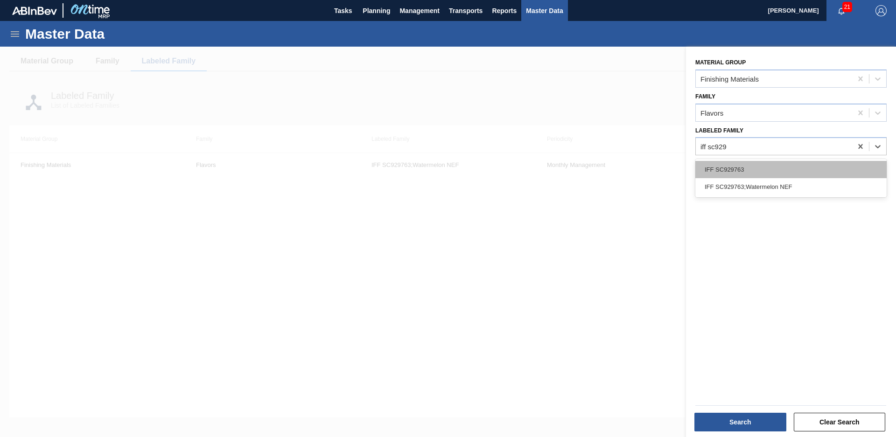
click at [742, 171] on div "IFF SC929763" at bounding box center [791, 169] width 191 height 17
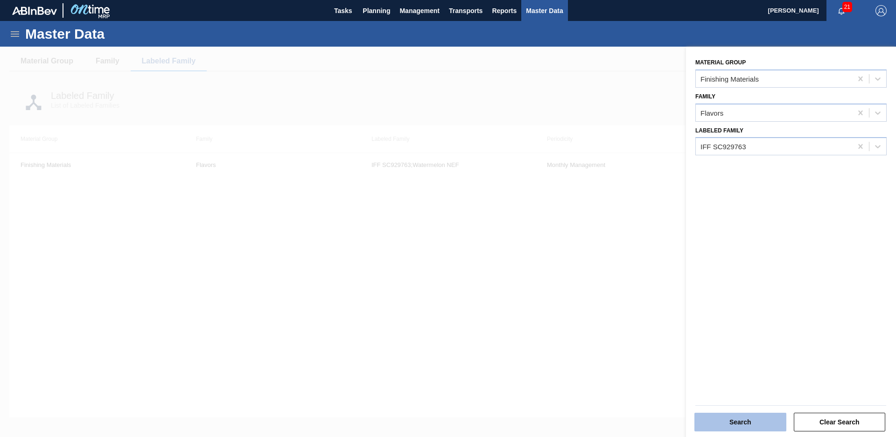
click at [760, 416] on button "Search" at bounding box center [741, 422] width 92 height 19
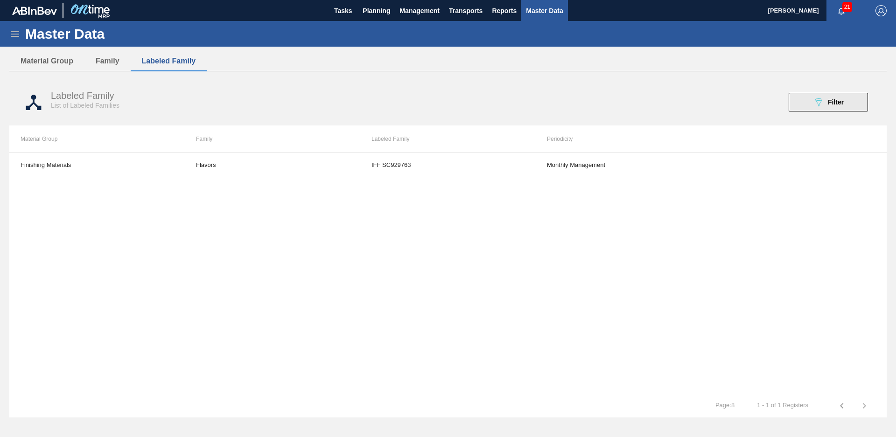
click at [833, 99] on span "Filter" at bounding box center [836, 102] width 16 height 7
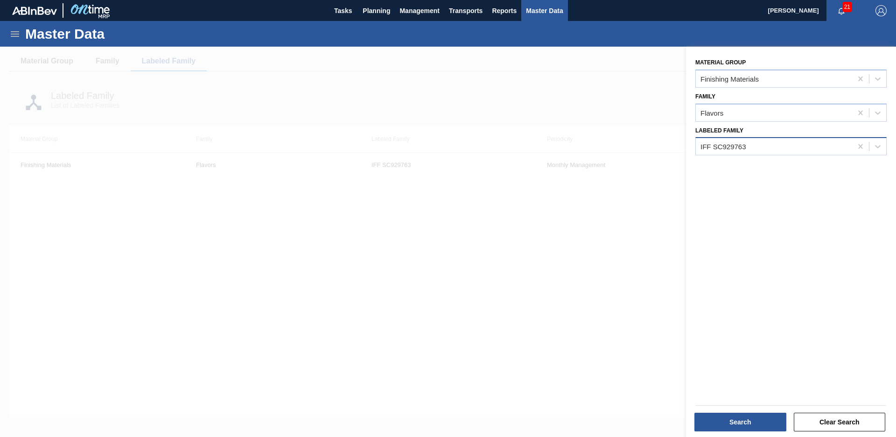
click at [798, 145] on div "IFF SC929763" at bounding box center [774, 147] width 156 height 14
click at [809, 145] on div "IFF SC929763" at bounding box center [774, 147] width 156 height 14
click at [860, 146] on icon at bounding box center [861, 146] width 4 height 5
type Family "FIR 515"
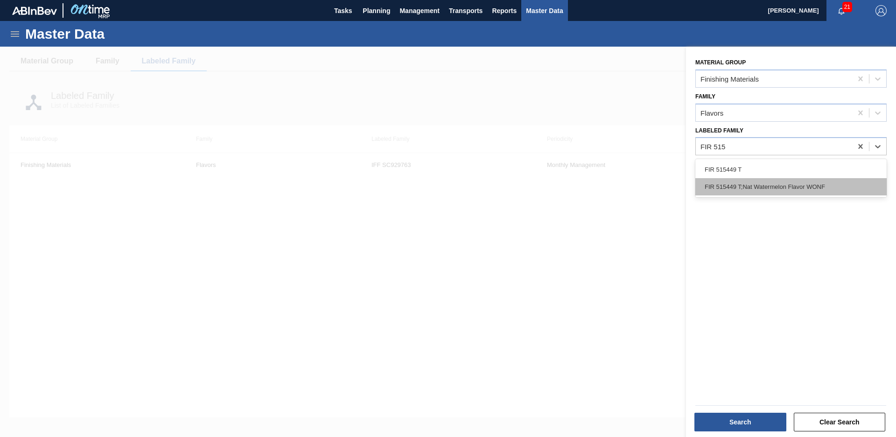
click at [746, 185] on div "FIR 515449 T;Nat Watermelon Flavor WONF" at bounding box center [791, 186] width 191 height 17
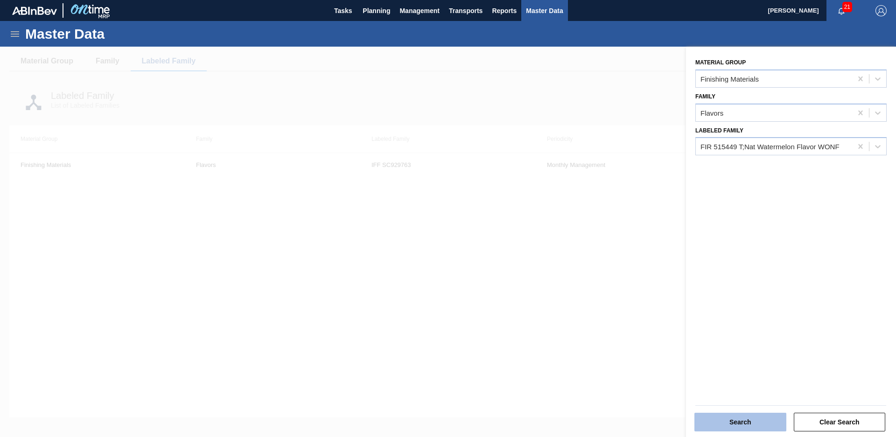
click at [739, 419] on button "Search" at bounding box center [741, 422] width 92 height 19
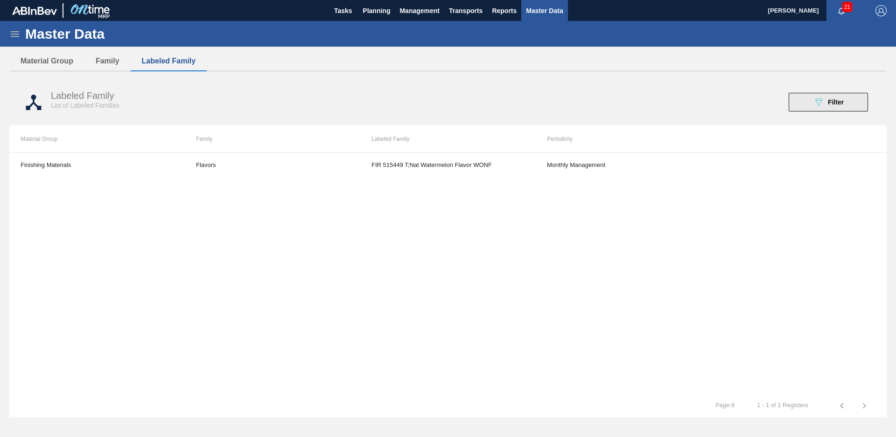
click at [838, 109] on button "089F7B8B-B2A5-4AFE-B5C0-19BA573D28AC Filter" at bounding box center [828, 102] width 79 height 19
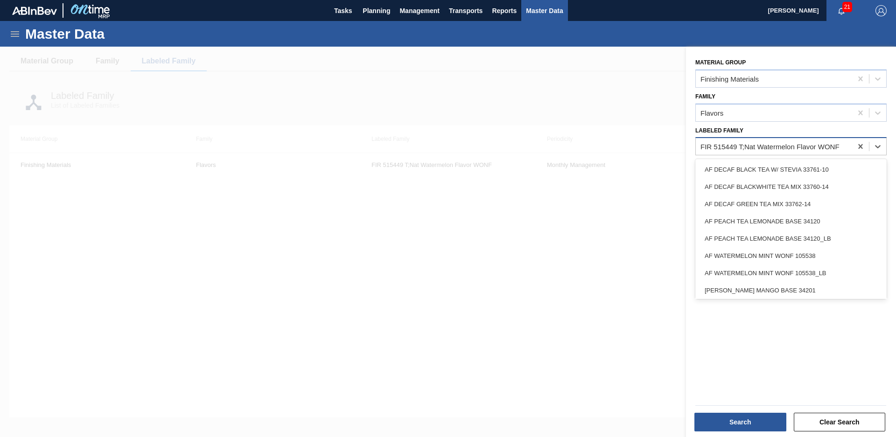
click at [792, 150] on div "FIR 515449 T;Nat Watermelon Flavor WONF" at bounding box center [770, 147] width 139 height 8
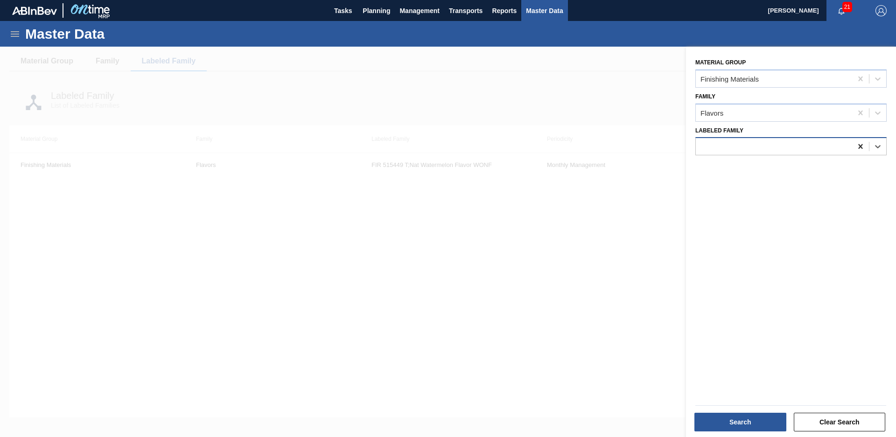
click at [860, 147] on icon at bounding box center [861, 146] width 4 height 5
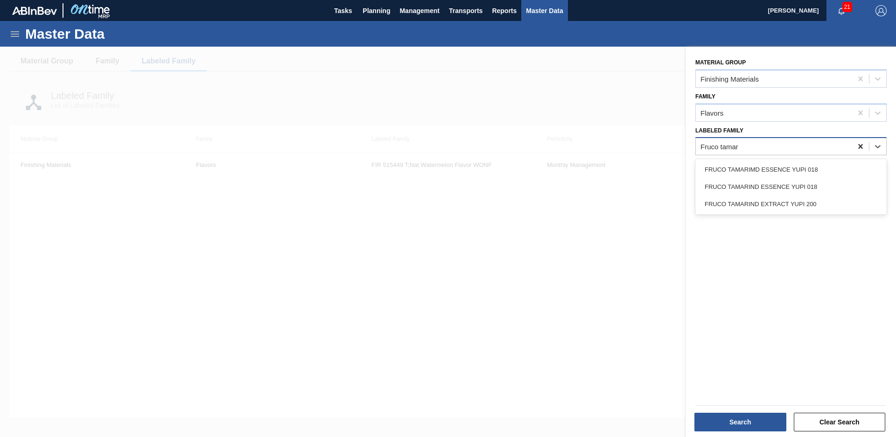
type Family "Fruco tamari"
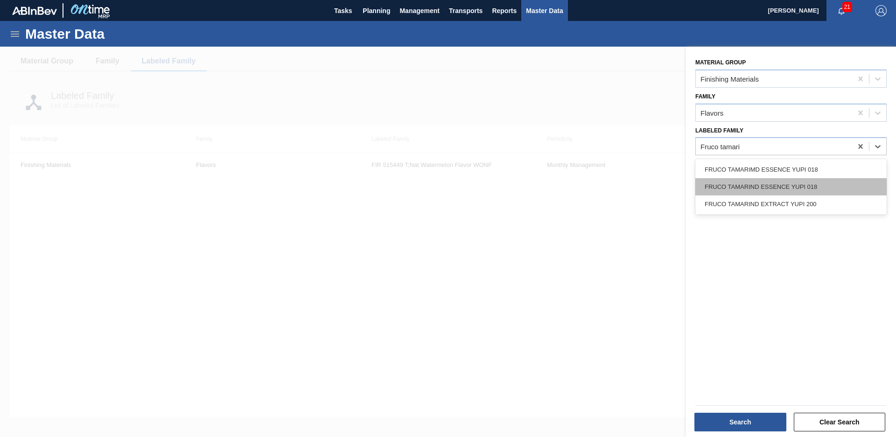
click at [808, 183] on div "FRUCO TAMARIND ESSENCE YUPI 018" at bounding box center [791, 186] width 191 height 17
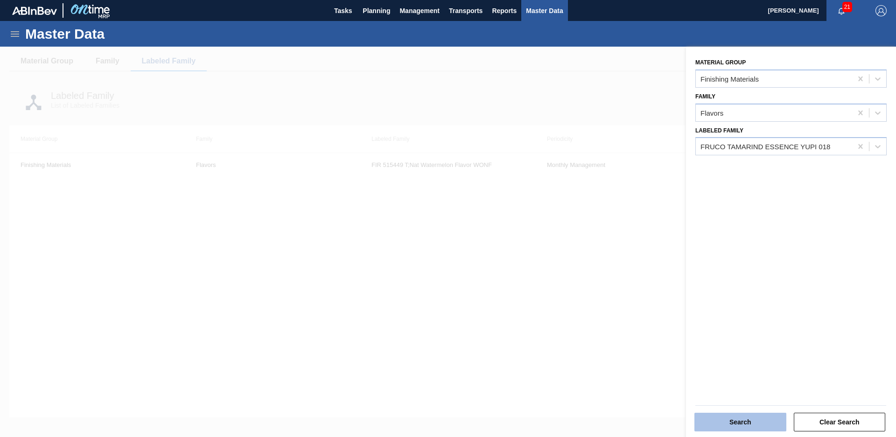
click at [743, 425] on button "Search" at bounding box center [741, 422] width 92 height 19
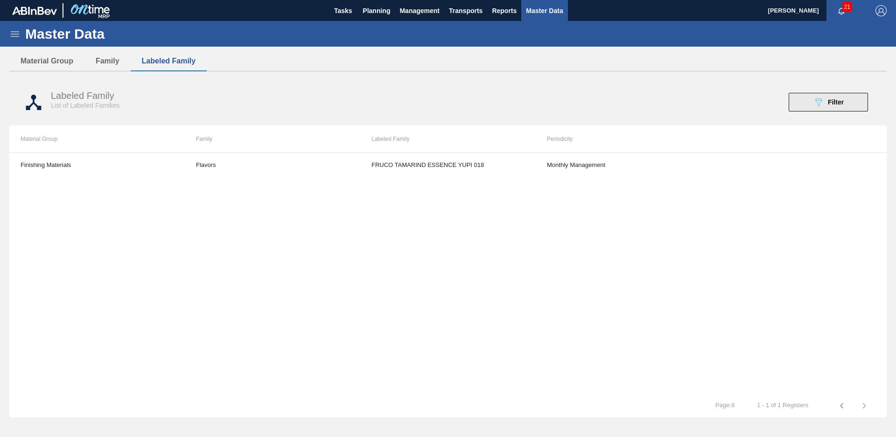
click at [846, 95] on button "089F7B8B-B2A5-4AFE-B5C0-19BA573D28AC Filter" at bounding box center [828, 102] width 79 height 19
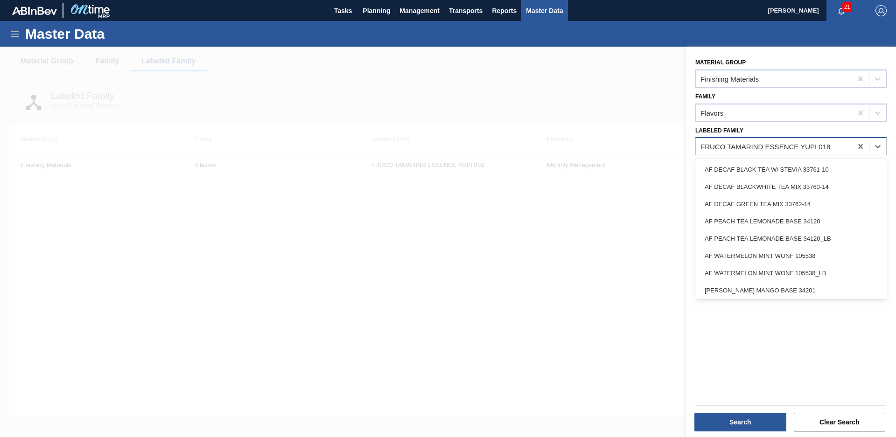
click at [848, 150] on div "FRUCO TAMARIND ESSENCE YUPI 018" at bounding box center [774, 147] width 156 height 14
click at [840, 146] on div "FRUCO TAMARIND ESSENCE YUPI 018" at bounding box center [774, 147] width 156 height 14
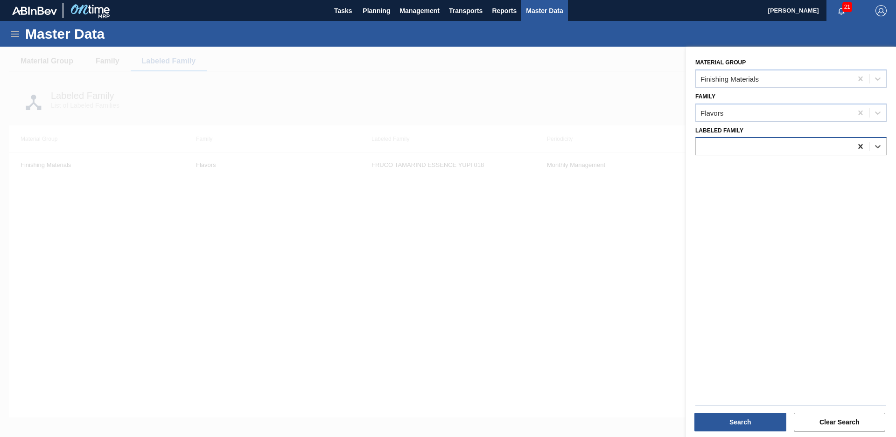
click at [859, 149] on icon at bounding box center [861, 146] width 4 height 5
type Family "fruco tamari"
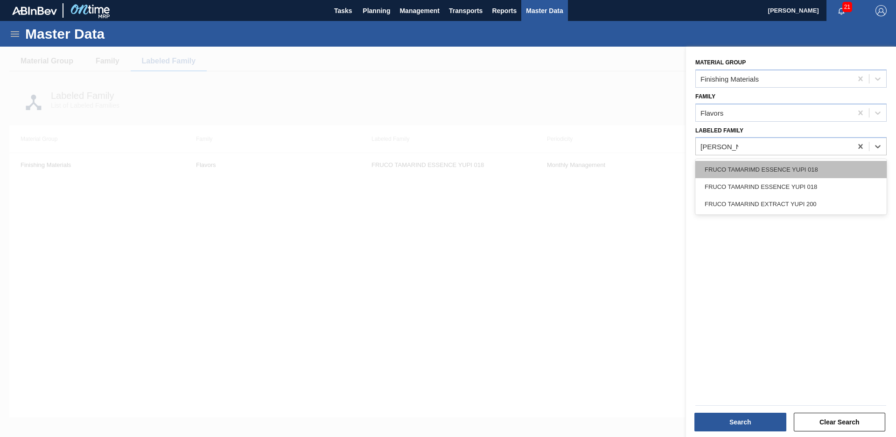
click at [797, 174] on div "FRUCO TAMARIMD ESSENCE YUPI 018" at bounding box center [791, 169] width 191 height 17
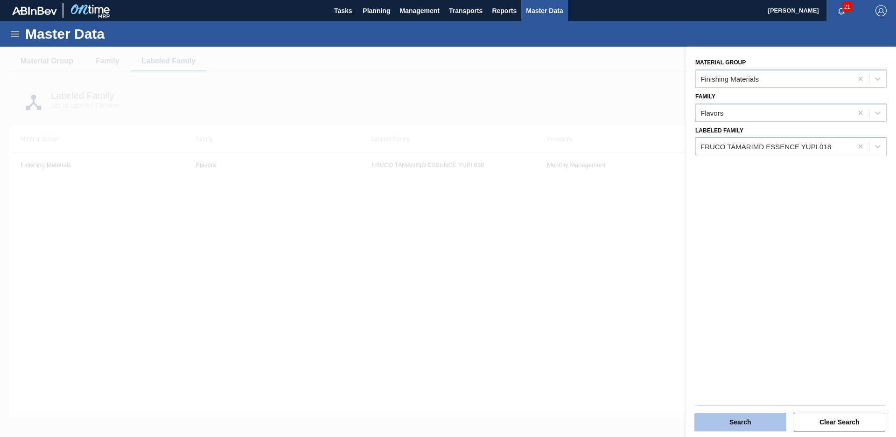
click at [737, 423] on button "Search" at bounding box center [741, 422] width 92 height 19
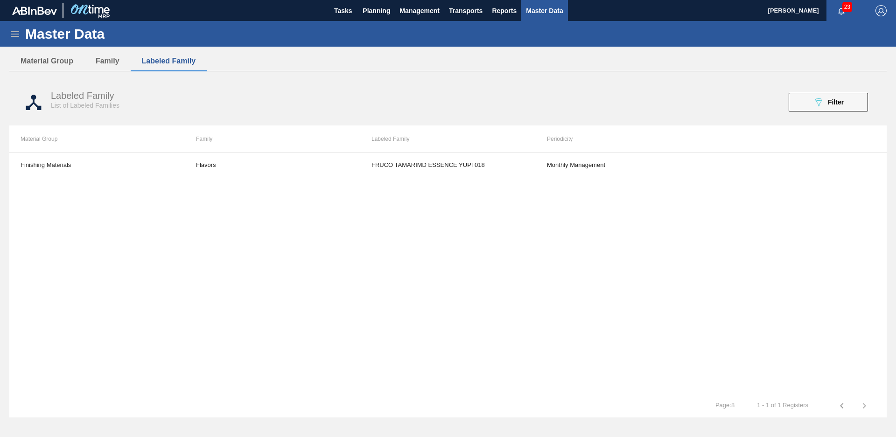
click at [873, 104] on div "089F7B8B-B2A5-4AFE-B5C0-19BA573D28AC Filter" at bounding box center [828, 102] width 89 height 19
click at [844, 103] on span "Filter" at bounding box center [836, 102] width 16 height 7
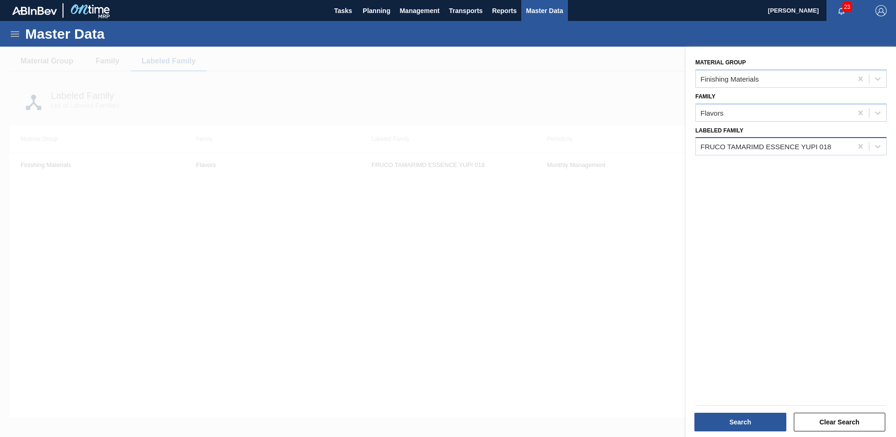
click at [826, 143] on div "FRUCO TAMARIMD ESSENCE YUPI 018" at bounding box center [766, 147] width 131 height 8
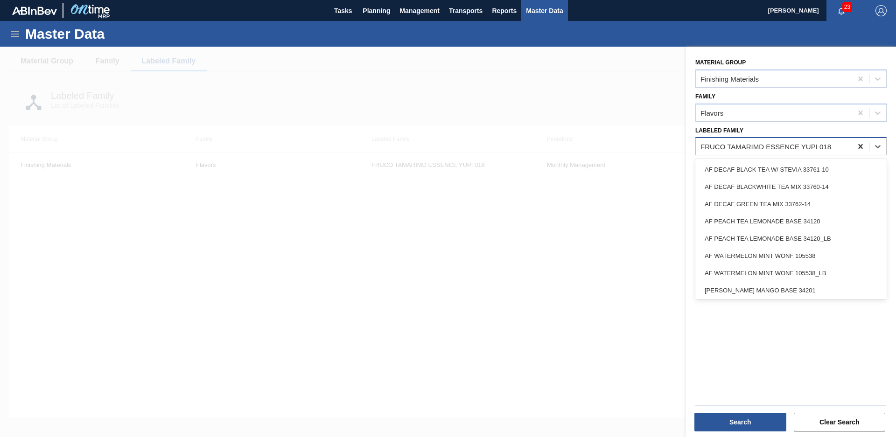
click at [860, 146] on icon at bounding box center [860, 146] width 9 height 9
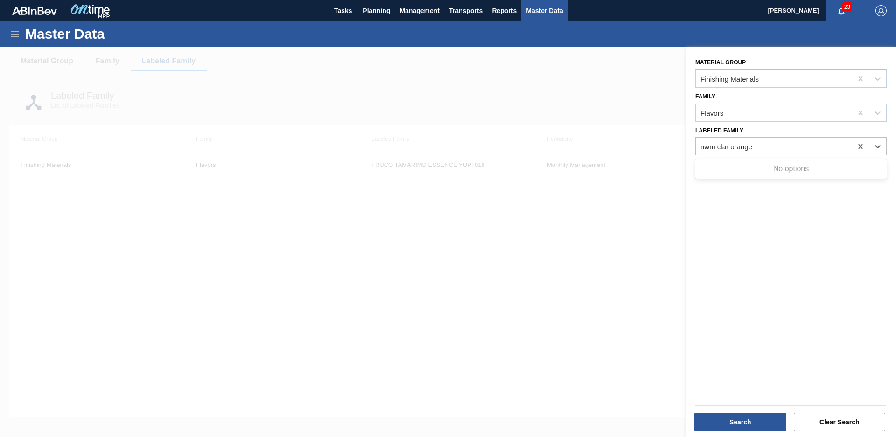
type Family "nwm clar orange"
click at [831, 111] on div "Flavors" at bounding box center [774, 113] width 156 height 14
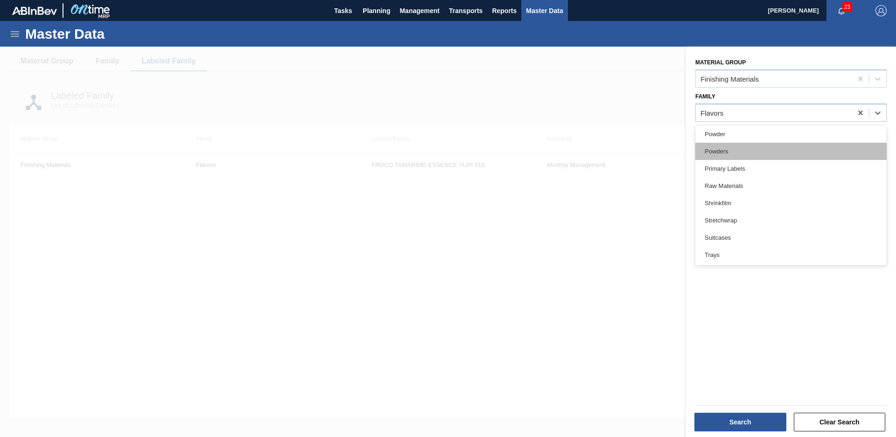
scroll to position [298, 0]
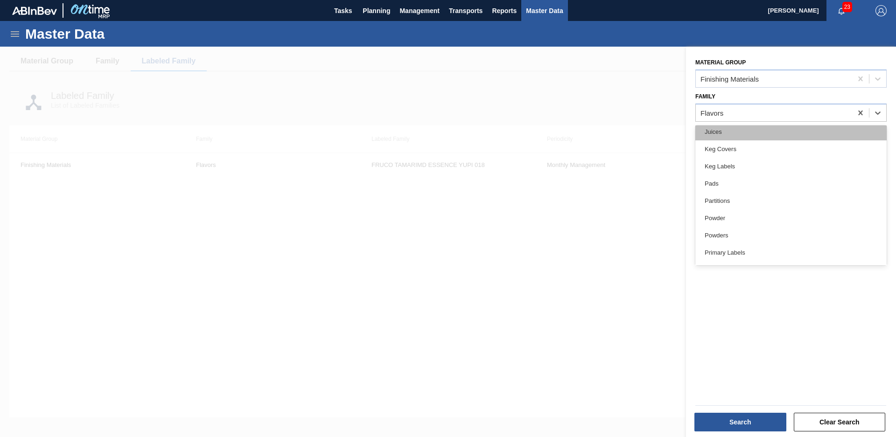
click at [753, 134] on div "Juices" at bounding box center [791, 131] width 191 height 17
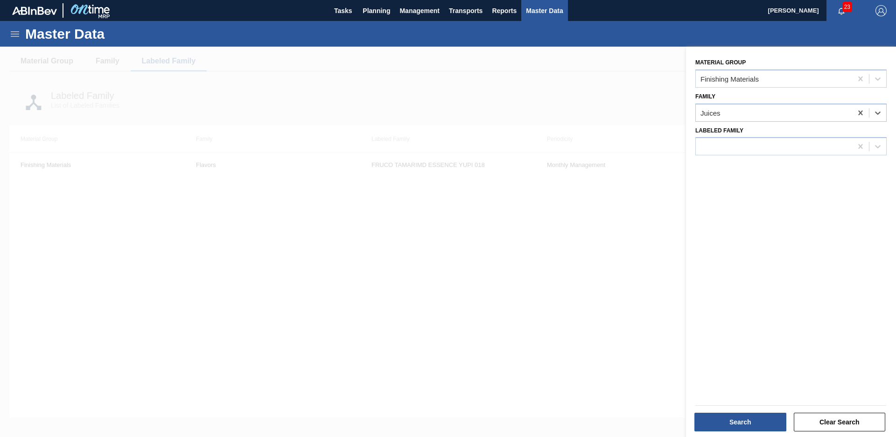
click at [779, 176] on div "Material Group Finishing Materials Family option Juices, selected. Select is fo…" at bounding box center [791, 243] width 210 height 393
click at [770, 144] on div at bounding box center [774, 147] width 156 height 14
type Family "nwm"
click at [778, 115] on div "Juices" at bounding box center [774, 113] width 156 height 14
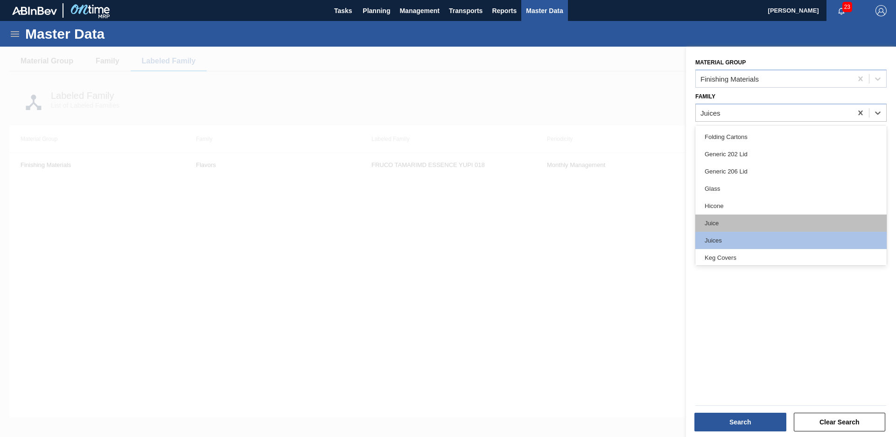
click at [757, 227] on div "Juice" at bounding box center [791, 223] width 191 height 17
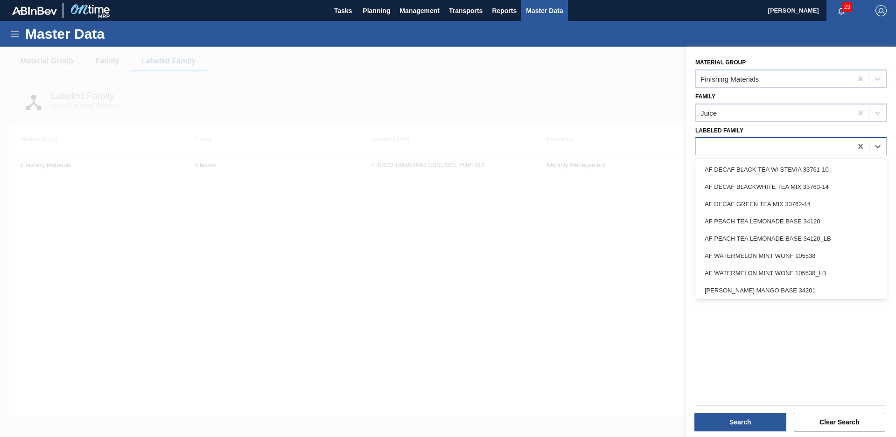
click at [762, 149] on div at bounding box center [774, 147] width 156 height 14
type Family "n"
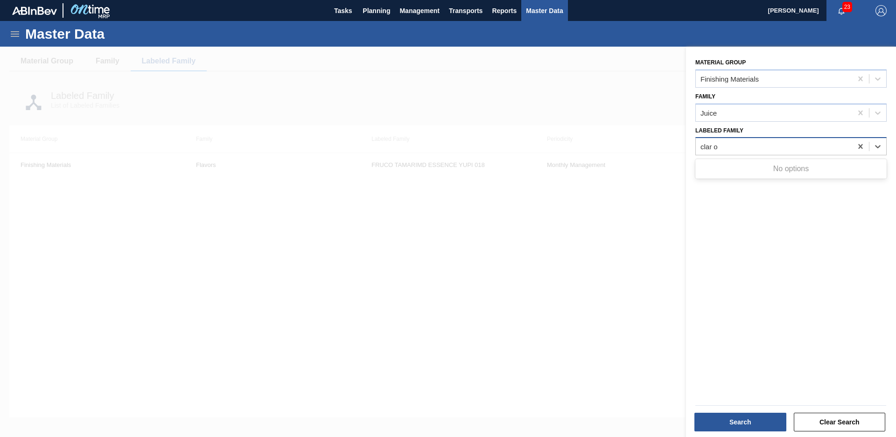
type Family "clar or"
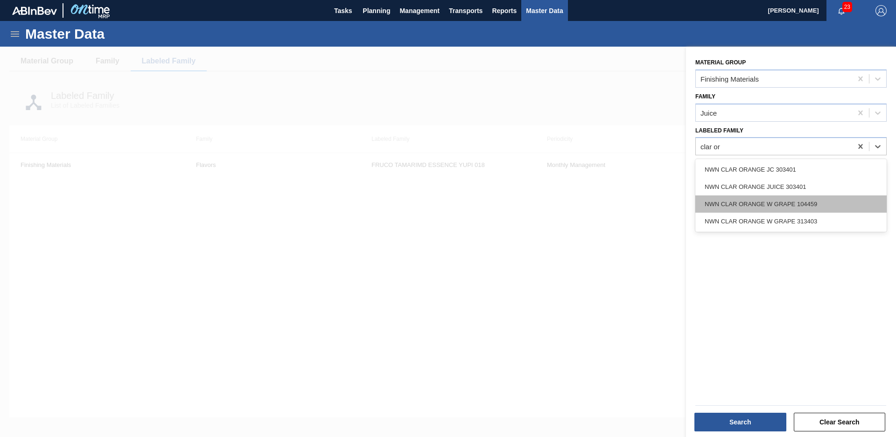
click at [844, 211] on div "NWN CLAR ORANGE W GRAPE 104459" at bounding box center [791, 204] width 191 height 17
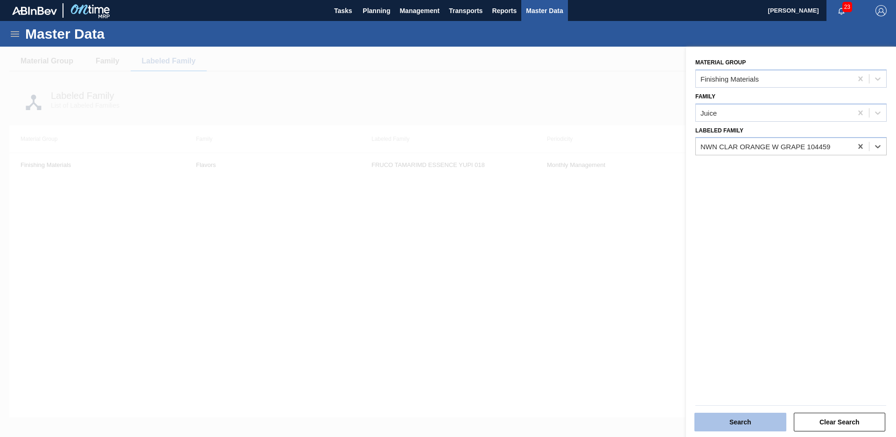
click at [740, 418] on button "Search" at bounding box center [741, 422] width 92 height 19
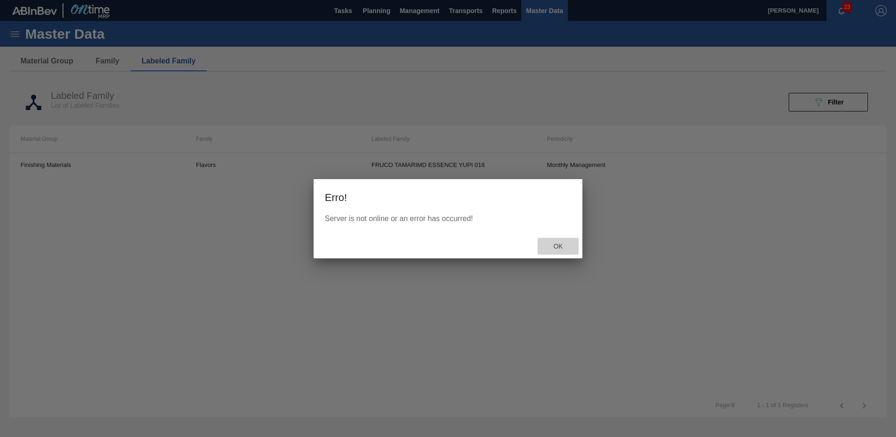
click at [568, 248] on span "Ok" at bounding box center [558, 246] width 24 height 7
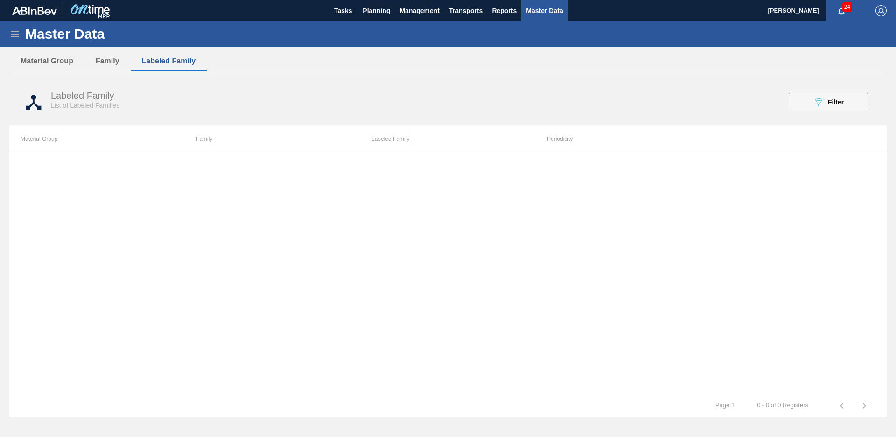
click at [851, 129] on th at bounding box center [800, 139] width 176 height 27
click at [851, 106] on button "089F7B8B-B2A5-4AFE-B5C0-19BA573D28AC Filter" at bounding box center [828, 102] width 79 height 19
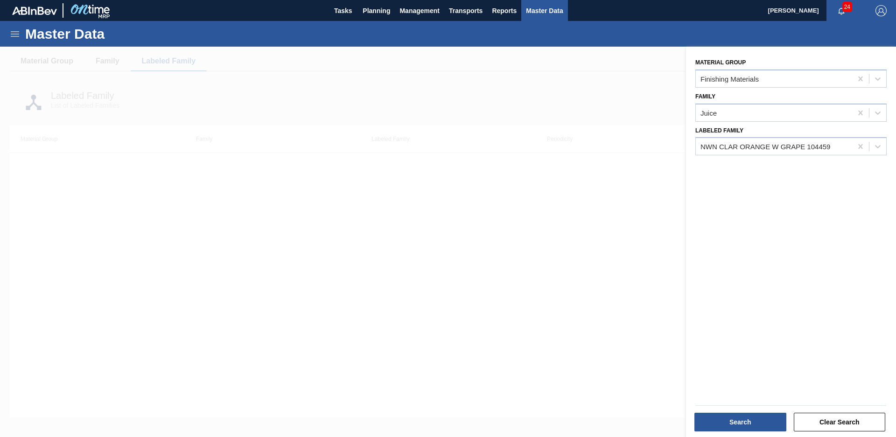
click at [802, 159] on div "Material Group Finishing Materials Family Juice Labeled Family NWN CLAR ORANGE …" at bounding box center [791, 243] width 210 height 393
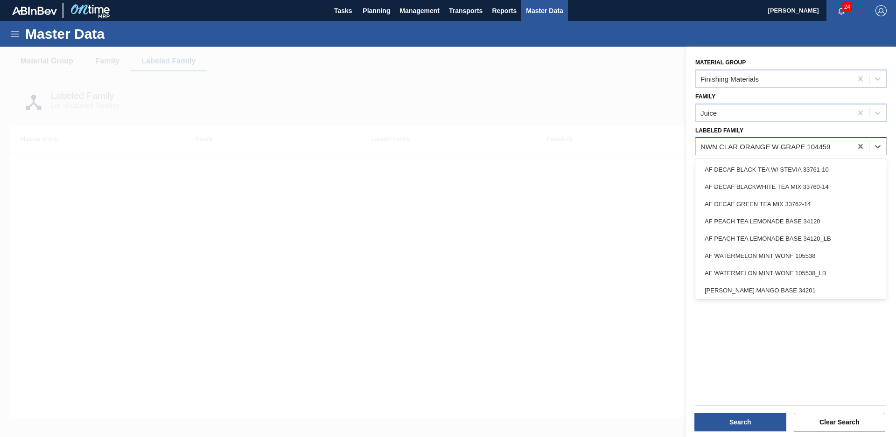
click at [820, 146] on div "NWN CLAR ORANGE W GRAPE 104459" at bounding box center [766, 147] width 130 height 8
click at [745, 418] on button "Search" at bounding box center [741, 422] width 92 height 19
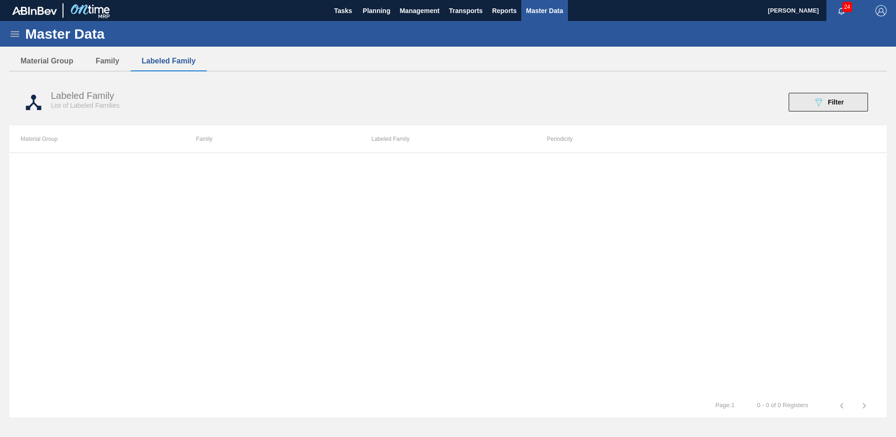
click at [823, 99] on icon "089F7B8B-B2A5-4AFE-B5C0-19BA573D28AC" at bounding box center [818, 102] width 11 height 11
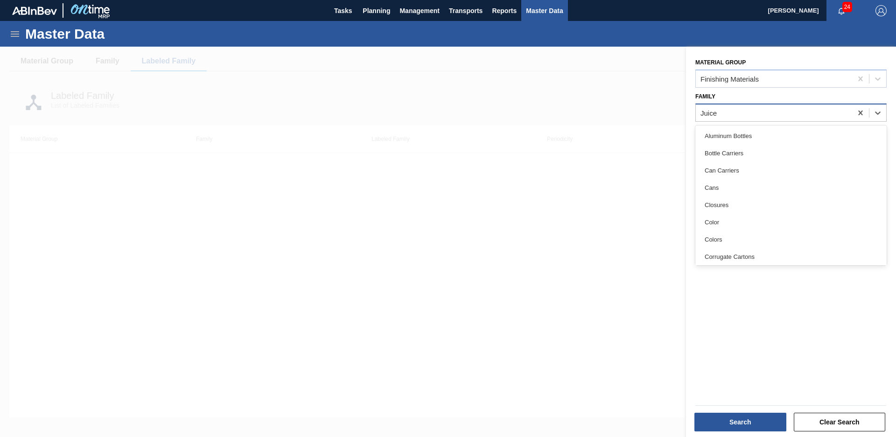
click at [774, 111] on div "Juice" at bounding box center [774, 113] width 156 height 14
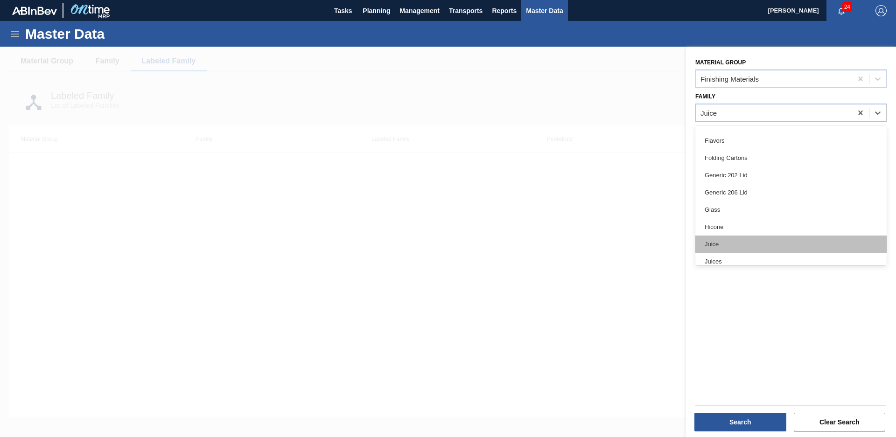
click at [743, 237] on div "Juice" at bounding box center [791, 244] width 191 height 17
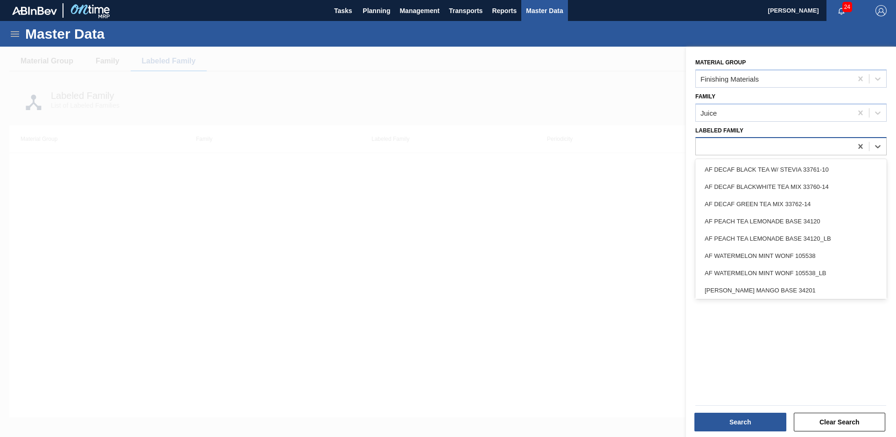
click at [772, 147] on div at bounding box center [774, 147] width 156 height 14
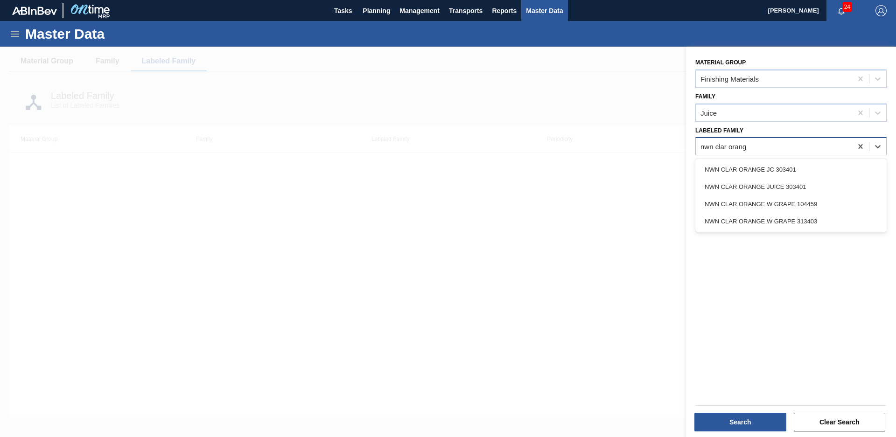
type Family "nwn clar orange"
click at [785, 208] on div "NWN CLAR ORANGE W GRAPE 104459" at bounding box center [791, 204] width 191 height 17
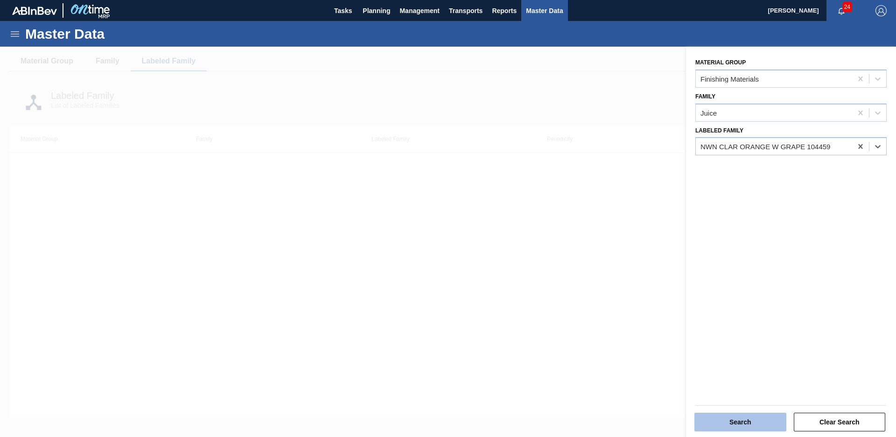
click at [733, 415] on button "Search" at bounding box center [741, 422] width 92 height 19
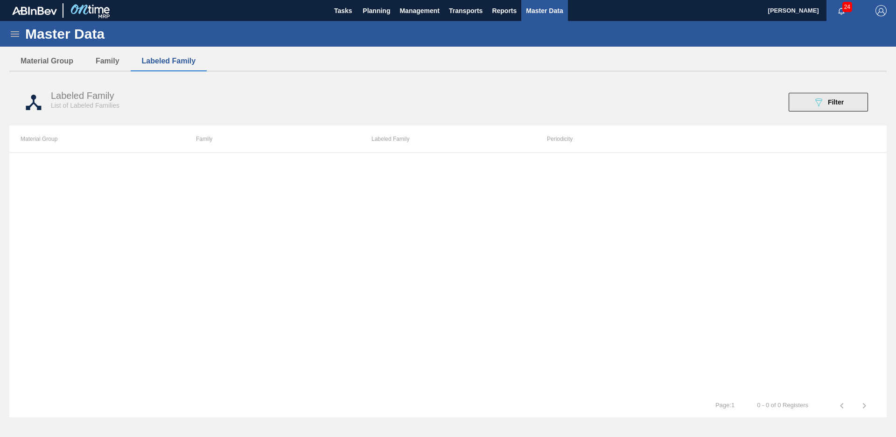
click at [846, 110] on button "089F7B8B-B2A5-4AFE-B5C0-19BA573D28AC Filter" at bounding box center [828, 102] width 79 height 19
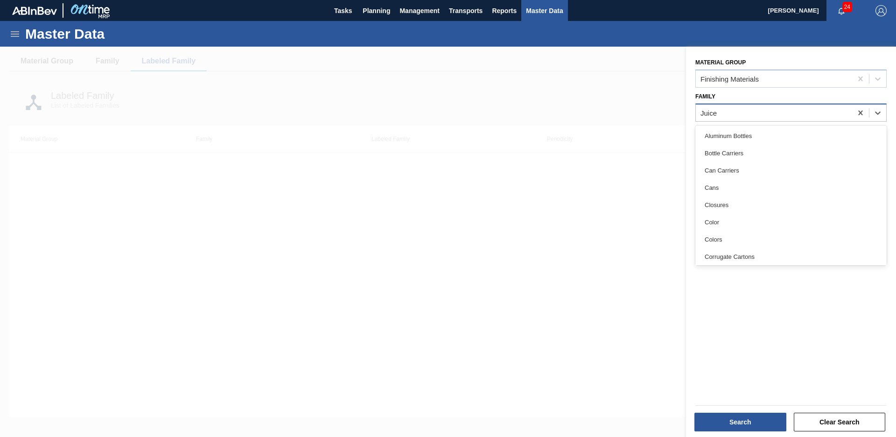
click at [816, 113] on div "Juice" at bounding box center [774, 113] width 156 height 14
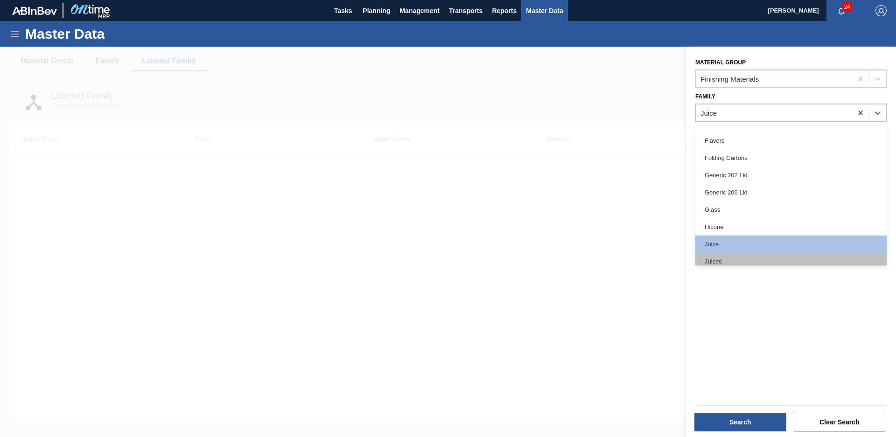
click at [741, 261] on div "Juices" at bounding box center [791, 261] width 191 height 17
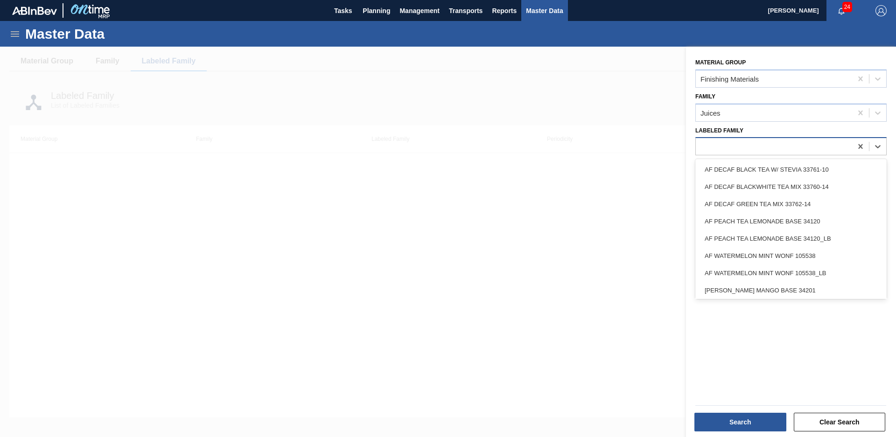
click at [776, 151] on div at bounding box center [774, 147] width 156 height 14
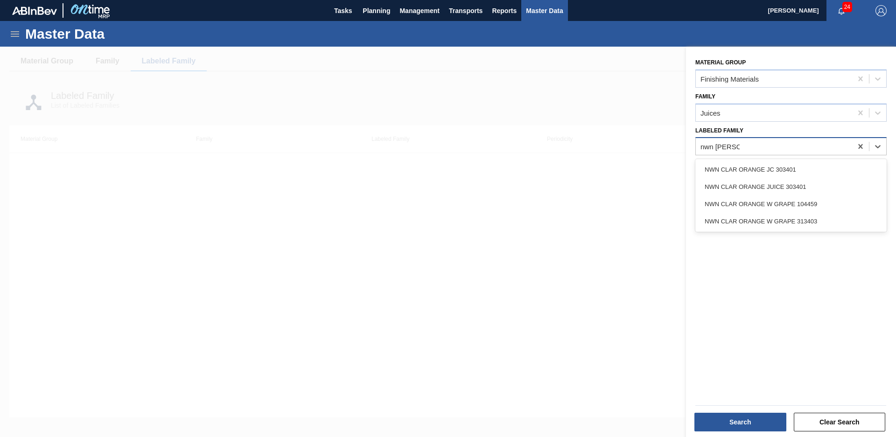
type Family "nwn clar oran"
click at [820, 208] on div "NWN CLAR ORANGE W GRAPE 104459" at bounding box center [791, 204] width 191 height 17
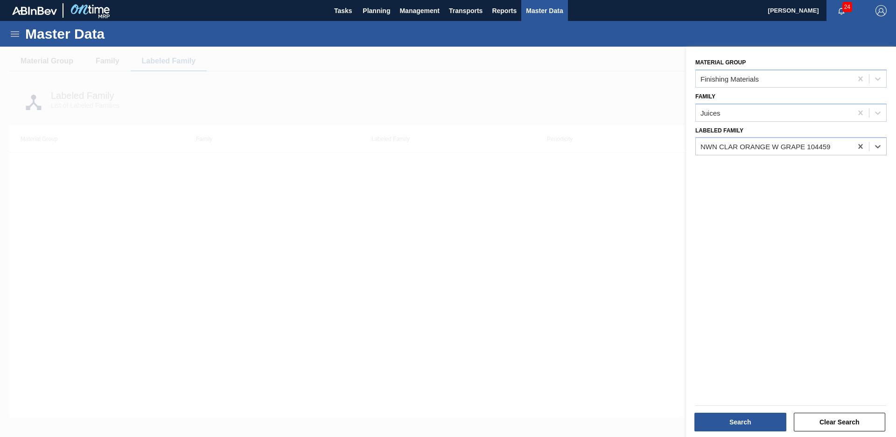
click at [735, 412] on div "Search" at bounding box center [741, 422] width 99 height 21
click at [743, 425] on button "Search" at bounding box center [741, 422] width 92 height 19
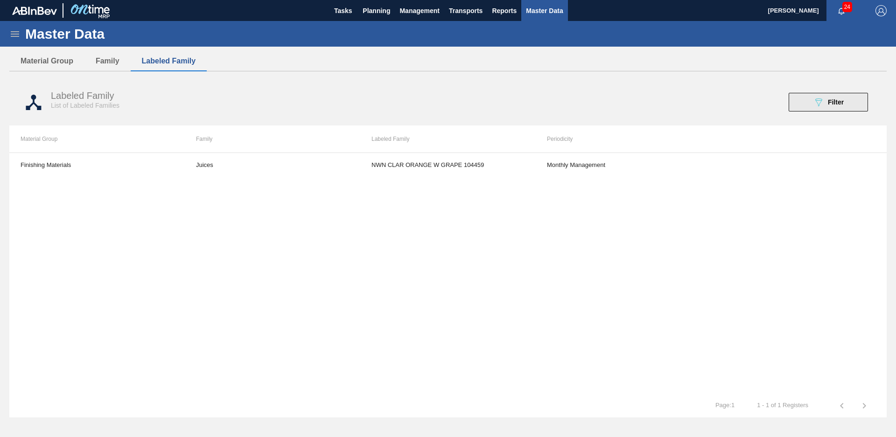
click at [803, 100] on button "089F7B8B-B2A5-4AFE-B5C0-19BA573D28AC Filter" at bounding box center [828, 102] width 79 height 19
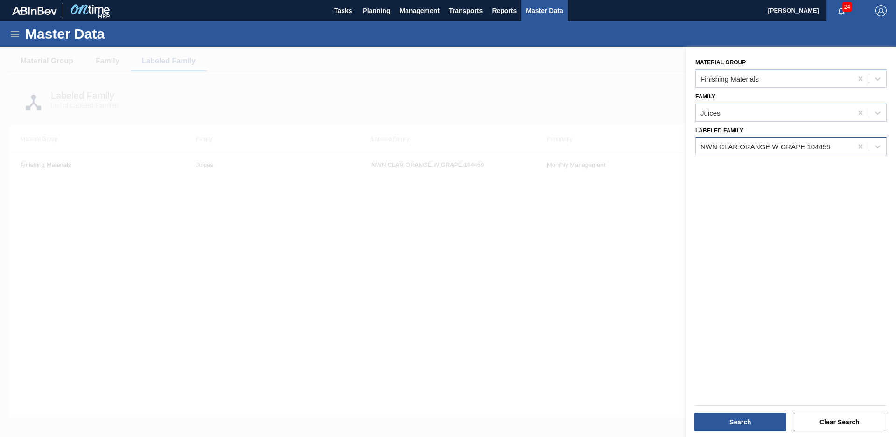
click at [766, 141] on div "NWN CLAR ORANGE W GRAPE 104459" at bounding box center [774, 147] width 156 height 14
type Family "giv nat vod"
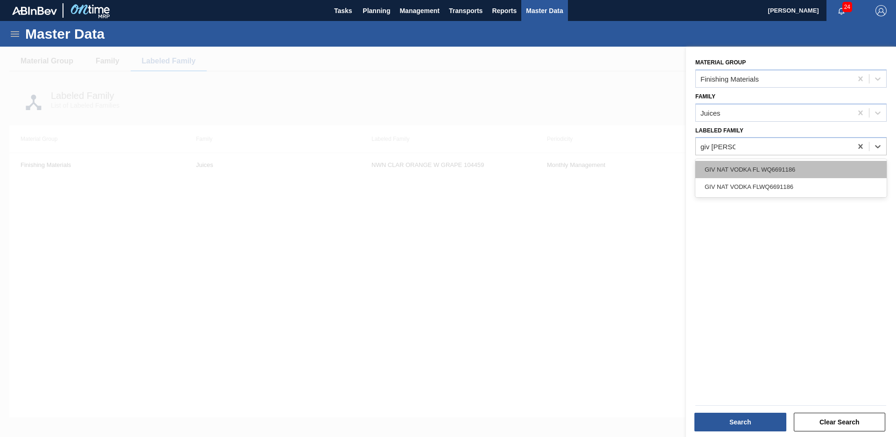
click at [804, 169] on div "GIV NAT VODKA FL WQ6691186" at bounding box center [791, 169] width 191 height 17
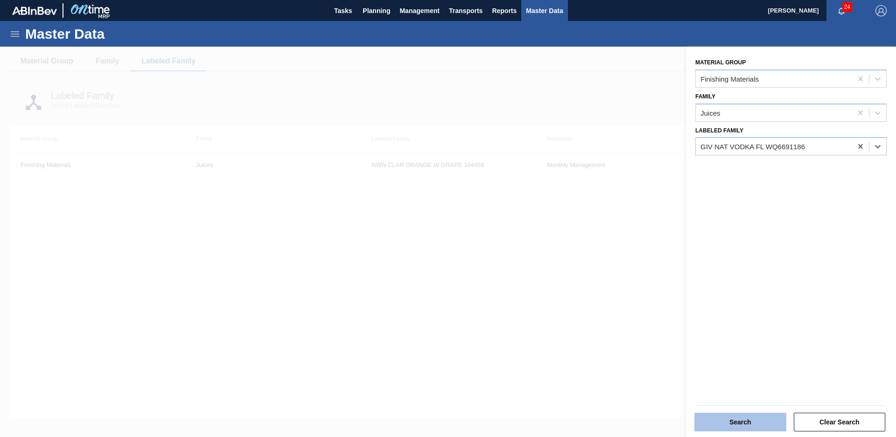
click at [749, 424] on button "Search" at bounding box center [741, 422] width 92 height 19
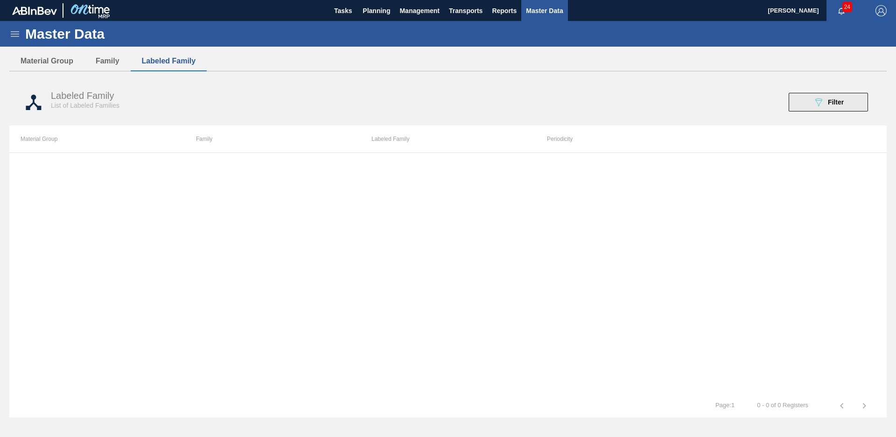
click at [823, 97] on icon "089F7B8B-B2A5-4AFE-B5C0-19BA573D28AC" at bounding box center [818, 102] width 11 height 11
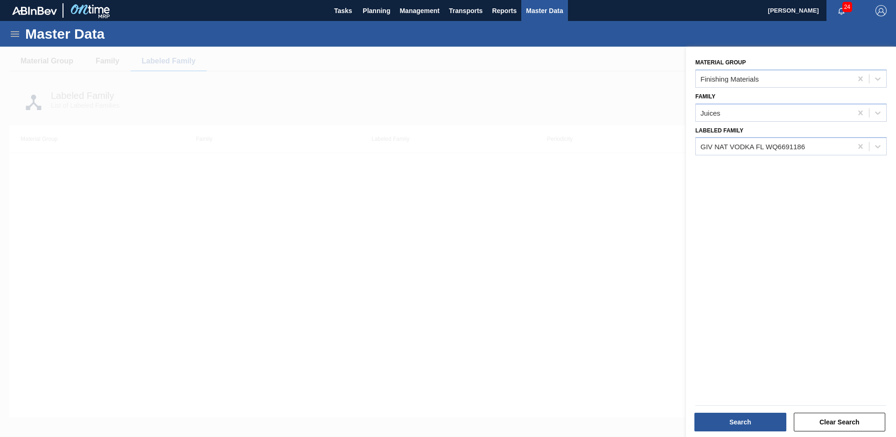
click at [810, 129] on div "Labeled Family GIV NAT VODKA FL WQ6691186" at bounding box center [791, 140] width 191 height 32
click at [817, 113] on div "Juices" at bounding box center [774, 113] width 156 height 14
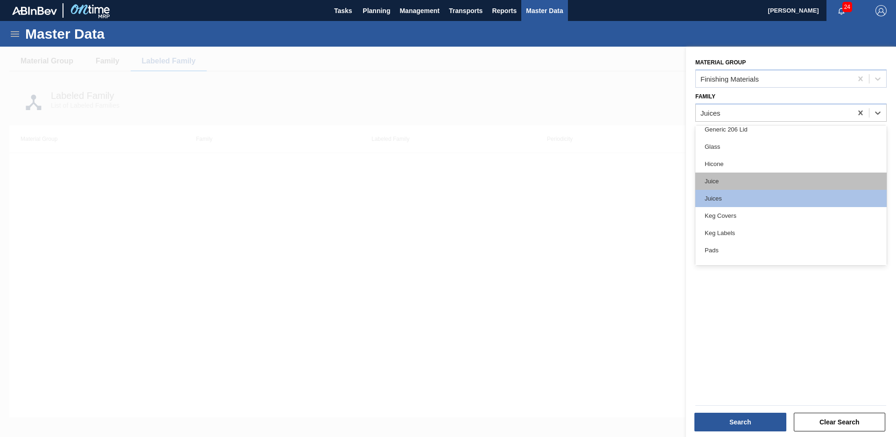
click at [739, 184] on div "Juice" at bounding box center [791, 181] width 191 height 17
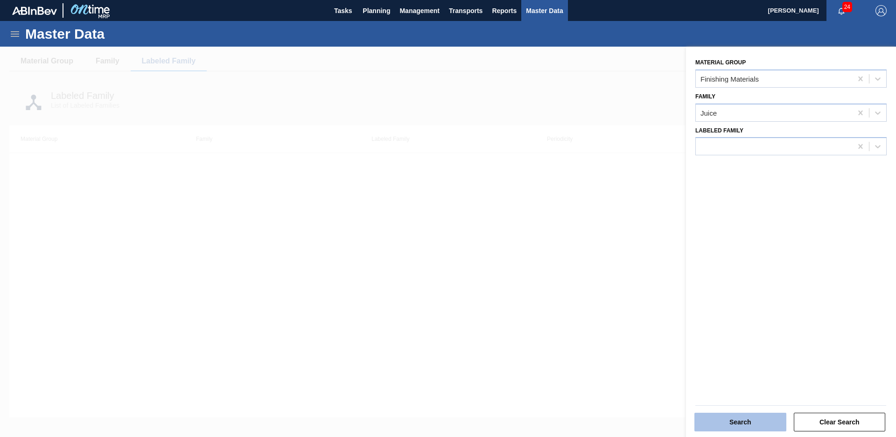
click at [748, 416] on button "Search" at bounding box center [741, 422] width 92 height 19
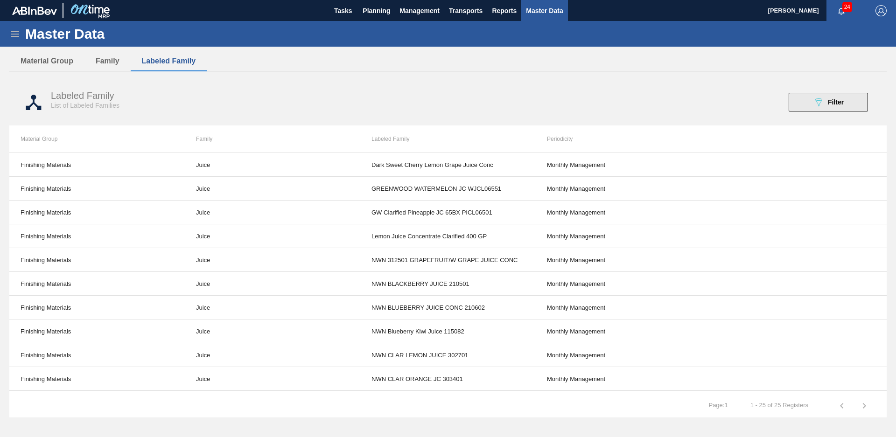
drag, startPoint x: 797, startPoint y: 96, endPoint x: 802, endPoint y: 95, distance: 5.3
click at [802, 95] on button "089F7B8B-B2A5-4AFE-B5C0-19BA573D28AC Filter" at bounding box center [828, 102] width 79 height 19
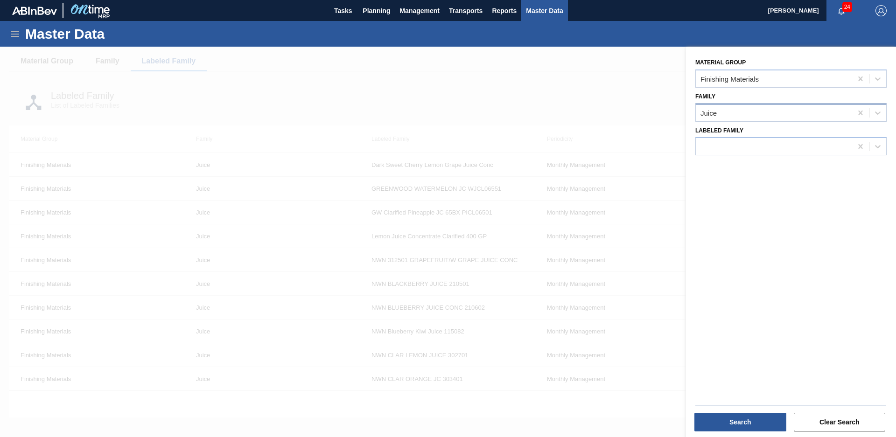
click at [774, 114] on div "Juice" at bounding box center [774, 113] width 156 height 14
click at [765, 111] on div "Juice" at bounding box center [774, 113] width 156 height 14
type input "flavor"
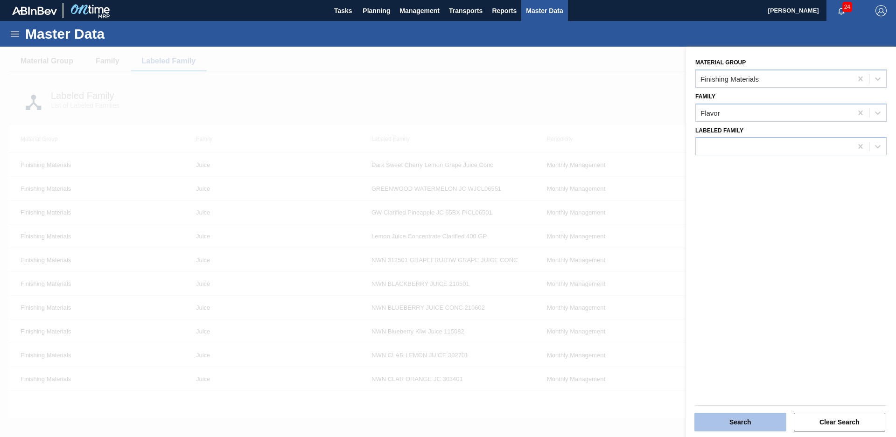
click at [743, 426] on button "Search" at bounding box center [741, 422] width 92 height 19
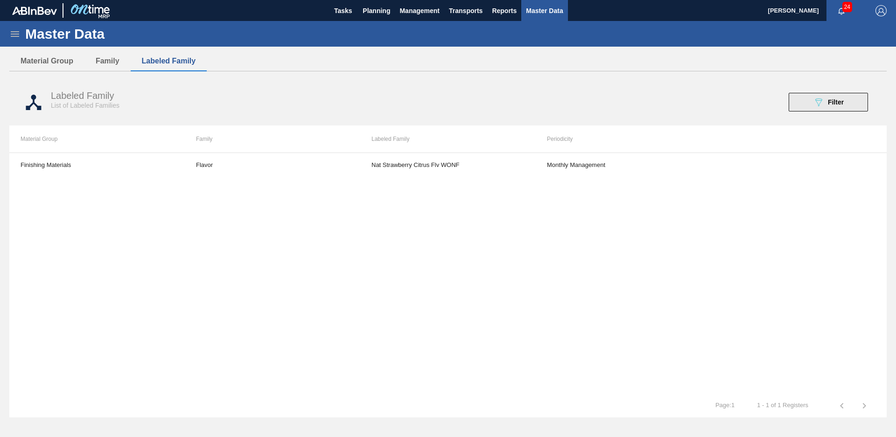
click at [812, 95] on button "089F7B8B-B2A5-4AFE-B5C0-19BA573D28AC Filter" at bounding box center [828, 102] width 79 height 19
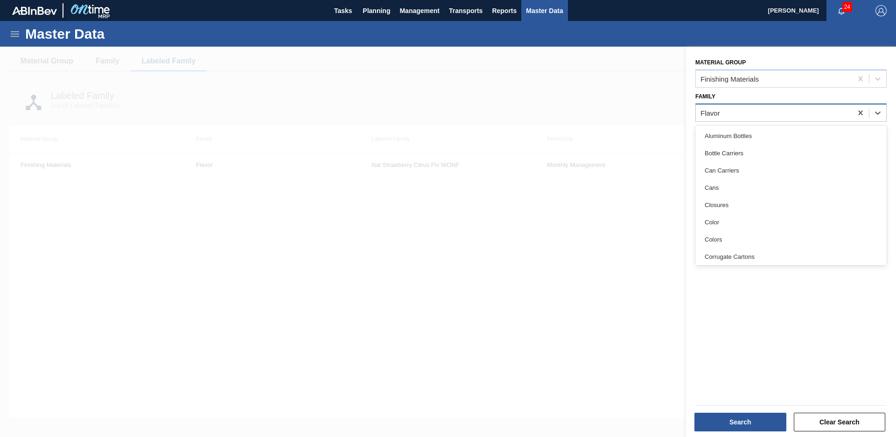
click at [771, 109] on div "Flavor" at bounding box center [774, 113] width 156 height 14
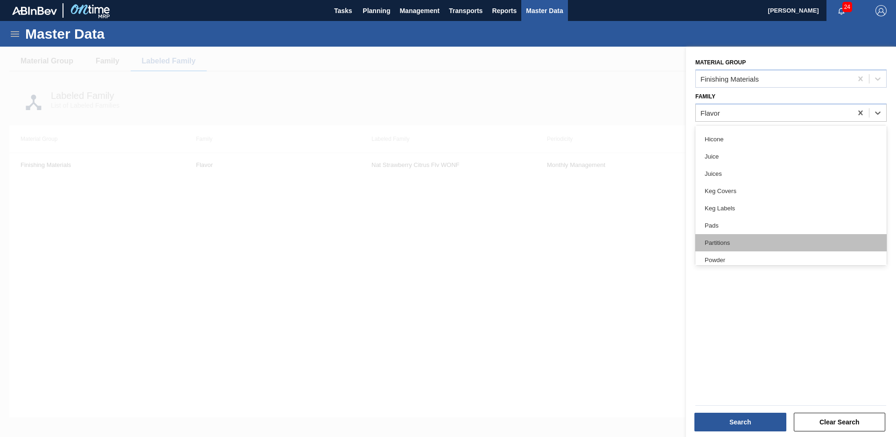
scroll to position [214, 0]
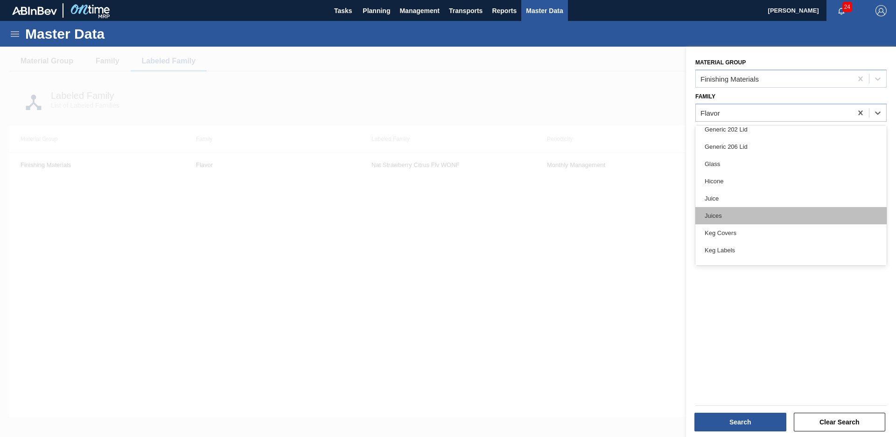
click at [744, 221] on div "Juices" at bounding box center [791, 215] width 191 height 17
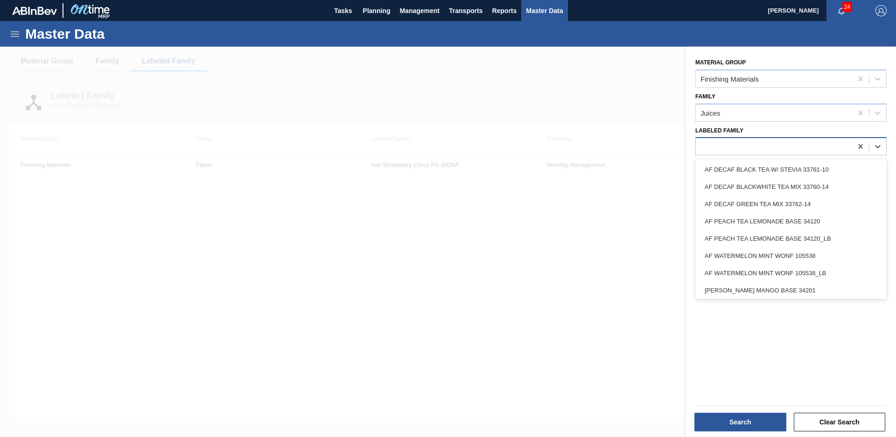
click at [738, 150] on div at bounding box center [774, 147] width 156 height 14
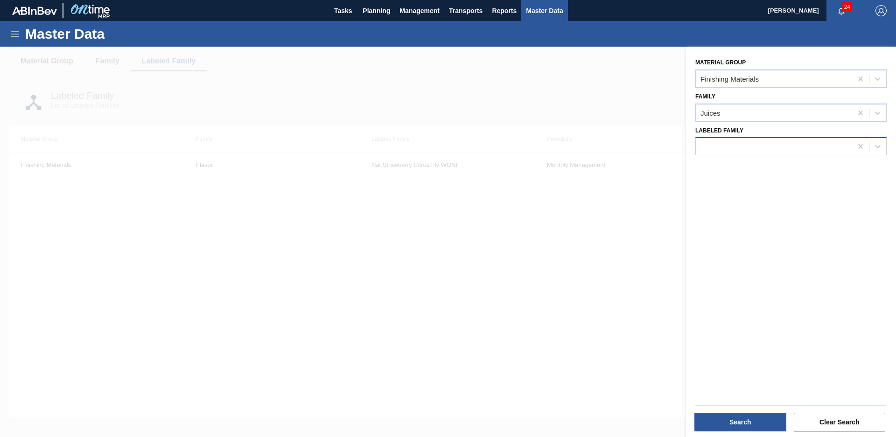
click at [760, 145] on div at bounding box center [774, 147] width 156 height 14
type Family "GIV NAT VODKA"
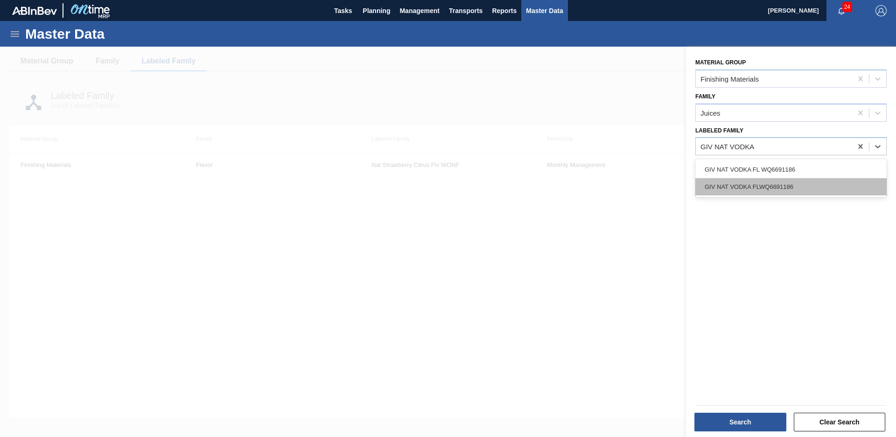
click at [769, 193] on div "GIV NAT VODKA FLWQ6691186" at bounding box center [791, 186] width 191 height 17
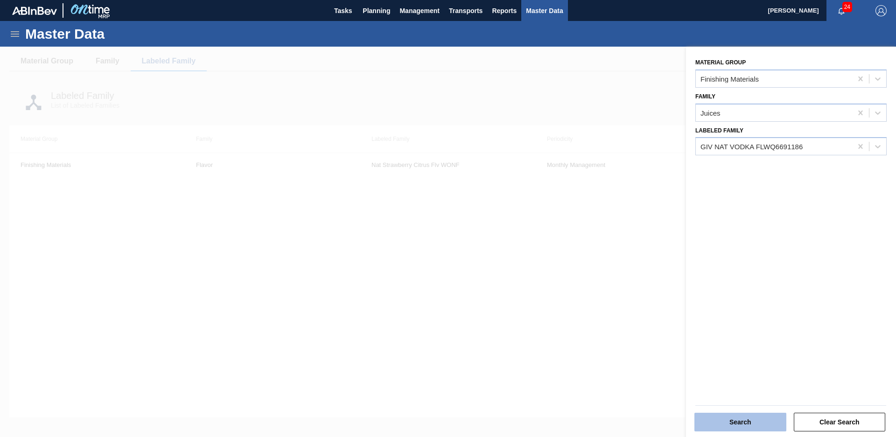
click at [750, 421] on button "Search" at bounding box center [741, 422] width 92 height 19
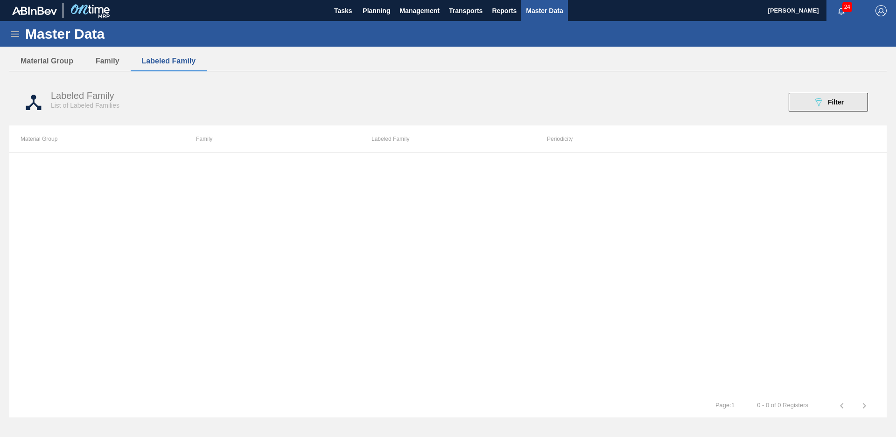
click at [866, 104] on button "089F7B8B-B2A5-4AFE-B5C0-19BA573D28AC Filter" at bounding box center [828, 102] width 79 height 19
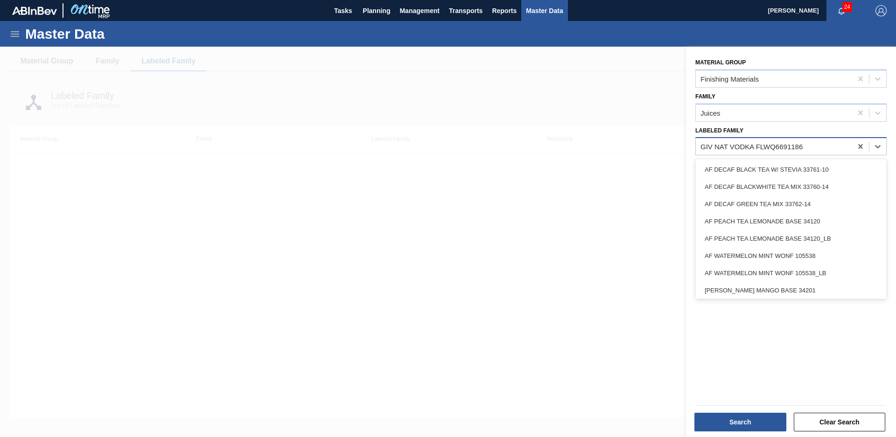
click at [841, 145] on div "GIV NAT VODKA FLWQ6691186" at bounding box center [774, 147] width 156 height 14
click at [825, 147] on div "GIV NAT VODKA FLWQ6691186" at bounding box center [774, 147] width 156 height 14
click at [824, 148] on div "GIV NAT VODKA FLWQ6691186" at bounding box center [774, 147] width 156 height 14
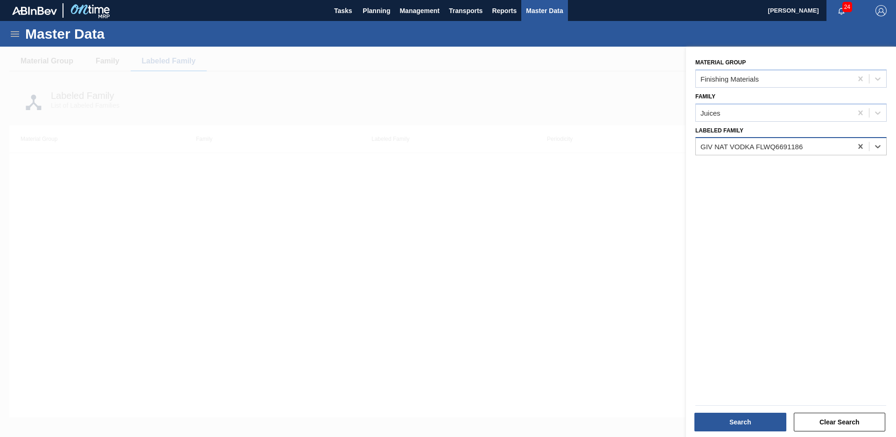
drag, startPoint x: 824, startPoint y: 148, endPoint x: 814, endPoint y: 148, distance: 10.3
click at [817, 148] on div "GIV NAT VODKA FLWQ6691186" at bounding box center [774, 147] width 156 height 14
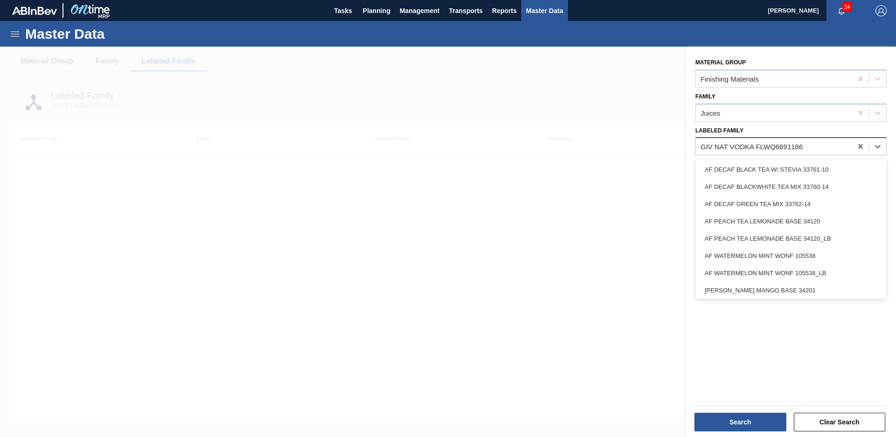
click at [790, 148] on div "GIV NAT VODKA FLWQ6691186" at bounding box center [752, 147] width 102 height 8
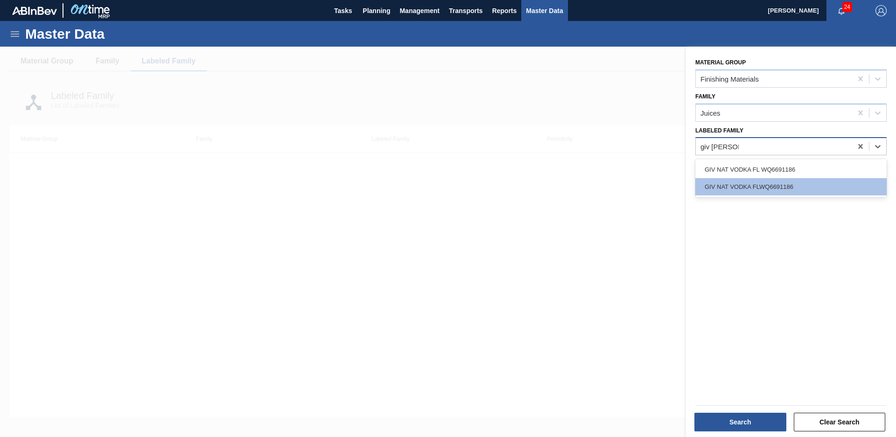
type Family "giv nat vodka"
click at [763, 172] on div "GIV NAT VODKA FL WQ6691186" at bounding box center [791, 169] width 191 height 17
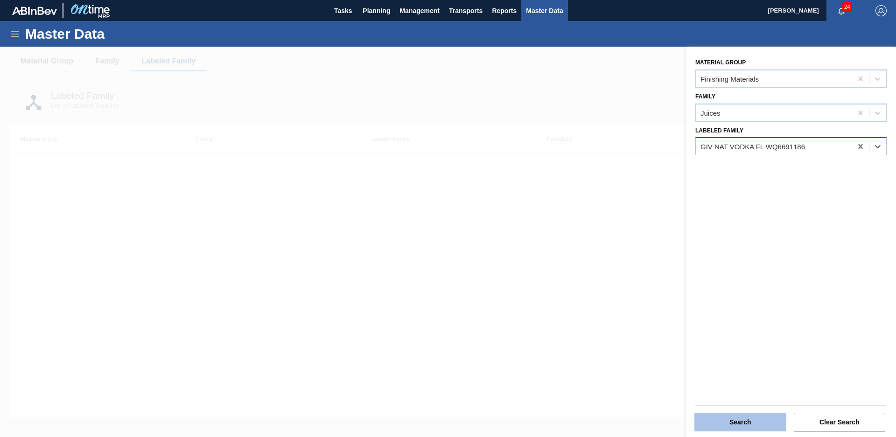
click at [738, 419] on button "Search" at bounding box center [741, 422] width 92 height 19
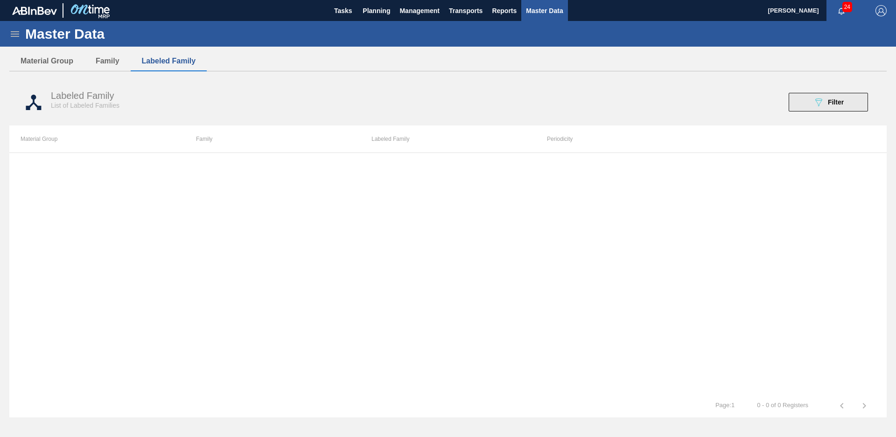
click at [846, 99] on button "089F7B8B-B2A5-4AFE-B5C0-19BA573D28AC Filter" at bounding box center [828, 102] width 79 height 19
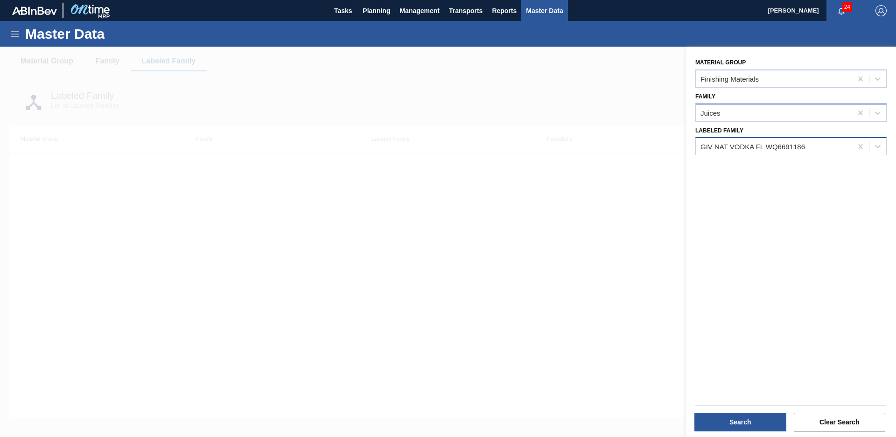
click at [818, 117] on div "Juices" at bounding box center [774, 113] width 156 height 14
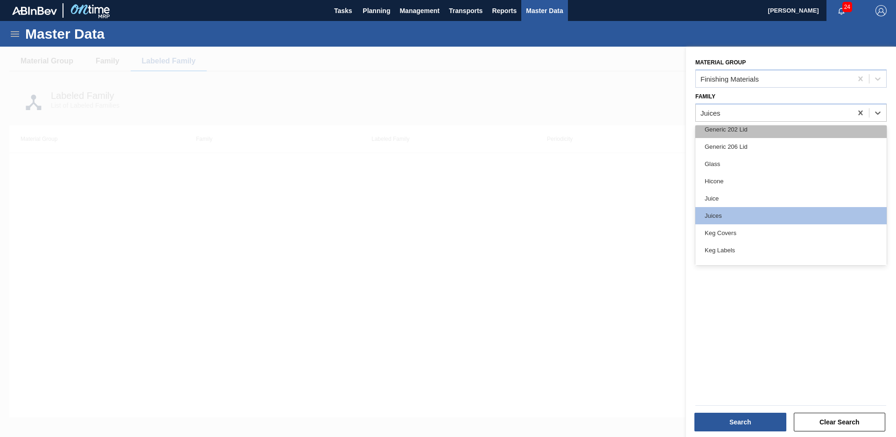
scroll to position [130, 0]
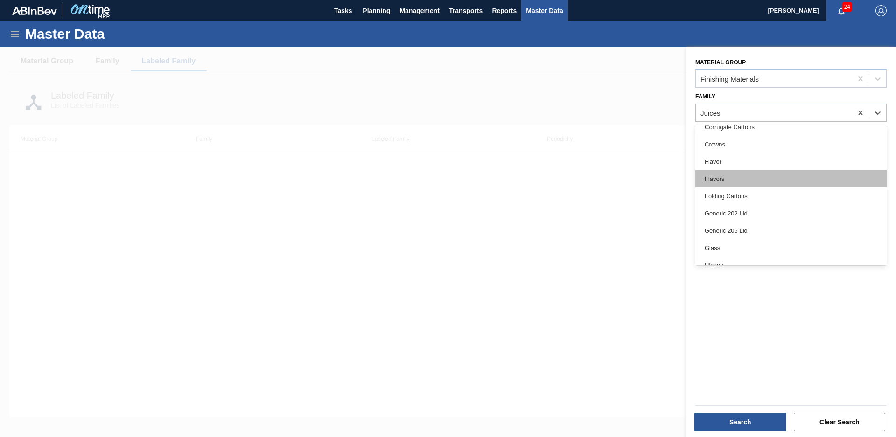
click at [753, 175] on div "Flavors" at bounding box center [791, 178] width 191 height 17
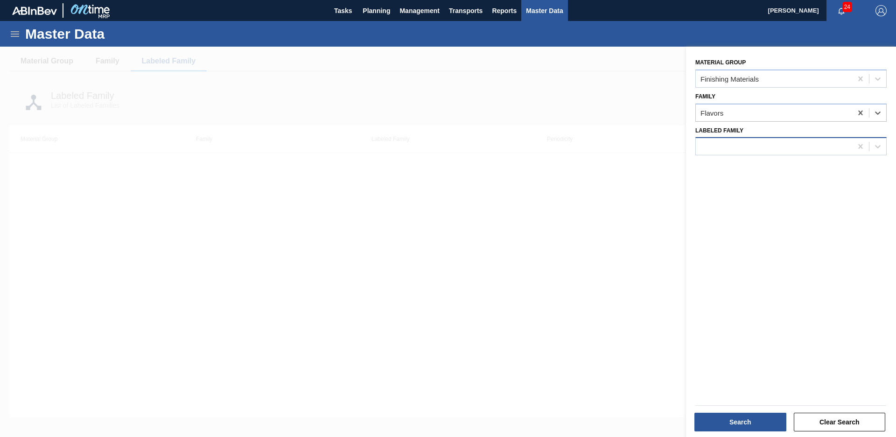
click at [766, 145] on div at bounding box center [774, 147] width 156 height 14
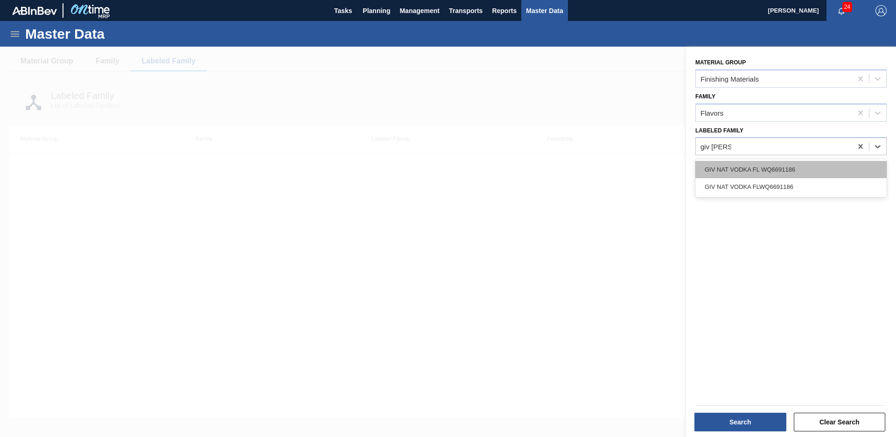
type Family "giv nat vod"
click at [729, 166] on div "GIV NAT VODKA FL WQ6691186" at bounding box center [791, 169] width 191 height 17
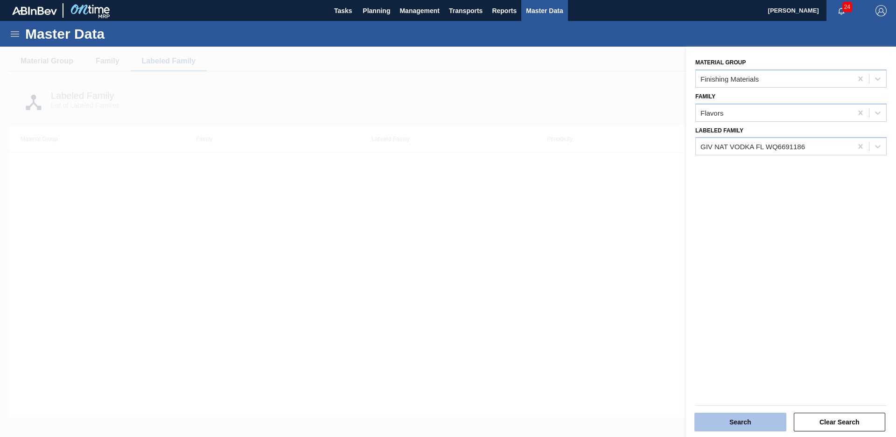
click at [741, 423] on button "Search" at bounding box center [741, 422] width 92 height 19
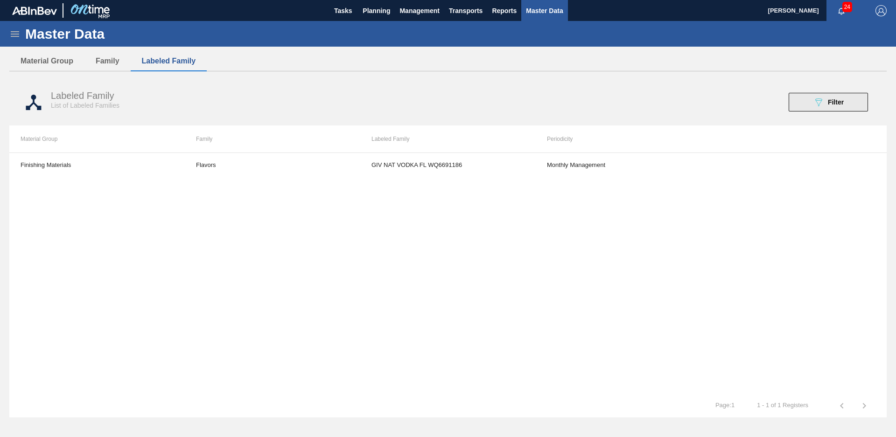
click at [826, 103] on div "089F7B8B-B2A5-4AFE-B5C0-19BA573D28AC Filter" at bounding box center [828, 102] width 31 height 11
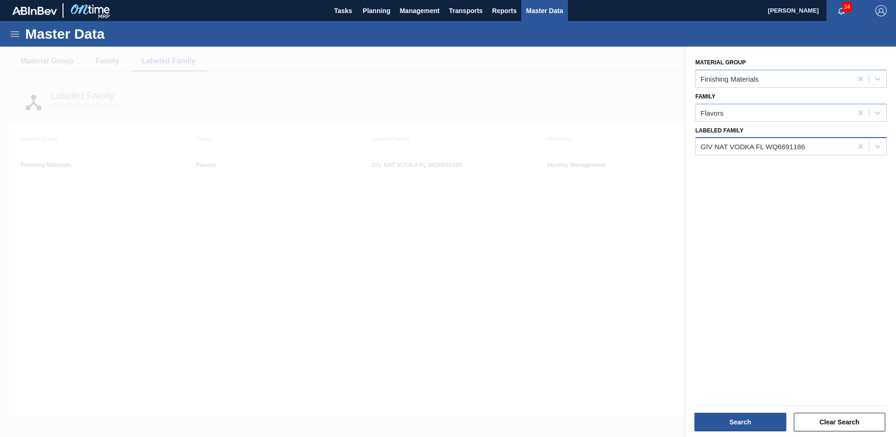
drag, startPoint x: 811, startPoint y: 155, endPoint x: 825, endPoint y: 154, distance: 14.6
click at [811, 156] on div "Material Group Finishing Materials Family Flavors Labeled Family GIV NAT VODKA …" at bounding box center [791, 243] width 210 height 393
click at [861, 145] on icon at bounding box center [861, 146] width 4 height 5
type Family "giv nat vodka"
click at [798, 197] on div "GIV NAT VODKA FL WQ6691186 GIV NAT VODKA FLWQ6691186" at bounding box center [791, 178] width 191 height 38
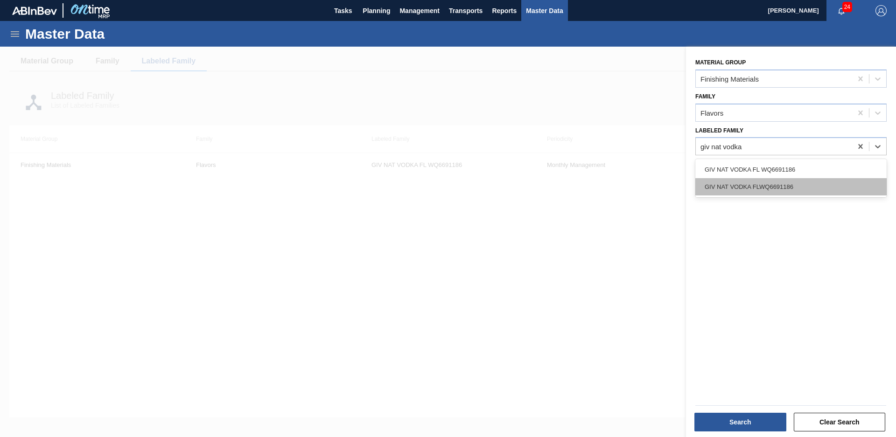
click at [804, 191] on div "GIV NAT VODKA FLWQ6691186" at bounding box center [791, 186] width 191 height 17
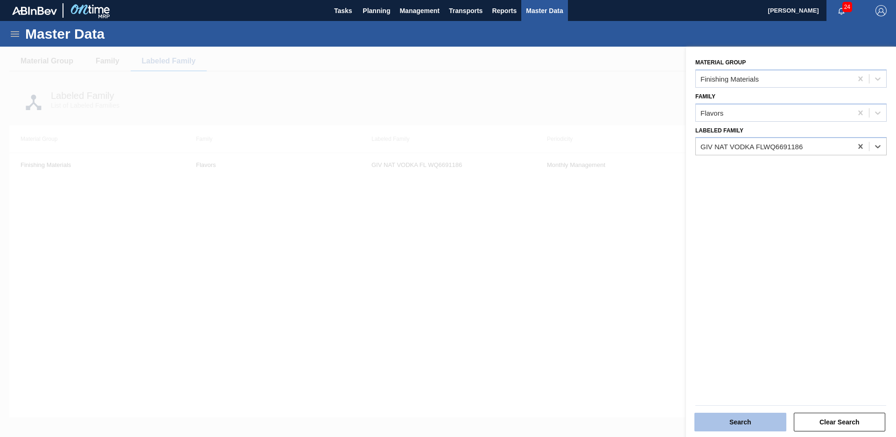
click at [724, 413] on button "Search" at bounding box center [741, 422] width 92 height 19
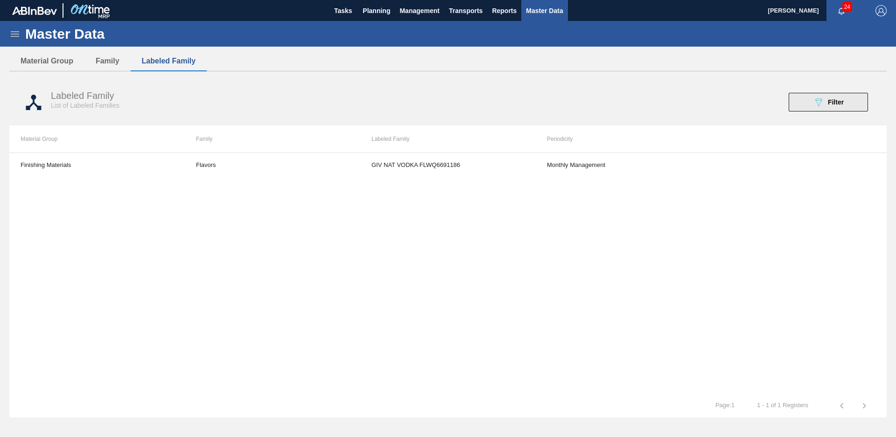
click at [827, 102] on div "089F7B8B-B2A5-4AFE-B5C0-19BA573D28AC Filter" at bounding box center [828, 102] width 31 height 11
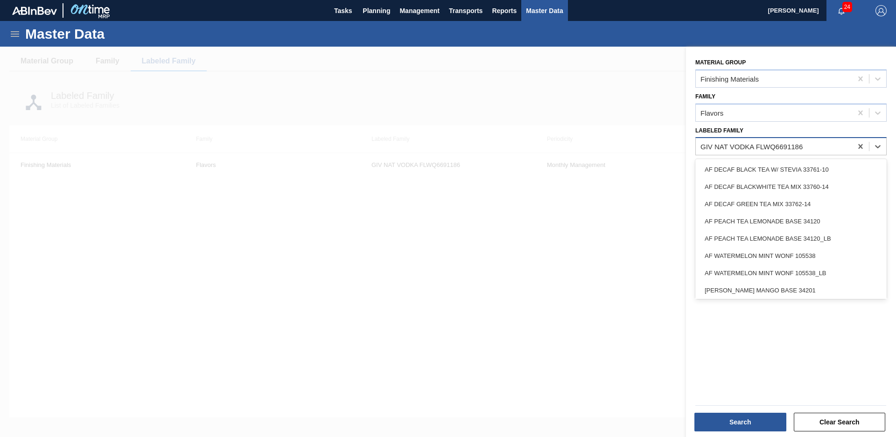
click at [798, 146] on div "GIV NAT VODKA FLWQ6691186" at bounding box center [752, 147] width 102 height 8
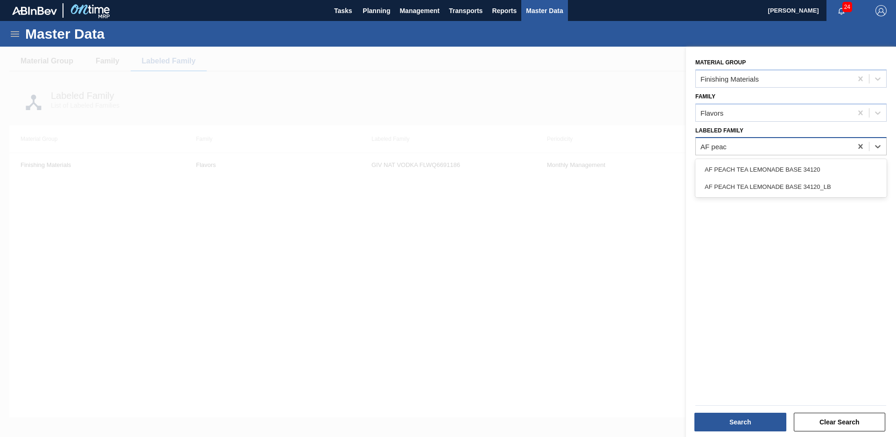
type Family "AF peach"
click at [776, 184] on div "AF PEACH TEA LEMONADE BASE 34120_LB" at bounding box center [791, 186] width 191 height 17
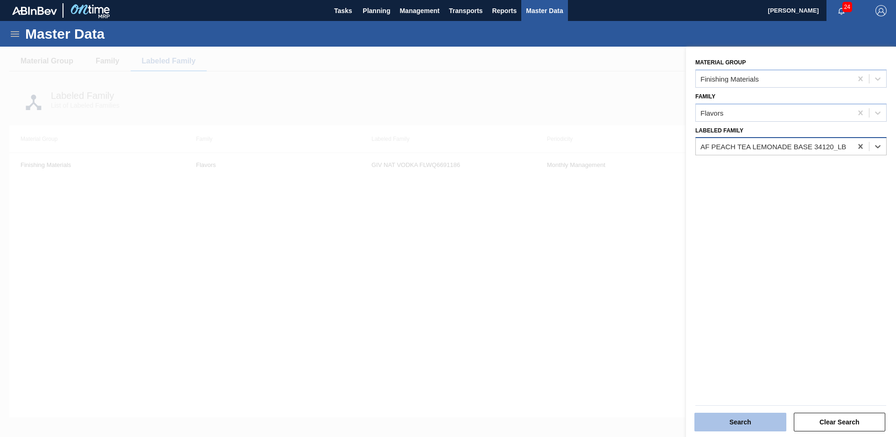
click at [728, 423] on button "Search" at bounding box center [741, 422] width 92 height 19
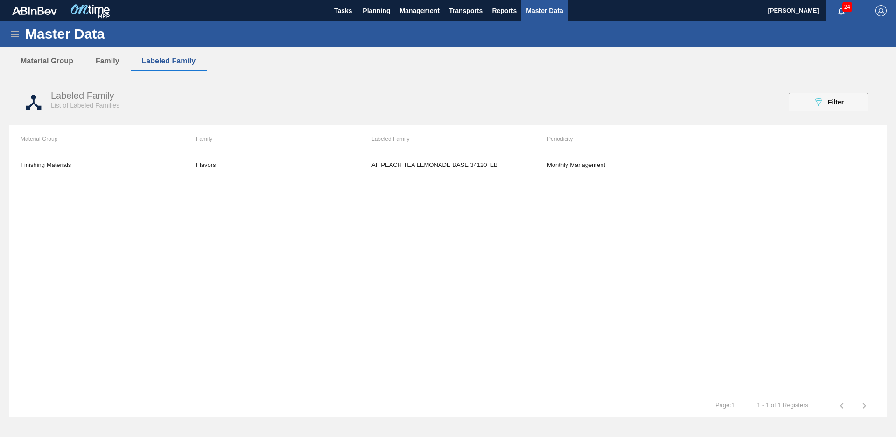
click at [850, 112] on div "Labeled Family List of Labeled Families 089F7B8B-B2A5-4AFE-B5C0-19BA573D28AC Fi…" at bounding box center [448, 102] width 878 height 35
click at [835, 96] on button "089F7B8B-B2A5-4AFE-B5C0-19BA573D28AC Filter" at bounding box center [828, 102] width 79 height 19
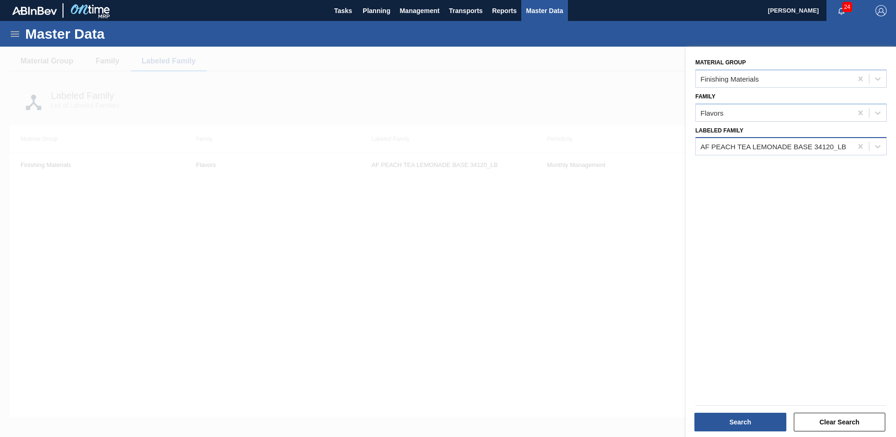
click at [807, 149] on div "AF PEACH TEA LEMONADE BASE 34120_LB" at bounding box center [774, 147] width 146 height 8
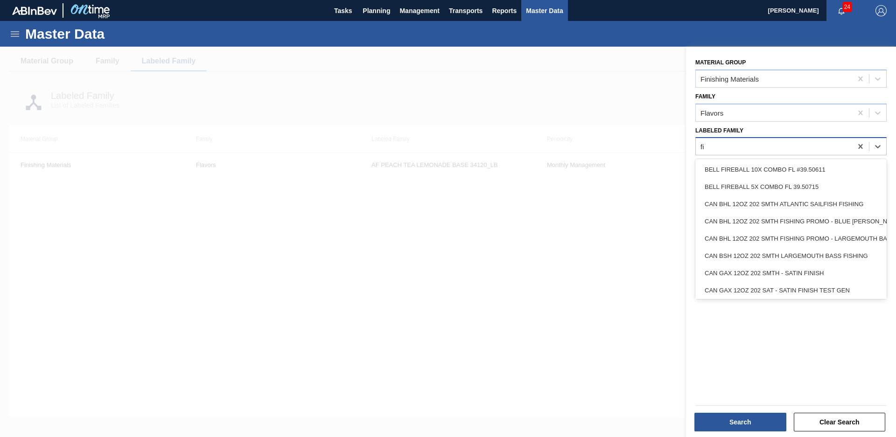
type Family "f"
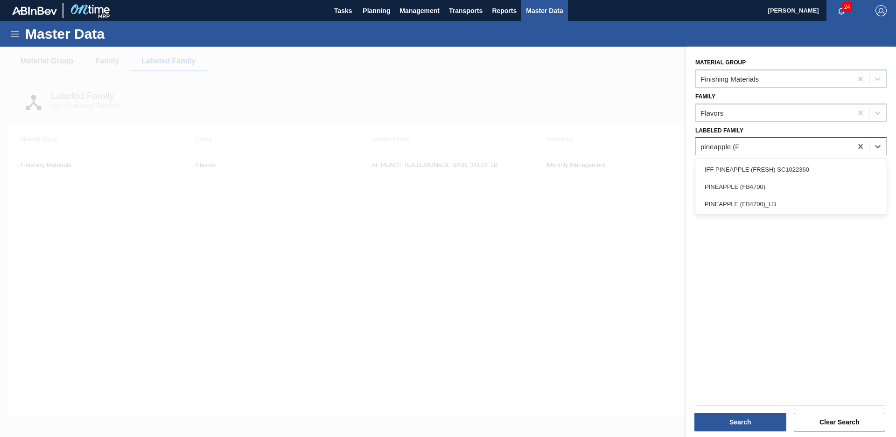
type Family "pineapple (FB"
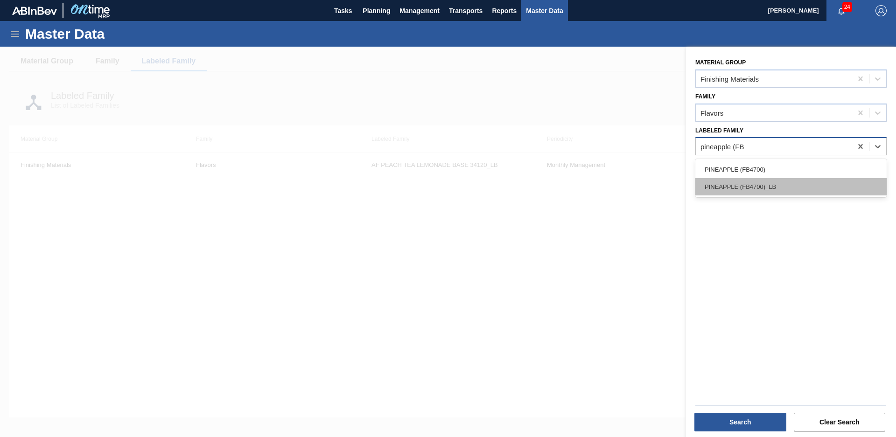
click at [805, 191] on div "PINEAPPLE (FB4700)_LB" at bounding box center [791, 186] width 191 height 17
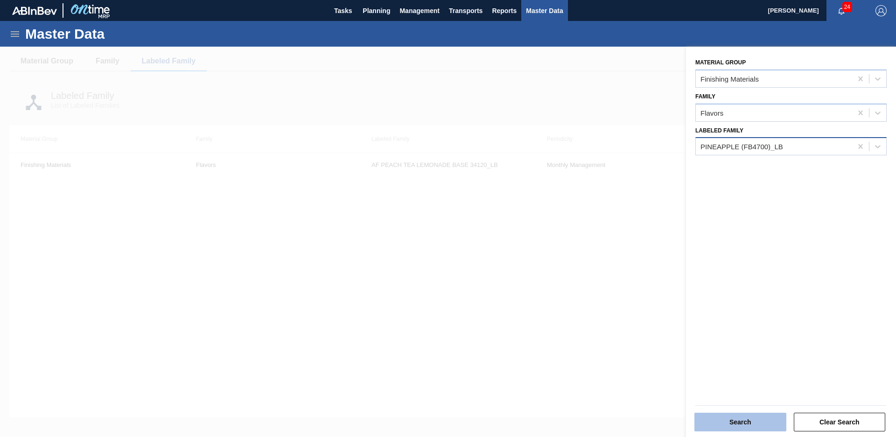
click at [740, 414] on button "Search" at bounding box center [741, 422] width 92 height 19
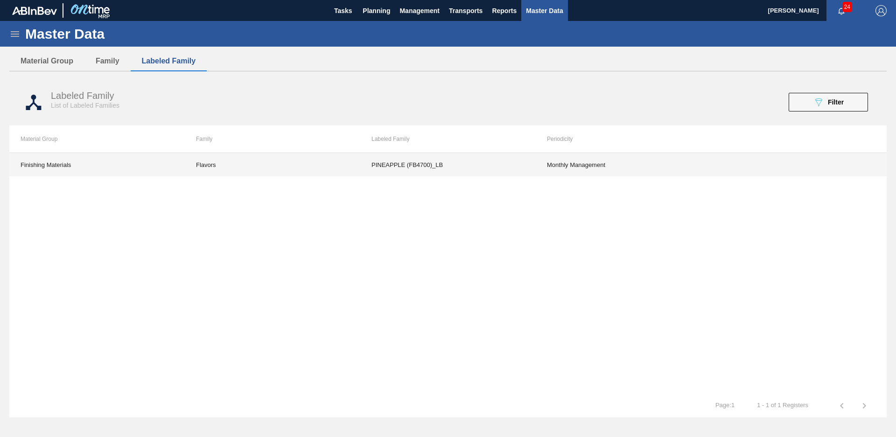
click at [221, 168] on td "Flavors" at bounding box center [273, 164] width 176 height 23
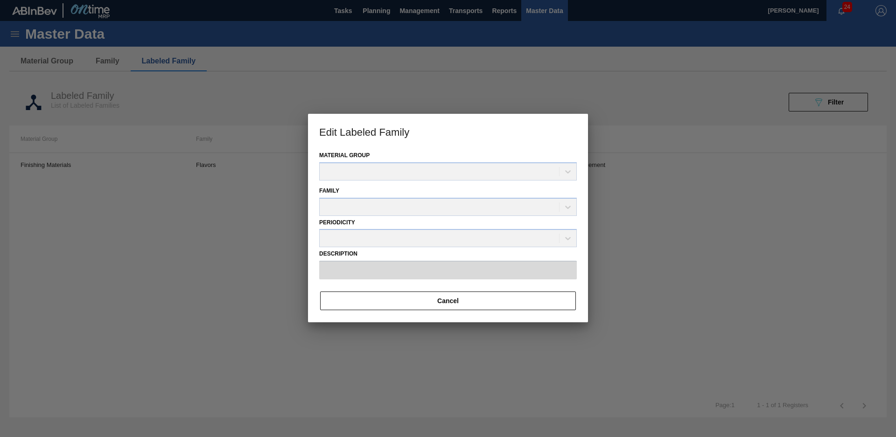
type input "PINEAPPLE (FB4700)_LB"
click at [443, 307] on button "Cancel" at bounding box center [448, 301] width 256 height 19
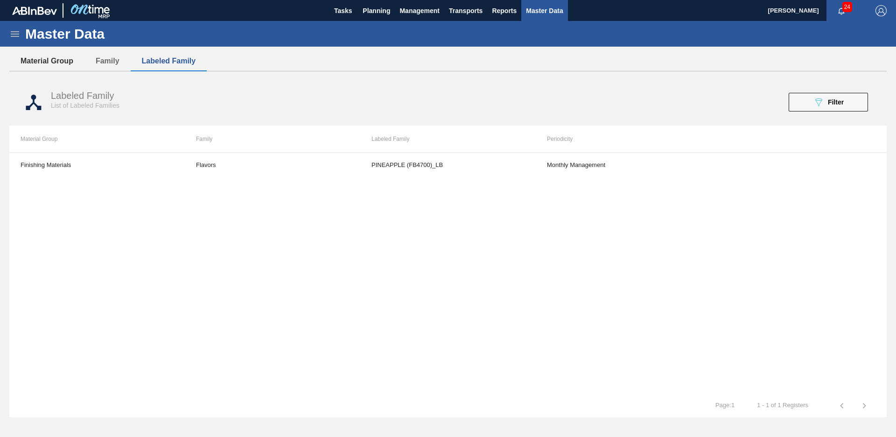
click at [64, 64] on button "Material Group" at bounding box center [46, 61] width 75 height 20
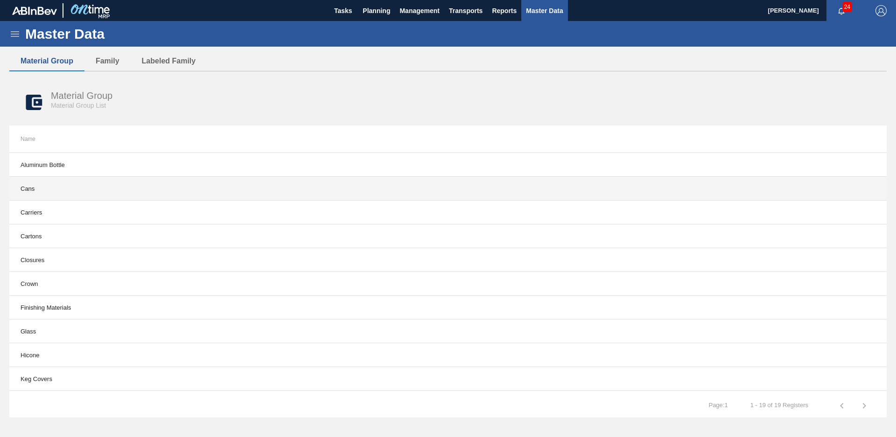
scroll to position [145, 0]
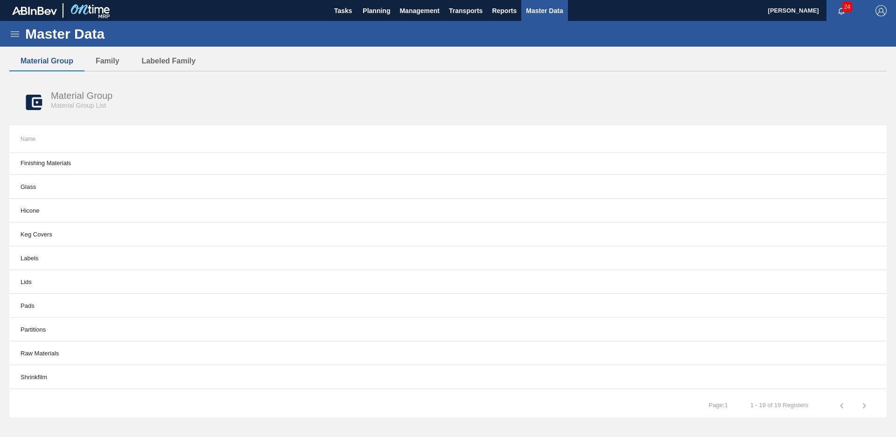
click at [14, 34] on icon at bounding box center [15, 34] width 8 height 6
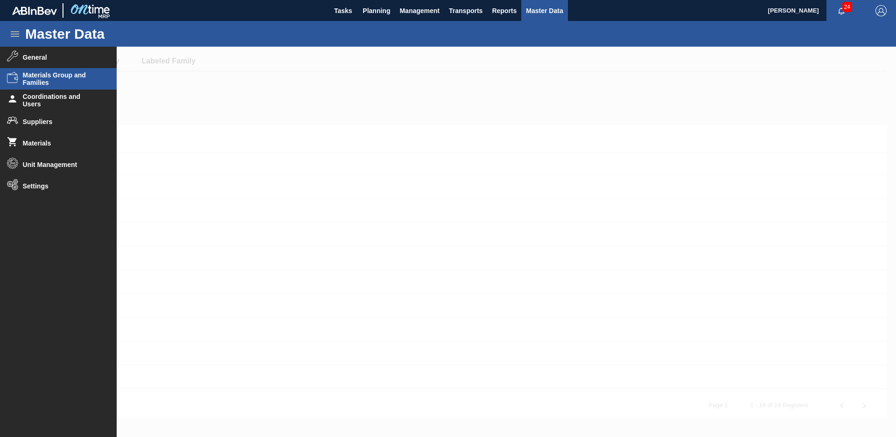
click at [57, 78] on span "Materials Group and Families" at bounding box center [61, 78] width 77 height 15
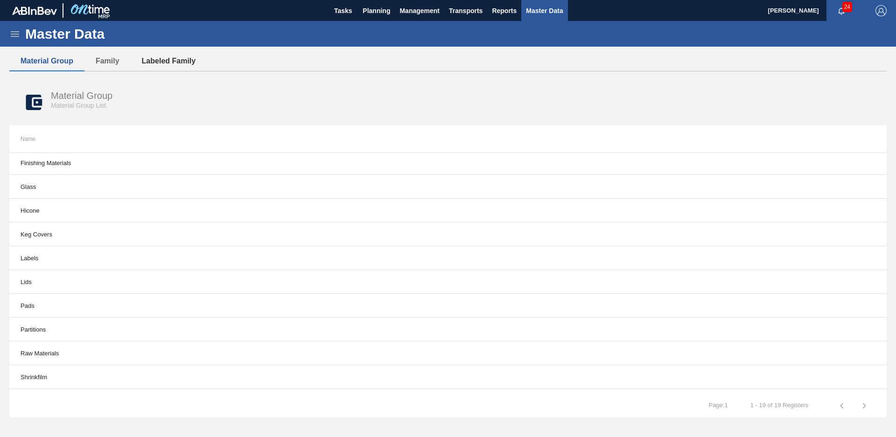
click at [164, 64] on button "Labeled Family" at bounding box center [169, 61] width 77 height 20
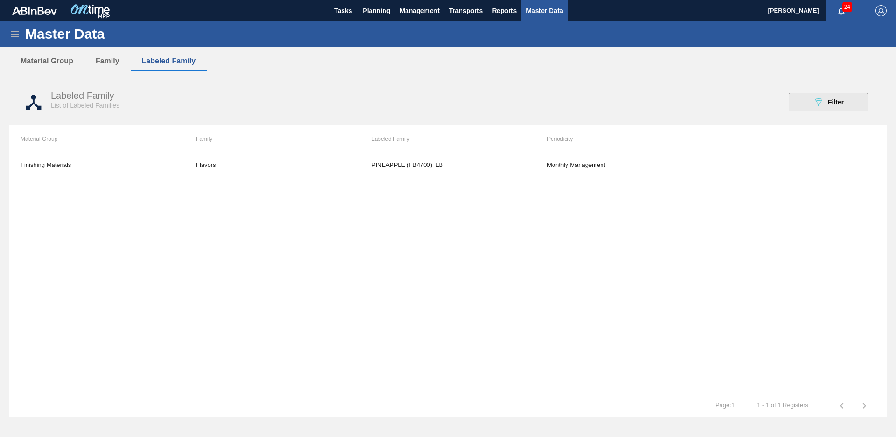
click at [825, 99] on div "089F7B8B-B2A5-4AFE-B5C0-19BA573D28AC Filter" at bounding box center [828, 102] width 31 height 11
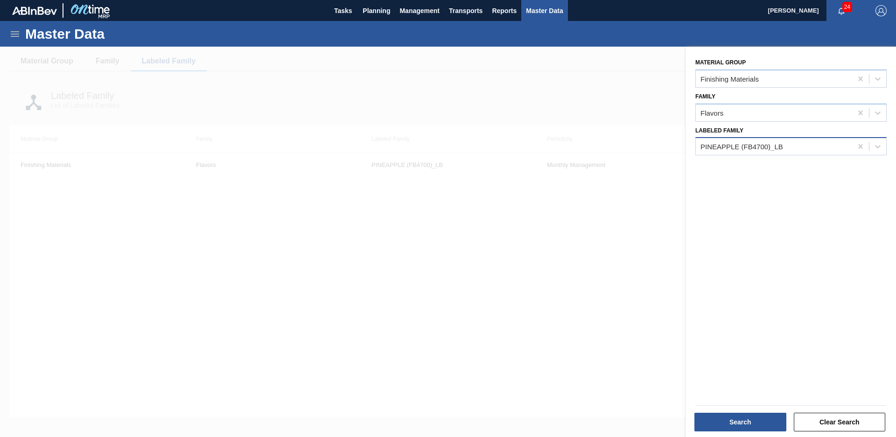
click at [783, 170] on div "Material Group Finishing Materials Family Flavors Labeled Family PINEAPPLE (FB4…" at bounding box center [791, 243] width 210 height 393
click at [805, 134] on div "Labeled Family PINEAPPLE (FB4700)_LB" at bounding box center [791, 140] width 191 height 32
click at [803, 144] on div "PINEAPPLE (FB4700)_LB" at bounding box center [774, 147] width 156 height 14
type Family "IFF sc929763"
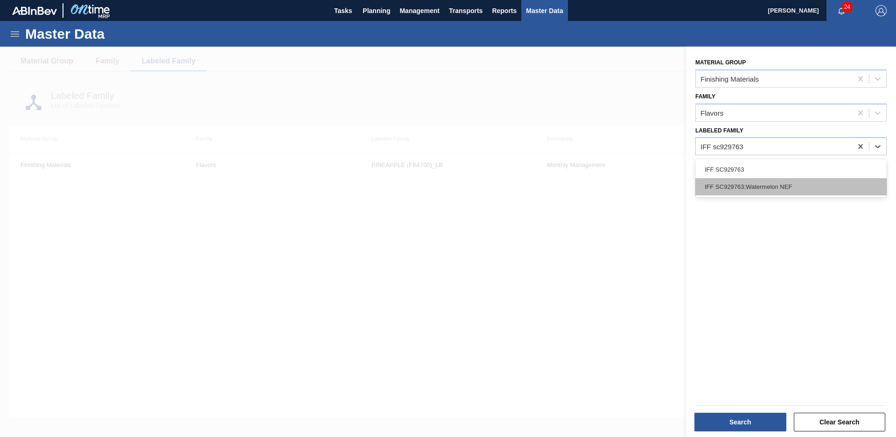
click at [797, 185] on div "IFF SC929763;Watermelon NEF" at bounding box center [791, 186] width 191 height 17
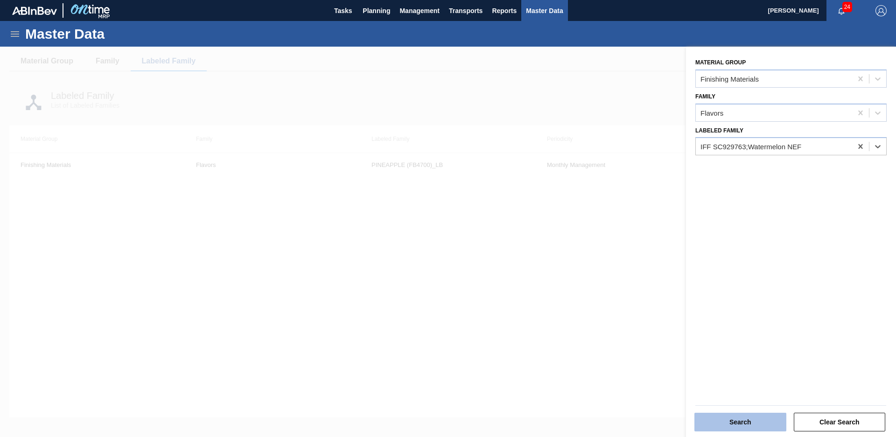
click at [773, 430] on button "Search" at bounding box center [741, 422] width 92 height 19
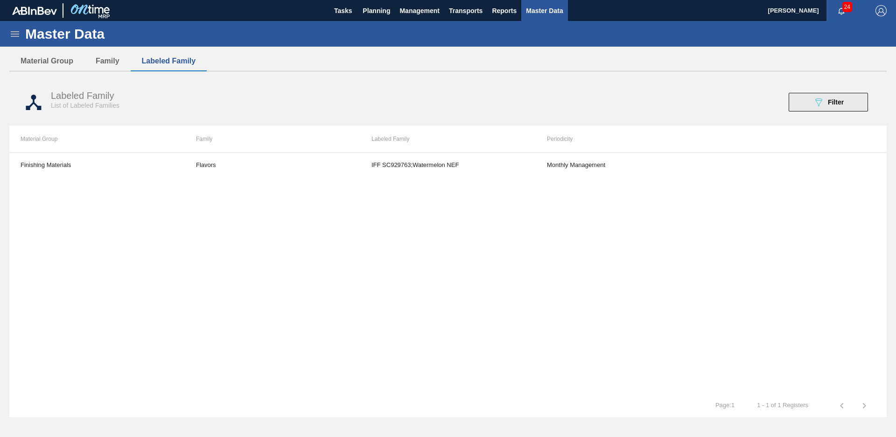
click at [817, 102] on icon at bounding box center [819, 103] width 7 height 8
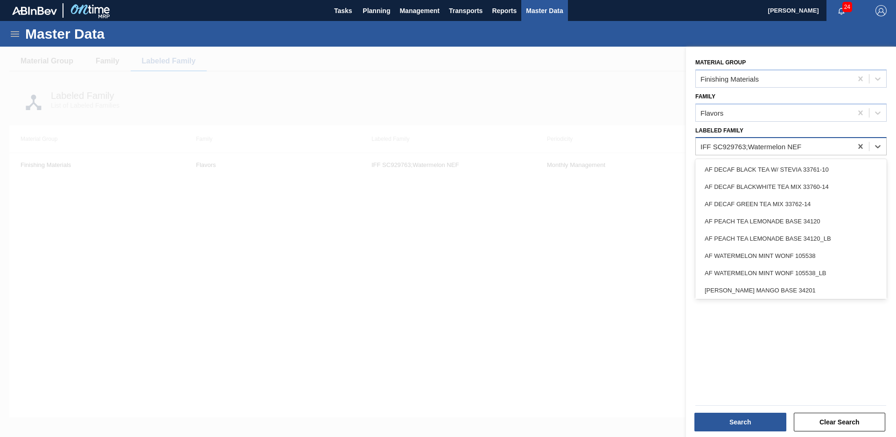
click at [784, 149] on div "IFF SC929763;Watermelon NEF" at bounding box center [751, 147] width 101 height 8
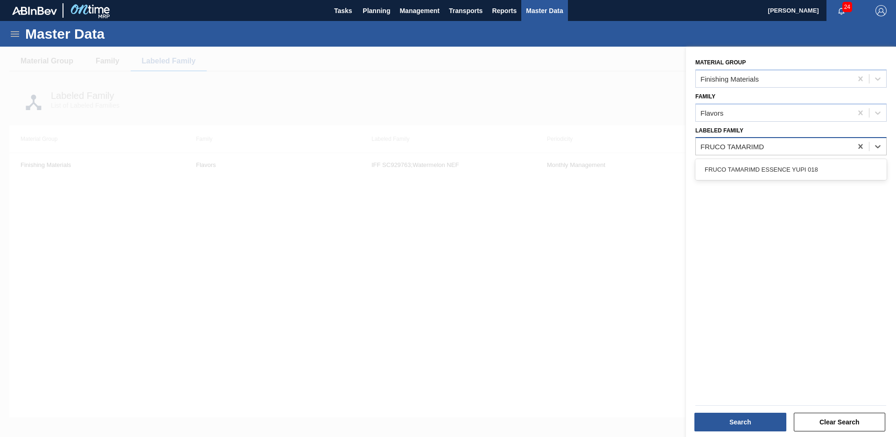
type Family "FRUCO TAMARIM"
click at [777, 158] on div "Material Group Finishing Materials Family Flavors Labeled Family option IFF SC9…" at bounding box center [791, 243] width 210 height 393
click at [768, 172] on div "Material Group Finishing Materials Family Flavors Labeled Family IFF SC929763;W…" at bounding box center [791, 243] width 210 height 393
click at [796, 144] on div "IFF SC929763;Watermelon NEF" at bounding box center [751, 147] width 101 height 8
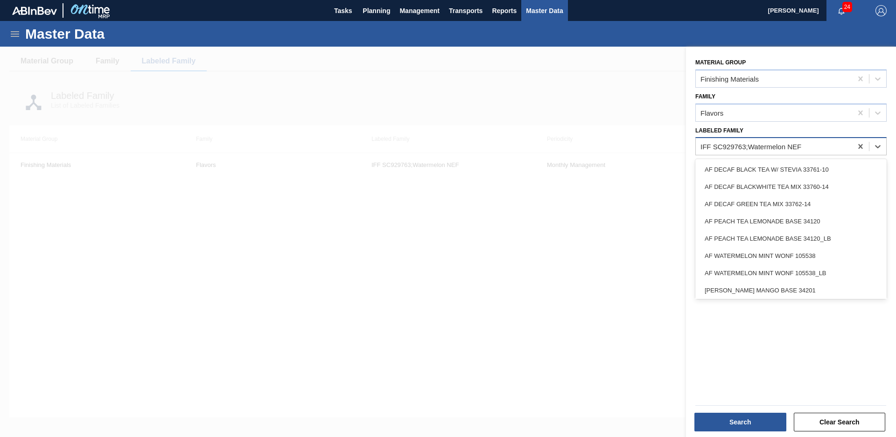
click at [796, 144] on div "IFF SC929763;Watermelon NEF" at bounding box center [751, 147] width 101 height 8
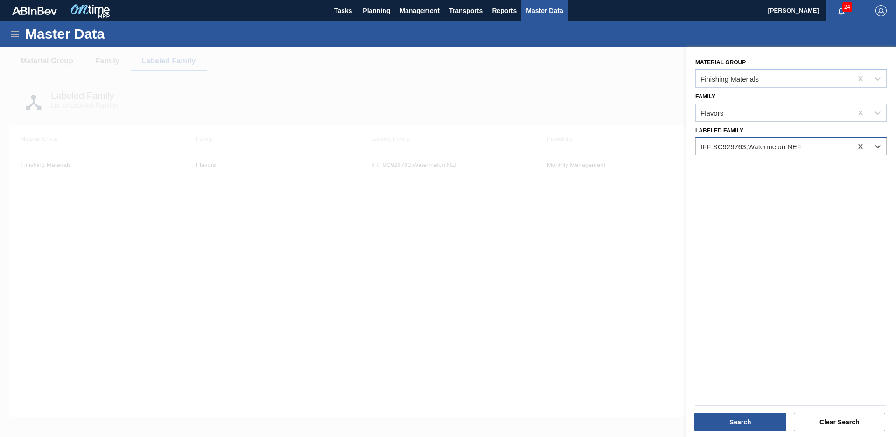
click at [796, 144] on div "IFF SC929763;Watermelon NEF" at bounding box center [751, 147] width 101 height 8
type Family "SYM NAT CHERRY"
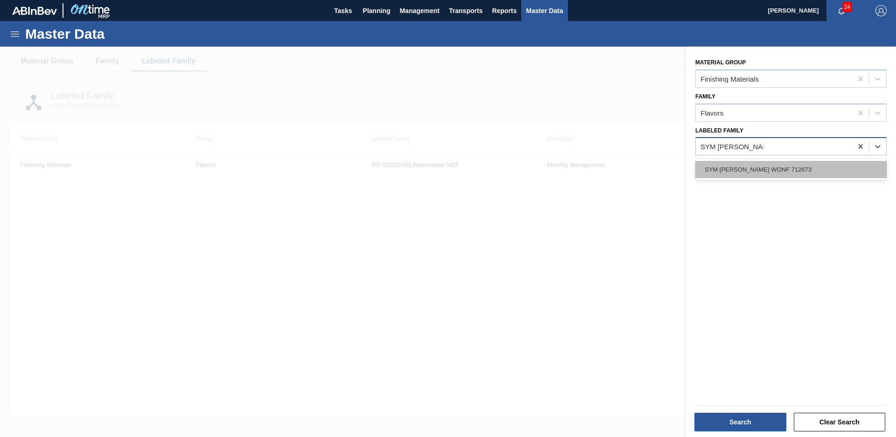
click at [789, 170] on div "SYM [PERSON_NAME] WONF 712673" at bounding box center [791, 169] width 191 height 17
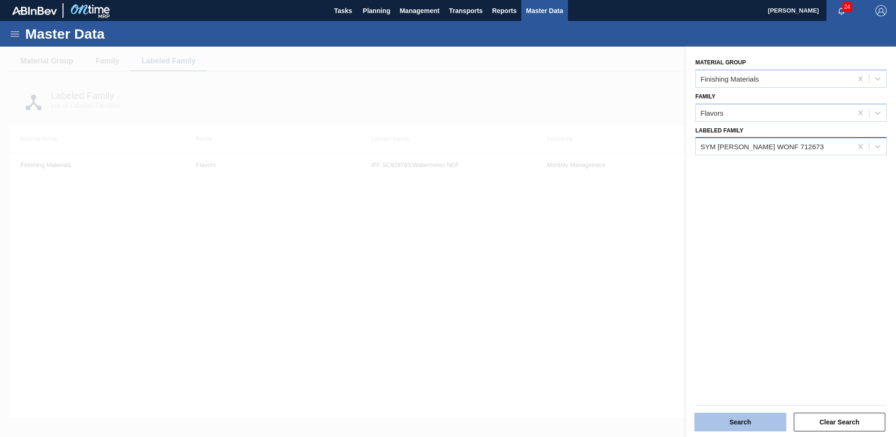
click at [735, 417] on button "Search" at bounding box center [741, 422] width 92 height 19
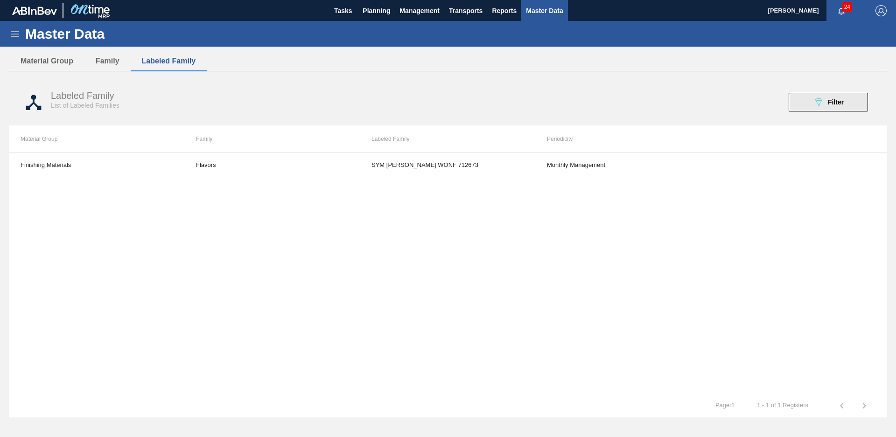
click at [818, 100] on icon at bounding box center [819, 103] width 7 height 8
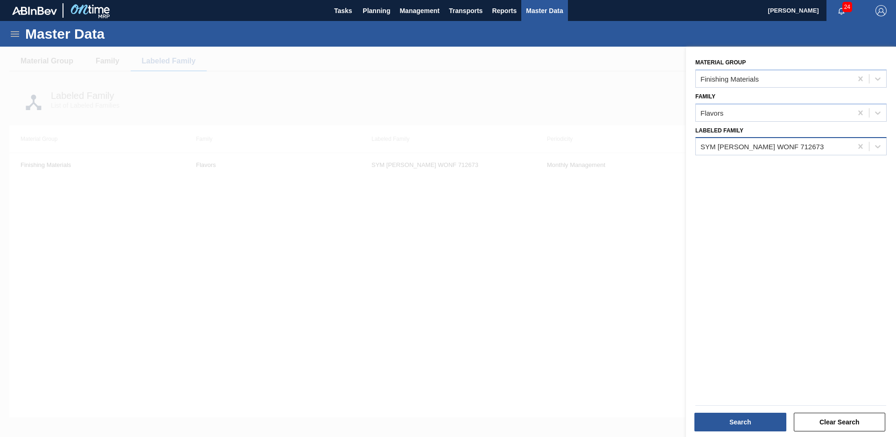
click at [805, 148] on div "SYM [PERSON_NAME] WONF 712673" at bounding box center [762, 147] width 123 height 8
type Family "IFF sc929"
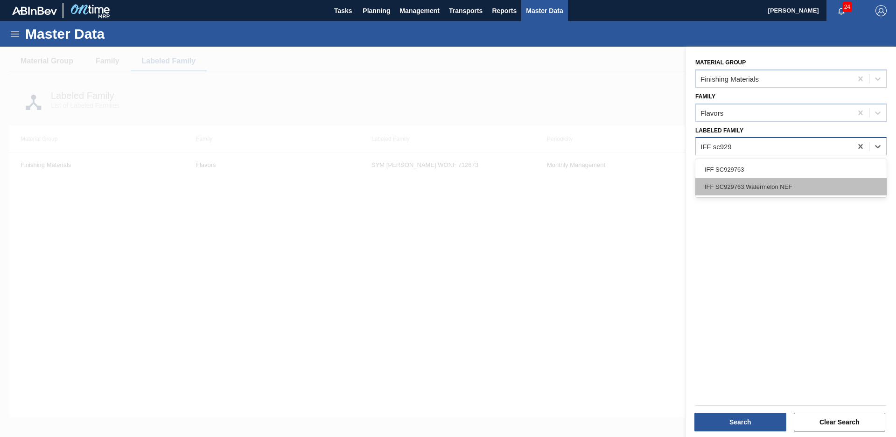
click at [807, 186] on div "IFF SC929763;Watermelon NEF" at bounding box center [791, 186] width 191 height 17
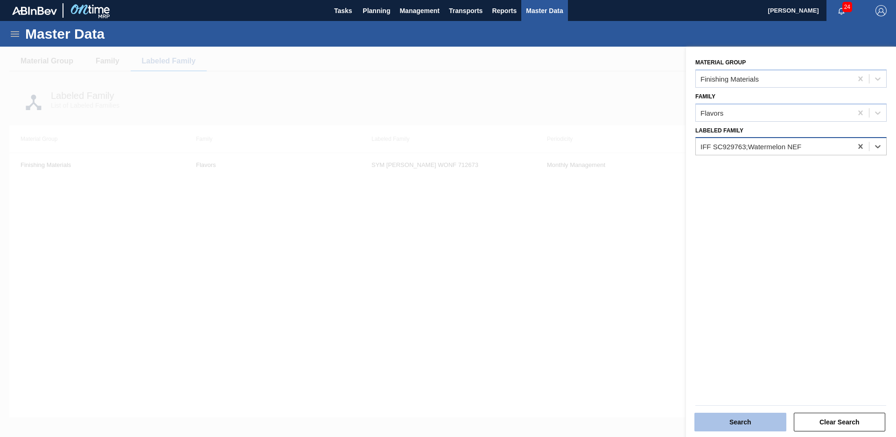
click at [762, 416] on button "Search" at bounding box center [741, 422] width 92 height 19
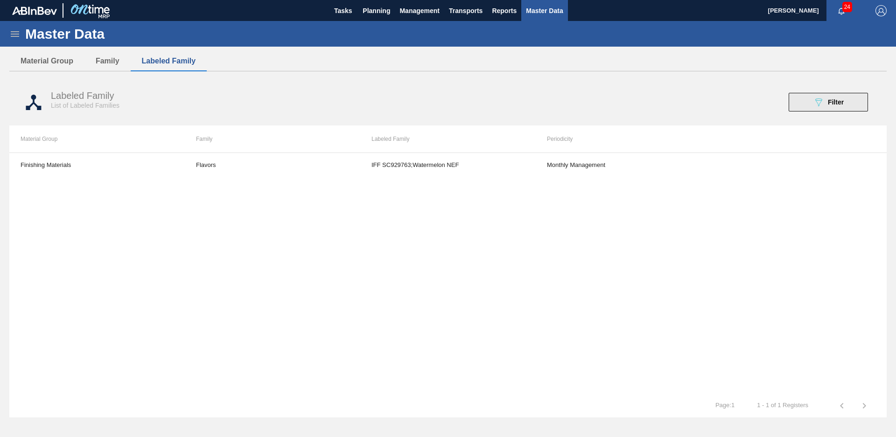
click at [847, 104] on button "089F7B8B-B2A5-4AFE-B5C0-19BA573D28AC Filter" at bounding box center [828, 102] width 79 height 19
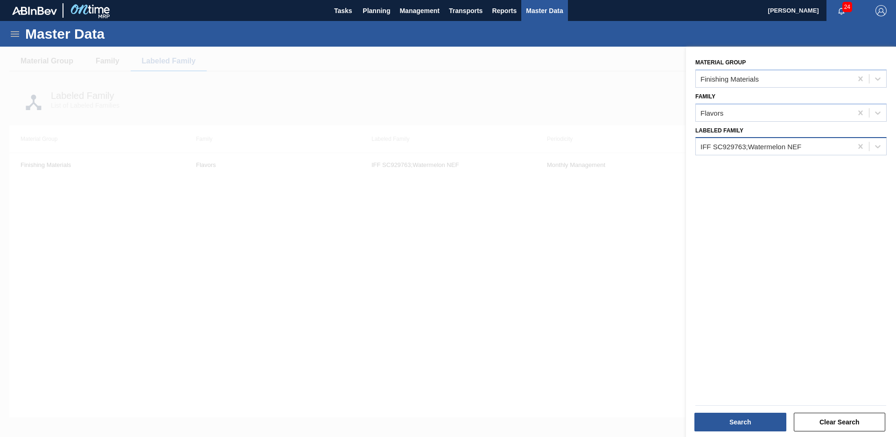
click at [821, 146] on div "IFF SC929763;Watermelon NEF" at bounding box center [774, 147] width 156 height 14
type Family "FIR 515"
click at [787, 184] on div "FIR 515449 T;Nat Watermelon Flavor WONF" at bounding box center [791, 186] width 191 height 17
click at [729, 417] on button "Search" at bounding box center [741, 422] width 92 height 19
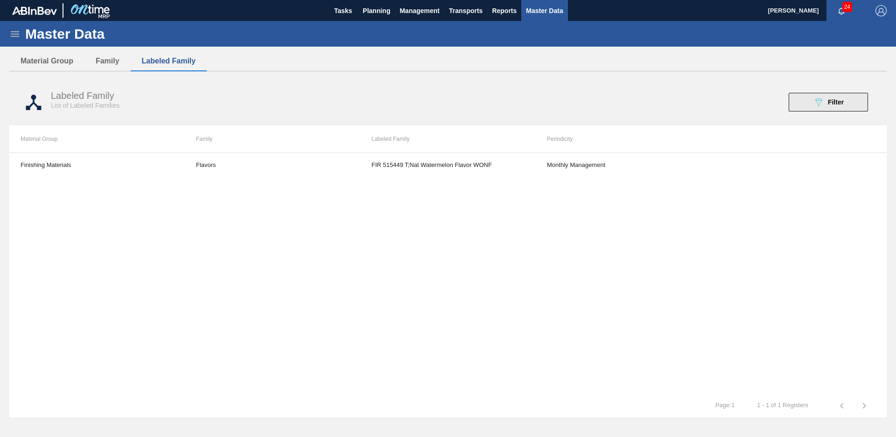
click at [820, 100] on icon at bounding box center [819, 103] width 7 height 8
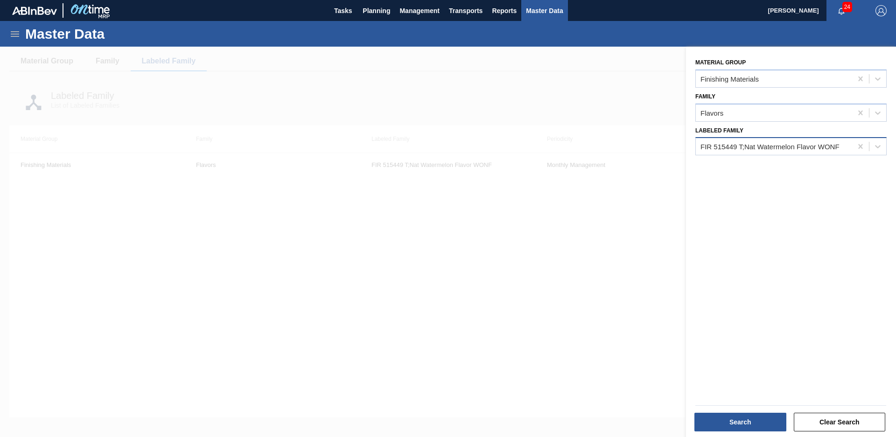
click at [794, 153] on div "FIR 515449 T;Nat Watermelon Flavor WONF" at bounding box center [774, 147] width 156 height 14
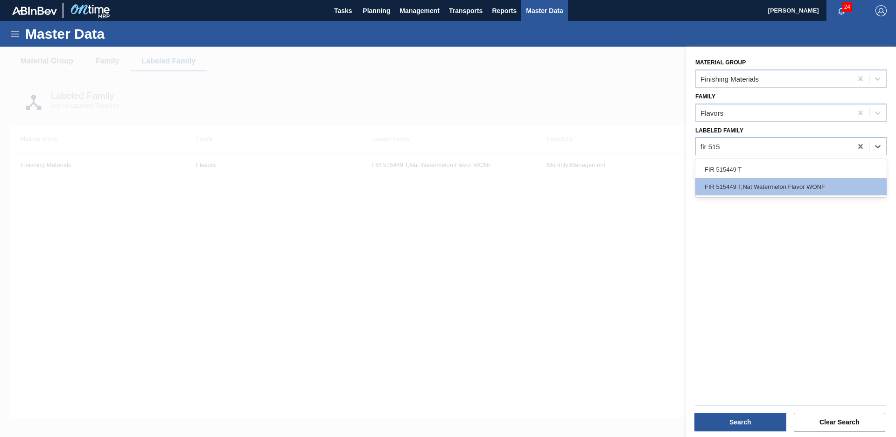
type Family "fir 515"
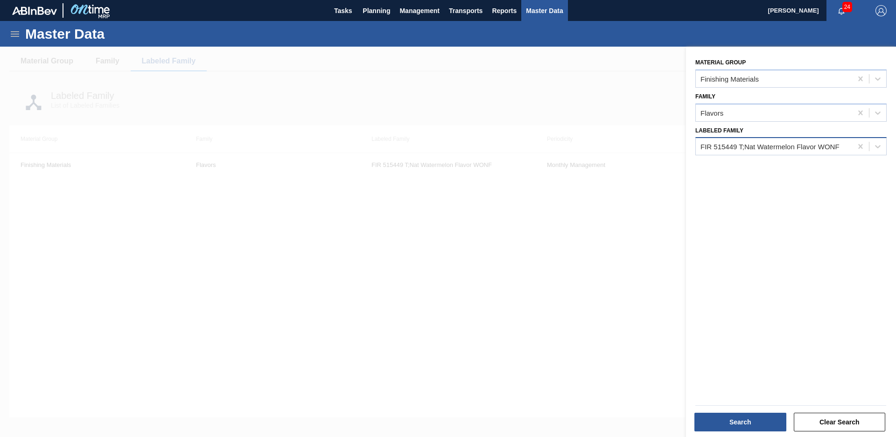
click at [771, 145] on div "FIR 515449 T;Nat Watermelon Flavor WONF" at bounding box center [770, 147] width 139 height 8
type Family "Fruco tamarimd"
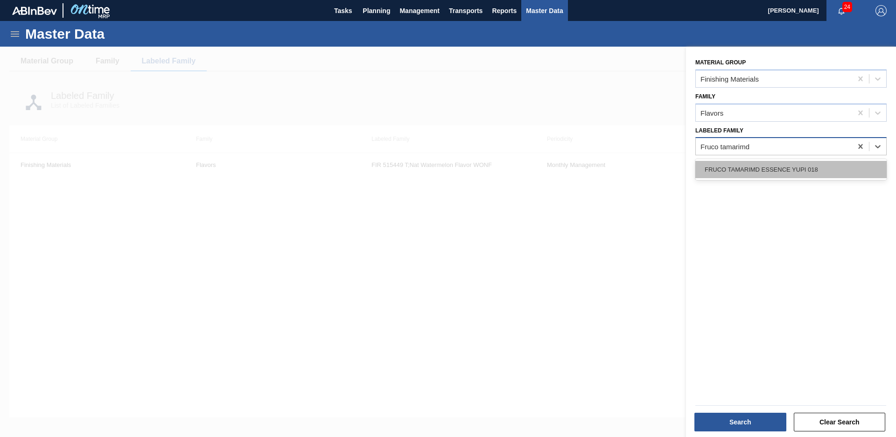
click at [785, 169] on div "FRUCO TAMARIMD ESSENCE YUPI 018" at bounding box center [791, 169] width 191 height 17
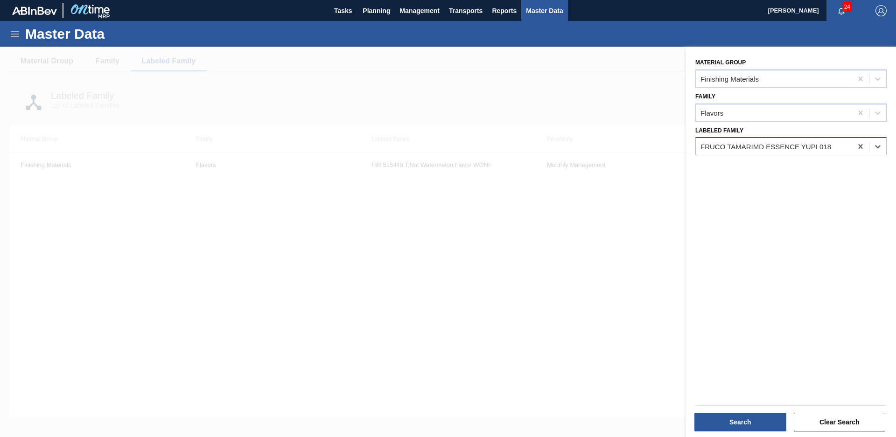
click at [740, 410] on div "Search Clear Search" at bounding box center [791, 421] width 198 height 23
click at [749, 421] on button "Search" at bounding box center [741, 422] width 92 height 19
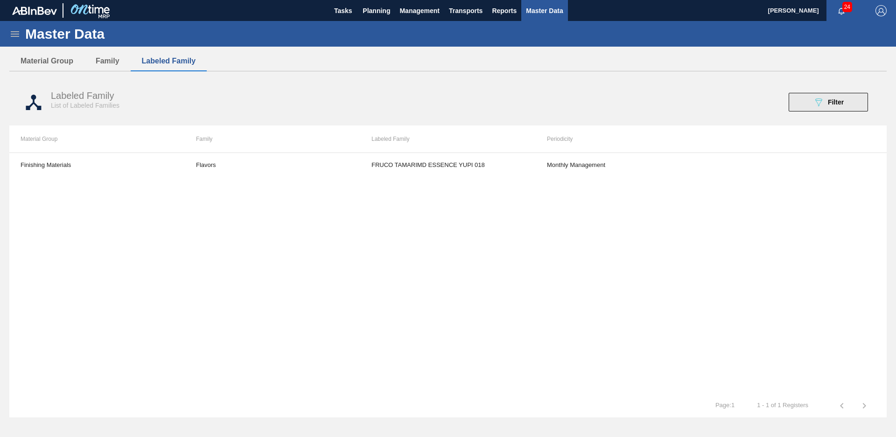
click at [835, 107] on div "089F7B8B-B2A5-4AFE-B5C0-19BA573D28AC Filter" at bounding box center [828, 102] width 31 height 11
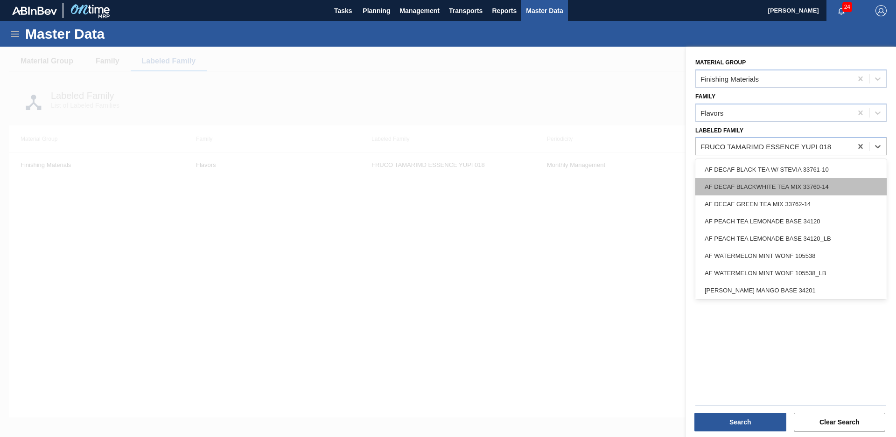
drag, startPoint x: 839, startPoint y: 141, endPoint x: 823, endPoint y: 179, distance: 41.9
click at [838, 155] on div "option FRUCO TAMARIMD ESSENCE YUPI 018, selected. option AF DECAF BLACK TEA W/ …" at bounding box center [791, 146] width 191 height 18
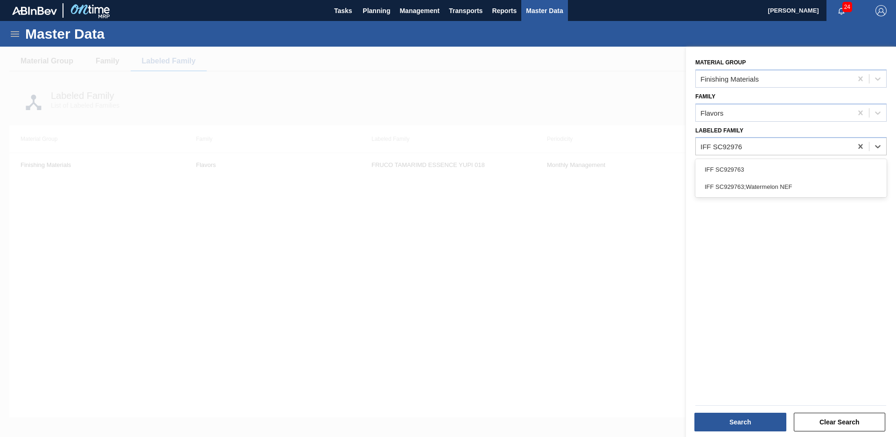
type Family "IFF SC929763"
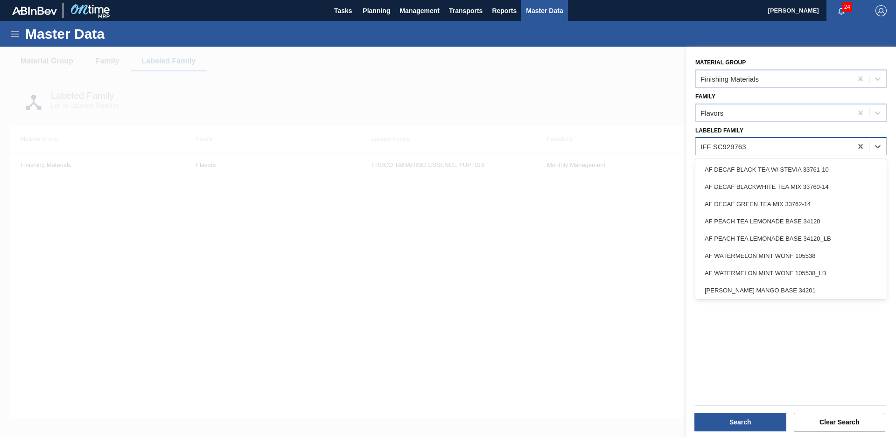
click at [792, 152] on div "IFF SC929763" at bounding box center [774, 147] width 156 height 14
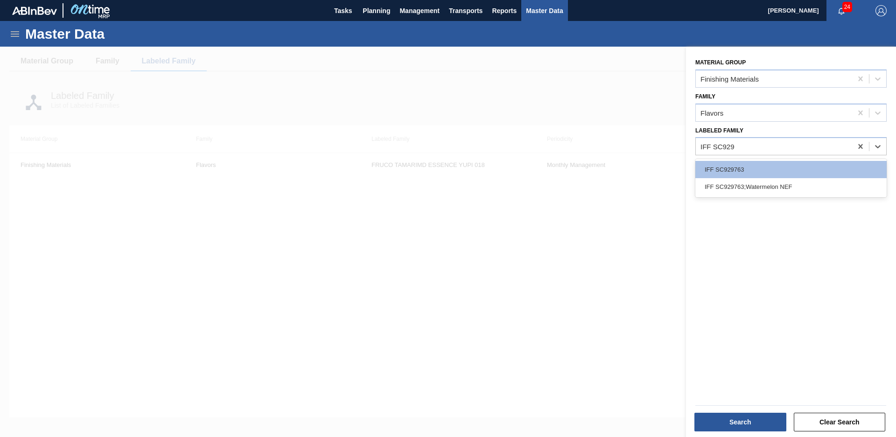
click at [798, 196] on div "IFF SC929763 IFF SC929763;Watermelon NEF" at bounding box center [791, 178] width 191 height 38
type Family "IFF SC929"
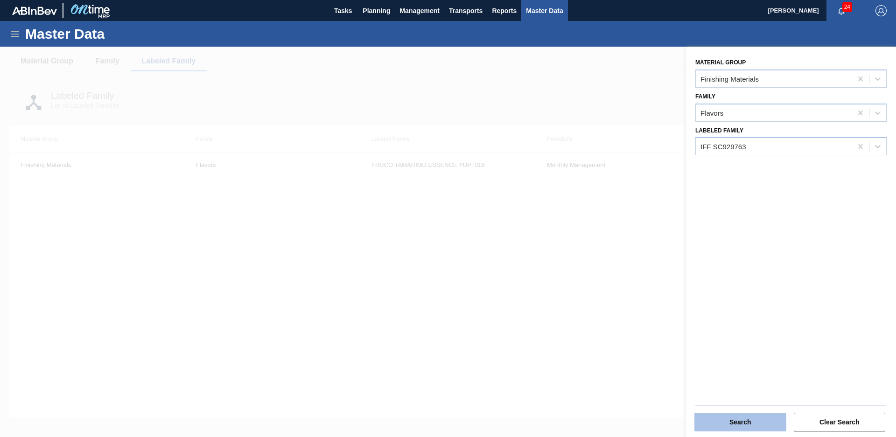
click at [747, 425] on button "Search" at bounding box center [741, 422] width 92 height 19
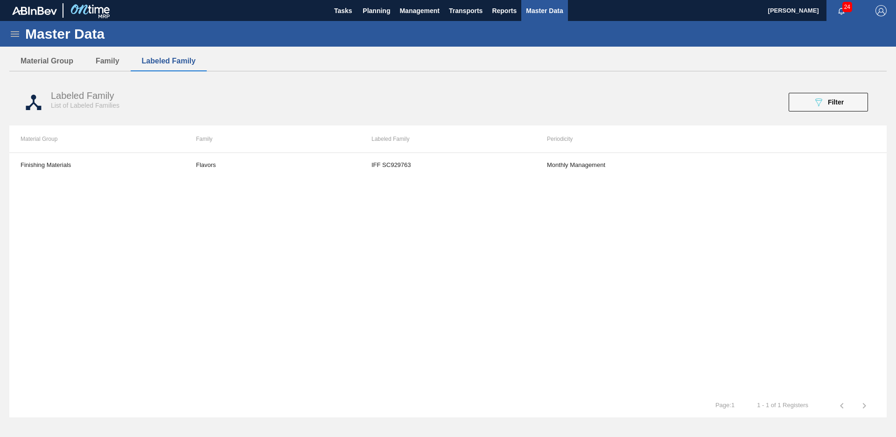
click at [825, 99] on div "089F7B8B-B2A5-4AFE-B5C0-19BA573D28AC Filter" at bounding box center [828, 102] width 31 height 11
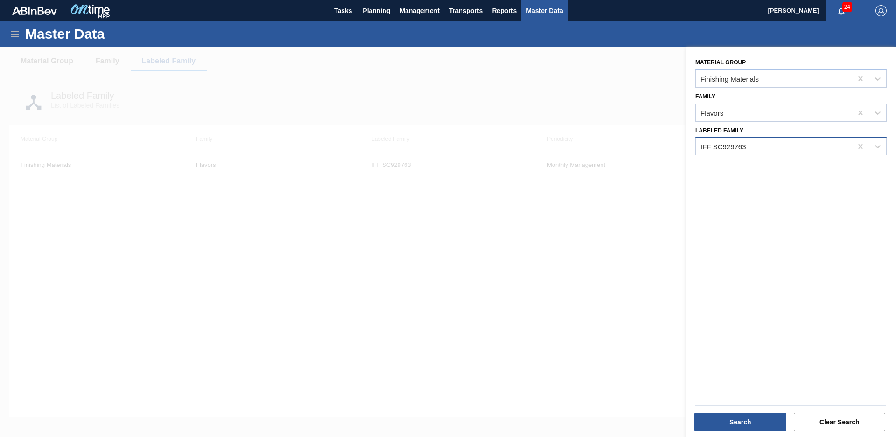
click at [783, 146] on div "IFF SC929763" at bounding box center [774, 147] width 156 height 14
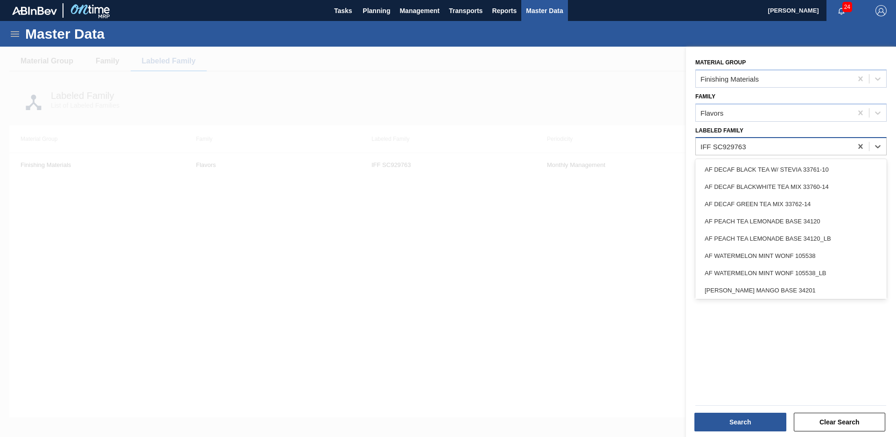
click at [783, 146] on div "IFF SC929763" at bounding box center [774, 147] width 156 height 14
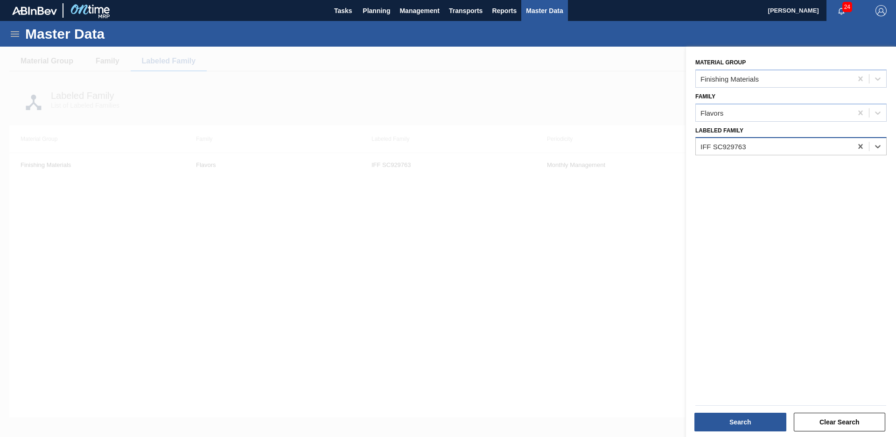
click at [783, 146] on div "IFF SC929763" at bounding box center [774, 147] width 156 height 14
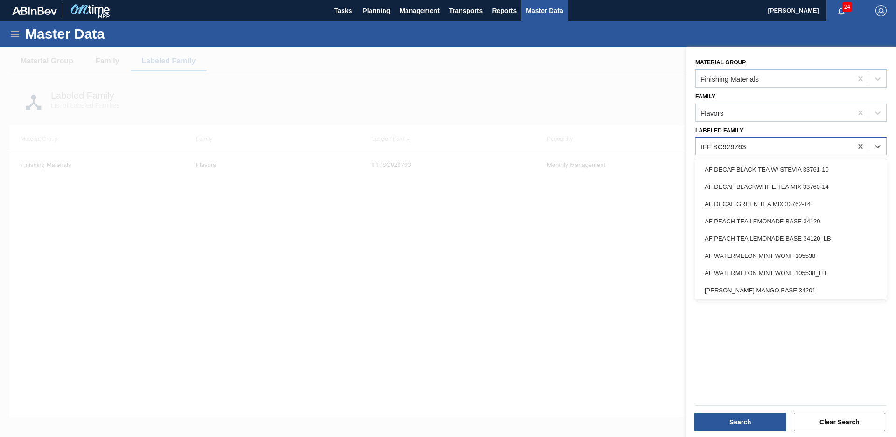
click at [783, 146] on div "IFF SC929763" at bounding box center [774, 147] width 156 height 14
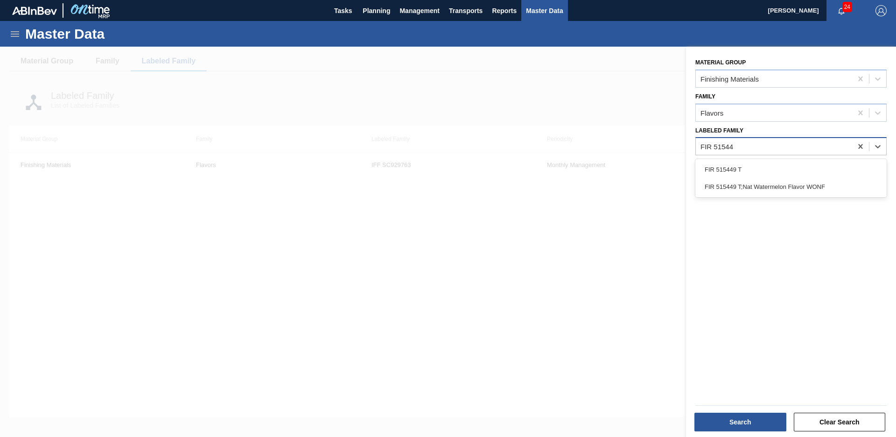
type Family "FIR 515449"
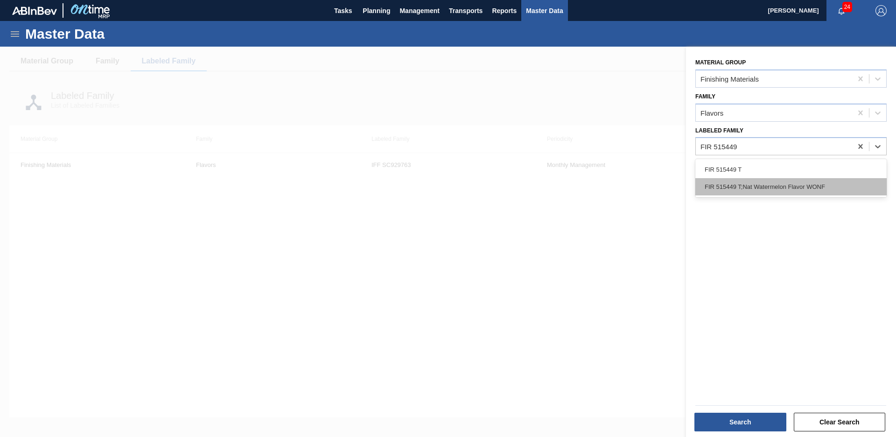
click at [776, 183] on div "FIR 515449 T;Nat Watermelon Flavor WONF" at bounding box center [791, 186] width 191 height 17
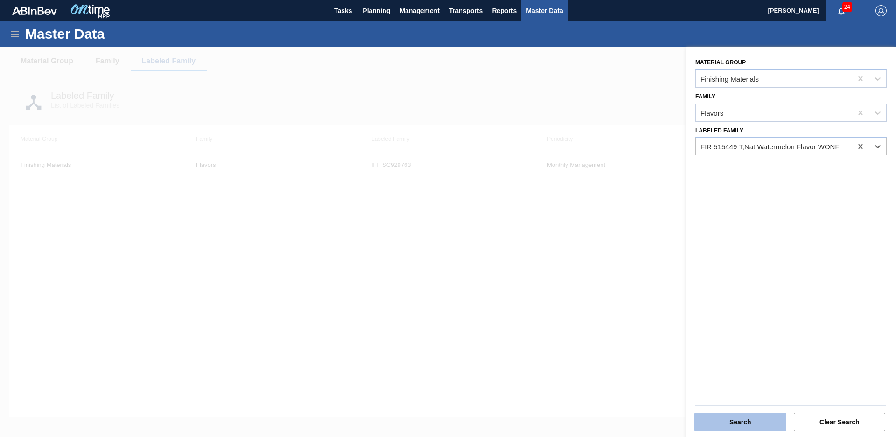
click at [729, 423] on button "Search" at bounding box center [741, 422] width 92 height 19
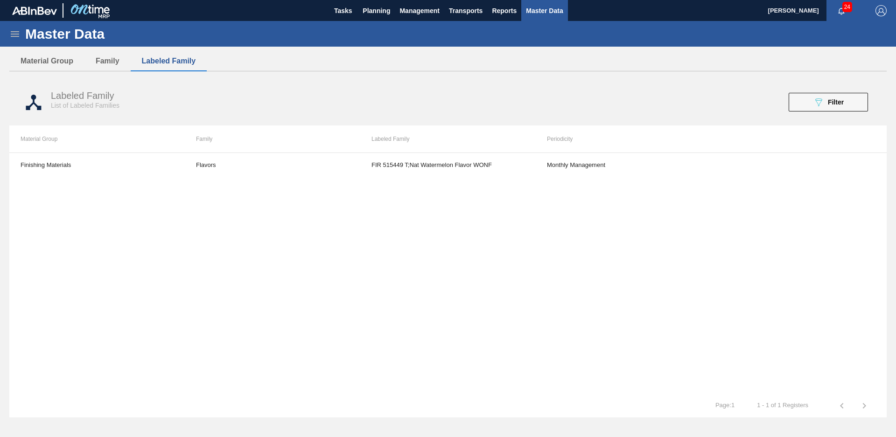
click at [834, 90] on div "Labeled Family List of Labeled Families 089F7B8B-B2A5-4AFE-B5C0-19BA573D28AC Fi…" at bounding box center [448, 102] width 878 height 35
click at [829, 92] on div "Labeled Family List of Labeled Families 089F7B8B-B2A5-4AFE-B5C0-19BA573D28AC Fi…" at bounding box center [448, 102] width 878 height 35
click at [829, 106] on span "Filter" at bounding box center [836, 102] width 16 height 7
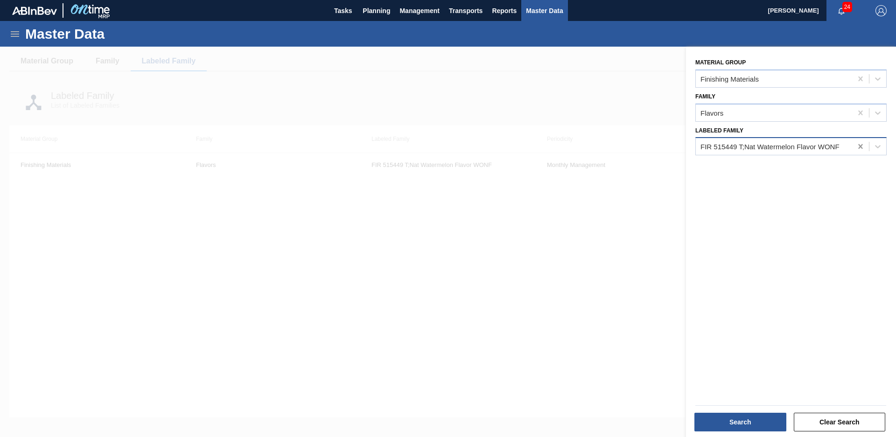
click at [856, 151] on icon at bounding box center [860, 146] width 9 height 9
click at [856, 148] on icon at bounding box center [860, 146] width 9 height 9
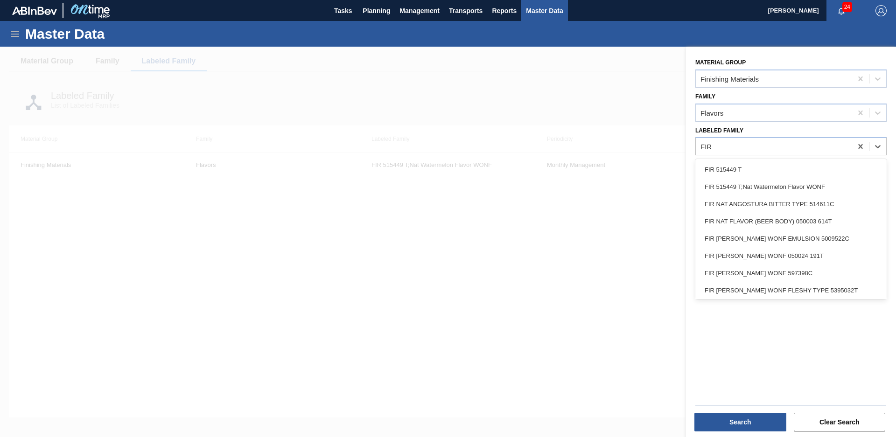
type Family "FIR"
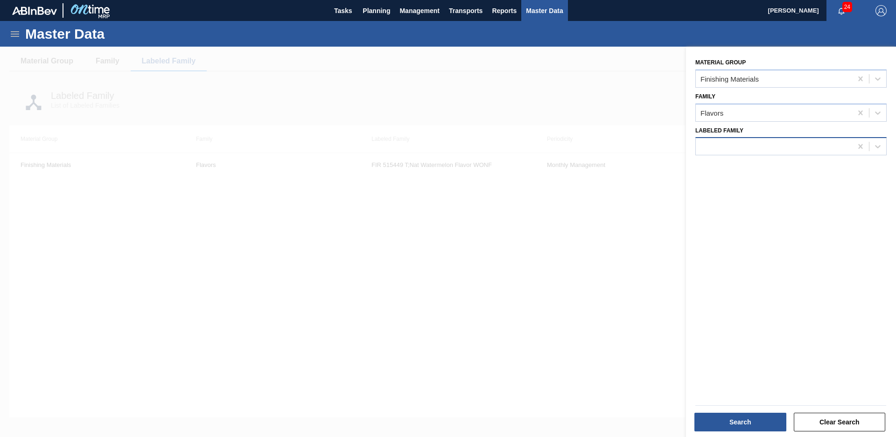
click at [790, 147] on div at bounding box center [774, 147] width 156 height 14
type Family "1"
type Family "NWN CLAR OR"
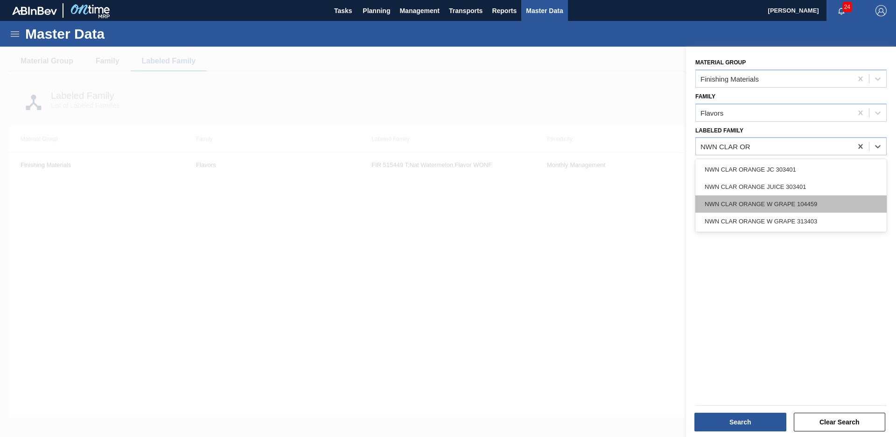
click at [845, 207] on div "NWN CLAR ORANGE W GRAPE 104459" at bounding box center [791, 204] width 191 height 17
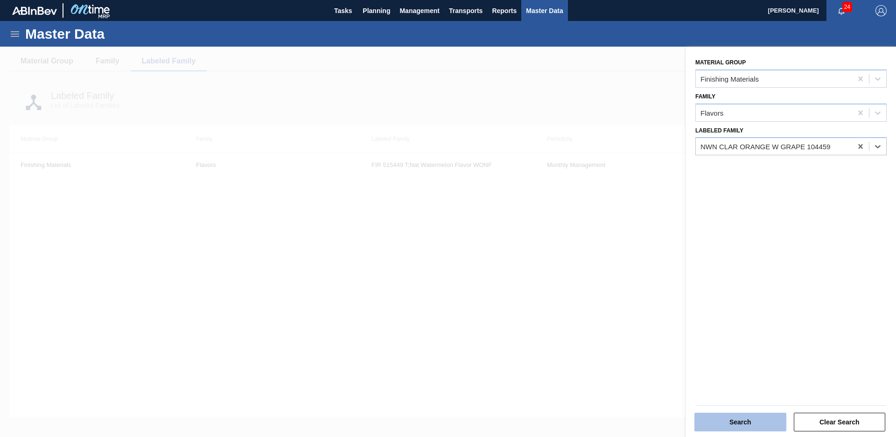
click at [765, 421] on button "Search" at bounding box center [741, 422] width 92 height 19
